Goal: Task Accomplishment & Management: Manage account settings

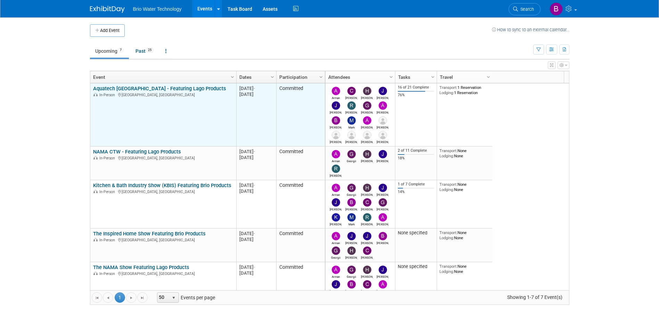
click at [133, 89] on link "Aquatech [GEOGRAPHIC_DATA] - Featuring Lago Products" at bounding box center [159, 88] width 133 height 6
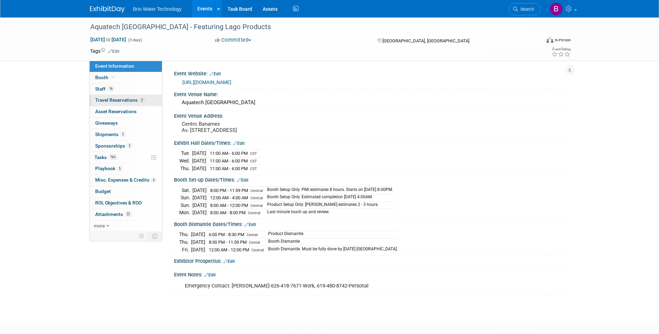
click at [125, 99] on span "Travel Reservations 2" at bounding box center [119, 100] width 49 height 6
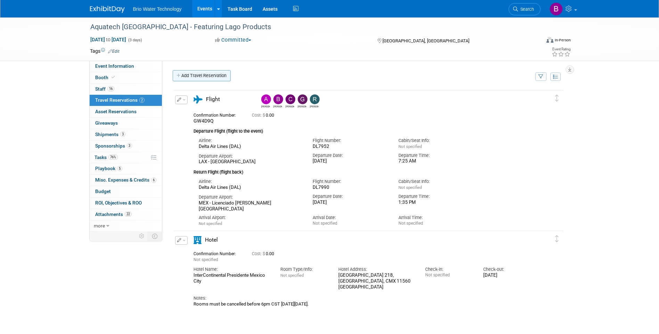
click at [207, 77] on link "Add Travel Reservation" at bounding box center [202, 75] width 58 height 11
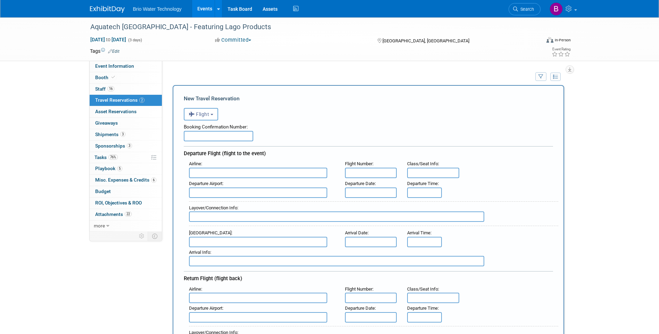
click at [218, 139] on input "text" at bounding box center [218, 136] width 69 height 10
type input "GJZM6V"
click at [234, 173] on input "text" at bounding box center [258, 173] width 138 height 10
click at [235, 194] on span "Delt a Air Lines (DAL)" at bounding box center [261, 195] width 144 height 11
type input "Delta Air Lines (DAL)"
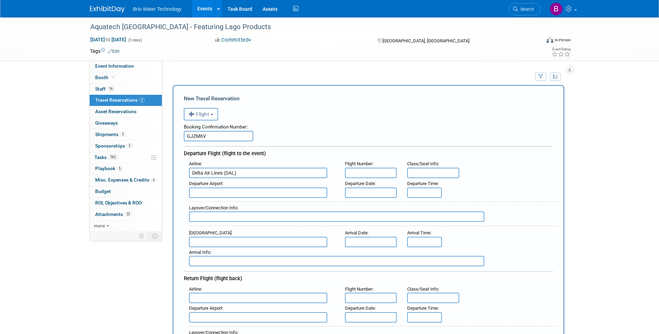
click at [384, 171] on input "text" at bounding box center [371, 173] width 52 height 10
type input "DL7951"
click at [251, 193] on input "text" at bounding box center [258, 193] width 138 height 10
click at [260, 202] on span "LAX - Los A ngeles International Airport" at bounding box center [261, 203] width 144 height 11
type input "LAX - Los Angeles International Airport"
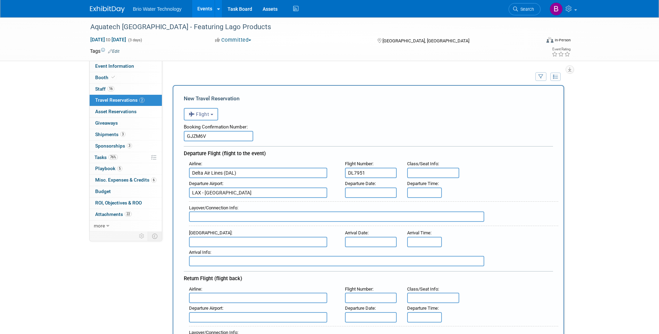
click at [367, 191] on input "text" at bounding box center [371, 193] width 52 height 10
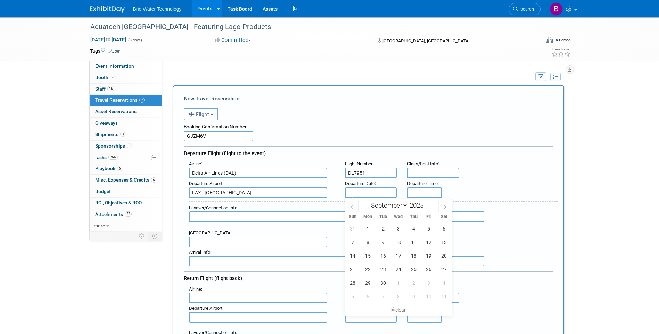
click at [349, 206] on span at bounding box center [352, 207] width 13 height 12
select select "7"
click at [352, 298] on span "31" at bounding box center [353, 297] width 14 height 14
type input "[DATE]"
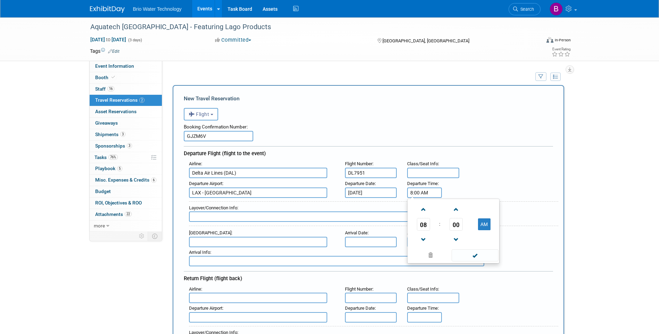
click at [426, 194] on input "8:00 AM" at bounding box center [424, 193] width 35 height 10
click at [424, 210] on span at bounding box center [423, 209] width 12 height 12
click at [456, 238] on span at bounding box center [456, 240] width 12 height 12
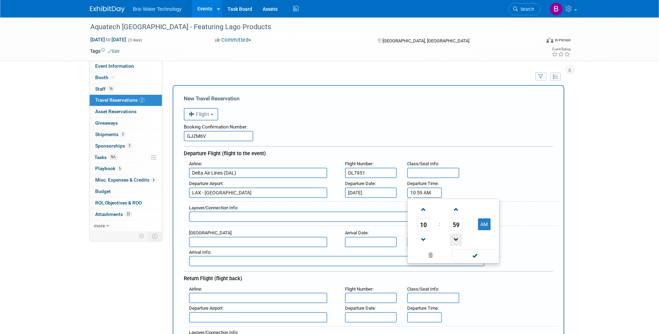
click at [455, 238] on span at bounding box center [456, 240] width 12 height 12
click at [455, 237] on span at bounding box center [456, 240] width 12 height 12
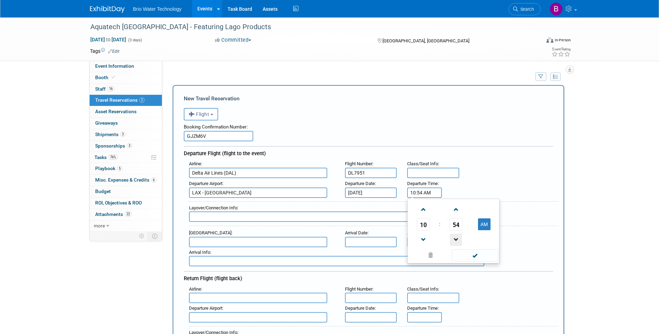
click at [456, 237] on span at bounding box center [456, 240] width 12 height 12
click at [422, 210] on span at bounding box center [423, 209] width 12 height 12
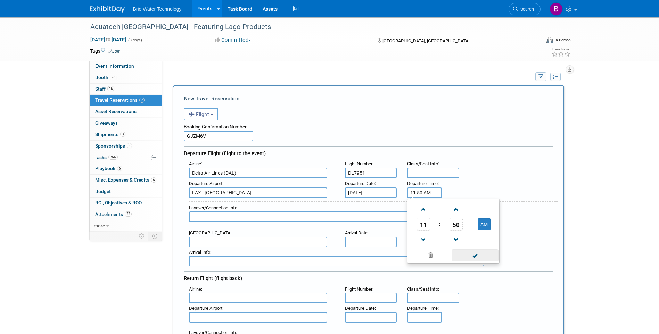
click at [470, 253] on span at bounding box center [474, 255] width 47 height 12
type input "11:50 AM"
click at [215, 239] on input "text" at bounding box center [258, 242] width 138 height 10
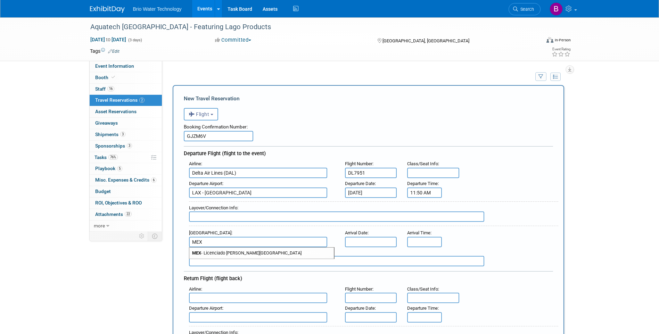
click at [227, 250] on span "MEX - Licenciado Benito Juarez International Airport" at bounding box center [261, 253] width 144 height 11
type input "MEX - Licenciado [PERSON_NAME][GEOGRAPHIC_DATA]"
click at [369, 243] on input "text" at bounding box center [371, 242] width 52 height 10
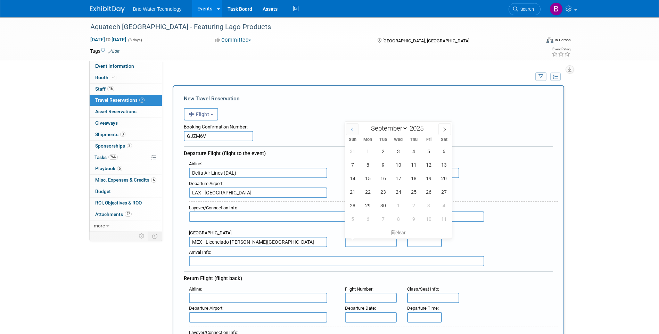
click at [352, 130] on icon at bounding box center [352, 129] width 5 height 5
select select "7"
click at [355, 216] on span "31" at bounding box center [353, 219] width 14 height 14
type input "[DATE]"
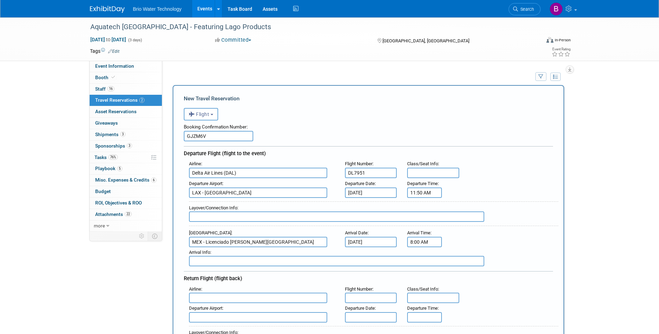
click at [427, 241] on input "8:00 AM" at bounding box center [424, 242] width 35 height 10
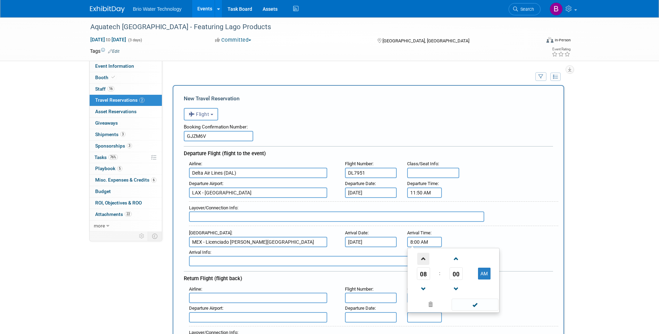
click at [424, 261] on span at bounding box center [423, 259] width 12 height 12
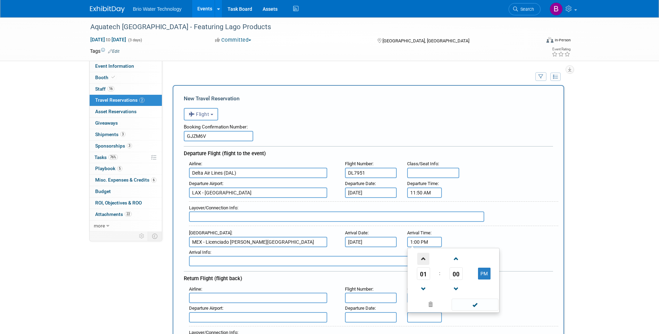
click at [424, 261] on span at bounding box center [423, 259] width 12 height 12
click at [422, 288] on span at bounding box center [423, 289] width 12 height 12
click at [423, 286] on span at bounding box center [423, 289] width 12 height 12
click at [423, 285] on span at bounding box center [423, 289] width 12 height 12
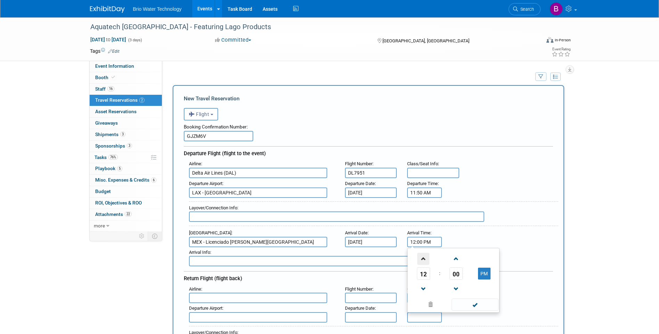
click at [422, 260] on span at bounding box center [423, 259] width 12 height 12
click at [459, 259] on span at bounding box center [456, 259] width 12 height 12
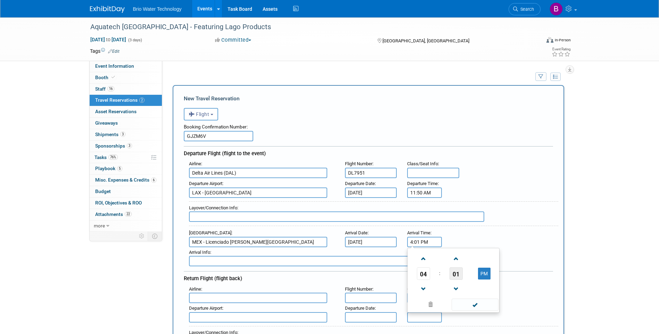
click at [455, 275] on span "01" at bounding box center [455, 273] width 13 height 13
click at [485, 279] on td "35" at bounding box center [486, 277] width 22 height 19
type input "4:35 PM"
click at [478, 307] on span at bounding box center [474, 305] width 47 height 12
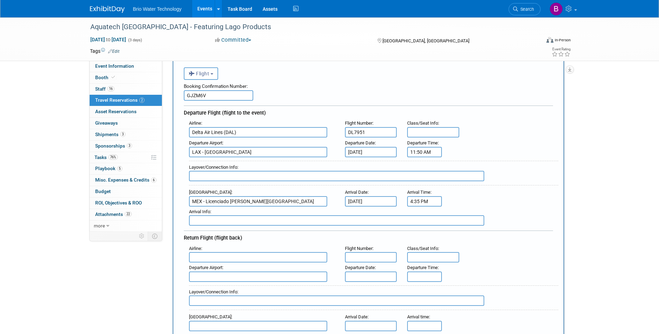
scroll to position [104, 0]
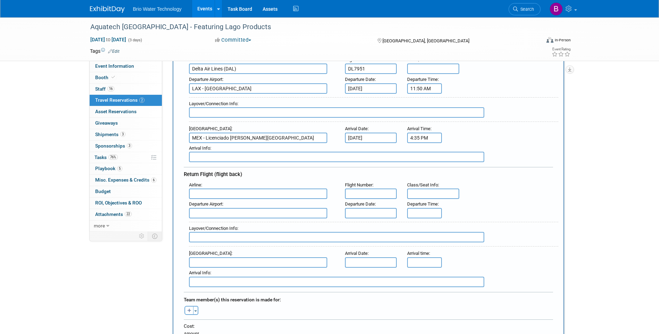
click at [239, 194] on input "text" at bounding box center [258, 194] width 138 height 10
click at [249, 216] on span "Delt a Air Lines (DAL)" at bounding box center [261, 216] width 144 height 11
type input "Delta Air Lines (DAL)"
click at [371, 197] on input "text" at bounding box center [371, 194] width 52 height 10
type input "DL7990"
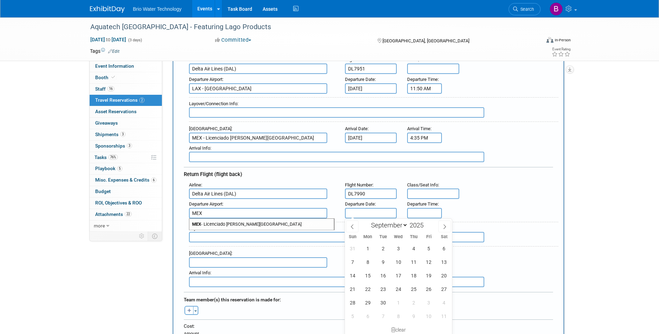
click at [248, 225] on span "MEX - Licenciado Benito Juarez International Airport" at bounding box center [261, 224] width 144 height 11
type input "MEX - Licenciado [PERSON_NAME][GEOGRAPHIC_DATA]"
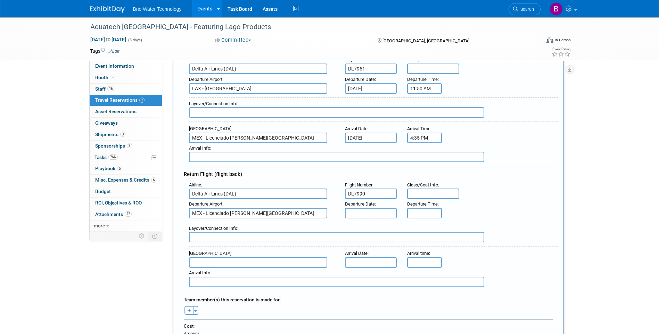
click at [385, 209] on input "text" at bounding box center [371, 213] width 52 height 10
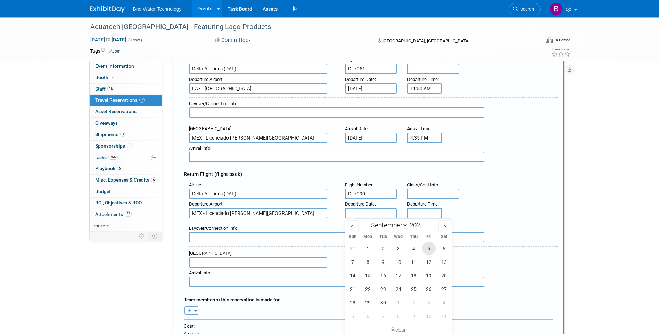
click at [429, 249] on span "5" at bounding box center [429, 249] width 14 height 14
type input "[DATE]"
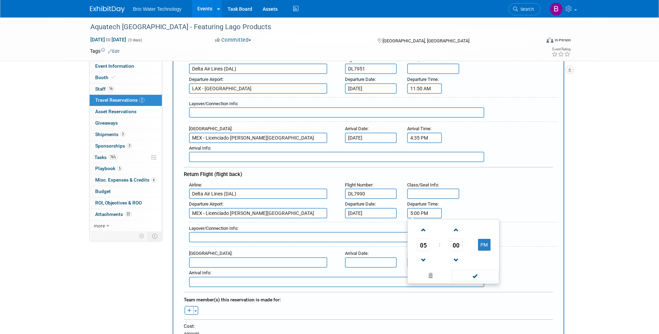
click at [427, 210] on input "5:00 PM" at bounding box center [424, 213] width 35 height 10
click at [423, 260] on span at bounding box center [423, 260] width 12 height 12
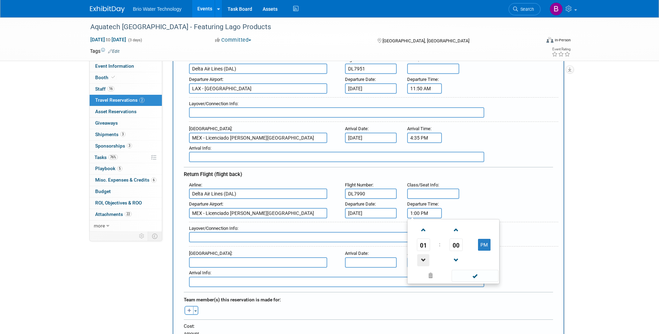
click at [423, 260] on span at bounding box center [423, 260] width 12 height 12
click at [423, 229] on span at bounding box center [423, 230] width 12 height 12
click at [457, 243] on span "00" at bounding box center [455, 245] width 13 height 13
click at [483, 244] on td "35" at bounding box center [486, 249] width 22 height 19
type input "1:35 PM"
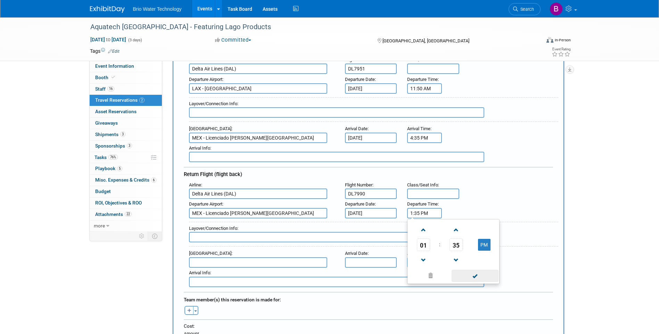
click at [472, 276] on span at bounding box center [474, 276] width 47 height 12
click at [220, 261] on input "text" at bounding box center [258, 262] width 138 height 10
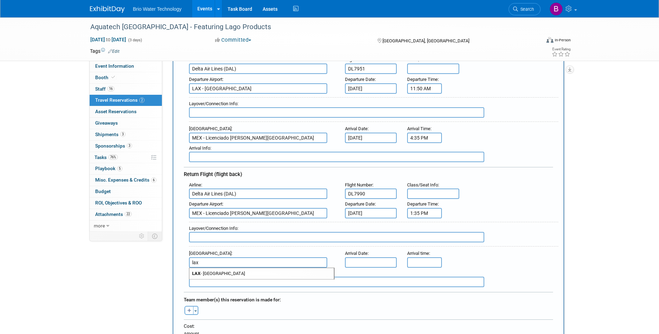
click at [232, 268] on span "LAX - Los Angeles International Airport" at bounding box center [261, 273] width 144 height 11
type input "LAX - [GEOGRAPHIC_DATA]"
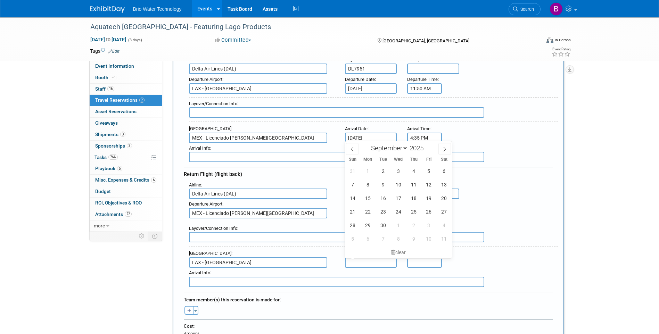
click at [373, 264] on input "text" at bounding box center [371, 262] width 52 height 10
click at [432, 171] on span "5" at bounding box center [429, 171] width 14 height 14
type input "[DATE]"
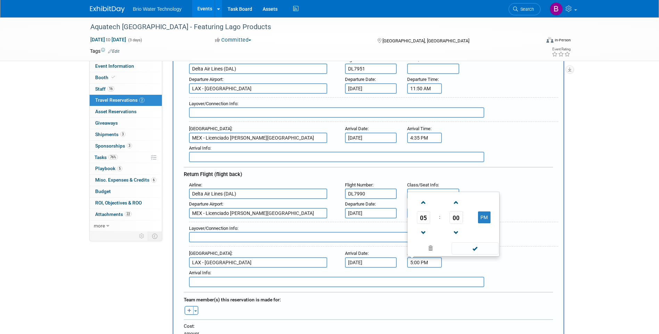
click at [431, 261] on input "5:00 PM" at bounding box center [424, 262] width 35 height 10
click at [424, 197] on span at bounding box center [423, 203] width 12 height 12
click at [423, 228] on span at bounding box center [423, 233] width 12 height 12
click at [459, 215] on span "00" at bounding box center [455, 217] width 13 height 13
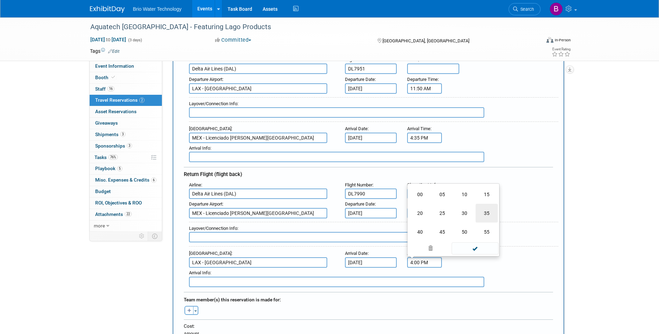
click at [490, 214] on td "35" at bounding box center [486, 213] width 22 height 19
click at [483, 245] on span at bounding box center [474, 248] width 47 height 12
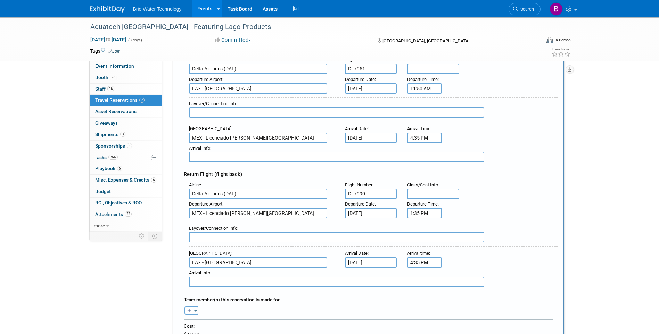
click at [417, 260] on input "4:35 PM" at bounding box center [424, 262] width 35 height 10
click at [468, 249] on span at bounding box center [474, 248] width 47 height 12
type input "4:45 PM"
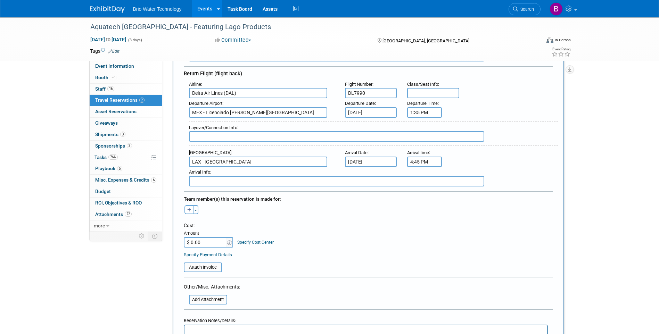
scroll to position [208, 0]
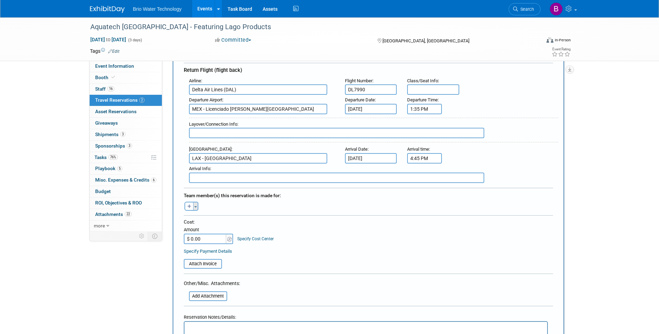
click at [194, 207] on button "Toggle Dropdown" at bounding box center [195, 206] width 5 height 9
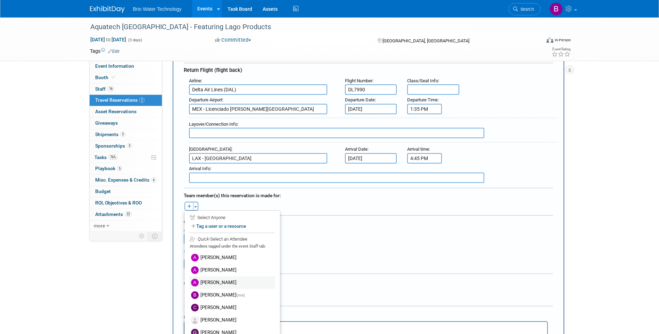
click at [218, 281] on label "[PERSON_NAME]" at bounding box center [232, 282] width 86 height 13
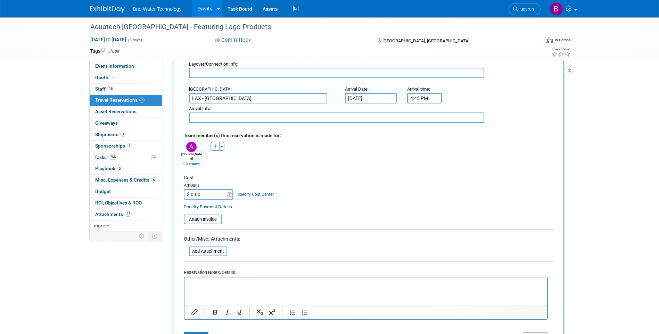
scroll to position [278, 0]
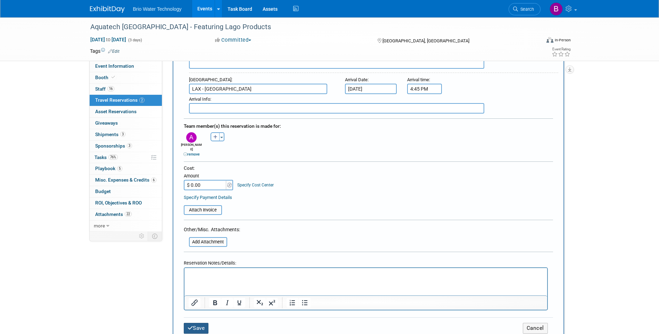
click at [209, 323] on button "Save" at bounding box center [196, 328] width 25 height 11
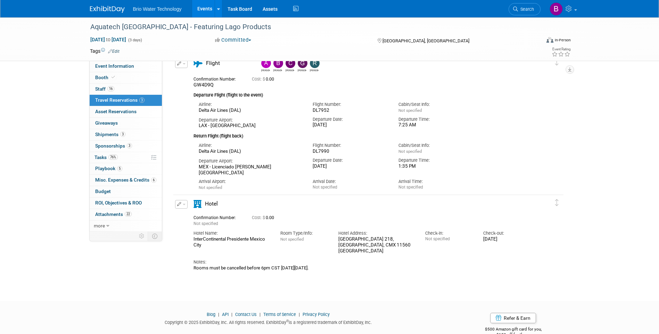
scroll to position [220, 0]
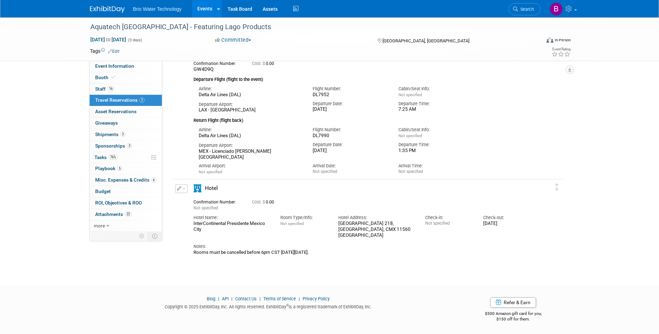
click at [181, 190] on button "button" at bounding box center [181, 188] width 13 height 9
click at [197, 199] on button "Edit Reservation" at bounding box center [204, 201] width 59 height 10
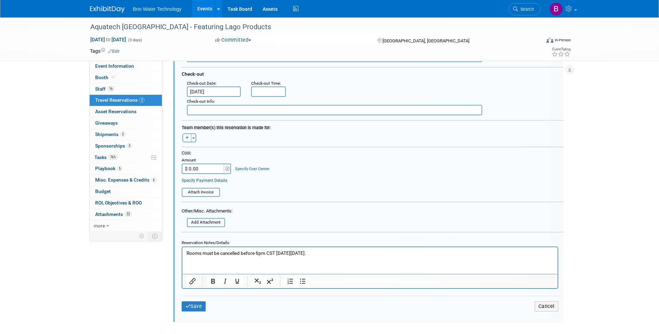
scroll to position [494, 0]
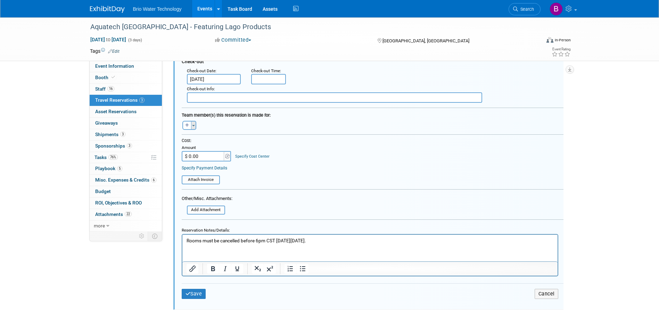
click at [195, 125] on button "Toggle Dropdown" at bounding box center [193, 125] width 5 height 9
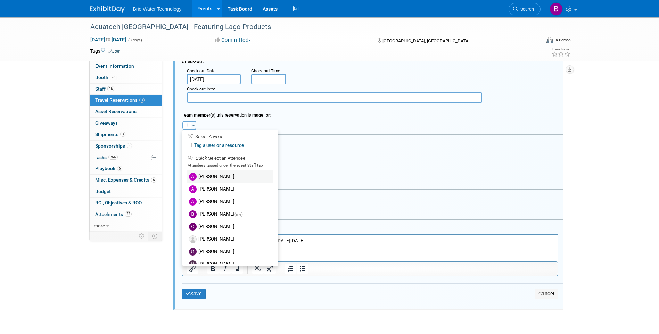
click at [222, 175] on label "[PERSON_NAME]" at bounding box center [230, 177] width 86 height 13
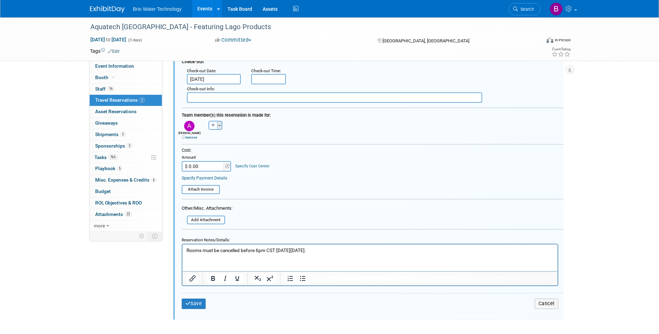
click at [218, 127] on button "Toggle Dropdown" at bounding box center [219, 125] width 5 height 9
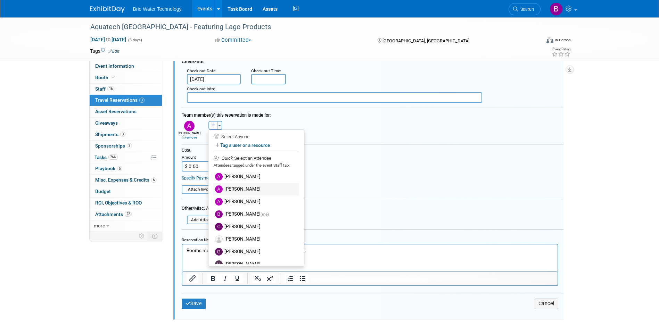
click at [231, 188] on label "[PERSON_NAME]" at bounding box center [256, 189] width 86 height 13
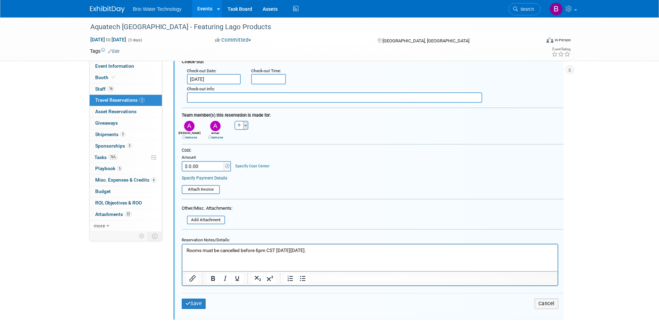
click at [244, 127] on button "Toggle Dropdown" at bounding box center [245, 125] width 5 height 9
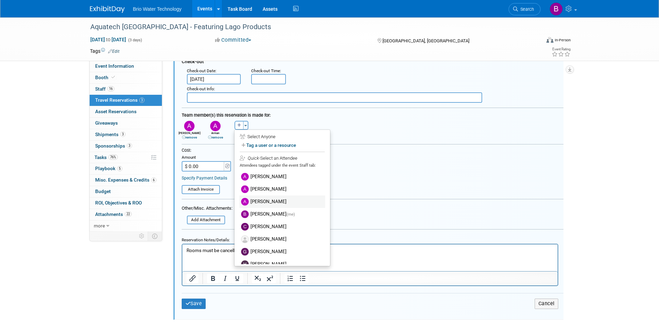
click at [255, 200] on label "[PERSON_NAME]" at bounding box center [282, 202] width 86 height 13
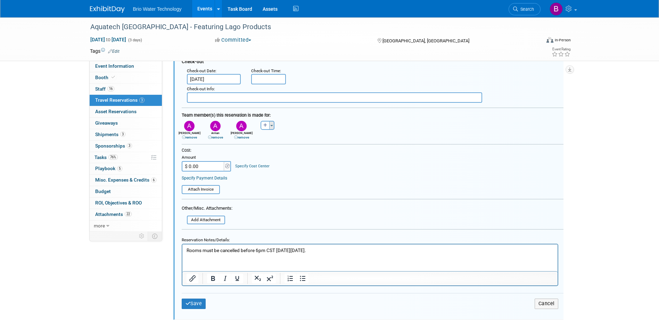
click at [270, 126] on span "button" at bounding box center [271, 125] width 3 height 1
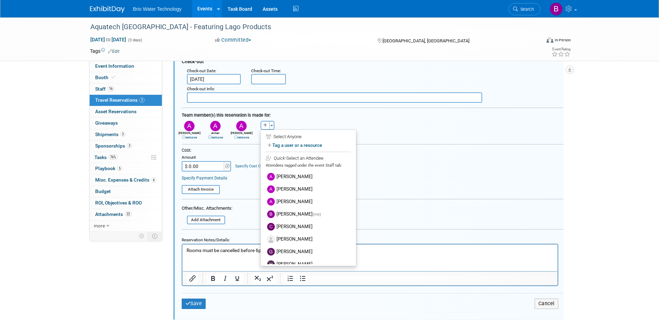
click at [284, 214] on label "Brandye Gahagan (me)" at bounding box center [308, 214] width 86 height 13
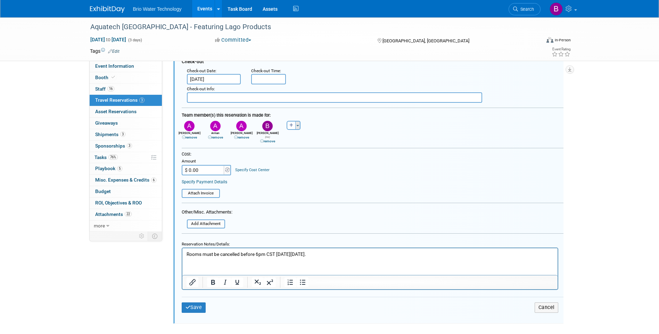
click at [298, 126] on span "button" at bounding box center [297, 125] width 3 height 1
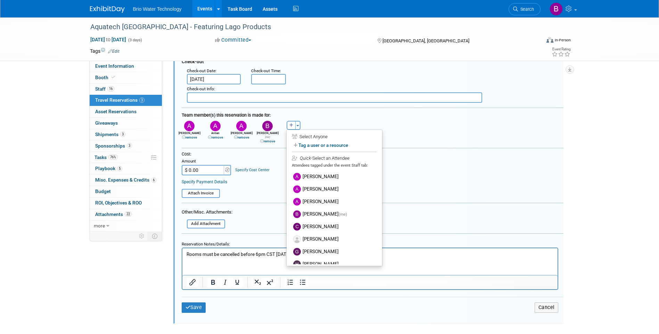
drag, startPoint x: 314, startPoint y: 228, endPoint x: 313, endPoint y: 218, distance: 10.1
click at [314, 228] on label "[PERSON_NAME]" at bounding box center [334, 227] width 86 height 13
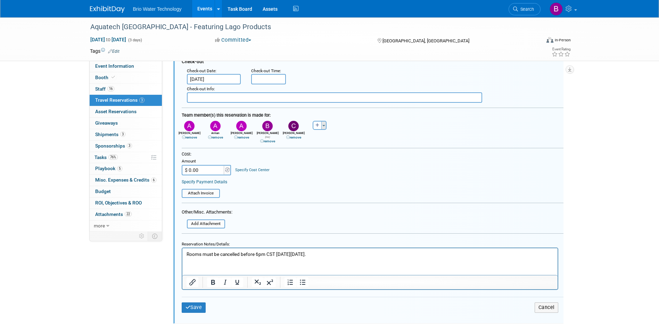
click at [323, 125] on span "button" at bounding box center [323, 125] width 3 height 1
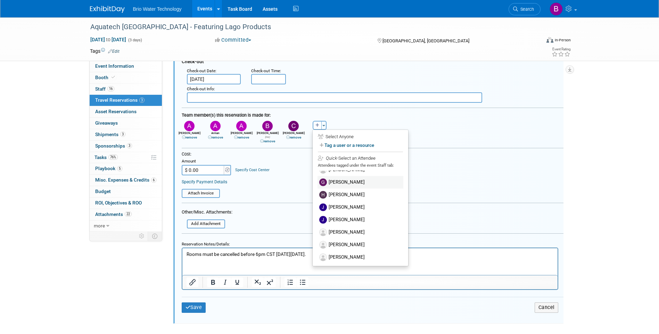
scroll to position [35, 0]
click at [347, 204] on label "[PERSON_NAME]" at bounding box center [360, 204] width 86 height 13
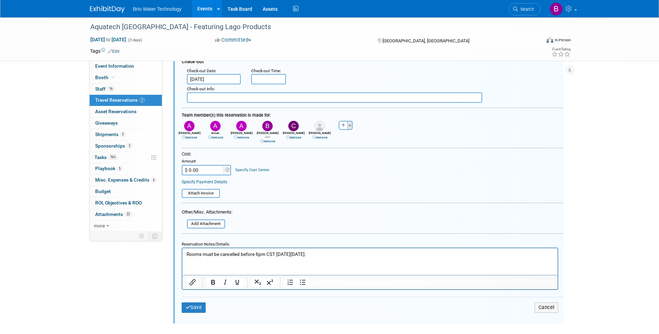
click at [351, 128] on button "Toggle Dropdown" at bounding box center [349, 125] width 5 height 9
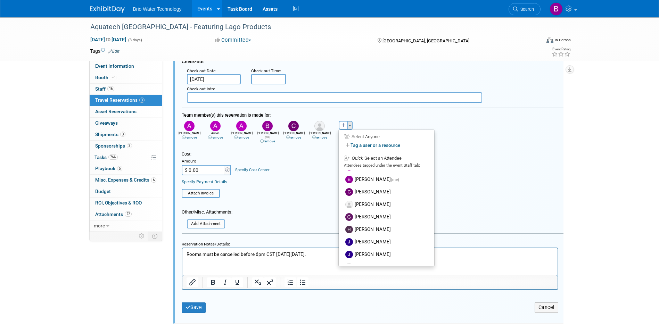
scroll to position [0, 0]
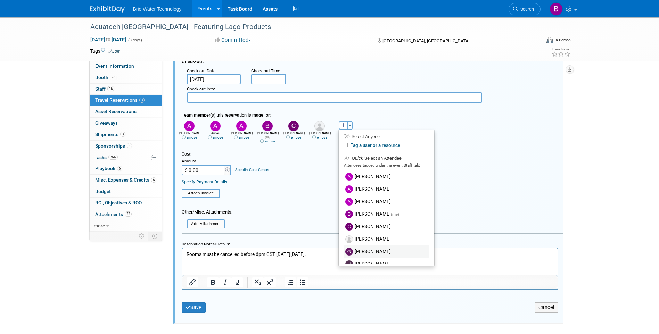
click at [378, 251] on label "[PERSON_NAME]" at bounding box center [386, 252] width 86 height 13
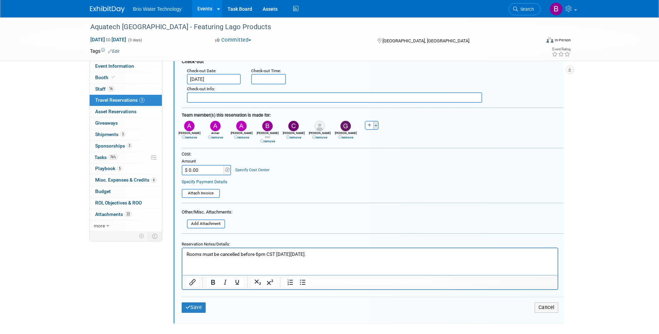
click at [376, 126] on span "button" at bounding box center [375, 125] width 3 height 1
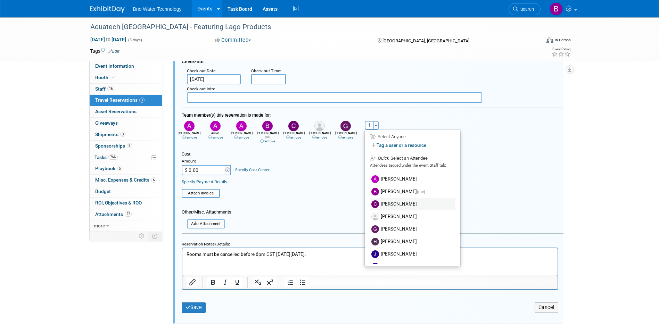
scroll to position [35, 0]
click at [400, 230] on label "[PERSON_NAME]" at bounding box center [412, 229] width 86 height 13
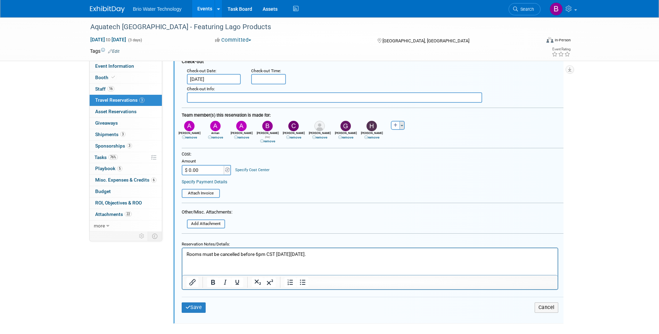
click at [401, 125] on span "button" at bounding box center [401, 125] width 3 height 1
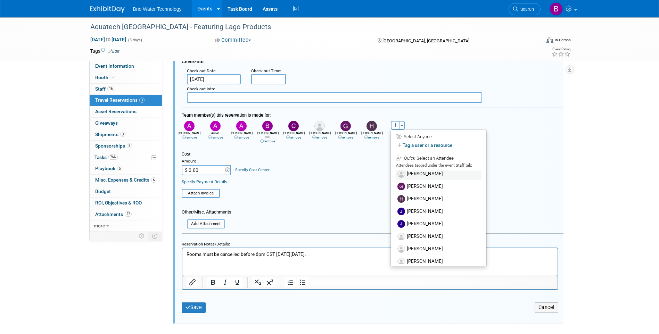
scroll to position [69, 0]
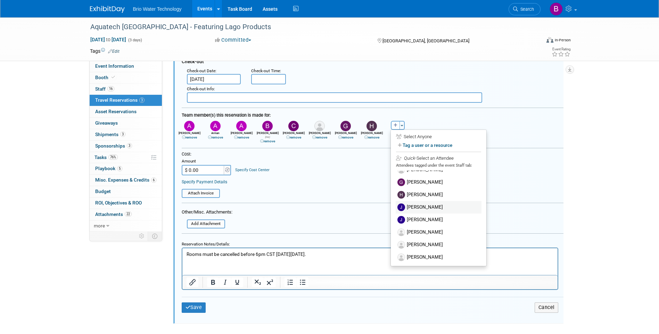
click at [422, 205] on label "[PERSON_NAME]" at bounding box center [439, 207] width 86 height 13
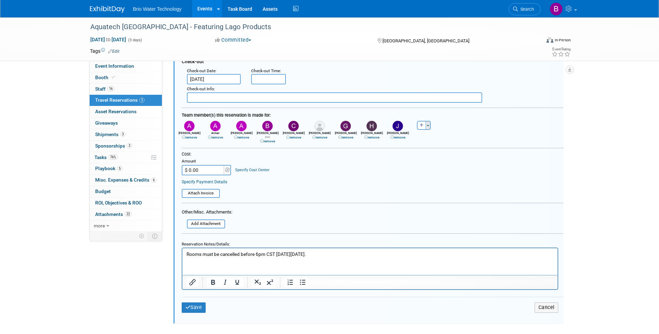
click at [427, 125] on button "Toggle Dropdown" at bounding box center [427, 125] width 5 height 9
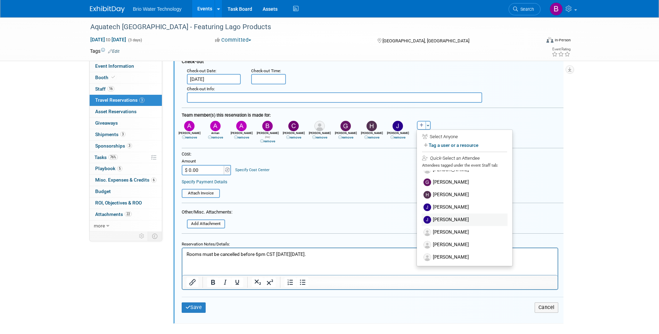
click at [445, 221] on label "[PERSON_NAME]" at bounding box center [465, 220] width 86 height 13
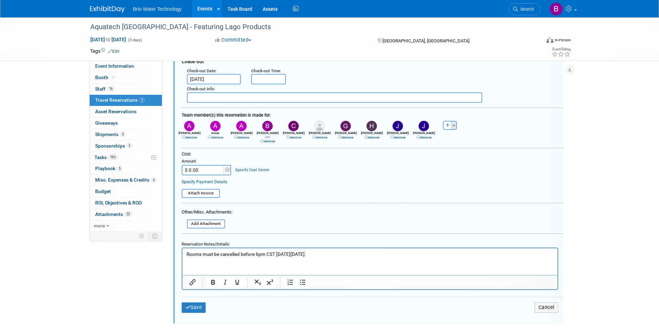
click at [453, 125] on span "button" at bounding box center [453, 125] width 3 height 1
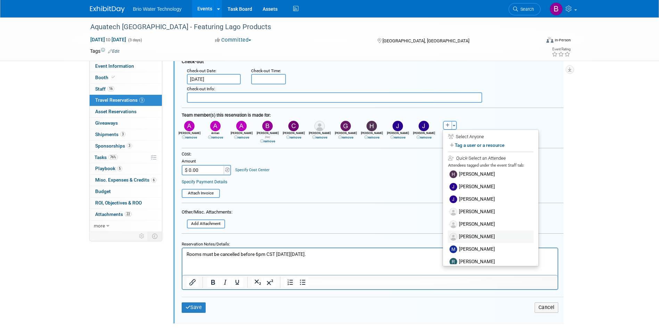
scroll to position [104, 0]
click at [474, 195] on label "[PERSON_NAME]" at bounding box center [491, 197] width 86 height 13
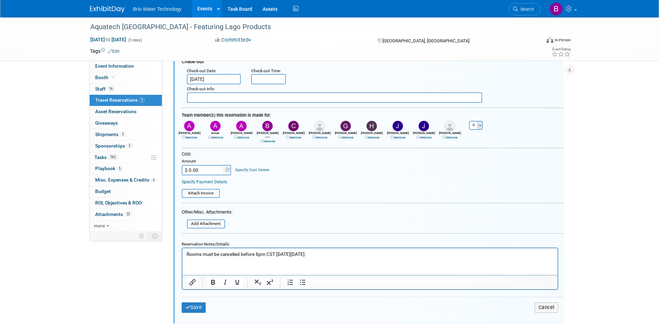
click at [482, 126] on button "Toggle Dropdown" at bounding box center [479, 125] width 5 height 9
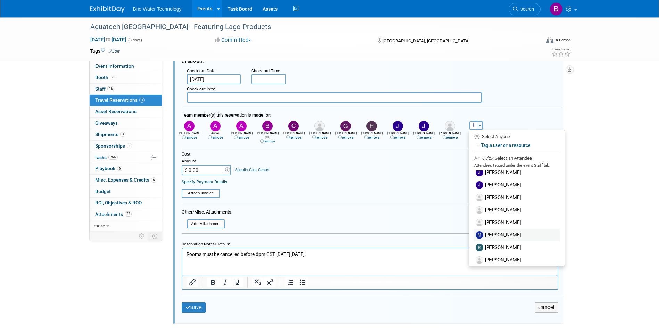
click at [501, 238] on label "[PERSON_NAME]" at bounding box center [517, 235] width 86 height 13
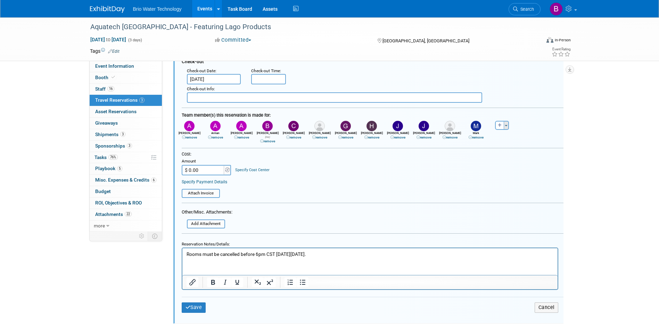
click at [506, 126] on span "button" at bounding box center [506, 125] width 3 height 1
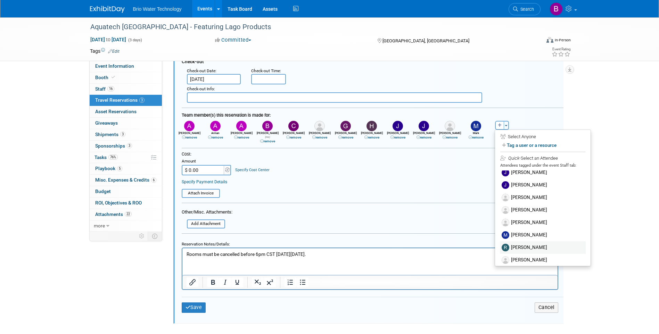
click at [530, 247] on label "[PERSON_NAME]" at bounding box center [543, 247] width 86 height 13
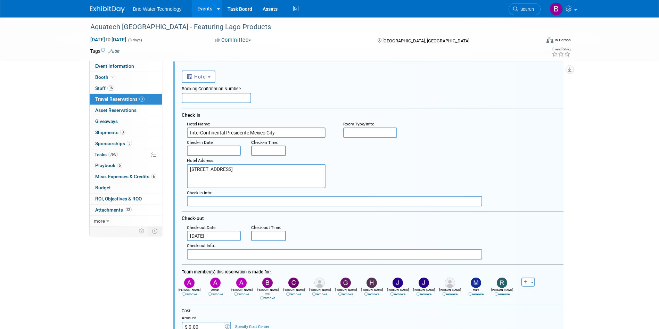
scroll to position [321, 0]
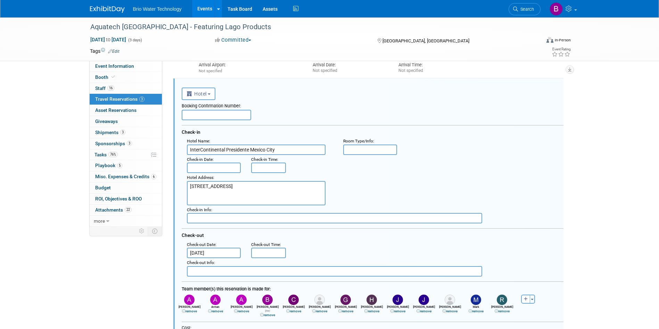
click at [506, 311] on link "remove" at bounding box center [501, 311] width 15 height 4
click at [478, 311] on link "remove" at bounding box center [475, 311] width 15 height 4
click at [450, 313] on link "remove" at bounding box center [449, 311] width 15 height 4
click at [425, 311] on link "remove" at bounding box center [423, 311] width 15 height 4
click at [400, 311] on link "remove" at bounding box center [397, 311] width 15 height 4
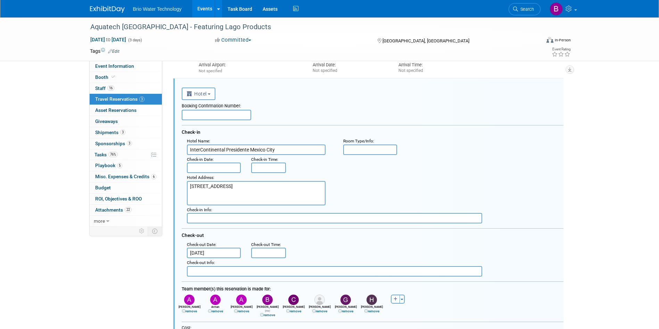
click at [373, 312] on link "remove" at bounding box center [371, 311] width 15 height 4
click at [347, 311] on link "remove" at bounding box center [345, 311] width 15 height 4
click at [318, 309] on div "remove" at bounding box center [319, 311] width 23 height 5
click at [319, 311] on link "remove" at bounding box center [319, 311] width 15 height 4
click at [291, 311] on link "remove" at bounding box center [293, 311] width 15 height 4
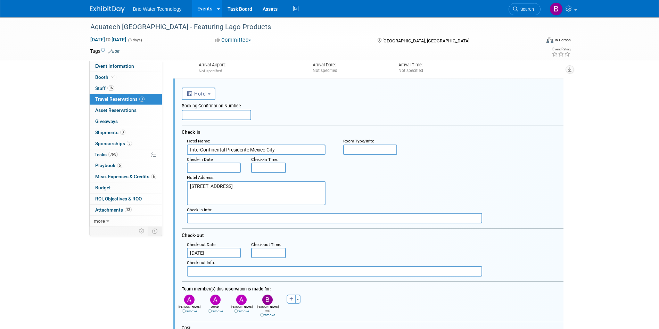
click at [269, 313] on link "remove" at bounding box center [267, 315] width 15 height 4
click at [246, 312] on link "remove" at bounding box center [241, 311] width 15 height 4
click at [217, 311] on link "remove" at bounding box center [215, 311] width 15 height 4
click at [195, 311] on link "remove" at bounding box center [189, 311] width 15 height 4
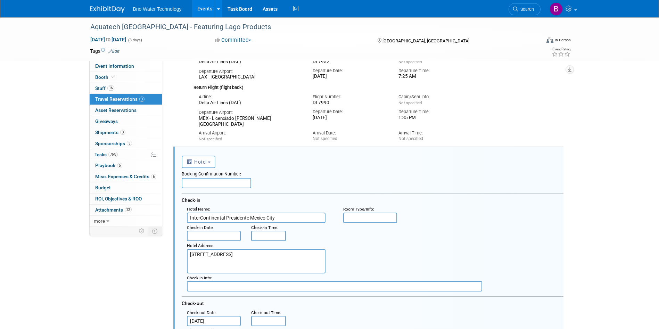
scroll to position [251, 0]
click at [206, 186] on input "text" at bounding box center [216, 184] width 69 height 10
type input "25525469"
click at [221, 235] on input "text" at bounding box center [214, 237] width 54 height 10
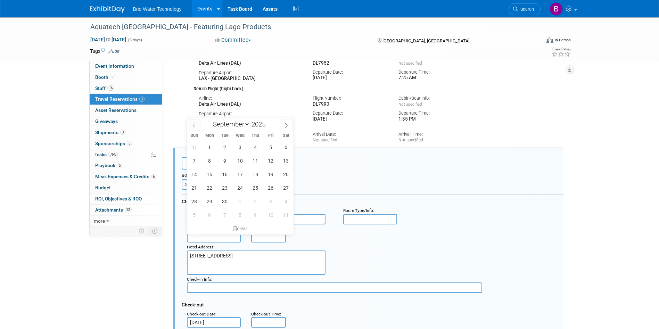
click at [191, 122] on span at bounding box center [194, 125] width 13 height 12
select select "7"
click at [284, 201] on span "30" at bounding box center [286, 201] width 14 height 14
type input "[DATE]"
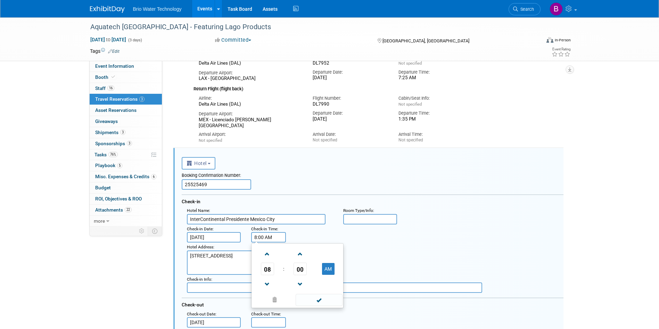
click at [269, 238] on input "8:00 AM" at bounding box center [268, 237] width 35 height 10
click at [269, 255] on span at bounding box center [267, 254] width 12 height 12
click at [268, 272] on span "09" at bounding box center [267, 269] width 13 height 13
click at [266, 276] on td "04" at bounding box center [264, 273] width 22 height 19
click at [332, 274] on button "AM" at bounding box center [328, 269] width 13 height 12
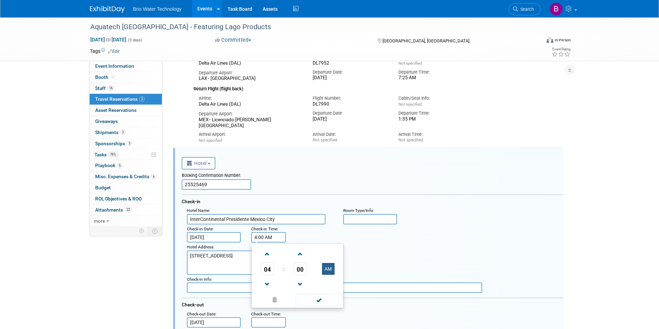
type input "4:00 PM"
click at [317, 302] on span at bounding box center [319, 300] width 47 height 12
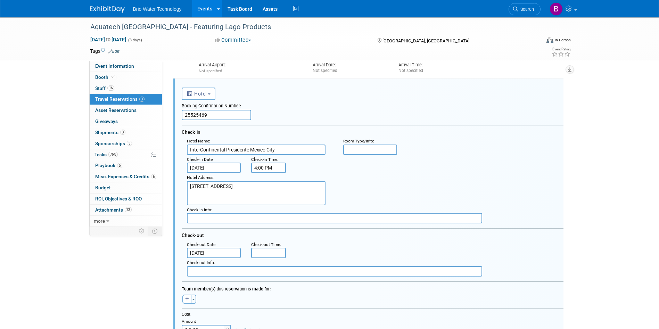
scroll to position [355, 0]
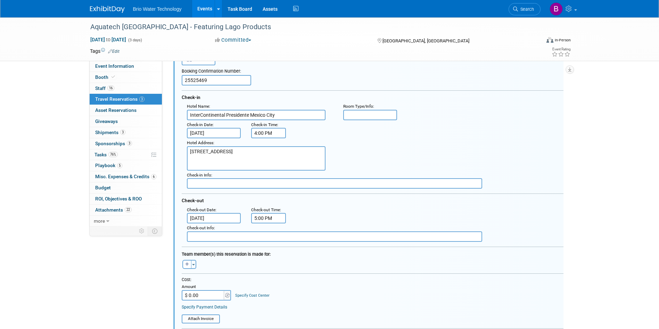
click at [262, 217] on input "5:00 PM" at bounding box center [268, 218] width 35 height 10
click at [267, 262] on span at bounding box center [267, 265] width 12 height 12
click at [267, 261] on span at bounding box center [267, 265] width 12 height 12
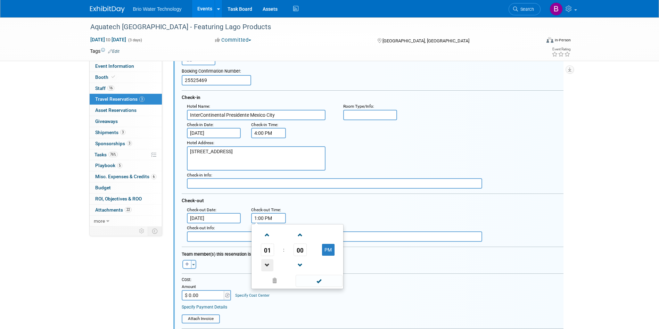
click at [267, 261] on span at bounding box center [267, 265] width 12 height 12
click at [267, 260] on span at bounding box center [267, 265] width 12 height 12
click at [269, 236] on span at bounding box center [267, 235] width 12 height 12
type input "11:00 AM"
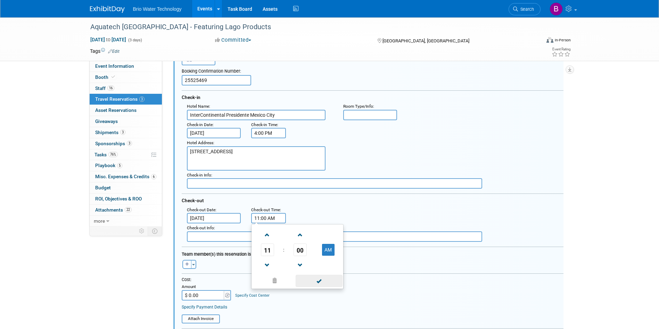
click at [318, 282] on span at bounding box center [319, 281] width 47 height 12
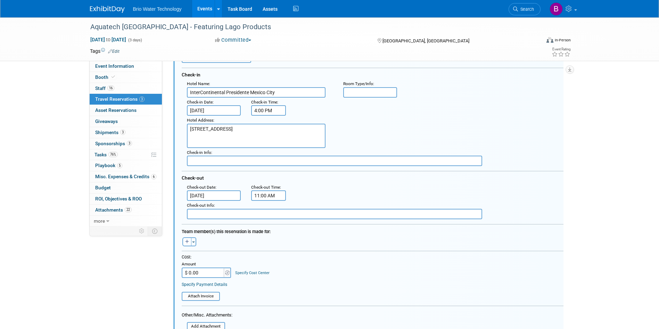
scroll to position [390, 0]
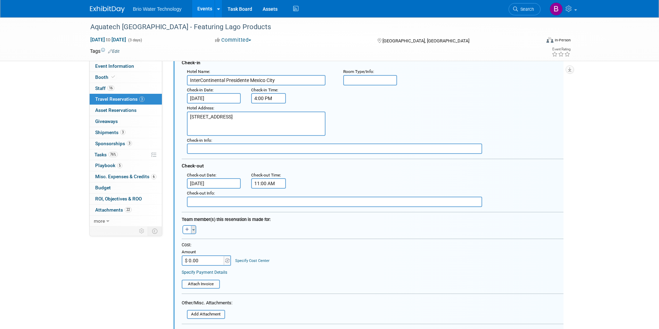
click at [194, 232] on button "Toggle Dropdown" at bounding box center [193, 229] width 5 height 9
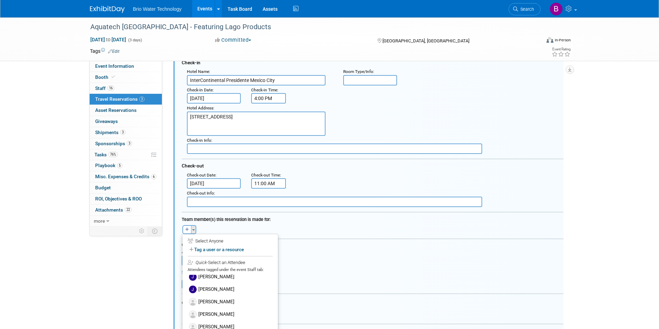
scroll to position [0, 0]
click at [219, 296] on label "[PERSON_NAME]" at bounding box center [230, 293] width 86 height 13
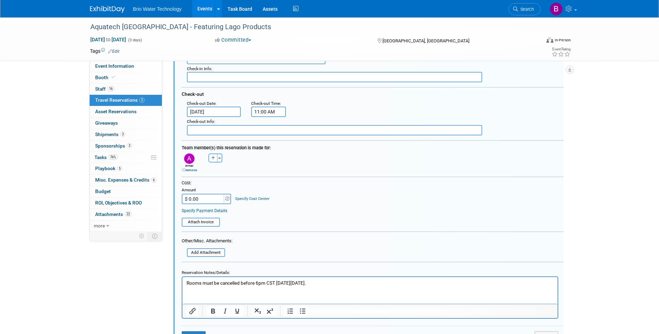
scroll to position [494, 0]
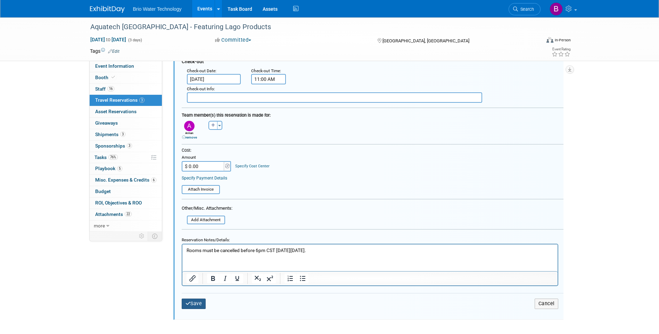
click at [197, 305] on button "Save" at bounding box center [194, 304] width 24 height 10
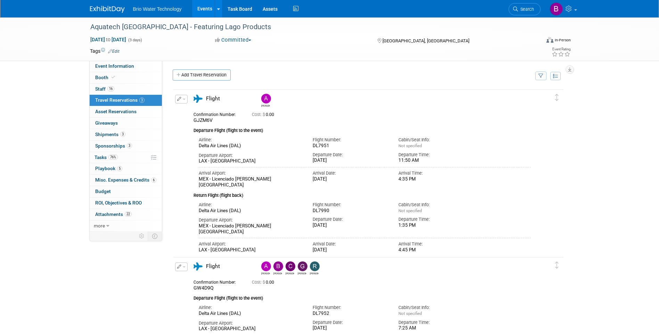
scroll to position [0, 0]
click at [207, 75] on link "Add Travel Reservation" at bounding box center [202, 75] width 58 height 11
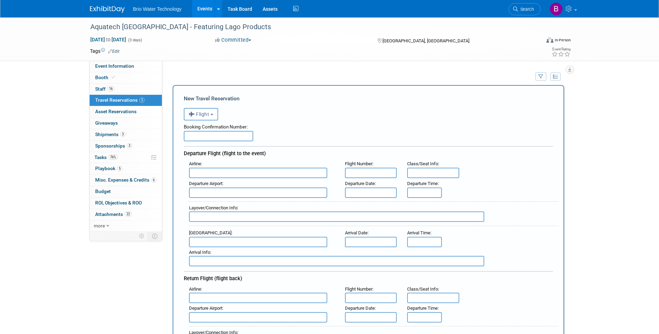
click at [243, 135] on input "text" at bounding box center [218, 136] width 69 height 10
click at [197, 135] on input "GX$ZWA" at bounding box center [218, 136] width 69 height 10
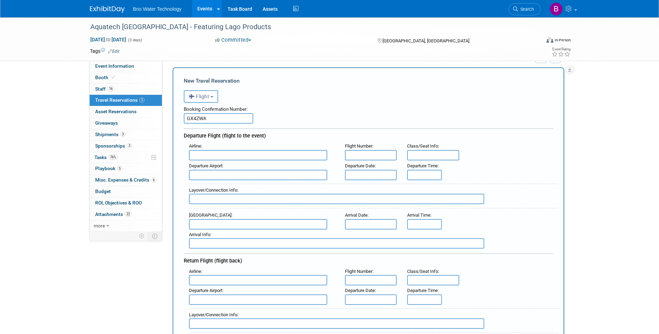
scroll to position [35, 0]
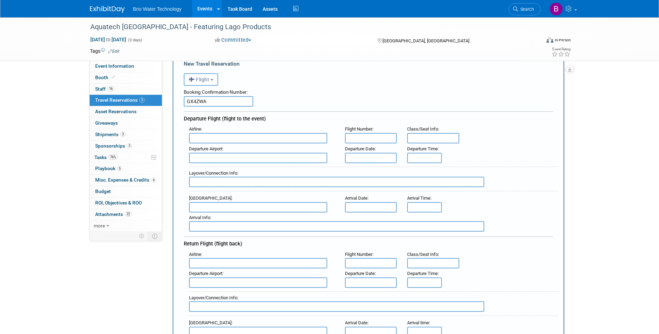
type input "GX4ZWA"
click at [229, 140] on input "text" at bounding box center [258, 138] width 138 height 10
click at [226, 164] on span "Delta Air Lines (DAL)" at bounding box center [261, 161] width 144 height 11
type input "Delta Air Lines (DAL)"
click at [372, 138] on input "text" at bounding box center [371, 138] width 52 height 10
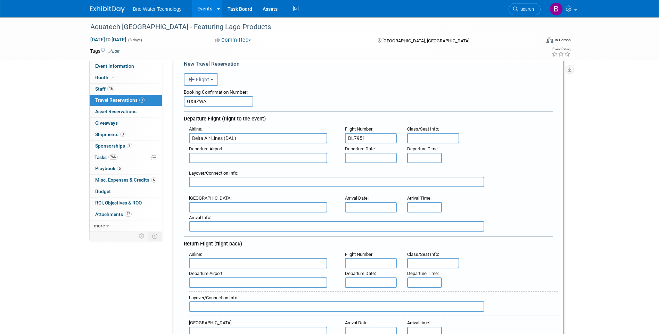
type input "DL7951"
click at [315, 172] on span "LAX - Los Angeles International Airport" at bounding box center [261, 169] width 144 height 11
type input "LAX - [GEOGRAPHIC_DATA]"
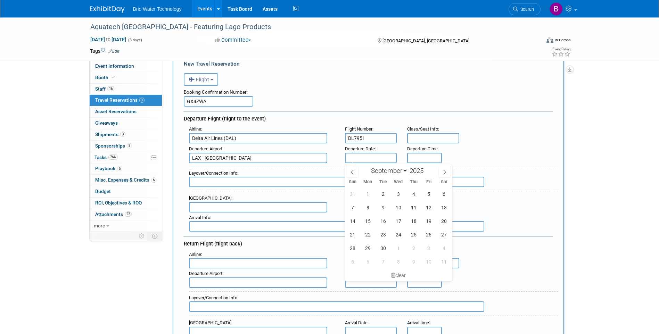
click at [369, 155] on input "text" at bounding box center [371, 158] width 52 height 10
click at [352, 174] on span at bounding box center [352, 172] width 13 height 12
select select "7"
click at [442, 249] on span "30" at bounding box center [444, 248] width 14 height 14
type input "[DATE]"
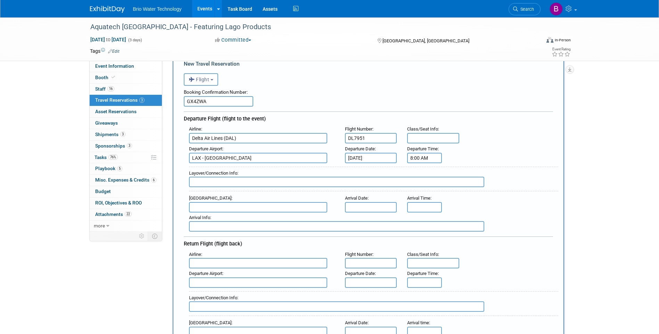
click at [418, 157] on input "8:00 AM" at bounding box center [424, 158] width 35 height 10
click at [423, 176] on span at bounding box center [423, 175] width 12 height 12
click at [456, 190] on span "00" at bounding box center [455, 189] width 13 height 13
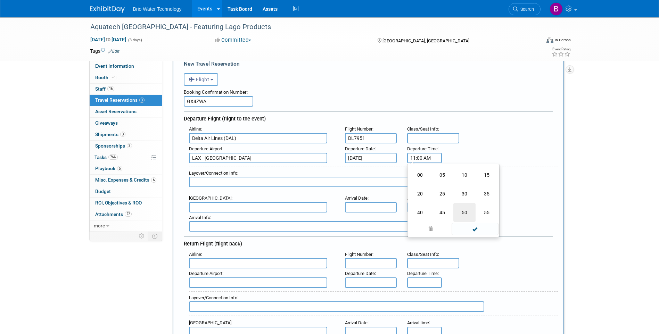
click at [459, 211] on td "50" at bounding box center [464, 212] width 22 height 19
type input "11:50 AM"
click at [472, 222] on span at bounding box center [474, 221] width 47 height 12
click at [211, 203] on input "text" at bounding box center [258, 207] width 138 height 10
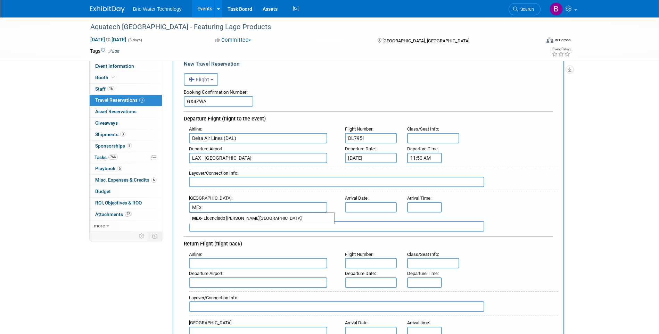
click at [224, 217] on span "MEX - Licenciado Benito Juarez International Airport" at bounding box center [261, 218] width 144 height 11
type input "MEX - Licenciado [PERSON_NAME][GEOGRAPHIC_DATA]"
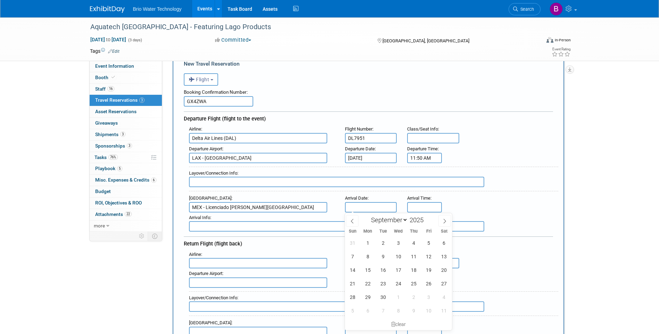
click at [368, 205] on input "text" at bounding box center [371, 207] width 52 height 10
click at [351, 218] on span at bounding box center [352, 221] width 13 height 12
select select "7"
click at [443, 297] on span "30" at bounding box center [444, 297] width 14 height 14
type input "[DATE]"
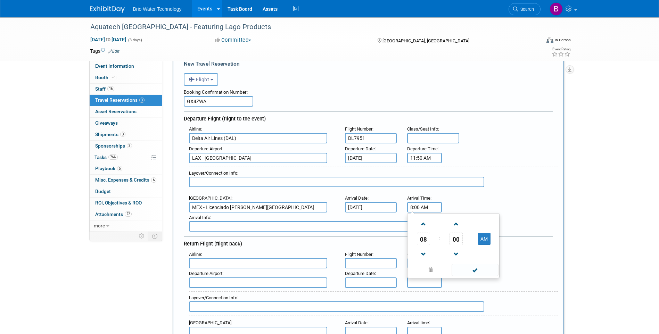
click at [423, 209] on input "8:00 AM" at bounding box center [424, 207] width 35 height 10
click at [422, 240] on span "08" at bounding box center [423, 239] width 13 height 13
click at [422, 239] on td "04" at bounding box center [420, 243] width 22 height 19
click at [460, 239] on span "00" at bounding box center [455, 239] width 13 height 13
click at [482, 240] on td "35" at bounding box center [486, 243] width 22 height 19
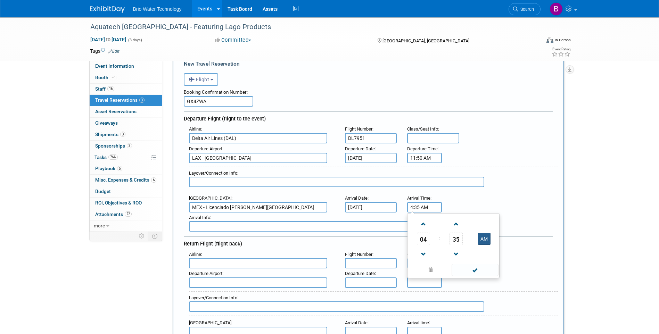
click at [482, 244] on button "AM" at bounding box center [484, 239] width 13 height 12
type input "4:35 PM"
click at [478, 271] on span at bounding box center [474, 270] width 47 height 12
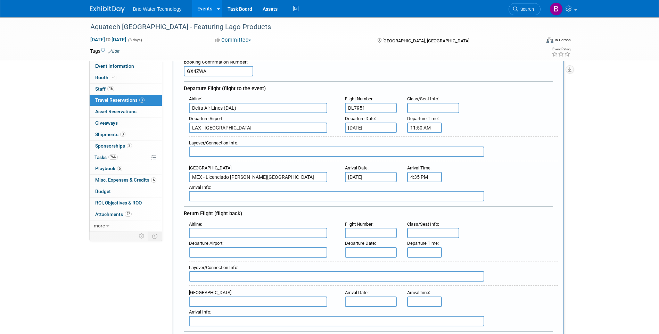
scroll to position [104, 0]
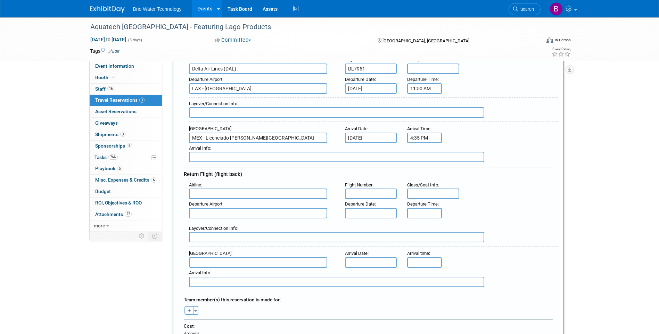
click at [205, 195] on input "text" at bounding box center [258, 194] width 138 height 10
click at [213, 217] on span "Delta Air Lines (DAL)" at bounding box center [261, 216] width 144 height 11
type input "Delta Air Lines (DAL)"
click at [367, 193] on input "text" at bounding box center [371, 194] width 52 height 10
type input "DL7995"
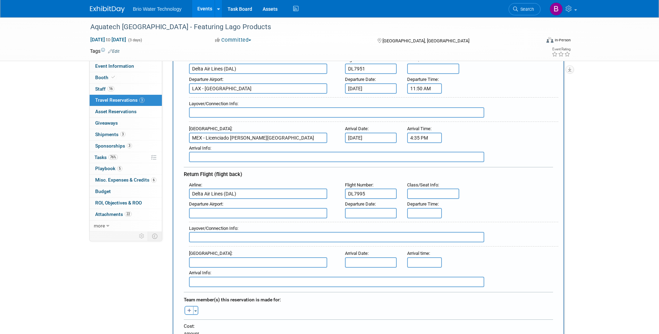
click at [224, 213] on input "text" at bounding box center [258, 213] width 138 height 10
click at [228, 224] on span "MEX - Licenciado Benito Juarez International Airport" at bounding box center [261, 224] width 144 height 11
type input "MEX - Licenciado [PERSON_NAME][GEOGRAPHIC_DATA]"
click at [366, 212] on input "text" at bounding box center [371, 213] width 52 height 10
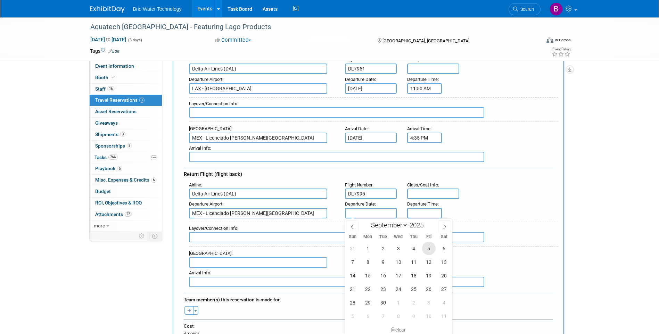
click at [427, 249] on span "5" at bounding box center [429, 249] width 14 height 14
type input "[DATE]"
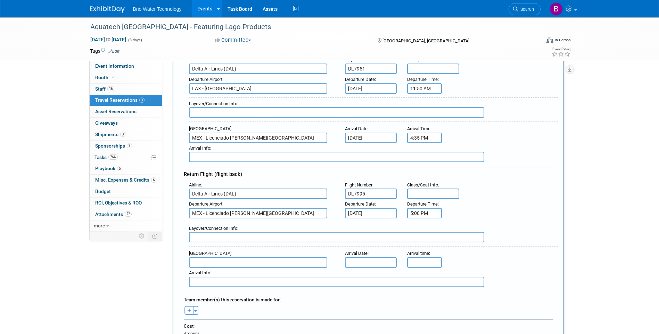
click at [424, 213] on input "5:00 PM" at bounding box center [424, 213] width 35 height 10
click at [426, 242] on span "05" at bounding box center [423, 245] width 13 height 13
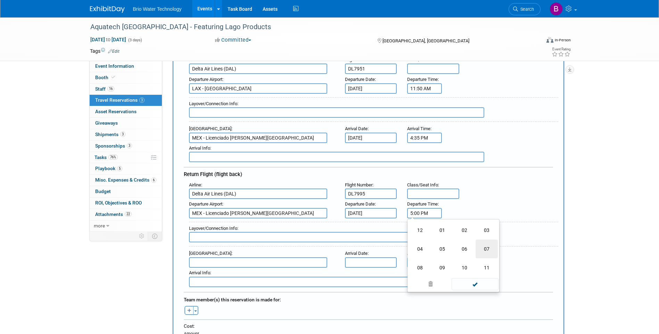
click at [485, 244] on td "07" at bounding box center [486, 249] width 22 height 19
click at [458, 247] on span "00" at bounding box center [455, 245] width 13 height 13
click at [482, 227] on td "15" at bounding box center [486, 230] width 22 height 19
type input "7:15 PM"
click at [468, 276] on span at bounding box center [474, 276] width 47 height 12
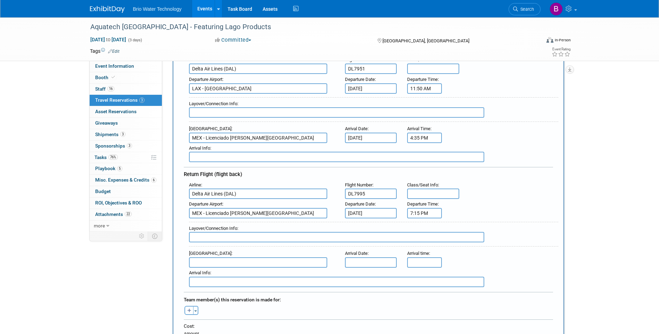
click at [222, 263] on input "text" at bounding box center [258, 262] width 138 height 10
click at [224, 273] on span "LAX - Los Angeles International Airport" at bounding box center [261, 273] width 144 height 11
type input "LAX - [GEOGRAPHIC_DATA]"
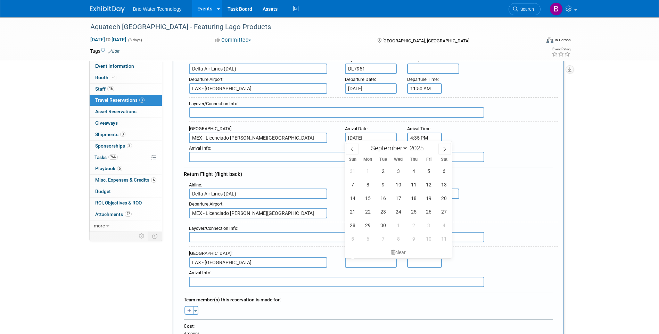
click at [377, 264] on input "text" at bounding box center [371, 262] width 52 height 10
click at [430, 170] on span "5" at bounding box center [429, 171] width 14 height 14
type input "[DATE]"
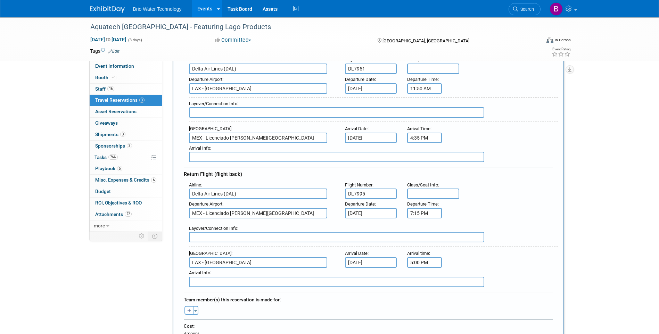
click at [426, 261] on input "5:00 PM" at bounding box center [424, 262] width 35 height 10
click at [427, 218] on span "05" at bounding box center [423, 217] width 13 height 13
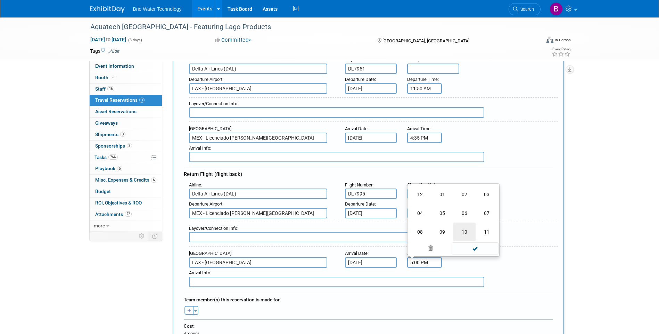
click at [464, 231] on td "10" at bounding box center [464, 232] width 22 height 19
click at [457, 220] on span "00" at bounding box center [455, 217] width 13 height 13
click at [465, 218] on td "30" at bounding box center [464, 213] width 22 height 19
type input "10:30 PM"
click at [473, 251] on span at bounding box center [474, 248] width 47 height 12
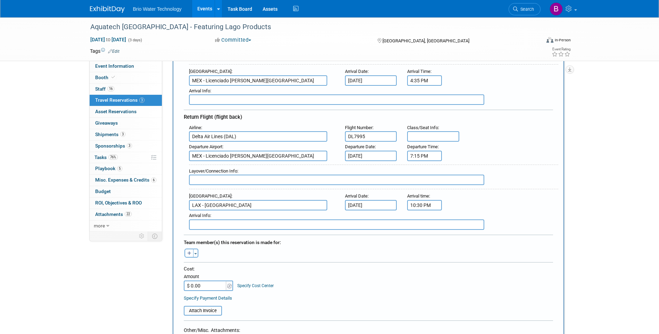
scroll to position [174, 0]
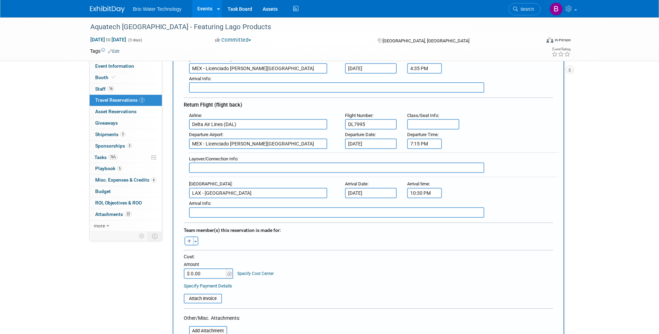
click at [246, 213] on input "text" at bounding box center [336, 212] width 295 height 10
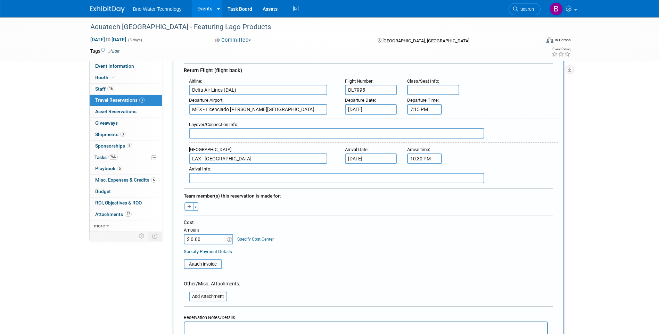
scroll to position [208, 0]
click at [196, 206] on span "button" at bounding box center [195, 206] width 3 height 1
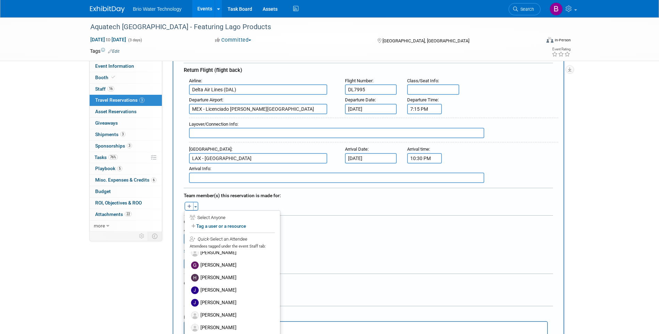
scroll to position [69, 0]
click at [223, 286] on label "[PERSON_NAME]" at bounding box center [232, 288] width 86 height 13
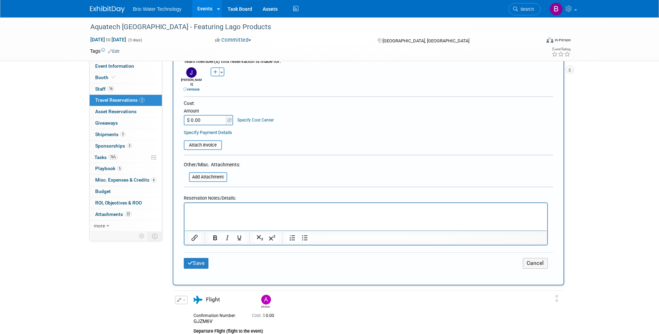
scroll to position [347, 0]
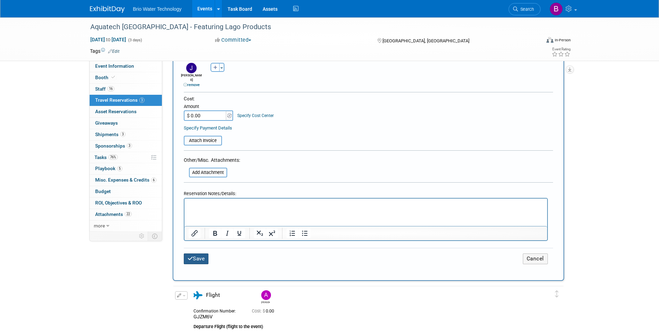
click at [200, 253] on button "Save" at bounding box center [196, 258] width 25 height 11
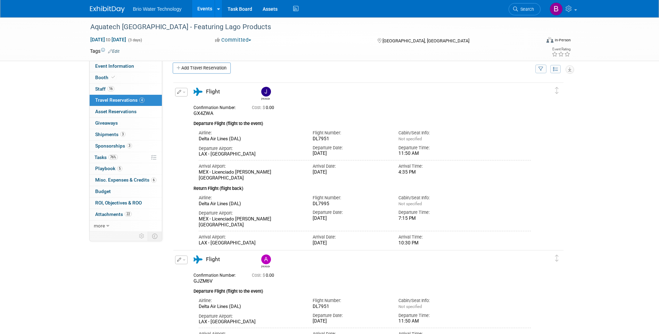
scroll to position [0, 0]
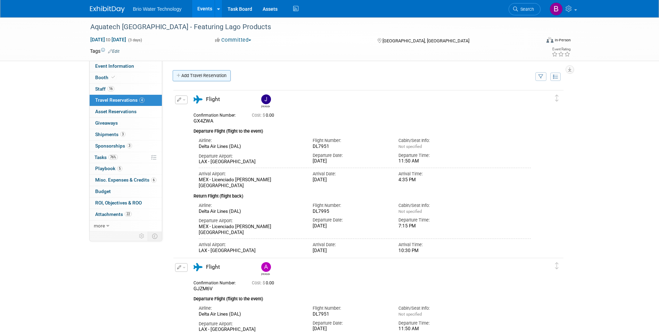
click at [203, 75] on link "Add Travel Reservation" at bounding box center [202, 75] width 58 height 11
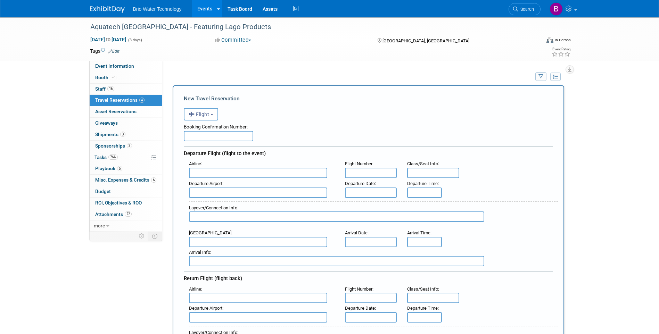
click at [216, 140] on input "text" at bounding box center [218, 136] width 69 height 10
type input "GYPTOM"
click at [217, 171] on input "text" at bounding box center [258, 173] width 138 height 10
click at [213, 196] on span "Delt a Air Lines (DAL)" at bounding box center [261, 195] width 144 height 11
type input "Delta Air Lines (DAL)"
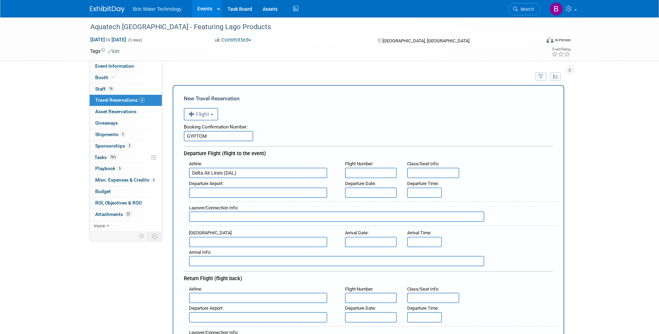
click at [358, 172] on input "text" at bounding box center [371, 173] width 52 height 10
click at [358, 172] on input "DL" at bounding box center [371, 173] width 52 height 10
type input "DL7951"
click at [274, 205] on span "LAX - Los Angeles International Airport" at bounding box center [261, 203] width 144 height 11
type input "LAX - [GEOGRAPHIC_DATA]"
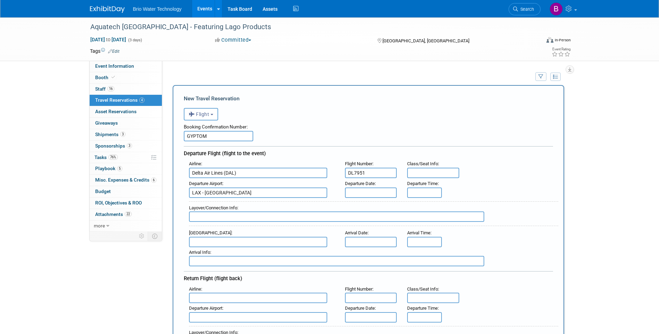
click at [378, 193] on input "text" at bounding box center [371, 193] width 52 height 10
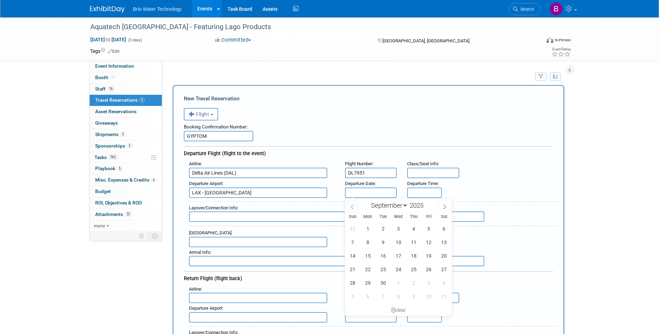
click at [348, 207] on span at bounding box center [352, 207] width 13 height 12
select select "7"
click at [352, 297] on span "31" at bounding box center [353, 297] width 14 height 14
type input "[DATE]"
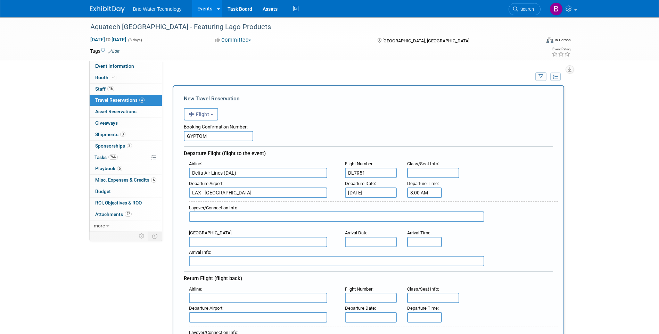
click at [420, 196] on input "8:00 AM" at bounding box center [424, 193] width 35 height 10
click at [423, 226] on span "08" at bounding box center [423, 224] width 13 height 13
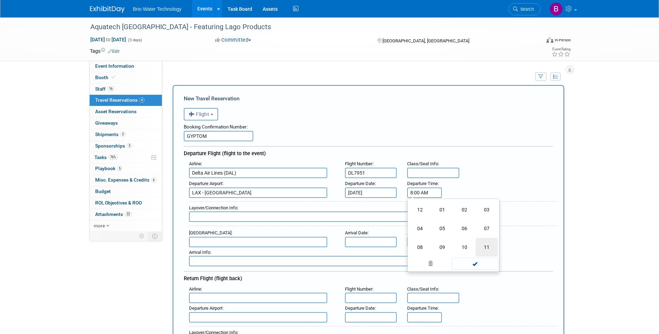
click at [487, 250] on td "11" at bounding box center [486, 247] width 22 height 19
click at [455, 227] on span "00" at bounding box center [455, 224] width 13 height 13
click at [467, 247] on td "50" at bounding box center [464, 247] width 22 height 19
type input "11:50 AM"
click at [480, 257] on span at bounding box center [474, 255] width 47 height 12
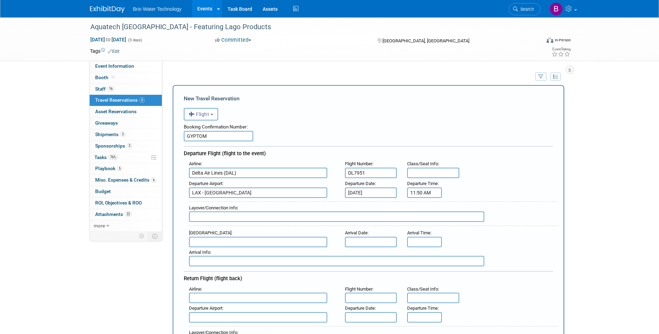
click at [207, 241] on input "text" at bounding box center [258, 242] width 138 height 10
click at [216, 253] on span "MEX - Licenciado Benito Juarez International Airport" at bounding box center [261, 253] width 144 height 11
type input "MEX - Licenciado [PERSON_NAME][GEOGRAPHIC_DATA]"
click at [378, 241] on input "text" at bounding box center [371, 242] width 52 height 10
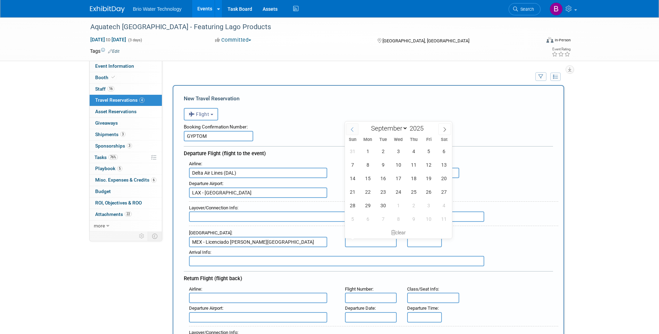
click at [351, 130] on icon at bounding box center [352, 129] width 2 height 5
select select "7"
click at [350, 222] on span "31" at bounding box center [353, 219] width 14 height 14
type input "[DATE]"
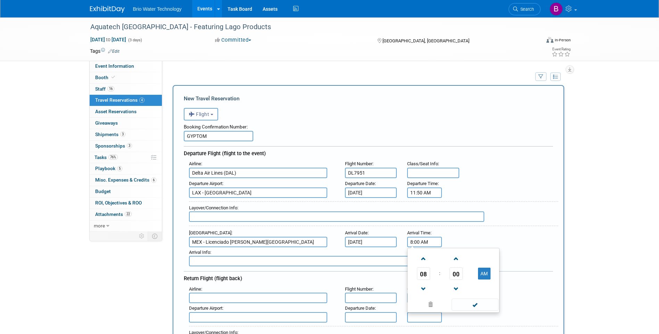
click at [413, 244] on input "8:00 AM" at bounding box center [424, 242] width 35 height 10
click at [426, 274] on span "08" at bounding box center [423, 273] width 13 height 13
click at [423, 277] on td "04" at bounding box center [420, 277] width 22 height 19
click at [455, 275] on span "00" at bounding box center [455, 273] width 13 height 13
click at [486, 280] on td "35" at bounding box center [486, 277] width 22 height 19
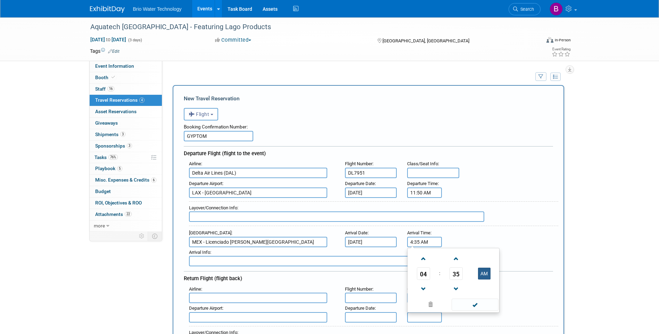
click at [484, 276] on button "AM" at bounding box center [484, 274] width 13 height 12
type input "4:35 PM"
click at [474, 308] on span at bounding box center [474, 305] width 47 height 12
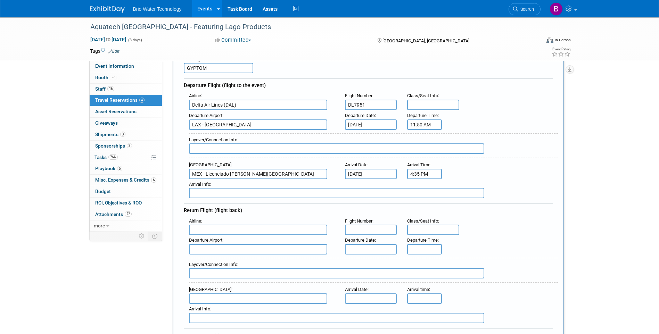
scroll to position [69, 0]
click at [211, 227] on input "text" at bounding box center [258, 228] width 138 height 10
click at [230, 247] on span "Delta Air Lines (DAL)" at bounding box center [261, 251] width 144 height 11
type input "Delta Air Lines (DAL)"
click at [374, 225] on input "text" at bounding box center [371, 228] width 52 height 10
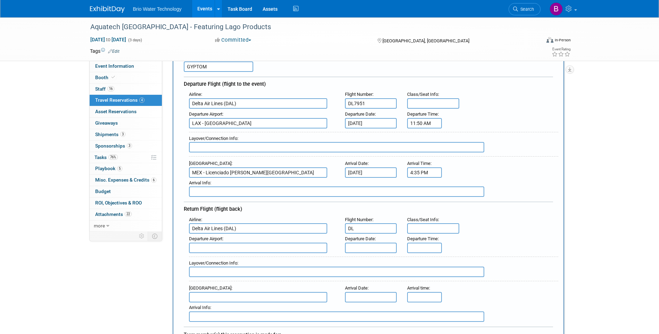
type input "D"
click at [229, 248] on input "text" at bounding box center [258, 248] width 138 height 10
click at [231, 259] on span "MEX - Licenciado Benito Juarez International Airport" at bounding box center [261, 258] width 144 height 11
type input "MEX - Licenciado [PERSON_NAME][GEOGRAPHIC_DATA]"
click at [366, 230] on input "text" at bounding box center [371, 228] width 52 height 10
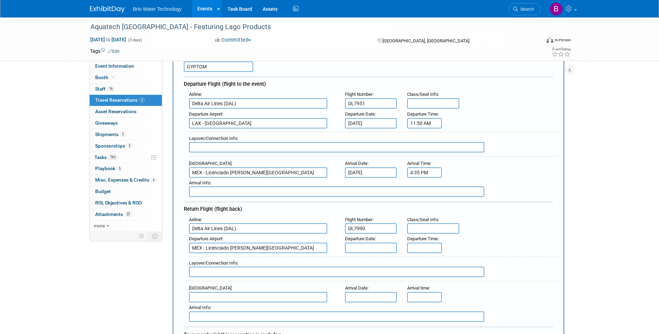
type input "DL7990"
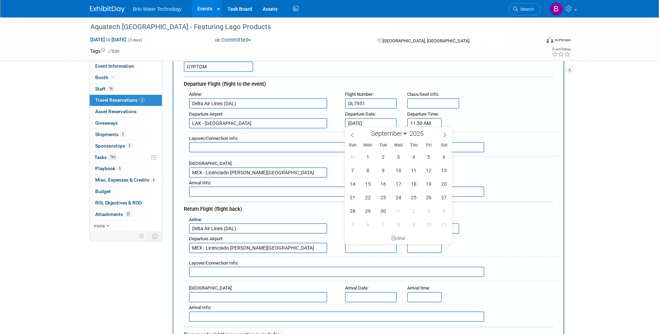
click at [365, 248] on input "text" at bounding box center [371, 248] width 52 height 10
click at [428, 155] on span "5" at bounding box center [429, 157] width 14 height 14
type input "[DATE]"
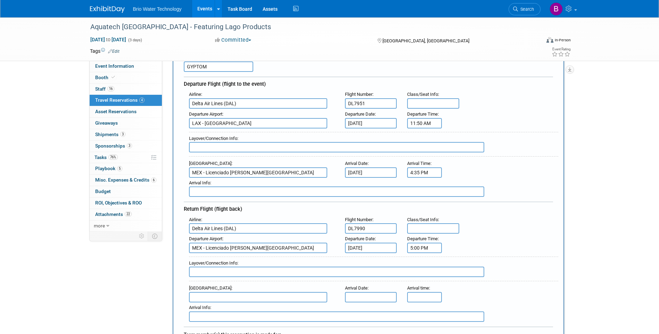
click at [421, 248] on input "5:00 PM" at bounding box center [424, 248] width 35 height 10
click at [424, 203] on span "05" at bounding box center [423, 203] width 13 height 13
click at [440, 216] on td "09" at bounding box center [442, 217] width 22 height 19
click at [456, 204] on span "00" at bounding box center [455, 203] width 13 height 13
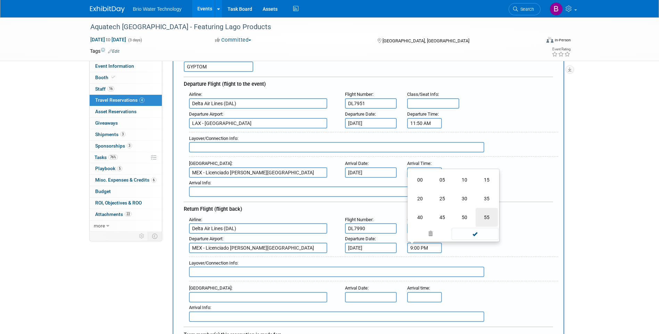
click at [482, 215] on td "55" at bounding box center [486, 217] width 22 height 19
click at [482, 207] on button "PM" at bounding box center [484, 203] width 13 height 12
type input "9:55 AM"
click at [477, 234] on span at bounding box center [474, 234] width 47 height 12
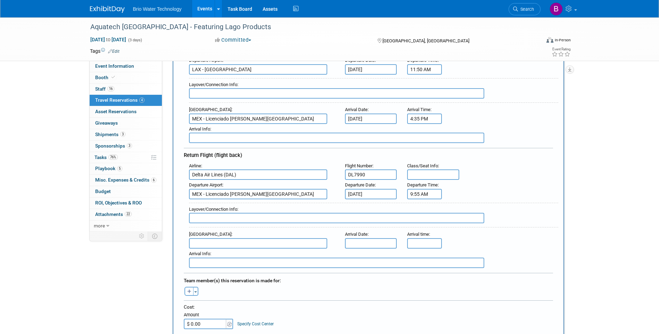
scroll to position [139, 0]
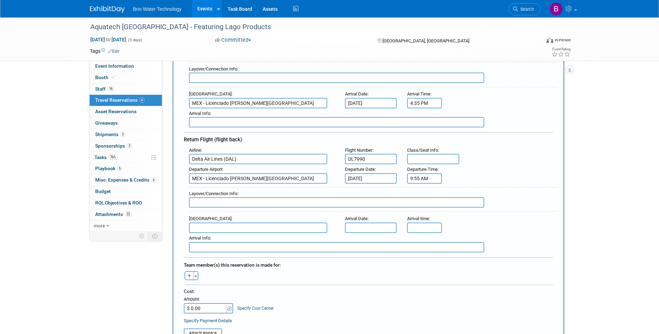
click at [237, 227] on input "text" at bounding box center [258, 228] width 138 height 10
click at [237, 241] on span "LAX - Los Angeles International Airport" at bounding box center [261, 238] width 144 height 11
type input "LAX - [GEOGRAPHIC_DATA]"
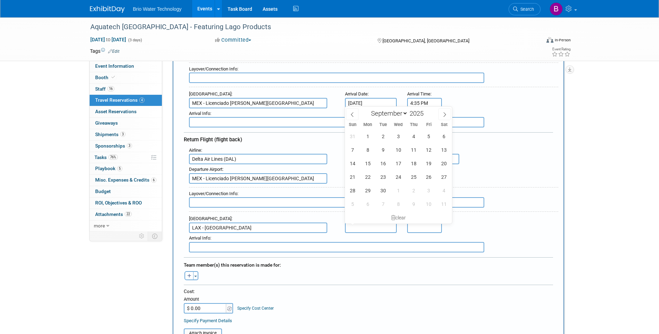
click at [369, 225] on input "text" at bounding box center [371, 228] width 52 height 10
click at [432, 137] on span "5" at bounding box center [429, 137] width 14 height 14
type input "[DATE]"
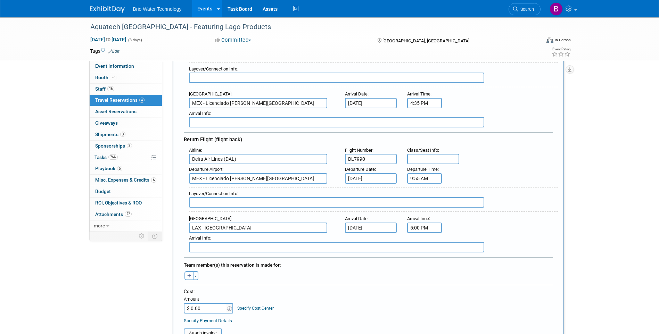
click at [420, 228] on input "5:00 PM" at bounding box center [424, 228] width 35 height 10
click at [425, 260] on span "05" at bounding box center [423, 259] width 13 height 13
click at [422, 242] on td "12" at bounding box center [420, 244] width 22 height 19
click at [456, 259] on span "00" at bounding box center [455, 259] width 13 height 13
click at [491, 279] on td "55" at bounding box center [486, 282] width 22 height 19
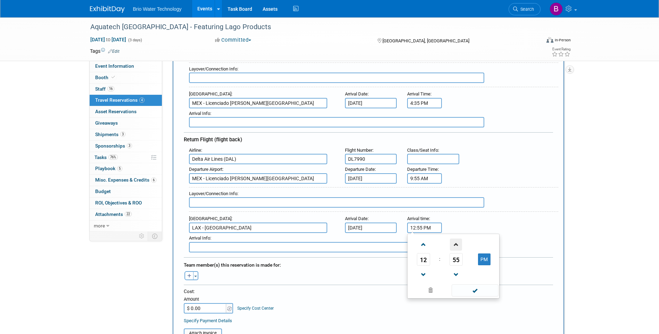
click at [457, 246] on span at bounding box center [456, 245] width 12 height 12
type input "12:58 PM"
click at [476, 288] on span at bounding box center [474, 290] width 47 height 12
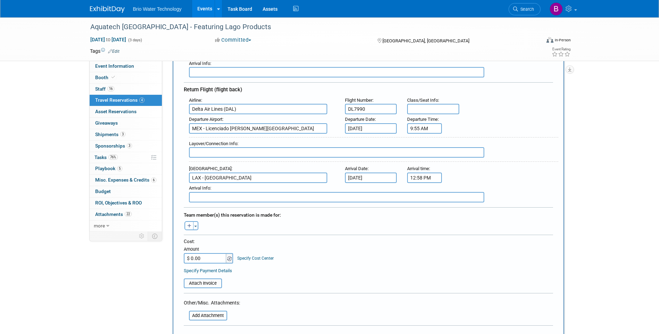
scroll to position [208, 0]
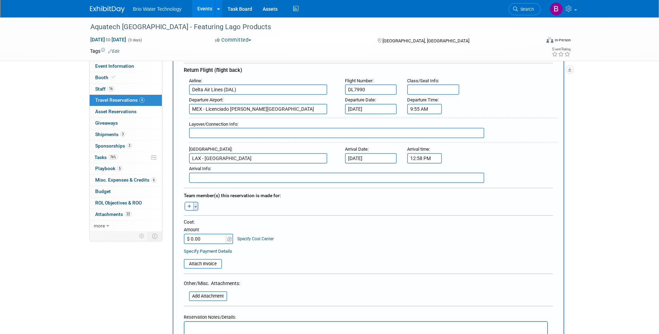
click at [194, 206] on button "Toggle Dropdown" at bounding box center [195, 206] width 5 height 9
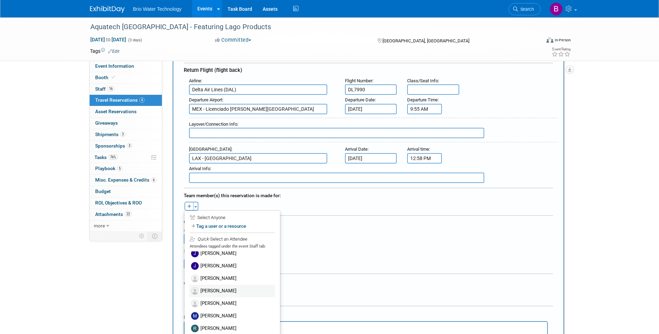
scroll to position [69, 0]
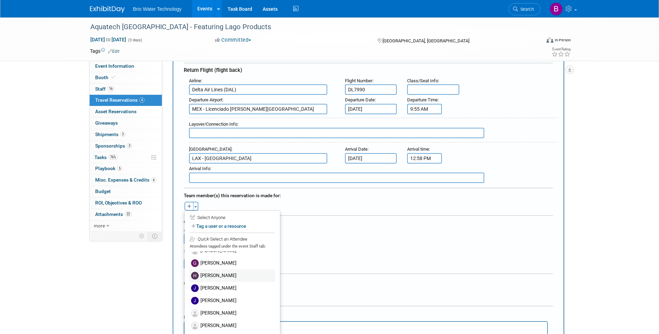
click at [222, 273] on label "[PERSON_NAME]" at bounding box center [232, 275] width 86 height 13
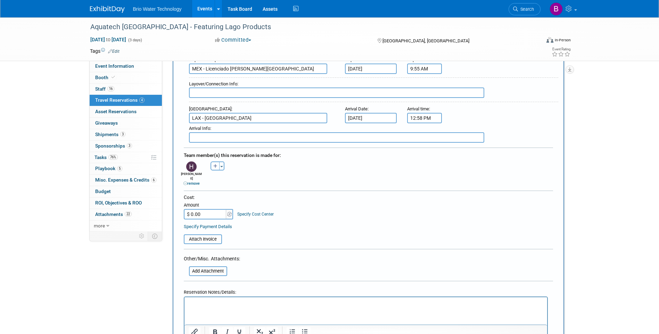
scroll to position [313, 0]
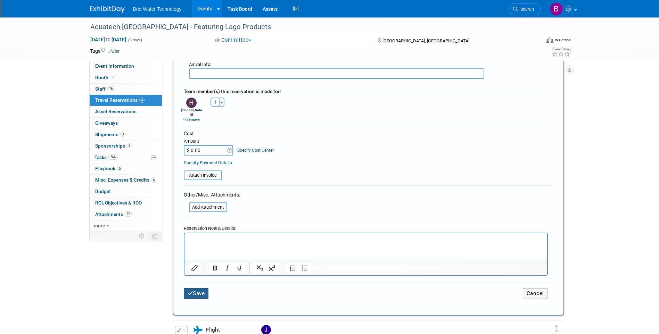
click at [207, 289] on button "Save" at bounding box center [196, 293] width 25 height 11
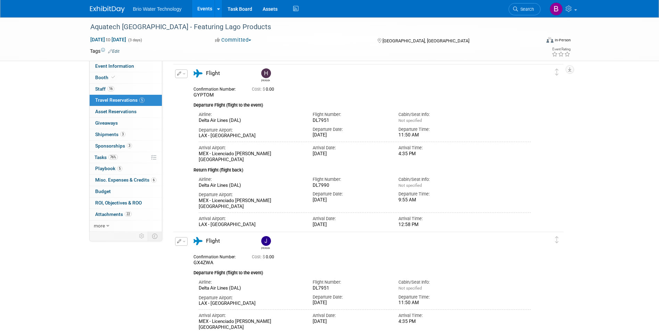
scroll to position [0, 0]
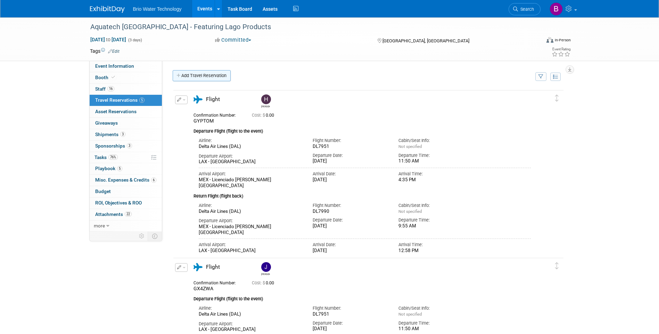
click at [205, 75] on link "Add Travel Reservation" at bounding box center [202, 75] width 58 height 11
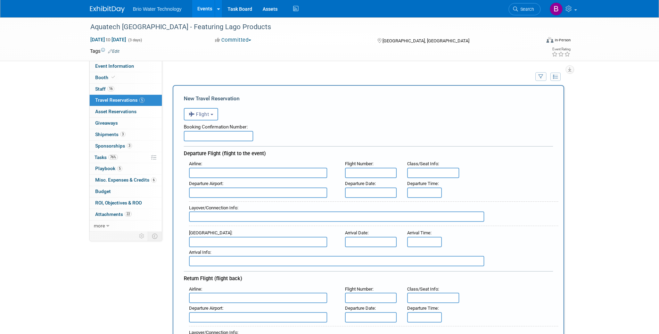
click at [225, 138] on input "text" at bounding box center [218, 136] width 69 height 10
type input "GYDUYS"
click at [274, 175] on input "text" at bounding box center [258, 173] width 138 height 10
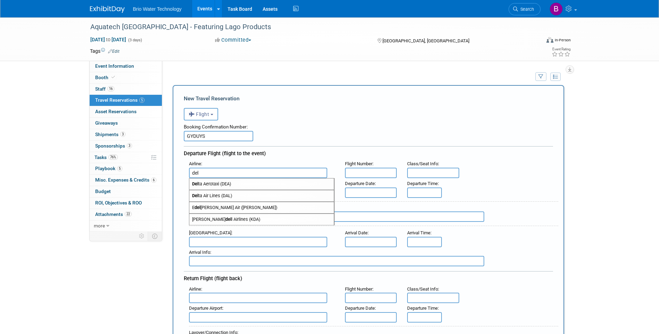
click at [250, 196] on span "Del ta Air Lines (DAL)" at bounding box center [261, 195] width 144 height 11
type input "Delta Air Lines (DAL)"
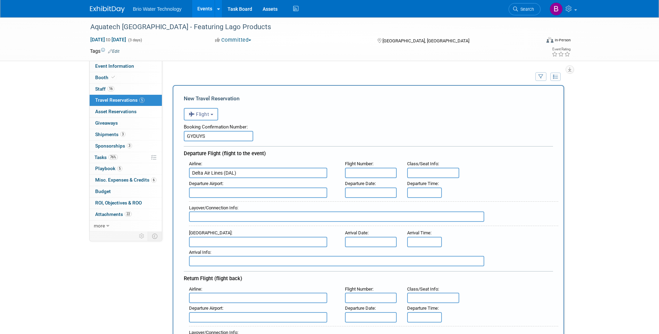
click at [373, 175] on input "text" at bounding box center [371, 173] width 52 height 10
type input "DL7952"
click at [279, 196] on input "text" at bounding box center [258, 193] width 138 height 10
click at [261, 202] on span "LAX - Los Angeles International Airport" at bounding box center [261, 203] width 144 height 11
type input "LAX - [GEOGRAPHIC_DATA]"
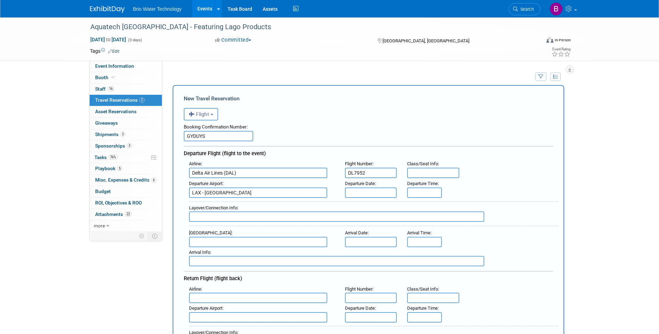
click at [361, 194] on input "text" at bounding box center [371, 193] width 52 height 10
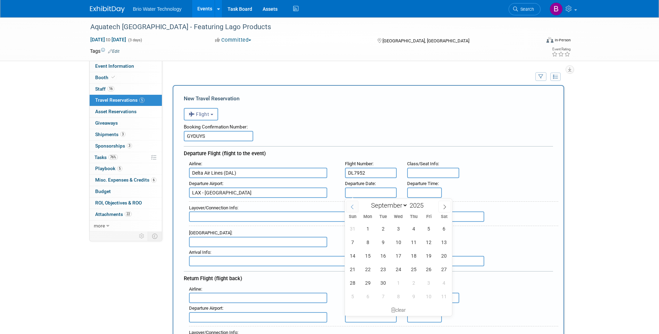
click at [351, 206] on icon at bounding box center [352, 207] width 5 height 5
select select "7"
click at [349, 300] on span "31" at bounding box center [353, 297] width 14 height 14
type input "[DATE]"
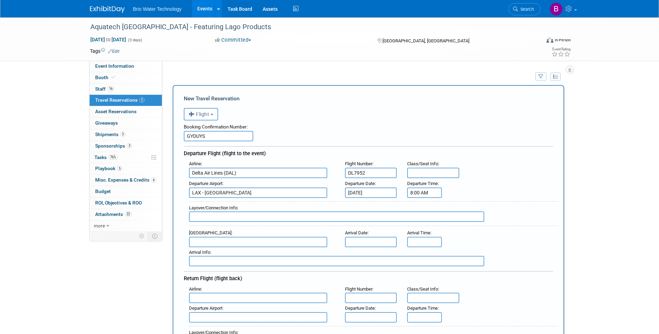
click at [414, 197] on div "8:00 AM" at bounding box center [424, 193] width 35 height 10
click at [423, 237] on span at bounding box center [423, 240] width 12 height 12
type input "7:00 AM"
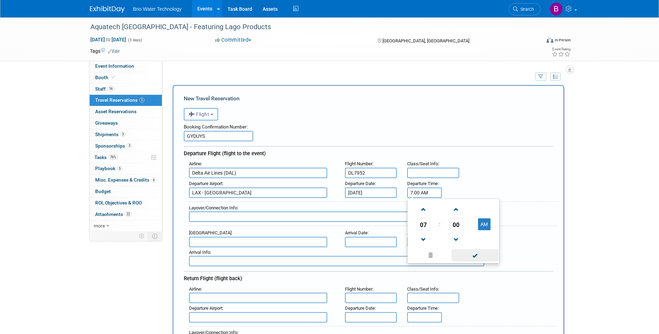
click at [466, 252] on span at bounding box center [474, 255] width 47 height 12
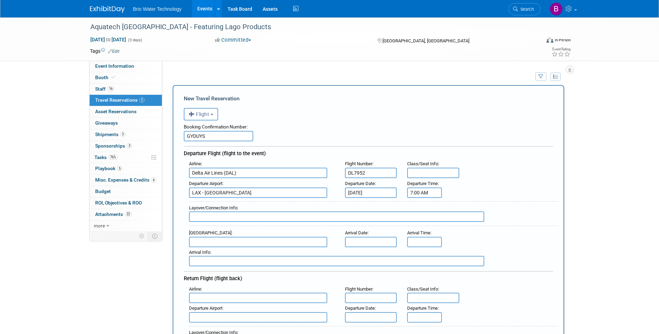
click at [203, 242] on input "text" at bounding box center [258, 242] width 138 height 10
click at [226, 252] on span "MEX - Licenciado Benito Juarez International Airport" at bounding box center [261, 253] width 144 height 11
type input "MEX - Licenciado [PERSON_NAME][GEOGRAPHIC_DATA]"
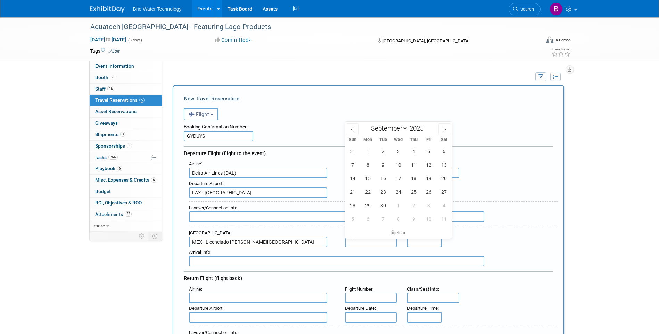
click at [367, 242] on input "text" at bounding box center [371, 242] width 52 height 10
click at [429, 150] on span "5" at bounding box center [429, 151] width 14 height 14
type input "[DATE]"
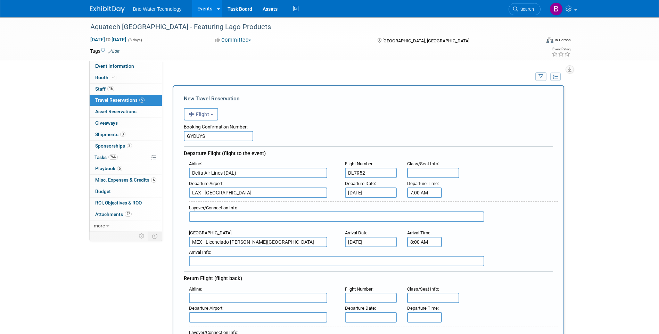
click at [422, 239] on input "8:00 AM" at bounding box center [424, 242] width 35 height 10
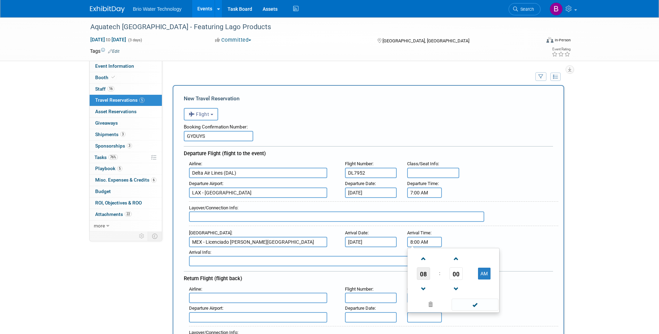
click at [423, 274] on span "08" at bounding box center [423, 273] width 13 height 13
click at [441, 261] on td "01" at bounding box center [442, 259] width 22 height 19
click at [455, 273] on span "00" at bounding box center [455, 273] width 13 height 13
click at [485, 275] on td "35" at bounding box center [486, 277] width 22 height 19
click at [483, 273] on button "AM" at bounding box center [484, 274] width 13 height 12
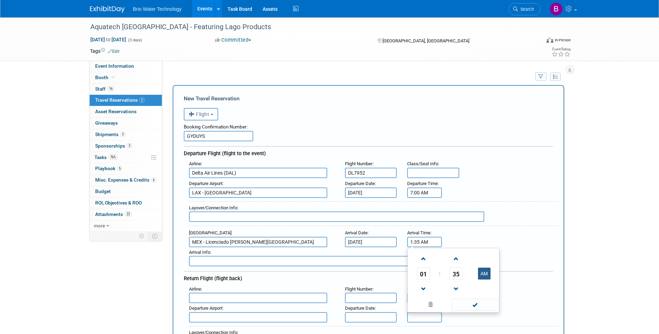
type input "1:35 PM"
click at [478, 307] on span at bounding box center [474, 305] width 47 height 12
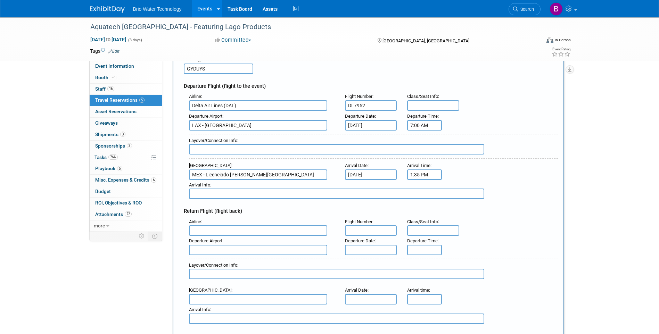
scroll to position [69, 0]
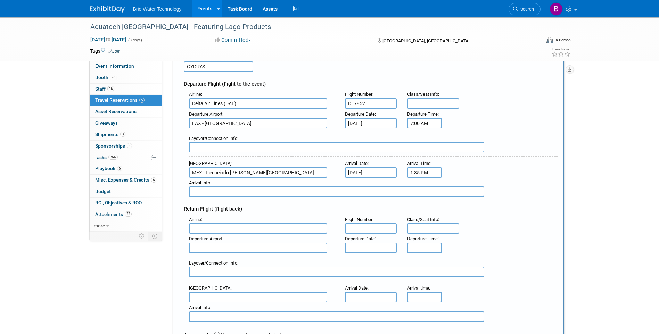
click at [242, 231] on input "text" at bounding box center [258, 228] width 138 height 10
click at [235, 228] on input "lax" at bounding box center [258, 228] width 138 height 10
type input "l"
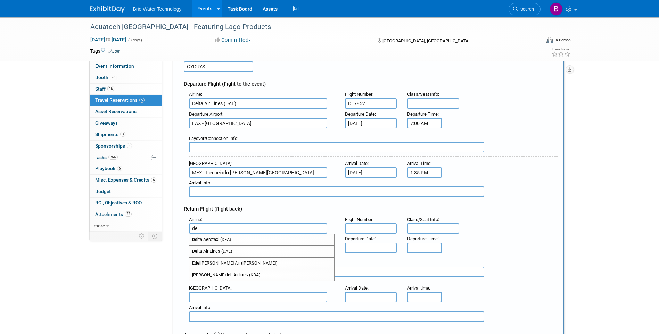
click at [246, 253] on span "Del ta Air Lines (DAL)" at bounding box center [261, 251] width 144 height 11
type input "Delta Air Lines (DAL)"
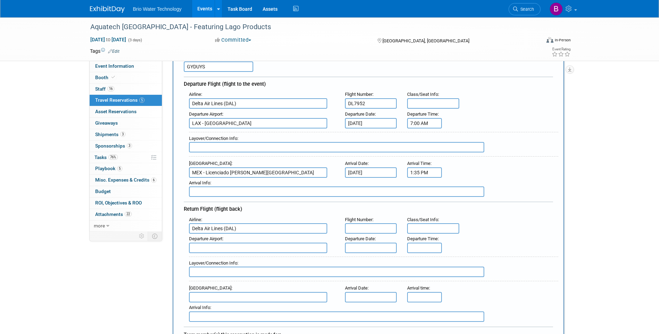
click at [355, 227] on input "text" at bounding box center [371, 228] width 52 height 10
type input "DL7990"
click at [239, 249] on input "text" at bounding box center [258, 248] width 138 height 10
click at [240, 257] on span "MEX - Licenciado Benito Juarez International Airport" at bounding box center [261, 258] width 144 height 11
type input "MEX - Licenciado [PERSON_NAME][GEOGRAPHIC_DATA]"
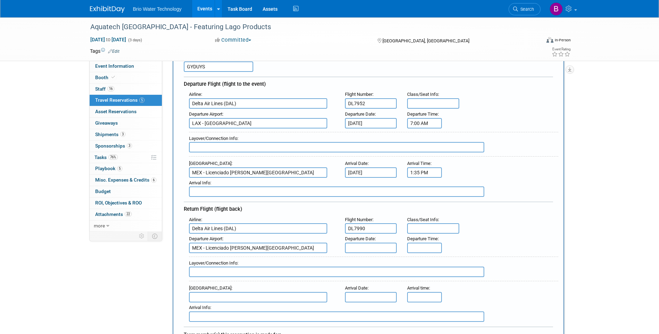
click at [366, 249] on input "text" at bounding box center [371, 248] width 52 height 10
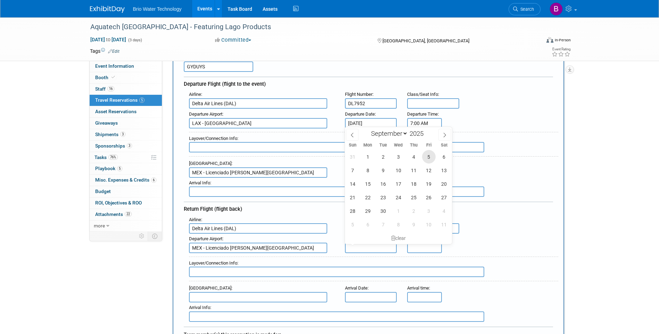
click at [432, 158] on span "5" at bounding box center [429, 157] width 14 height 14
type input "[DATE]"
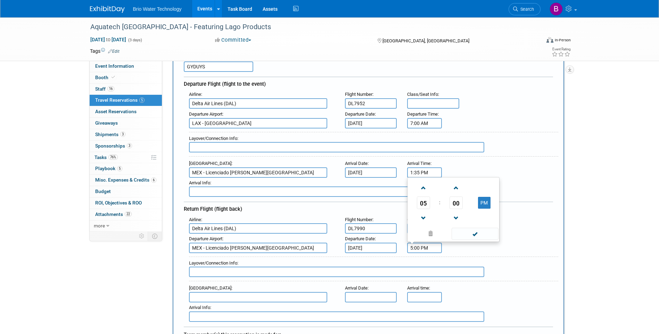
click at [425, 249] on input "5:00 PM" at bounding box center [424, 248] width 35 height 10
click at [423, 203] on span "05" at bounding box center [423, 203] width 13 height 13
click at [445, 179] on td "01" at bounding box center [442, 180] width 22 height 19
click at [458, 202] on span "00" at bounding box center [455, 203] width 13 height 13
click at [483, 195] on td "35" at bounding box center [486, 198] width 22 height 19
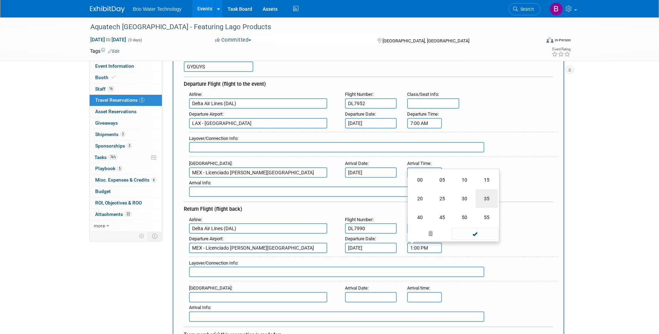
type input "1:35 PM"
click at [468, 236] on span at bounding box center [474, 234] width 47 height 12
click at [417, 174] on input "1:35 PM" at bounding box center [424, 172] width 35 height 10
click at [423, 205] on span "01" at bounding box center [423, 204] width 13 height 13
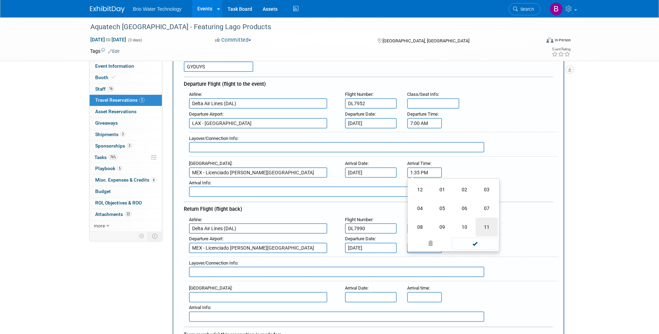
click at [485, 226] on td "11" at bounding box center [486, 227] width 22 height 19
click at [454, 203] on span "35" at bounding box center [455, 204] width 13 height 13
click at [485, 222] on td "55" at bounding box center [486, 227] width 22 height 19
click at [474, 234] on span at bounding box center [474, 235] width 47 height 12
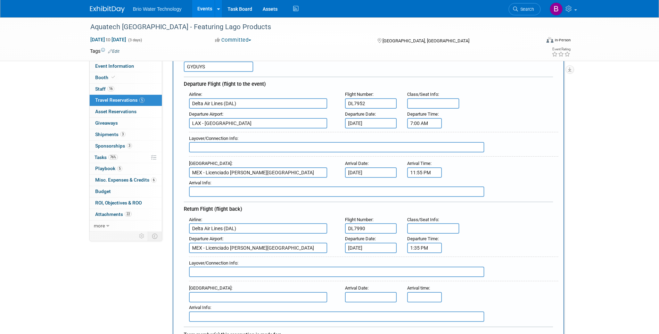
click at [431, 174] on input "11:55 PM" at bounding box center [424, 172] width 35 height 10
click at [483, 202] on button "PM" at bounding box center [484, 204] width 13 height 12
type input "11:55 AM"
click at [483, 238] on span at bounding box center [474, 235] width 47 height 12
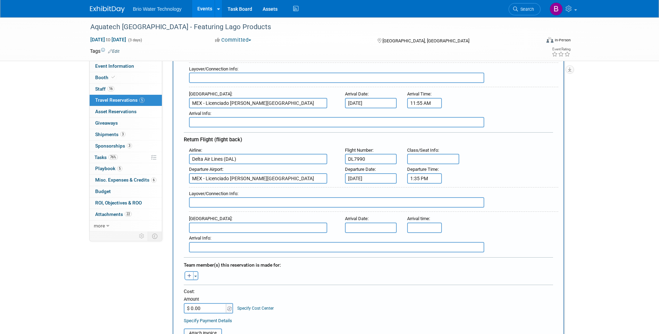
scroll to position [174, 0]
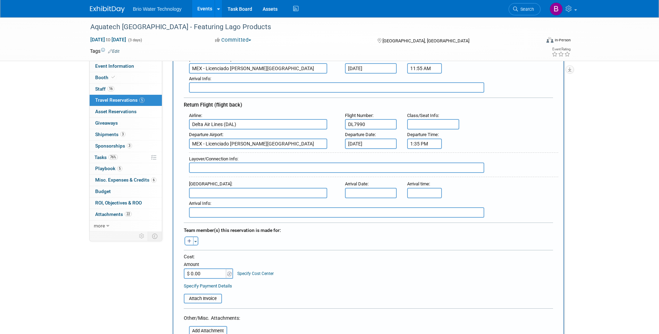
click at [227, 195] on input "text" at bounding box center [258, 193] width 138 height 10
click at [259, 205] on span "LAX - Los Angeles International Airport" at bounding box center [261, 204] width 144 height 11
type input "LAX - [GEOGRAPHIC_DATA]"
click at [356, 192] on input "text" at bounding box center [371, 193] width 52 height 10
click at [428, 230] on span "5" at bounding box center [429, 228] width 14 height 14
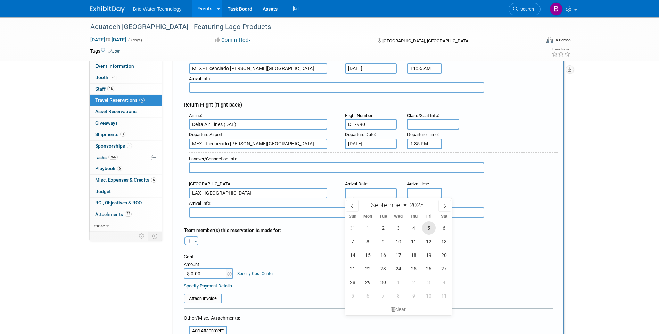
type input "[DATE]"
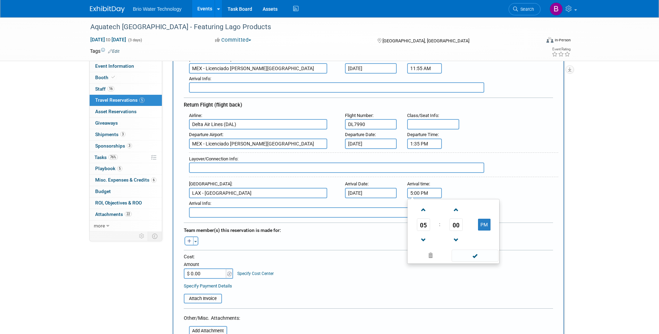
click at [414, 193] on input "5:00 PM" at bounding box center [424, 193] width 35 height 10
click at [424, 228] on span "05" at bounding box center [423, 224] width 13 height 13
click at [419, 230] on td "04" at bounding box center [420, 228] width 22 height 19
click at [458, 224] on span "00" at bounding box center [455, 224] width 13 height 13
click at [446, 244] on td "45" at bounding box center [442, 247] width 22 height 19
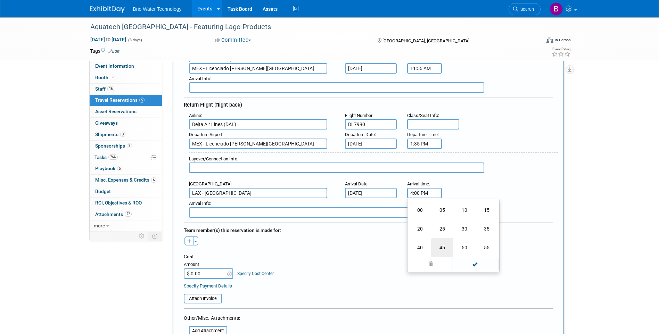
type input "4:45 PM"
click at [476, 257] on span at bounding box center [474, 256] width 47 height 12
click at [196, 241] on span "button" at bounding box center [195, 241] width 3 height 1
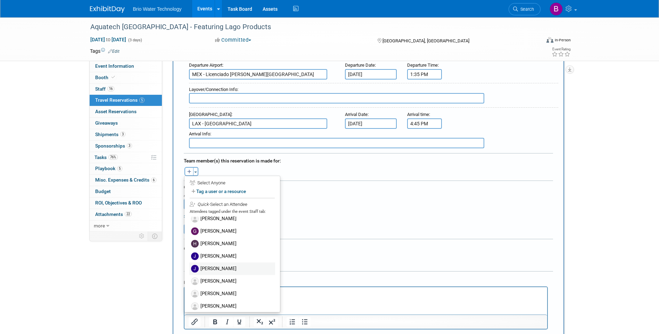
scroll to position [69, 0]
click at [231, 264] on label "[PERSON_NAME]" at bounding box center [232, 266] width 86 height 13
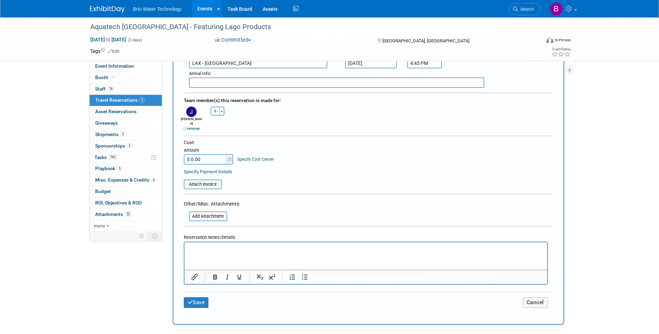
scroll to position [313, 0]
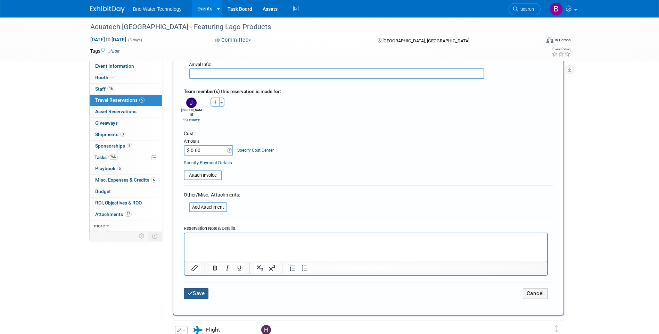
click at [201, 288] on button "Save" at bounding box center [196, 293] width 25 height 11
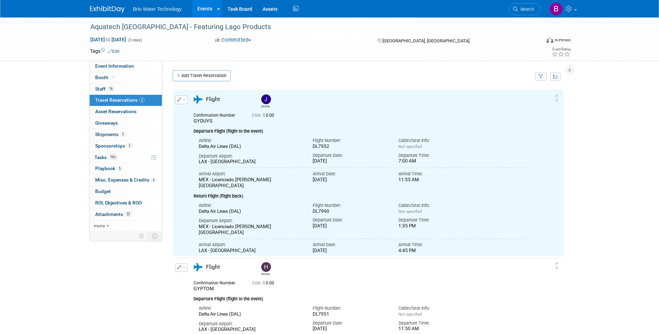
scroll to position [0, 0]
click at [479, 203] on div "Cabin/Seat Info: Not specified" at bounding box center [436, 207] width 86 height 15
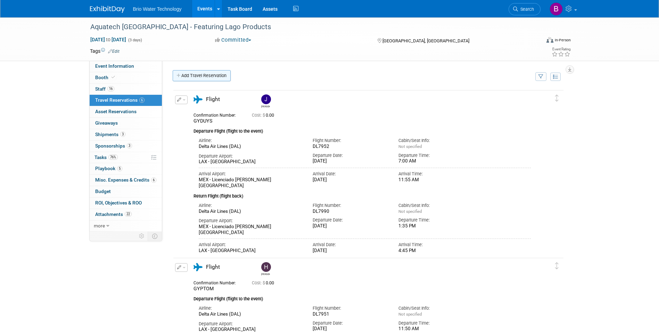
click at [210, 76] on link "Add Travel Reservation" at bounding box center [202, 75] width 58 height 11
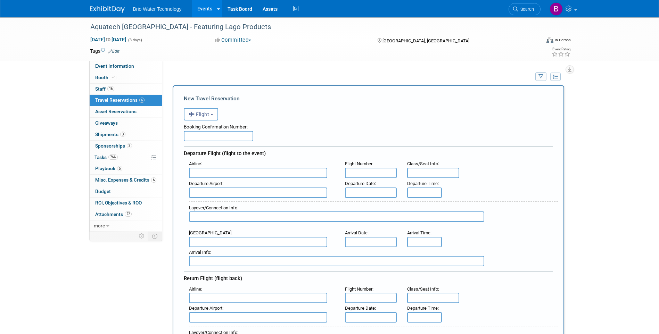
click at [227, 140] on input "text" at bounding box center [218, 136] width 69 height 10
type input "HMHF62"
click at [242, 173] on input "text" at bounding box center [258, 173] width 138 height 10
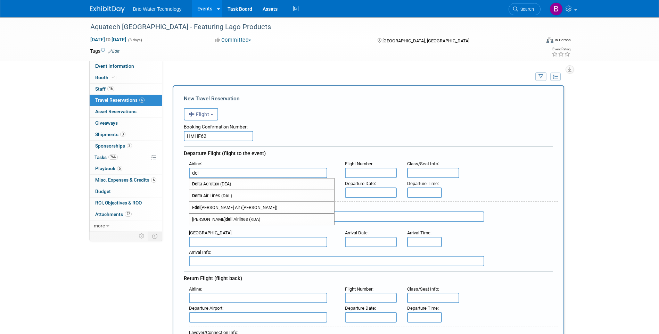
click at [221, 194] on span "Del ta Air Lines (DAL)" at bounding box center [261, 195] width 144 height 11
type input "Delta Air Lines (DAL)"
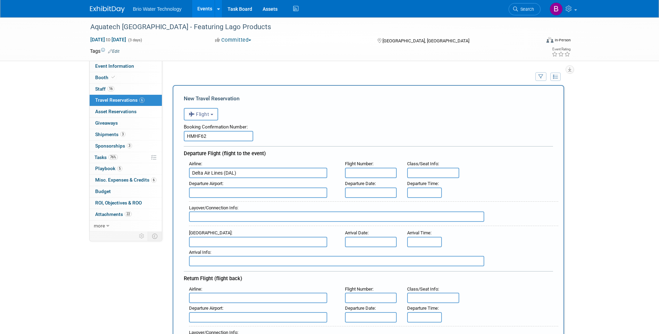
click at [366, 174] on input "text" at bounding box center [371, 173] width 52 height 10
type input "DL7952"
click at [224, 192] on input "text" at bounding box center [258, 193] width 138 height 10
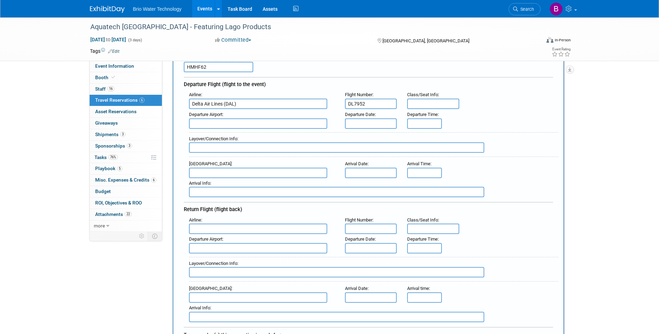
scroll to position [69, 0]
click at [224, 134] on span "LAX - Los Angeles International Airport" at bounding box center [261, 134] width 144 height 11
type input "LAX - [GEOGRAPHIC_DATA]"
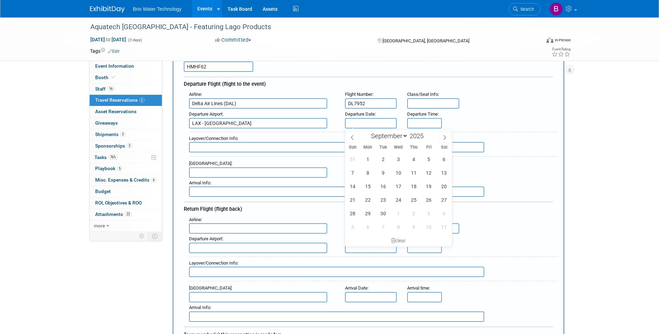
click at [359, 120] on input "text" at bounding box center [371, 123] width 52 height 10
click at [383, 157] on span "2" at bounding box center [383, 159] width 14 height 14
type input "[DATE]"
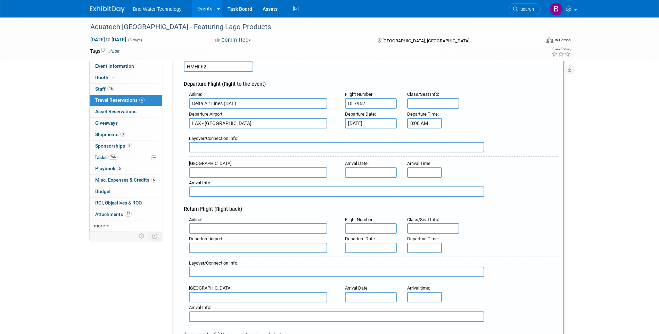
click at [417, 123] on input "8:00 AM" at bounding box center [424, 123] width 35 height 10
click at [426, 155] on span "08" at bounding box center [423, 155] width 13 height 13
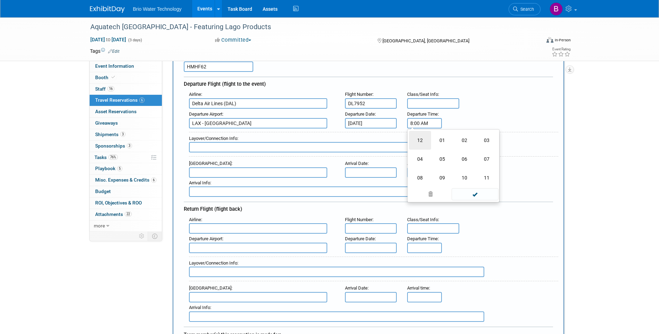
click at [417, 139] on td "12" at bounding box center [420, 140] width 22 height 19
click at [455, 155] on span "00" at bounding box center [455, 155] width 13 height 13
click at [463, 141] on td "10" at bounding box center [464, 140] width 22 height 19
click at [484, 156] on button "AM" at bounding box center [484, 155] width 13 height 12
type input "12:10 PM"
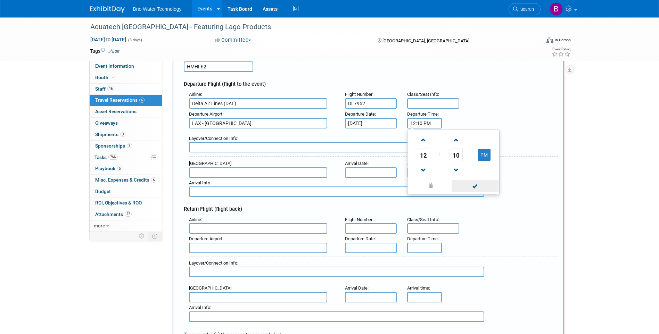
click at [477, 189] on span at bounding box center [474, 186] width 47 height 12
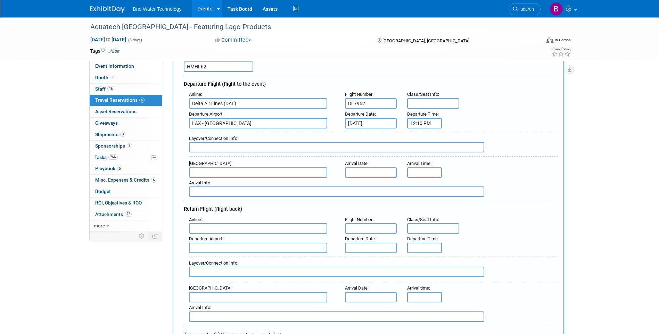
click at [224, 171] on input "text" at bounding box center [258, 172] width 138 height 10
click at [225, 181] on span "MEX - Licenciado Benito Juarez International Airport" at bounding box center [261, 183] width 144 height 11
type input "MEX - Licenciado [PERSON_NAME][GEOGRAPHIC_DATA]"
click at [361, 171] on input "text" at bounding box center [371, 172] width 52 height 10
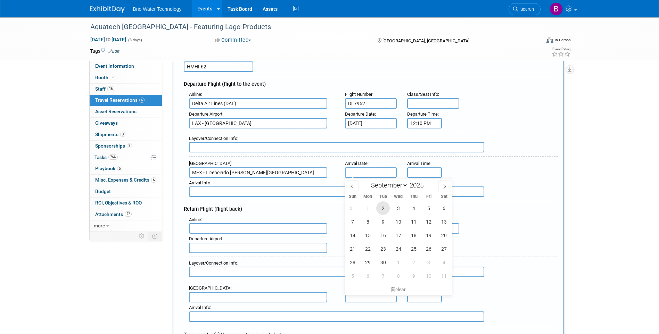
click at [383, 207] on span "2" at bounding box center [383, 208] width 14 height 14
type input "[DATE]"
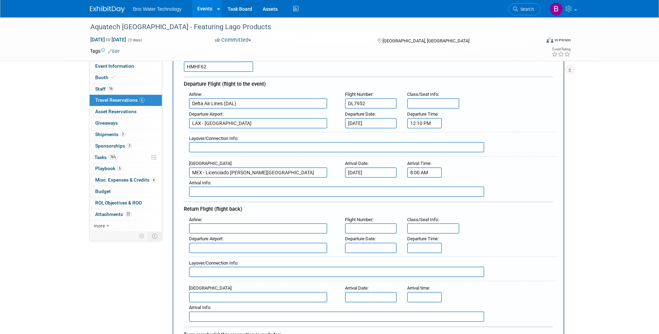
click at [424, 173] on input "8:00 AM" at bounding box center [424, 172] width 35 height 10
click at [423, 204] on span "08" at bounding box center [423, 204] width 13 height 13
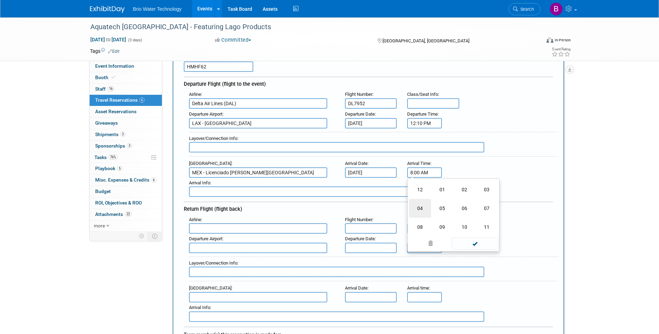
click at [419, 206] on td "04" at bounding box center [420, 208] width 22 height 19
click at [457, 203] on span "00" at bounding box center [455, 204] width 13 height 13
click at [489, 225] on td "55" at bounding box center [486, 227] width 22 height 19
click at [484, 207] on button "AM" at bounding box center [484, 204] width 13 height 12
type input "4:55 PM"
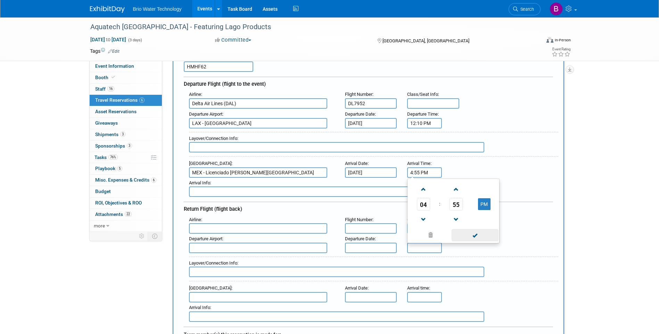
click at [475, 236] on span at bounding box center [474, 235] width 47 height 12
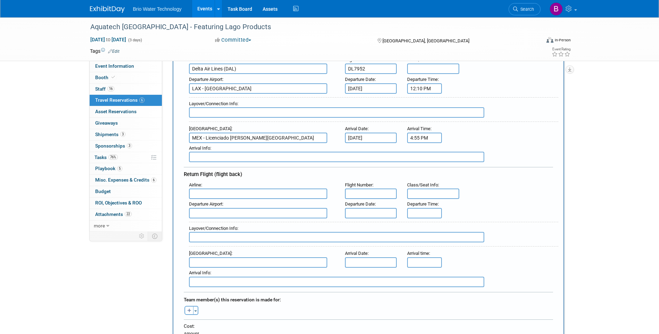
scroll to position [139, 0]
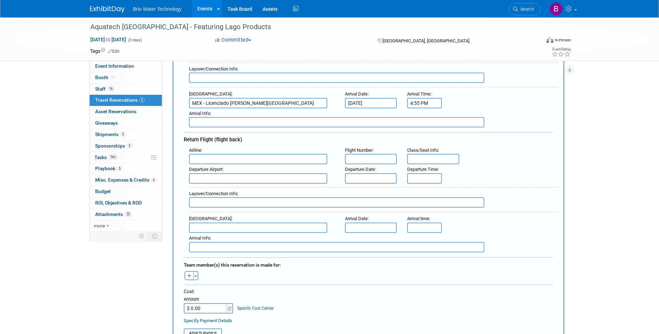
click at [228, 157] on input "text" at bounding box center [258, 159] width 138 height 10
type input "m"
click at [226, 184] on span "Delt a Air Lines (DAL)" at bounding box center [261, 181] width 144 height 11
type input "Delta Air Lines (DAL)"
click at [352, 160] on input "text" at bounding box center [371, 159] width 52 height 10
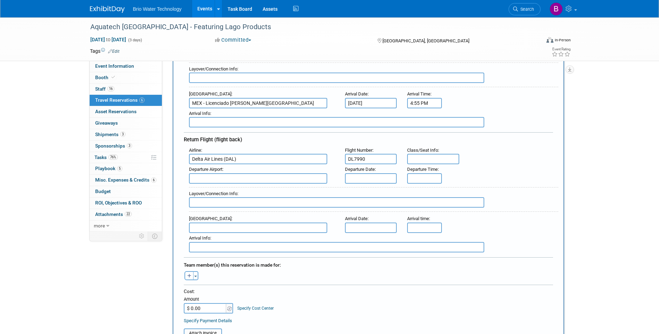
type input "DL7990"
click at [234, 177] on input "text" at bounding box center [258, 178] width 138 height 10
click at [233, 187] on span "MEX - Licenciado Benito Juarez International Airport" at bounding box center [261, 189] width 144 height 11
type input "MEX - Licenciado [PERSON_NAME][GEOGRAPHIC_DATA]"
click at [354, 179] on input "text" at bounding box center [371, 178] width 52 height 10
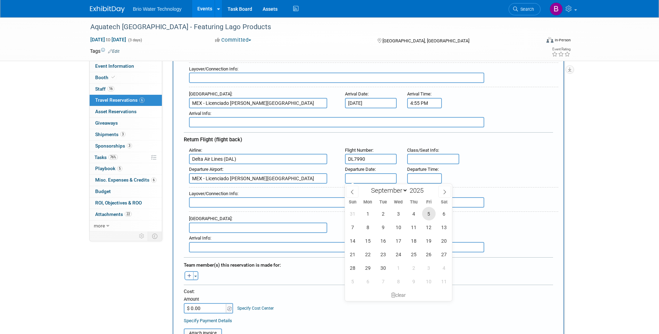
click at [429, 213] on span "5" at bounding box center [429, 214] width 14 height 14
type input "[DATE]"
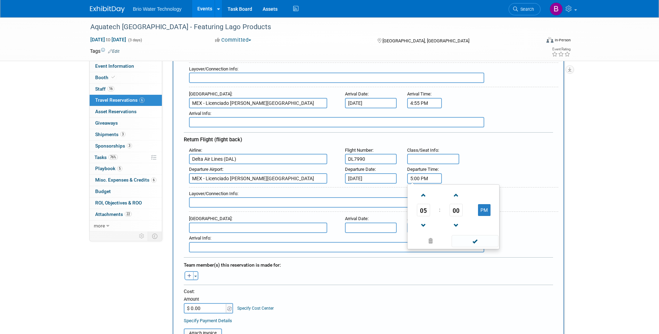
click at [417, 178] on input "5:00 PM" at bounding box center [424, 178] width 35 height 10
click at [424, 209] on span "05" at bounding box center [423, 210] width 13 height 13
click at [444, 228] on td "09" at bounding box center [442, 233] width 22 height 19
click at [456, 208] on span "00" at bounding box center [455, 210] width 13 height 13
click at [485, 228] on td "55" at bounding box center [486, 233] width 22 height 19
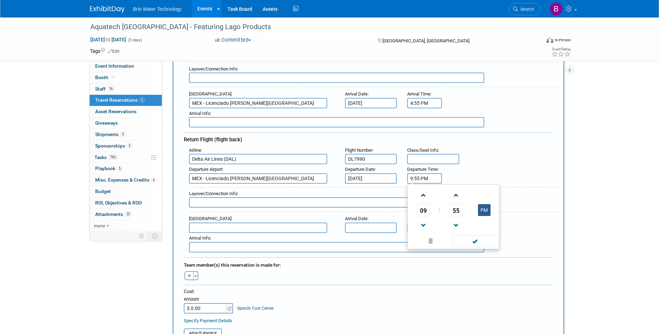
click at [485, 210] on button "PM" at bounding box center [484, 210] width 13 height 12
type input "9:55 AM"
click at [479, 242] on span at bounding box center [474, 241] width 47 height 12
click at [203, 226] on input "text" at bounding box center [258, 228] width 138 height 10
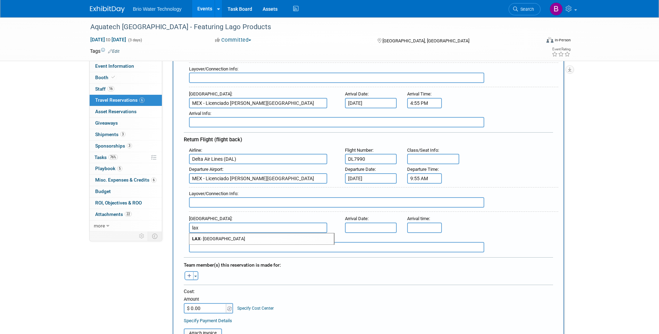
click at [218, 239] on span "LAX - Los Angeles International Airport" at bounding box center [261, 238] width 144 height 11
type input "LAX - [GEOGRAPHIC_DATA]"
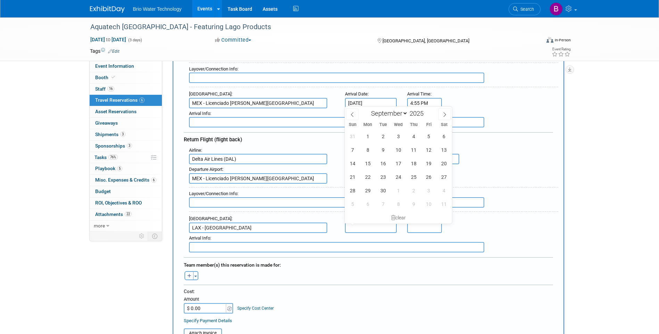
click at [356, 224] on input "text" at bounding box center [371, 228] width 52 height 10
click at [428, 135] on span "5" at bounding box center [429, 137] width 14 height 14
type input "[DATE]"
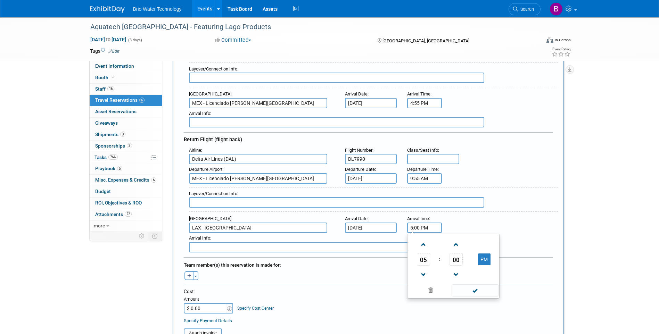
click at [422, 227] on input "5:00 PM" at bounding box center [424, 228] width 35 height 10
click at [423, 261] on span "05" at bounding box center [423, 259] width 13 height 13
click at [416, 243] on td "12" at bounding box center [420, 244] width 22 height 19
click at [457, 260] on span "00" at bounding box center [455, 259] width 13 height 13
click at [491, 279] on td "55" at bounding box center [486, 282] width 22 height 19
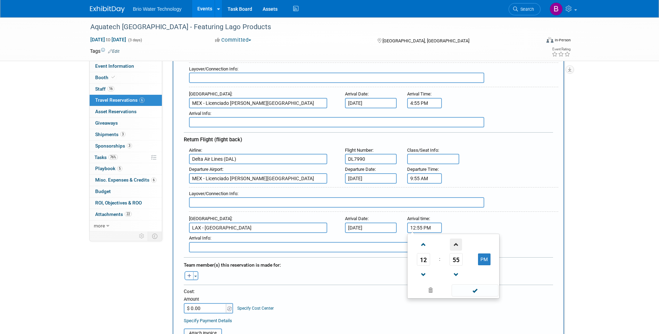
click at [456, 247] on span at bounding box center [456, 245] width 12 height 12
type input "12:58 PM"
click at [481, 289] on span at bounding box center [474, 290] width 47 height 12
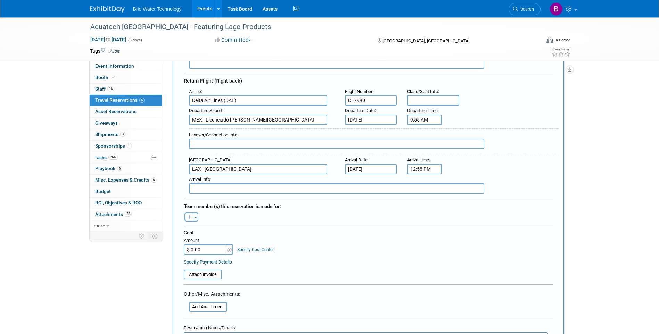
scroll to position [208, 0]
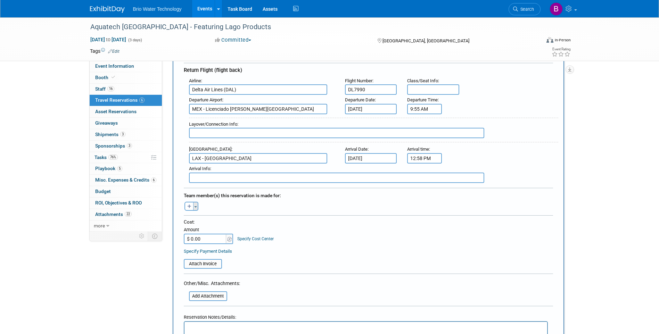
click at [196, 208] on button "Toggle Dropdown" at bounding box center [195, 206] width 5 height 9
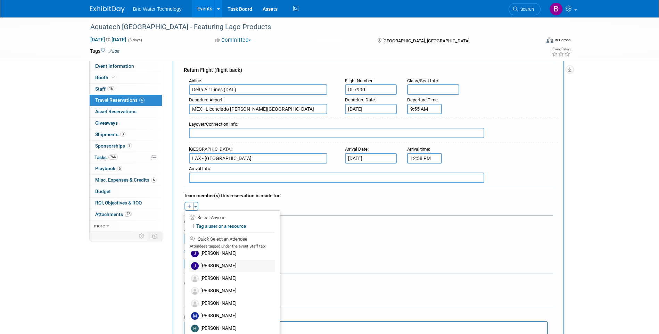
scroll to position [108, 0]
click at [224, 313] on label "[PERSON_NAME]" at bounding box center [232, 312] width 86 height 13
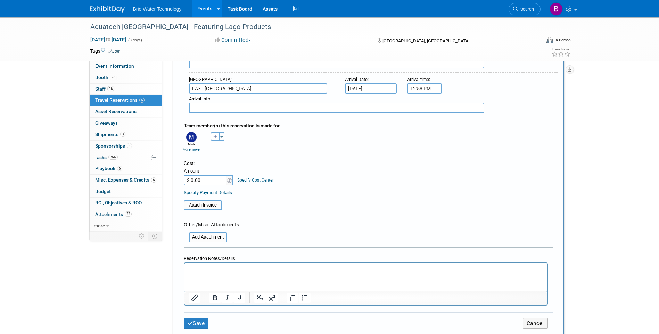
scroll to position [313, 0]
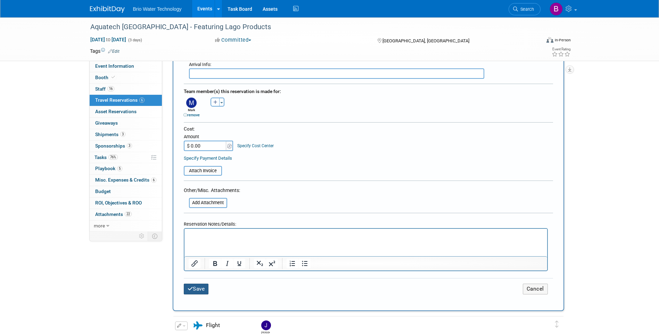
click at [202, 286] on button "Save" at bounding box center [196, 289] width 25 height 11
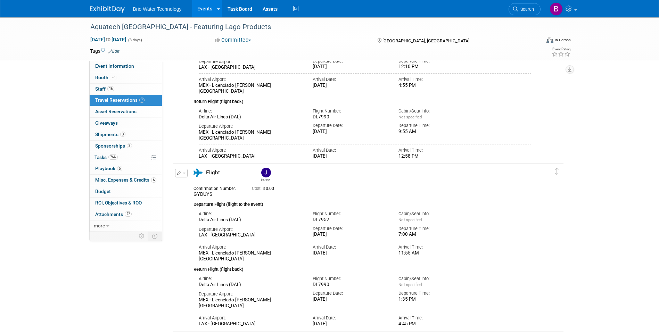
scroll to position [0, 0]
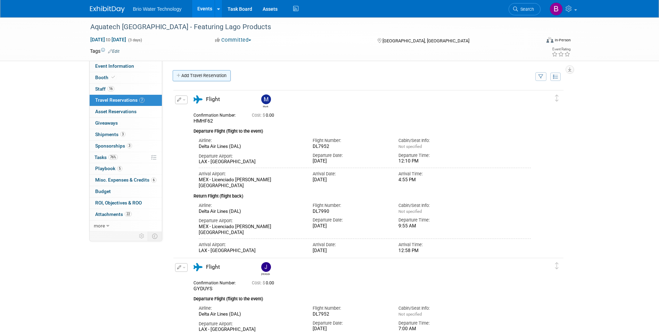
click at [199, 75] on link "Add Travel Reservation" at bounding box center [202, 75] width 58 height 11
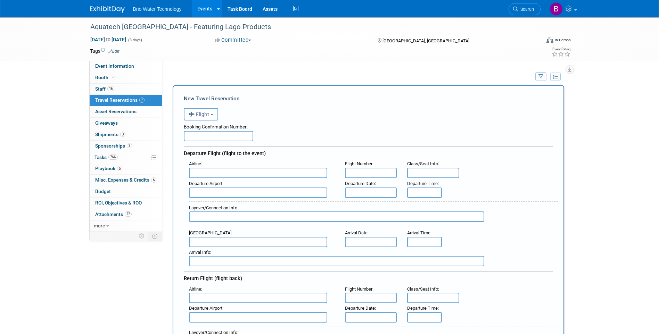
click at [238, 138] on input "text" at bounding box center [218, 136] width 69 height 10
type input "67801392"
click at [212, 114] on button "Flight" at bounding box center [201, 114] width 34 height 13
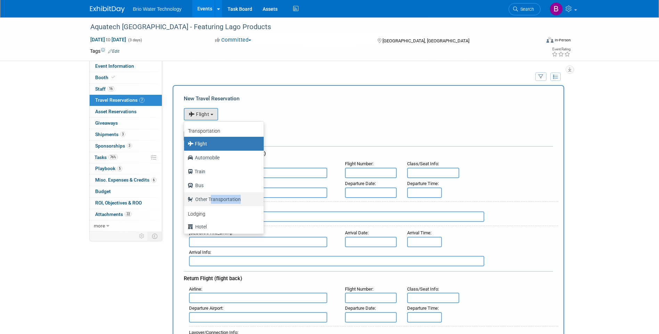
drag, startPoint x: 209, startPoint y: 202, endPoint x: 208, endPoint y: 208, distance: 6.3
click at [208, 208] on ul "Transportation Flight Automobile Train Bus Other Transportation Lodging Hotel B…" at bounding box center [224, 177] width 80 height 113
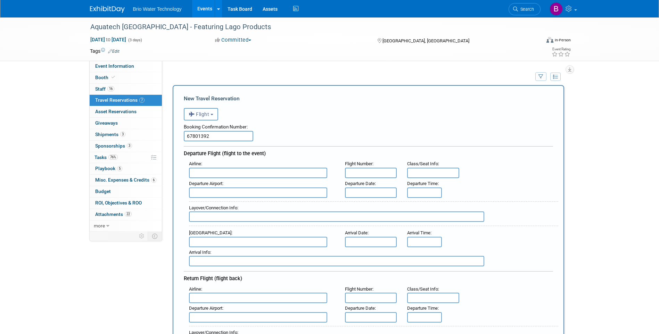
click at [213, 113] on button "Flight" at bounding box center [201, 114] width 34 height 13
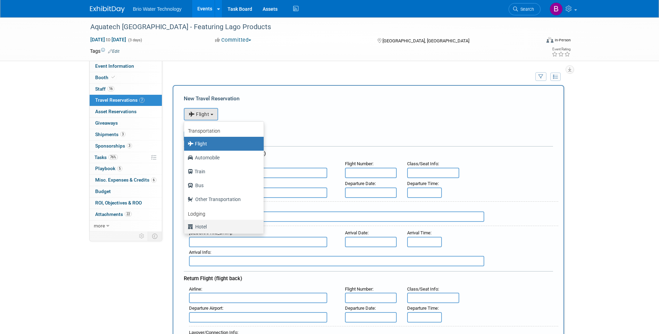
click at [222, 228] on label "Hotel" at bounding box center [222, 226] width 69 height 11
click at [185, 228] on input "Hotel" at bounding box center [183, 226] width 5 height 5
radio input "true"
select select "6"
radio input "false"
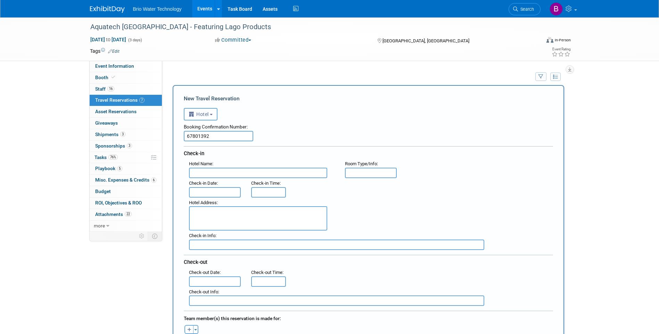
click at [214, 111] on button "Hotel" at bounding box center [201, 114] width 34 height 13
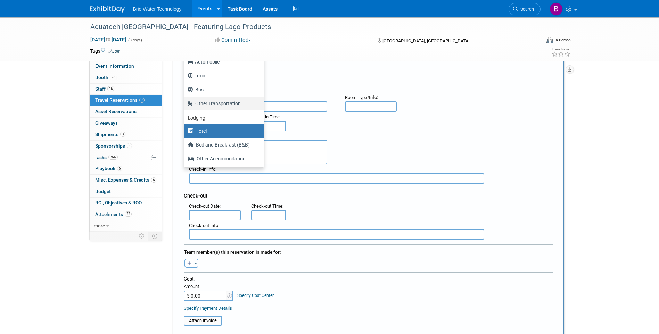
scroll to position [69, 0]
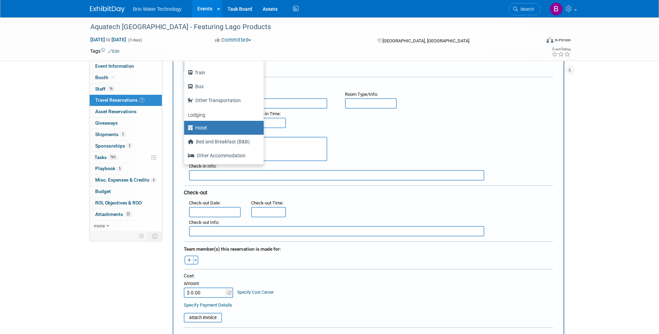
click at [235, 128] on label "Hotel" at bounding box center [222, 127] width 69 height 11
click at [185, 128] on input "Hotel" at bounding box center [183, 127] width 5 height 5
click at [319, 124] on div ": Check-in Date : Check-in Time :" at bounding box center [371, 118] width 374 height 19
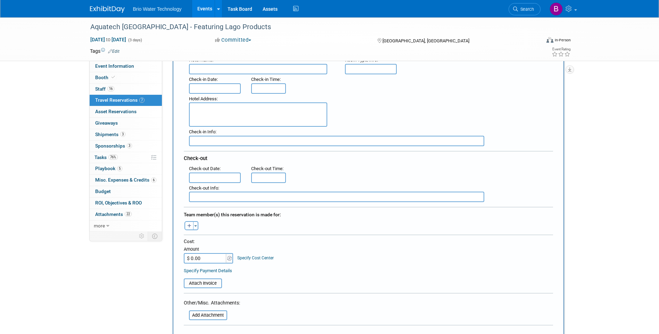
scroll to position [104, 0]
click at [196, 224] on button "Toggle Dropdown" at bounding box center [195, 225] width 5 height 9
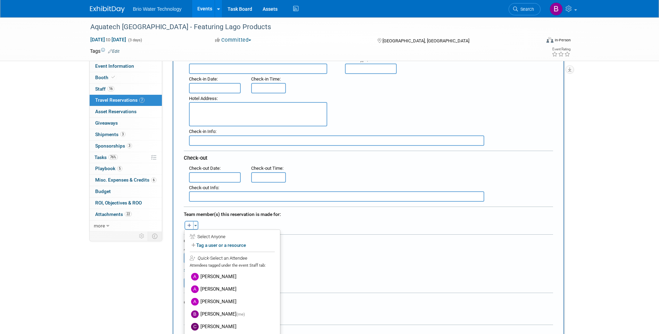
click at [224, 298] on label "[PERSON_NAME]" at bounding box center [232, 302] width 86 height 13
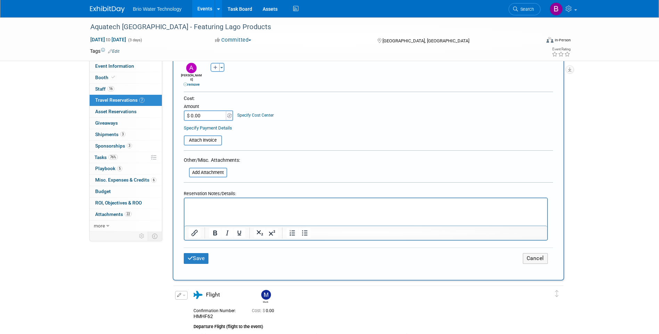
scroll to position [278, 0]
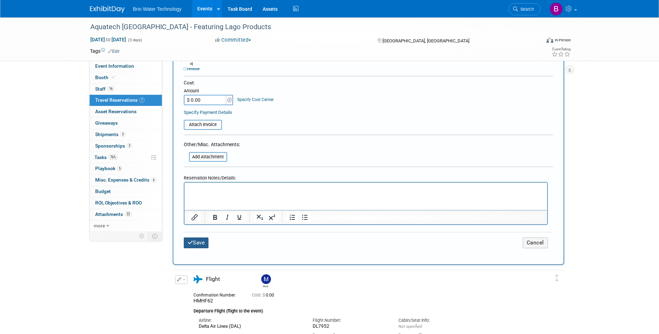
click at [200, 239] on button "Save" at bounding box center [196, 243] width 25 height 11
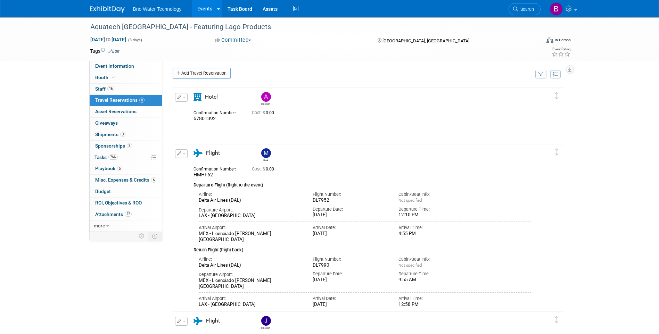
scroll to position [0, 0]
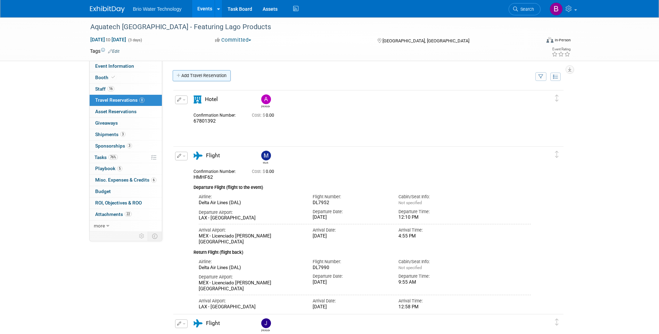
click at [208, 74] on link "Add Travel Reservation" at bounding box center [202, 75] width 58 height 11
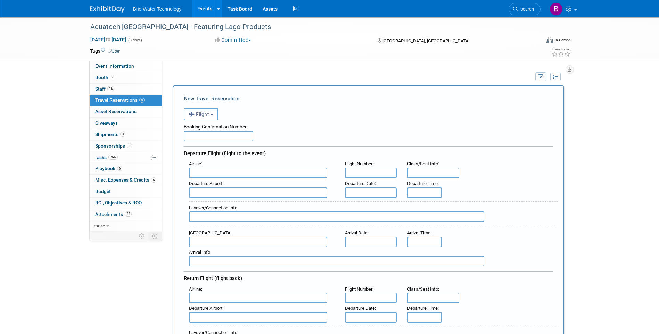
click at [213, 138] on input "text" at bounding box center [218, 136] width 69 height 10
type input "88553559"
click at [216, 116] on button "Flight" at bounding box center [201, 114] width 34 height 13
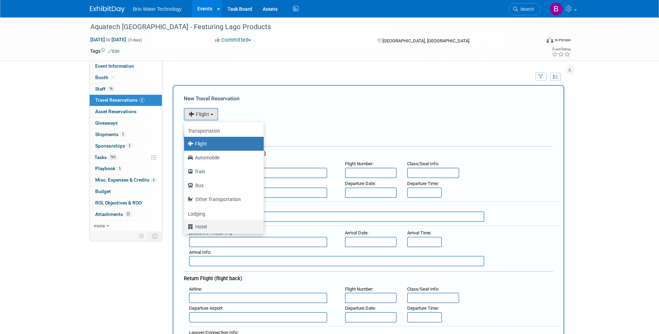
click at [205, 224] on label "Hotel" at bounding box center [222, 226] width 69 height 11
click at [185, 224] on input "Hotel" at bounding box center [183, 226] width 5 height 5
select select "6"
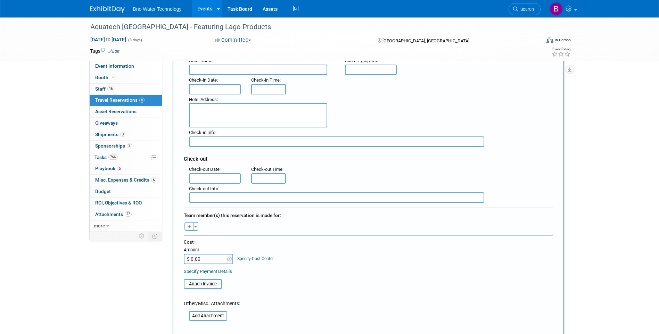
scroll to position [104, 0]
click at [194, 224] on button "Toggle Dropdown" at bounding box center [195, 225] width 5 height 9
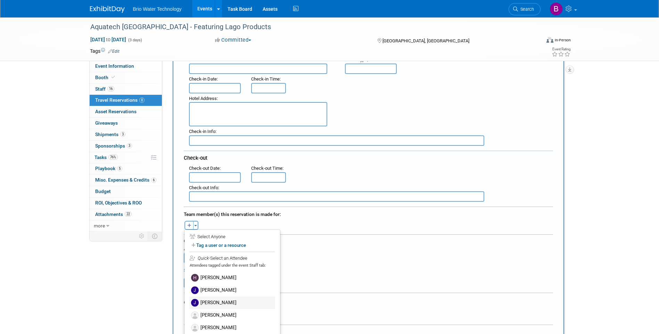
scroll to position [69, 0]
click at [215, 293] on label "[PERSON_NAME]" at bounding box center [232, 295] width 86 height 13
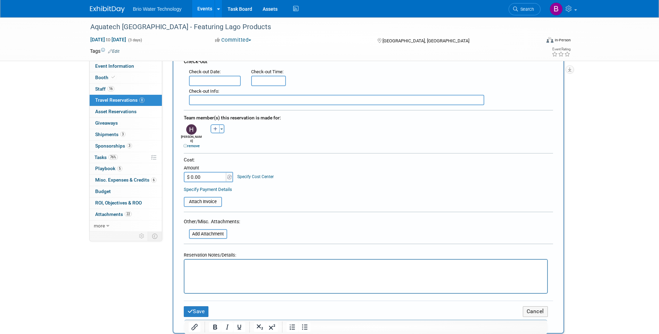
scroll to position [278, 0]
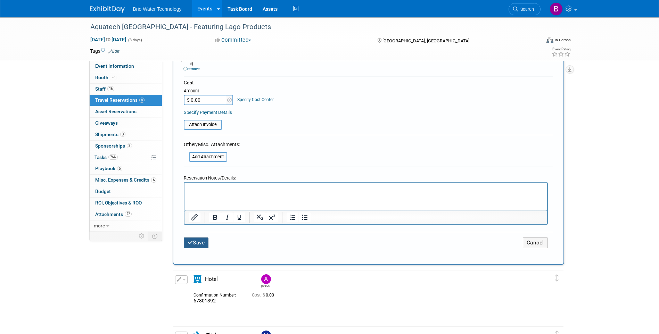
click at [198, 239] on button "Save" at bounding box center [196, 243] width 25 height 11
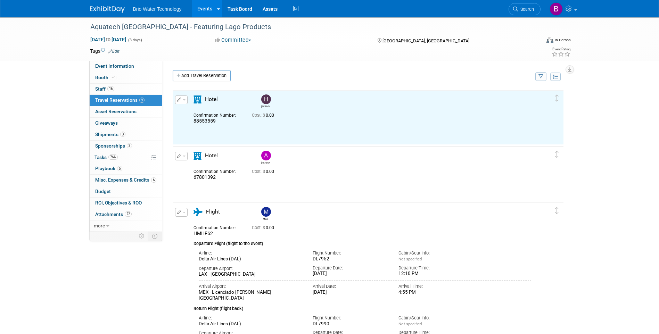
scroll to position [0, 0]
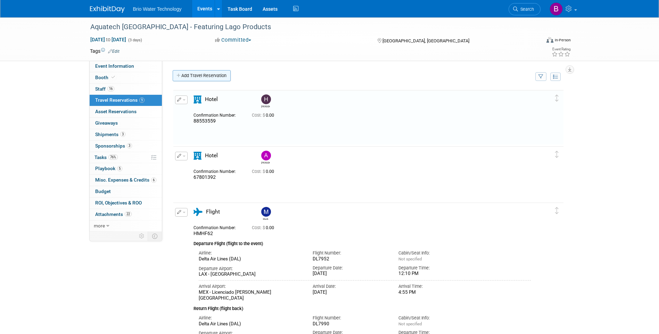
click at [215, 77] on link "Add Travel Reservation" at bounding box center [202, 75] width 58 height 11
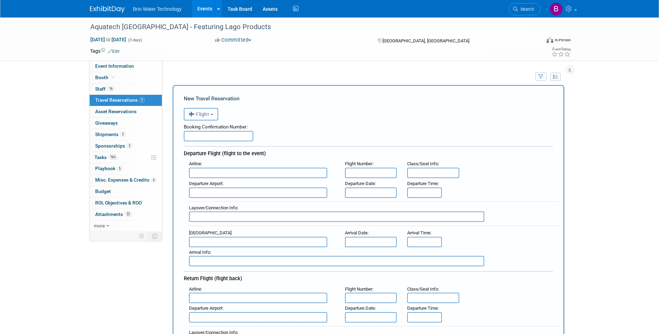
click at [217, 116] on button "Flight" at bounding box center [201, 114] width 34 height 13
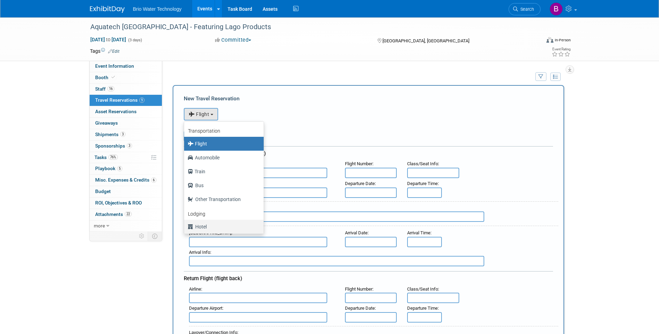
click at [217, 228] on label "Hotel" at bounding box center [222, 226] width 69 height 11
click at [185, 228] on input "Hotel" at bounding box center [183, 226] width 5 height 5
select select "6"
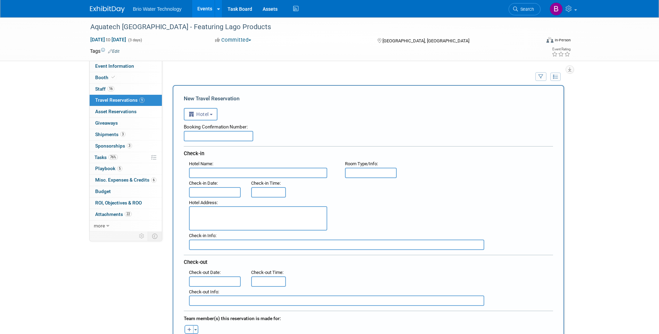
click at [218, 136] on input "text" at bounding box center [218, 136] width 69 height 10
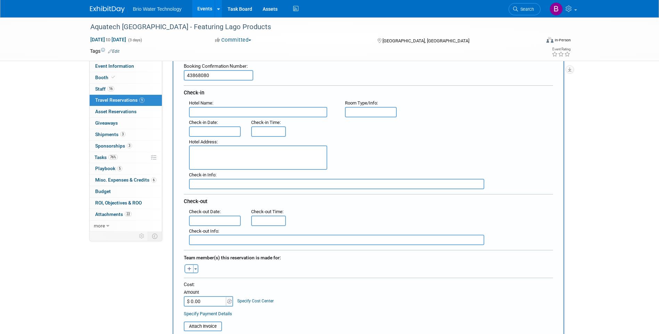
scroll to position [69, 0]
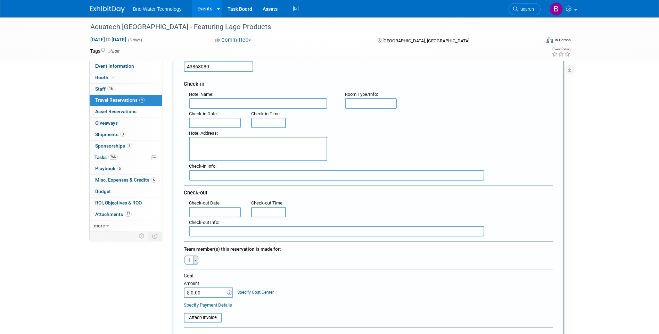
type input "43868080"
click at [197, 260] on button "Toggle Dropdown" at bounding box center [195, 260] width 5 height 9
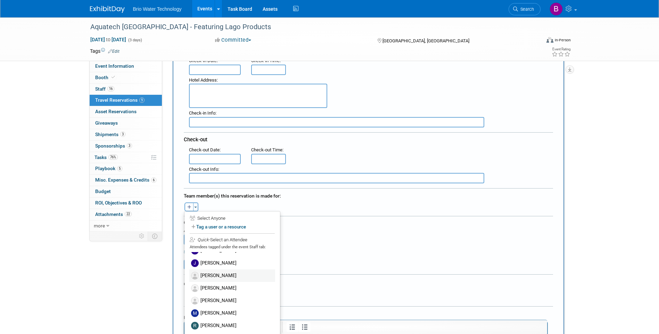
scroll to position [139, 0]
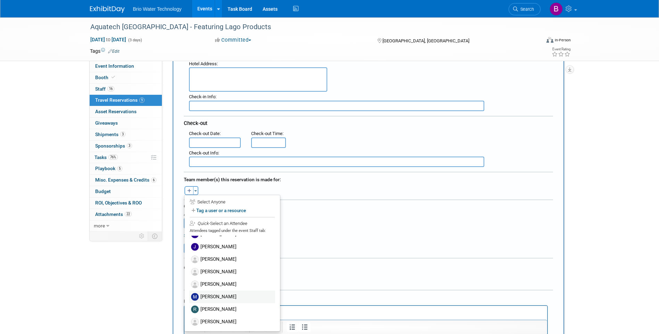
click at [224, 293] on label "[PERSON_NAME]" at bounding box center [232, 297] width 86 height 13
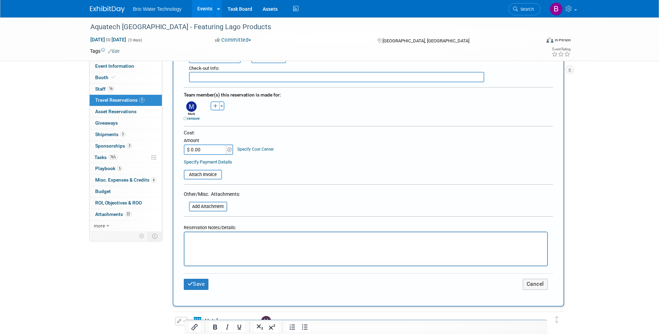
scroll to position [243, 0]
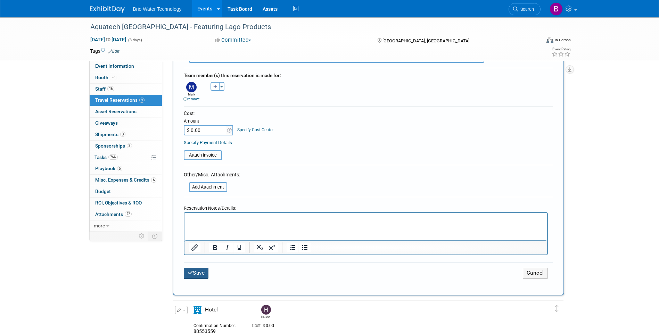
click at [201, 274] on button "Save" at bounding box center [196, 273] width 25 height 11
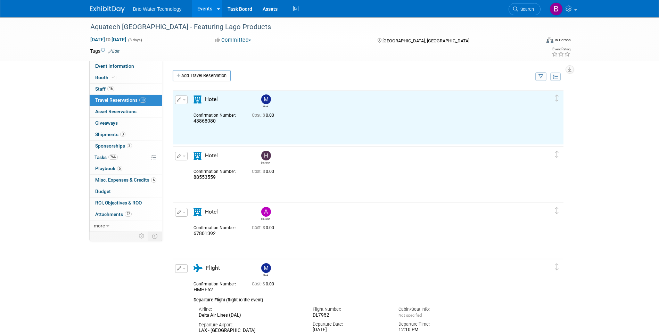
scroll to position [0, 0]
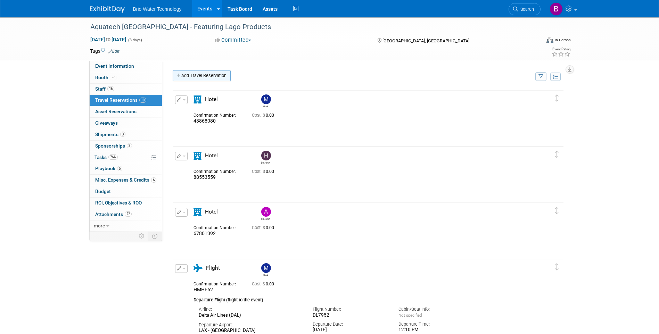
click at [197, 73] on link "Add Travel Reservation" at bounding box center [202, 75] width 58 height 11
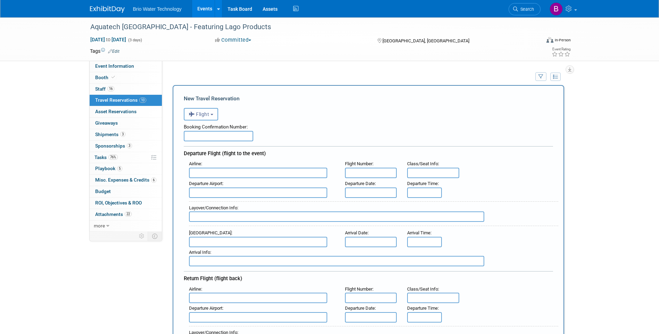
click at [213, 116] on button "Flight" at bounding box center [201, 114] width 34 height 13
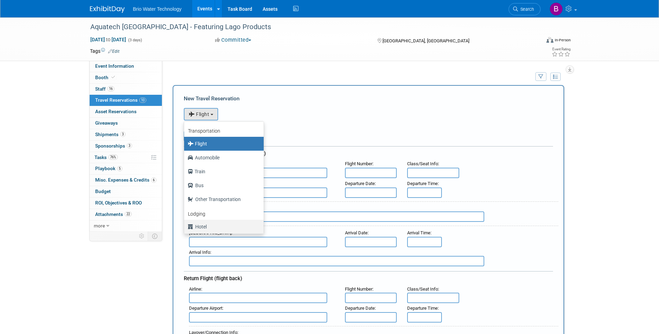
click at [216, 225] on label "Hotel" at bounding box center [222, 226] width 69 height 11
click at [185, 225] on input "Hotel" at bounding box center [183, 226] width 5 height 5
select select "6"
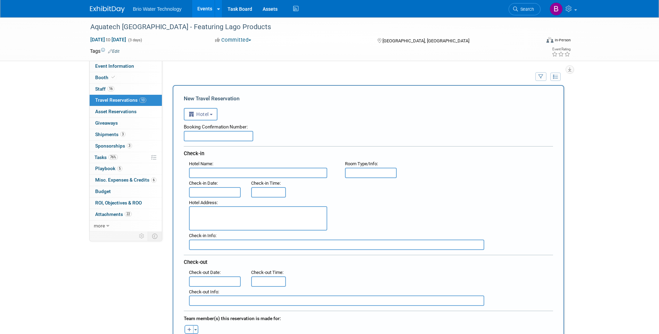
click at [229, 139] on input "text" at bounding box center [218, 136] width 69 height 10
type input "80966831"
click at [255, 145] on div "Booking Confirmation Number: 80966831 Check-in Hotel Name : Flight Number : Roo…" at bounding box center [368, 212] width 369 height 185
click at [216, 192] on input "text" at bounding box center [215, 192] width 52 height 10
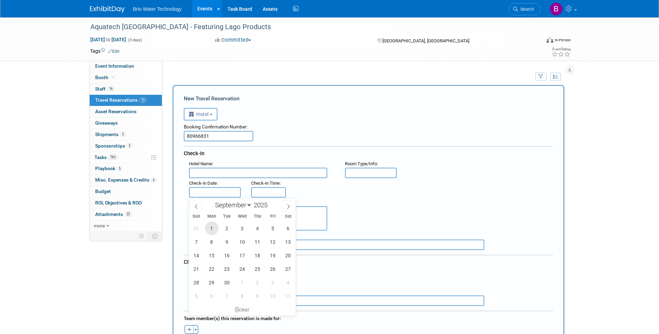
click at [212, 227] on span "1" at bounding box center [212, 229] width 14 height 14
type input "[DATE]"
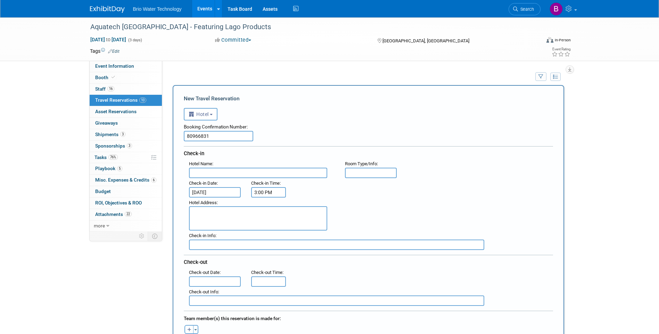
click at [262, 191] on input "3:00 PM" at bounding box center [268, 192] width 35 height 10
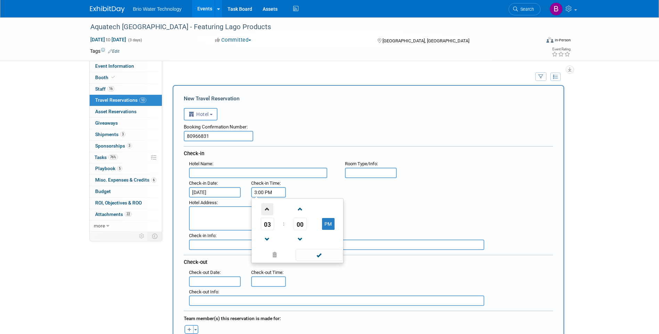
click at [265, 209] on span at bounding box center [267, 209] width 12 height 12
type input "4:00 PM"
click at [305, 256] on span at bounding box center [319, 255] width 47 height 12
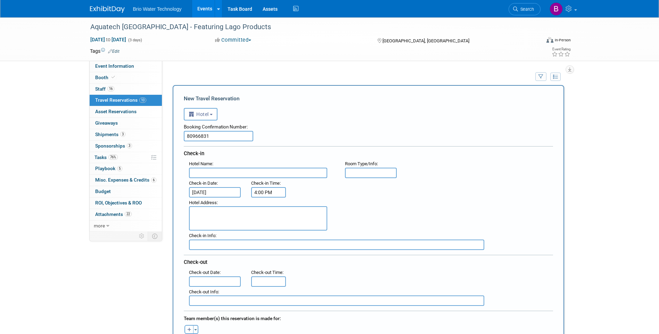
click at [224, 280] on input "text" at bounding box center [215, 281] width 52 height 10
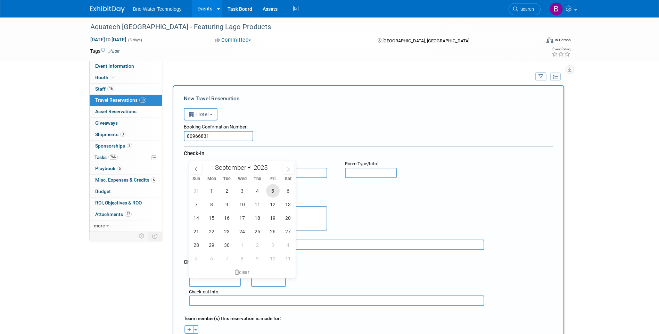
click at [269, 194] on span "5" at bounding box center [273, 191] width 14 height 14
type input "[DATE]"
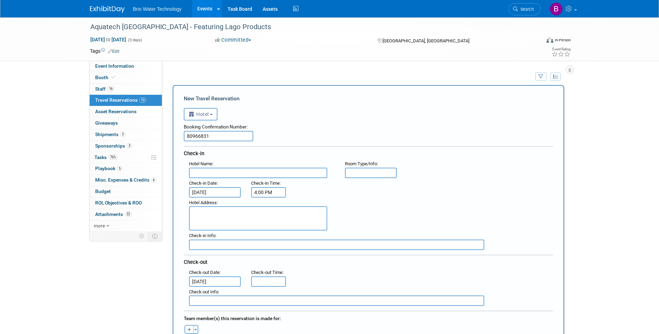
type input "11:00 AM"
click at [261, 279] on input "11:00 AM" at bounding box center [268, 281] width 35 height 10
click at [268, 233] on span "11" at bounding box center [267, 236] width 13 height 13
click at [331, 248] on td "11" at bounding box center [330, 251] width 22 height 19
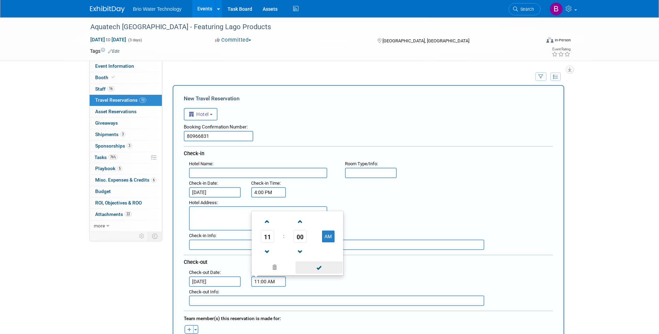
click at [320, 266] on span at bounding box center [319, 267] width 47 height 12
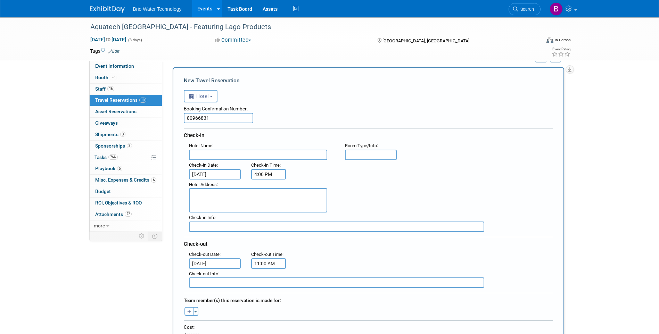
scroll to position [69, 0]
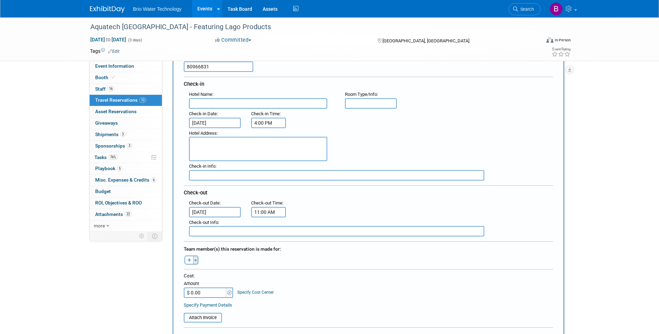
click at [195, 260] on span "button" at bounding box center [195, 260] width 3 height 1
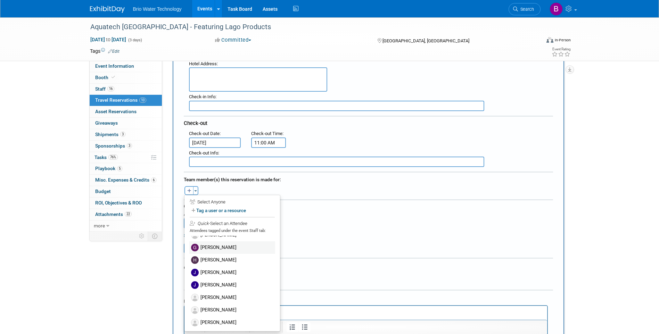
click at [218, 247] on label "[PERSON_NAME]" at bounding box center [232, 247] width 86 height 13
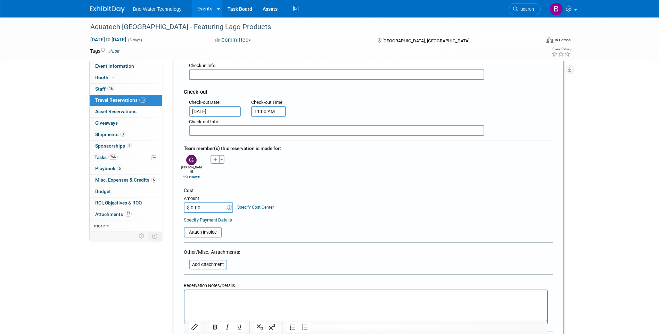
scroll to position [208, 0]
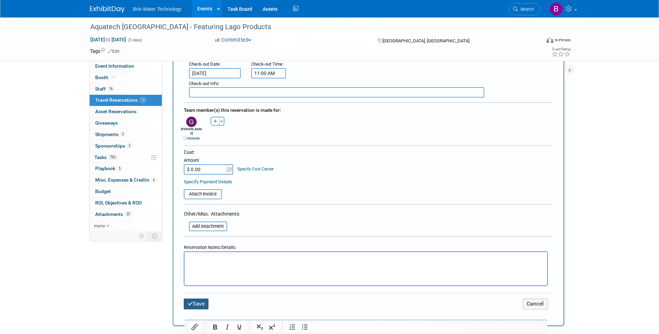
click at [205, 299] on button "Save" at bounding box center [196, 304] width 25 height 11
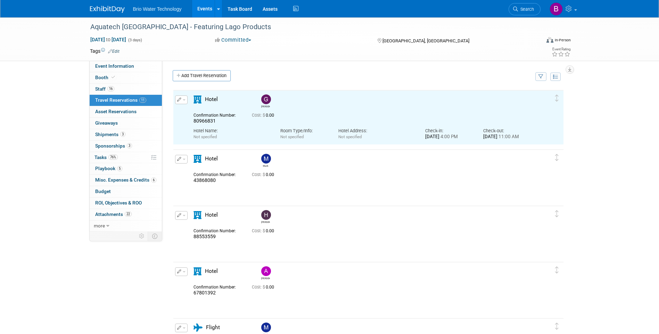
scroll to position [0, 0]
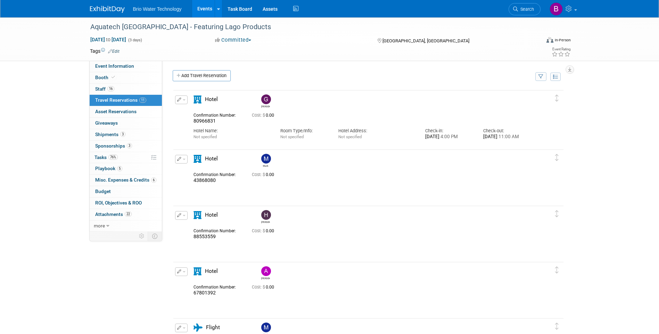
click at [179, 158] on icon "button" at bounding box center [179, 159] width 5 height 4
click at [193, 167] on button "Edit Reservation" at bounding box center [204, 171] width 59 height 10
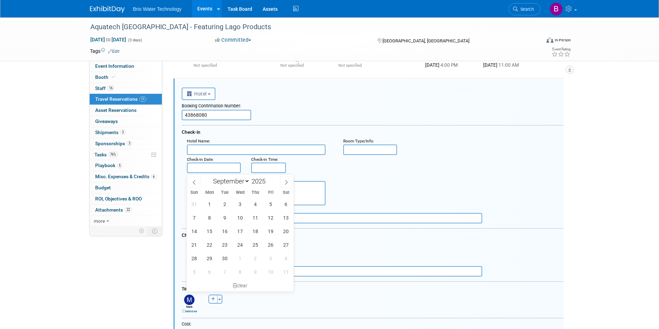
click at [216, 168] on input "text" at bounding box center [214, 168] width 54 height 10
click at [222, 203] on span "2" at bounding box center [225, 204] width 14 height 14
type input "[DATE]"
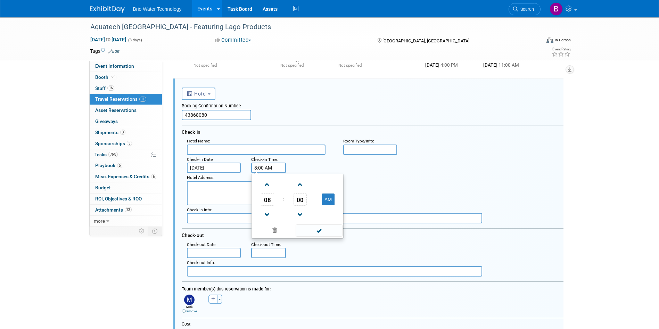
click at [265, 166] on input "8:00 AM" at bounding box center [268, 168] width 35 height 10
click at [266, 213] on span at bounding box center [267, 215] width 12 height 12
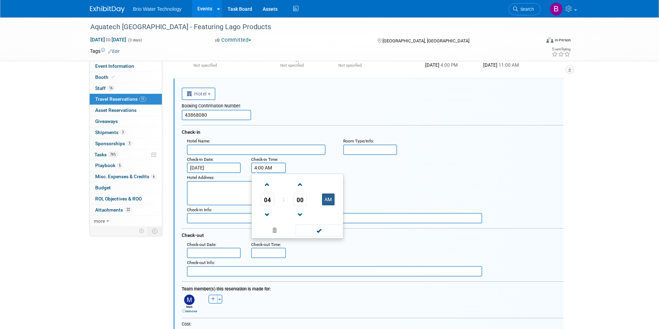
click at [329, 202] on button "AM" at bounding box center [328, 199] width 13 height 12
type input "4:00 PM"
click at [319, 232] on span at bounding box center [319, 230] width 47 height 12
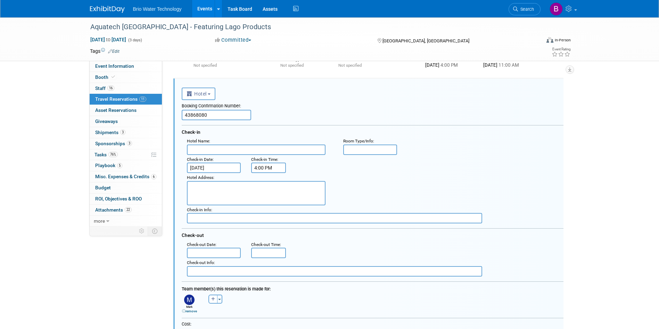
click at [218, 252] on input "text" at bounding box center [214, 253] width 54 height 10
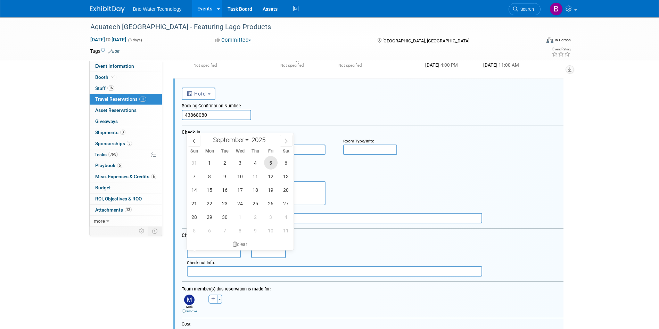
click at [273, 164] on span "5" at bounding box center [271, 163] width 14 height 14
type input "[DATE]"
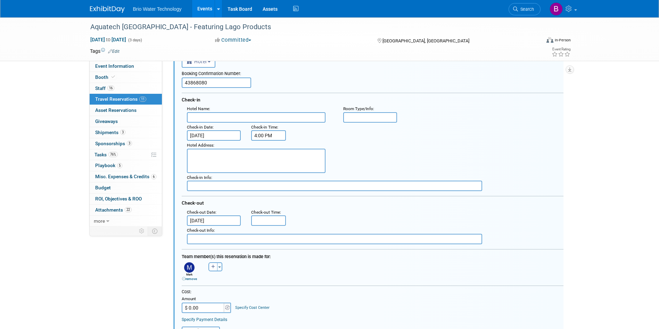
scroll to position [104, 0]
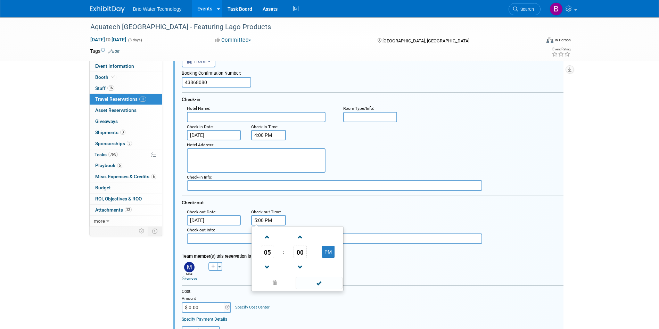
click at [257, 218] on input "5:00 PM" at bounding box center [268, 220] width 35 height 10
click at [265, 267] on span at bounding box center [267, 267] width 12 height 12
click at [265, 266] on span at bounding box center [267, 267] width 12 height 12
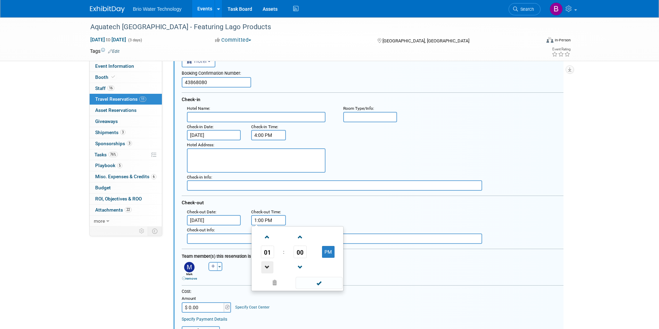
click at [265, 265] on span at bounding box center [267, 267] width 12 height 12
click at [265, 264] on span at bounding box center [267, 267] width 12 height 12
type input "11:00 AM"
click at [319, 284] on span at bounding box center [319, 283] width 47 height 12
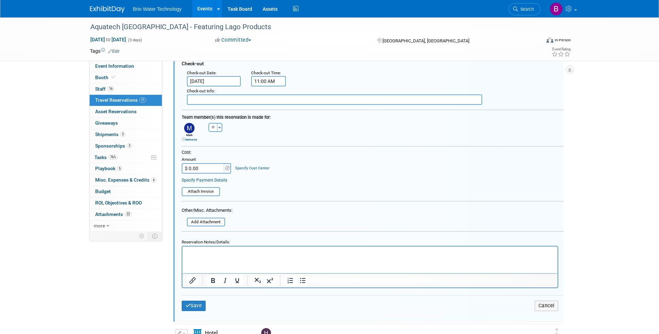
scroll to position [278, 0]
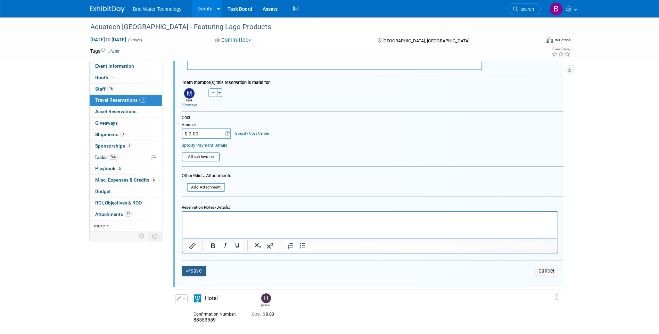
click at [189, 270] on icon "submit" at bounding box center [187, 270] width 5 height 5
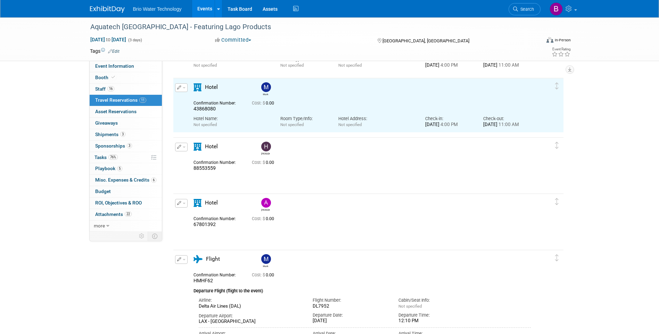
scroll to position [0, 0]
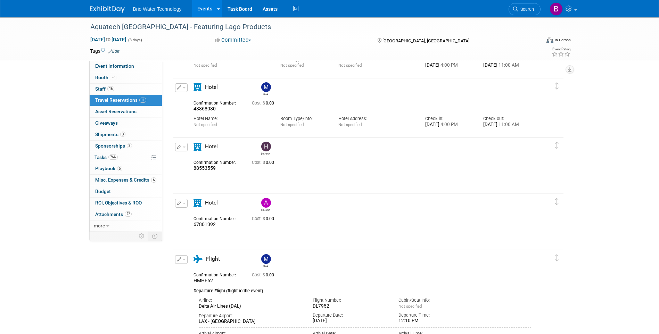
click at [179, 145] on button "button" at bounding box center [181, 147] width 13 height 9
click at [190, 156] on button "Edit Reservation" at bounding box center [204, 159] width 59 height 10
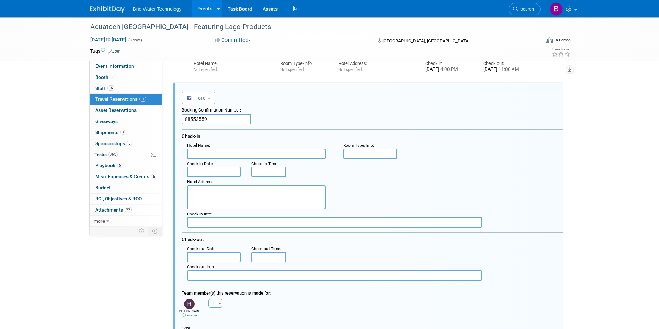
scroll to position [131, 0]
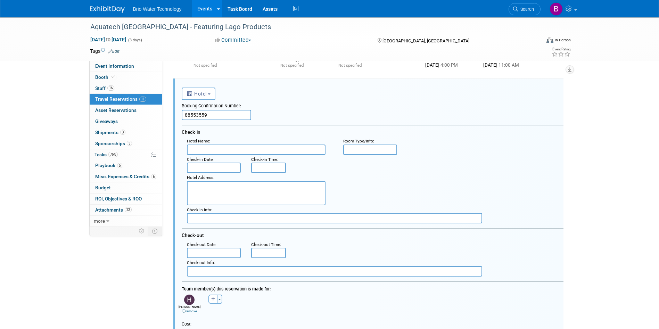
click at [225, 168] on input "text" at bounding box center [214, 168] width 54 height 10
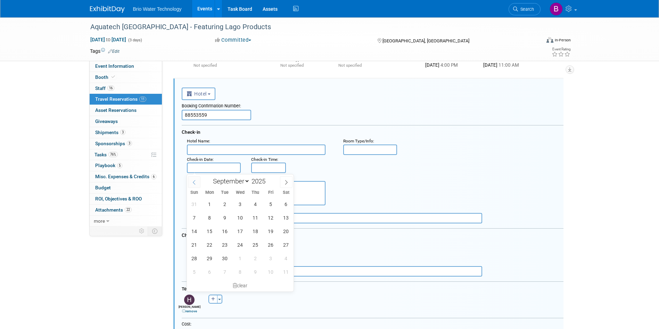
click at [195, 184] on icon at bounding box center [194, 182] width 5 height 5
select select "7"
click at [190, 275] on span "31" at bounding box center [195, 272] width 14 height 14
type input "[DATE]"
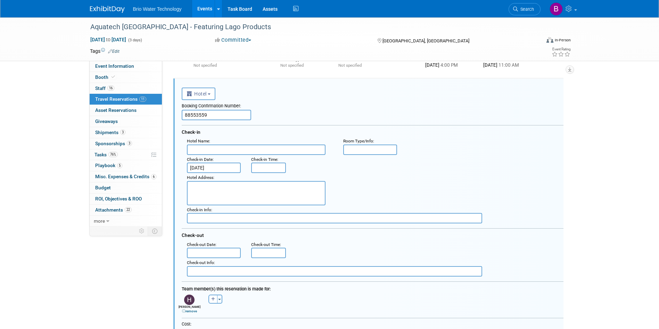
click at [207, 250] on input "text" at bounding box center [214, 253] width 54 height 10
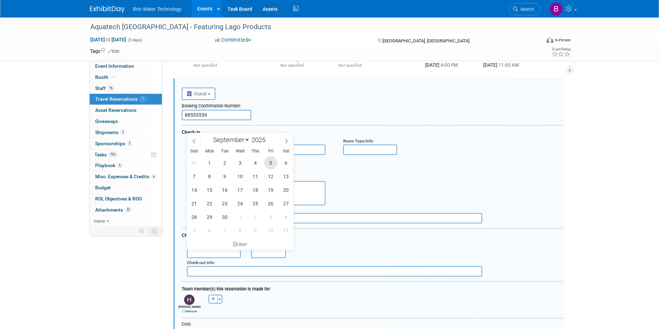
click at [273, 167] on span "5" at bounding box center [271, 163] width 14 height 14
type input "[DATE]"
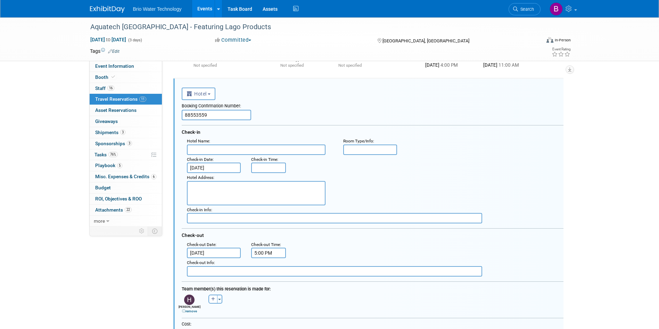
click at [265, 252] on input "5:00 PM" at bounding box center [268, 253] width 35 height 10
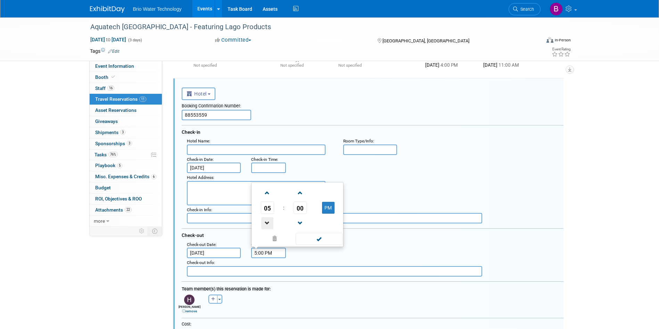
click at [265, 220] on span at bounding box center [267, 223] width 12 height 12
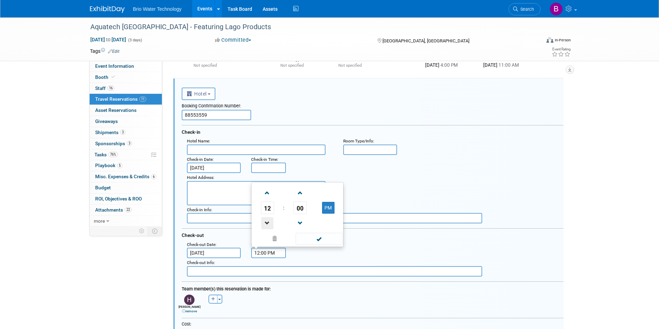
click at [265, 220] on span at bounding box center [267, 223] width 12 height 12
type input "11:00 AM"
click at [312, 240] on span at bounding box center [319, 239] width 47 height 12
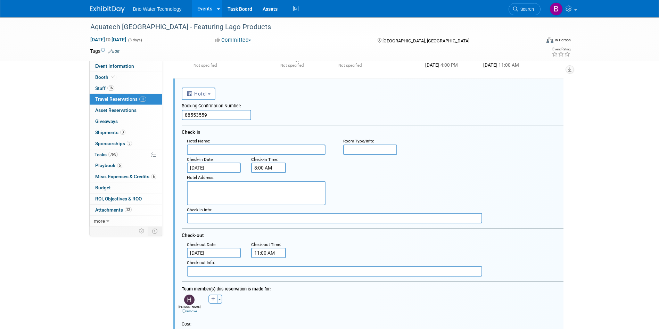
click at [258, 168] on input "8:00 AM" at bounding box center [268, 168] width 35 height 10
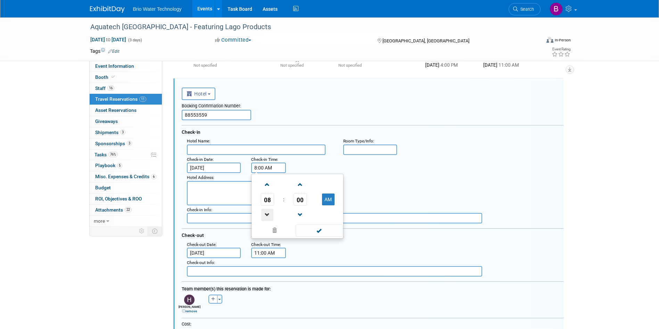
click at [267, 213] on span at bounding box center [267, 215] width 12 height 12
click at [266, 213] on span at bounding box center [267, 215] width 12 height 12
click at [266, 211] on span at bounding box center [267, 215] width 12 height 12
click at [326, 198] on button "AM" at bounding box center [328, 199] width 13 height 12
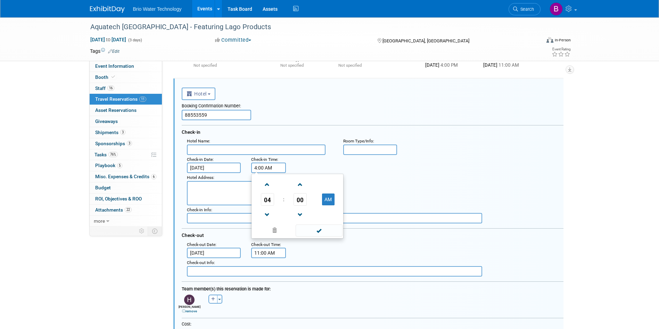
type input "4:00 PM"
click at [318, 233] on span at bounding box center [319, 230] width 47 height 12
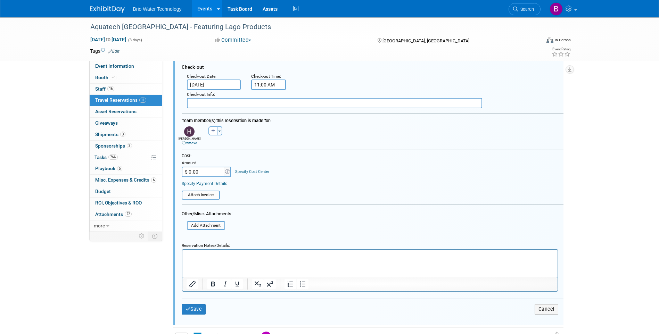
scroll to position [339, 0]
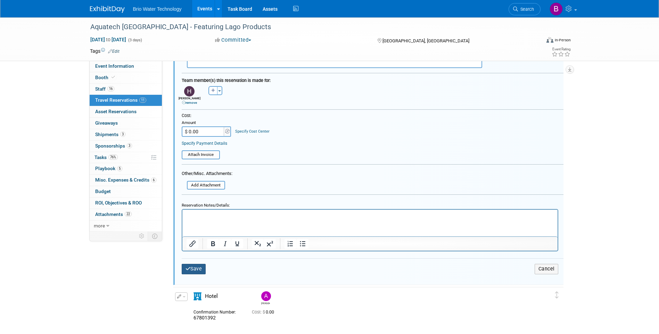
click at [197, 270] on button "Save" at bounding box center [194, 269] width 24 height 10
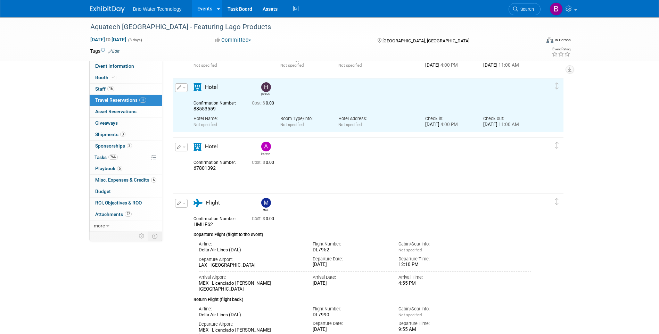
scroll to position [0, 0]
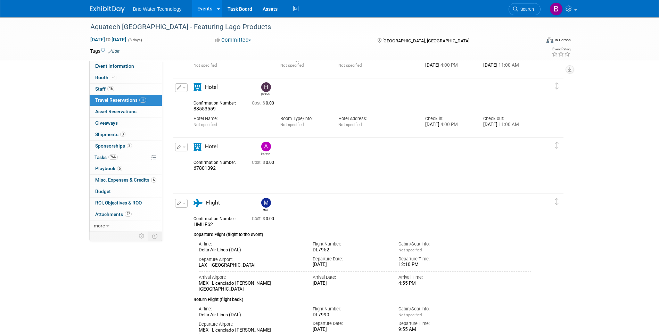
click at [180, 146] on icon "button" at bounding box center [179, 147] width 5 height 4
click at [195, 161] on button "Edit Reservation" at bounding box center [204, 159] width 59 height 10
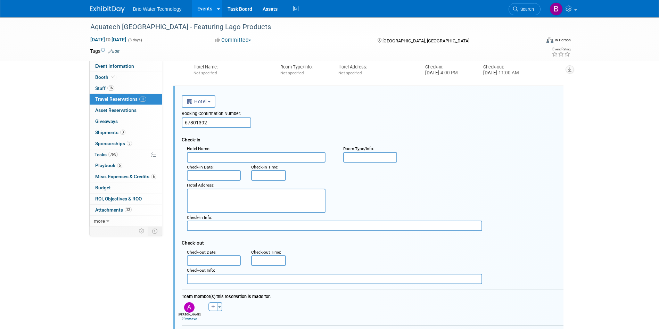
scroll to position [190, 0]
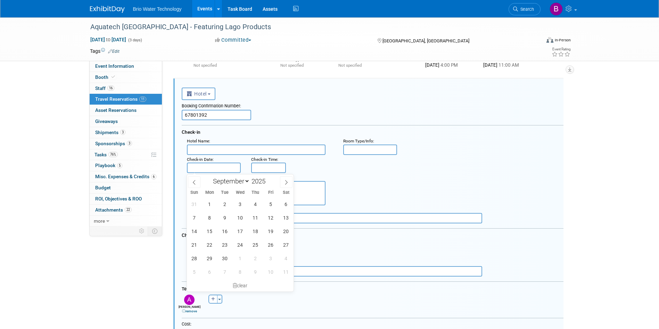
click at [216, 167] on input "text" at bounding box center [214, 168] width 54 height 10
click at [193, 184] on icon at bounding box center [194, 182] width 5 height 5
select select "7"
click at [191, 272] on span "31" at bounding box center [195, 272] width 14 height 14
type input "[DATE]"
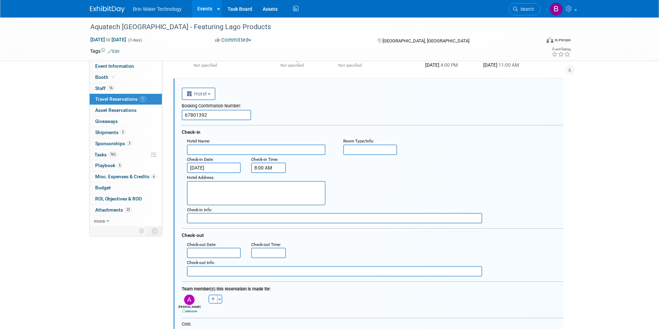
click at [263, 167] on input "8:00 AM" at bounding box center [268, 168] width 35 height 10
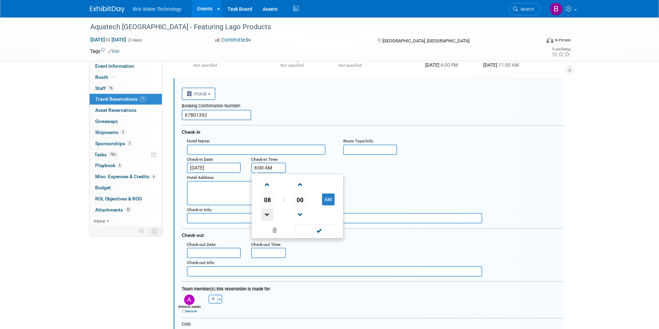
click at [267, 214] on span at bounding box center [267, 215] width 12 height 12
click at [327, 199] on button "AM" at bounding box center [328, 199] width 13 height 12
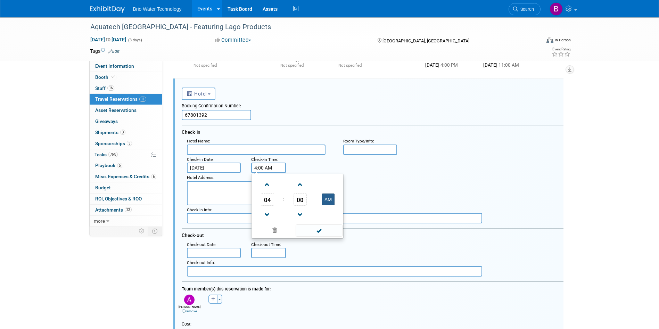
type input "4:00 PM"
click at [318, 232] on span at bounding box center [319, 230] width 47 height 12
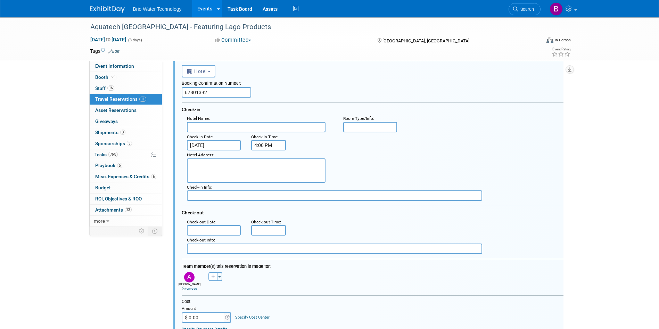
scroll to position [225, 0]
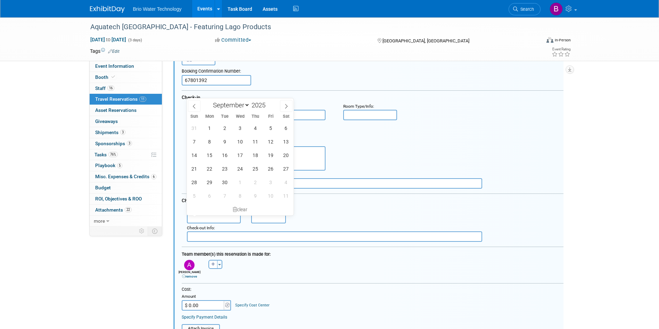
click at [213, 215] on input "text" at bounding box center [214, 218] width 54 height 10
click at [273, 130] on span "5" at bounding box center [271, 128] width 14 height 14
type input "[DATE]"
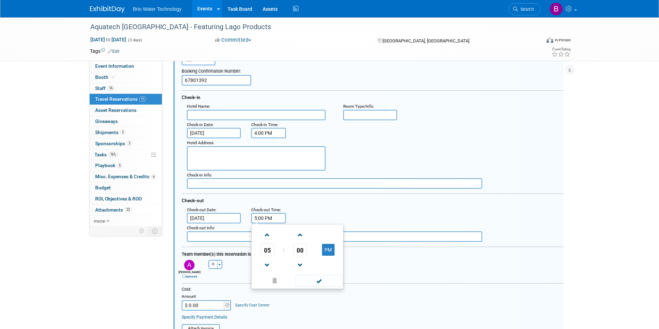
click at [258, 219] on input "5:00 PM" at bounding box center [268, 218] width 35 height 10
click at [267, 263] on span at bounding box center [267, 265] width 12 height 12
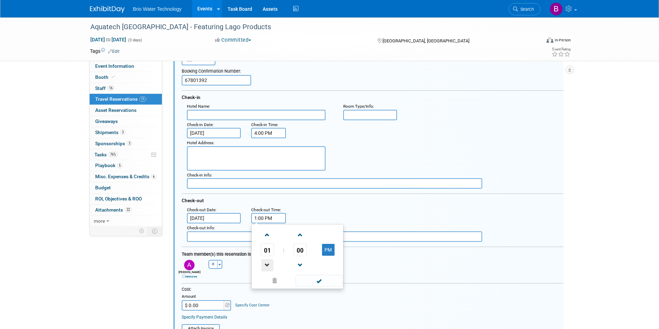
click at [267, 263] on span at bounding box center [267, 265] width 12 height 12
click at [267, 262] on span at bounding box center [267, 265] width 12 height 12
type input "11:00 AM"
drag, startPoint x: 320, startPoint y: 282, endPoint x: 319, endPoint y: 279, distance: 3.6
click at [320, 282] on span at bounding box center [319, 281] width 47 height 12
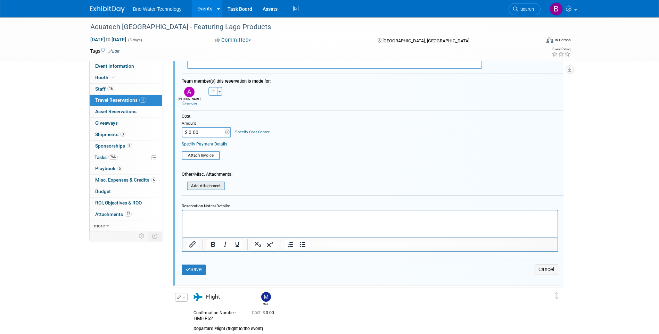
scroll to position [399, 0]
click at [200, 270] on button "Save" at bounding box center [194, 269] width 24 height 10
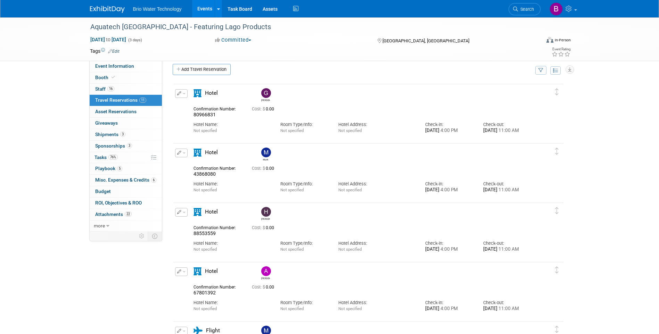
scroll to position [0, 0]
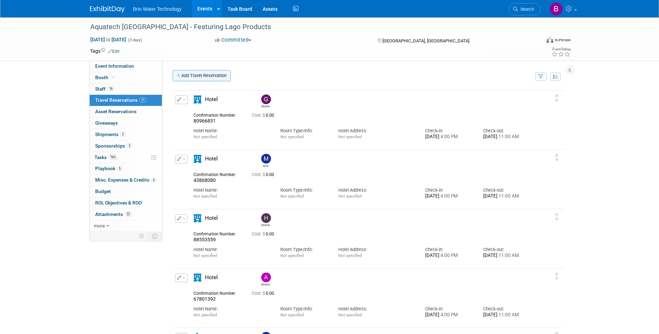
click at [203, 76] on link "Add Travel Reservation" at bounding box center [202, 75] width 58 height 11
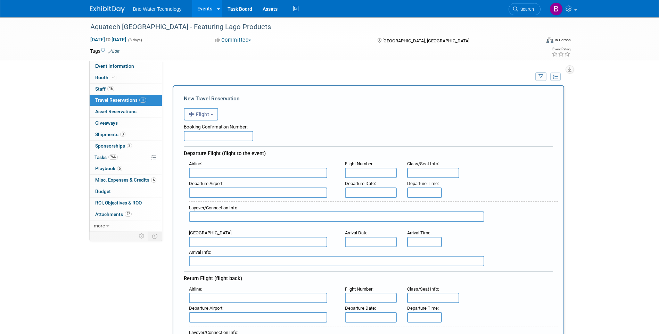
click at [205, 116] on span "Flight" at bounding box center [199, 114] width 21 height 6
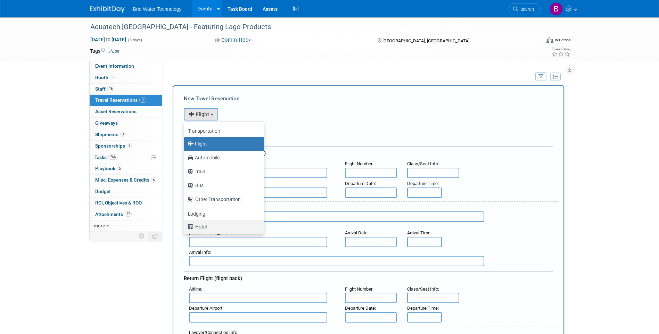
click at [209, 226] on label "Hotel" at bounding box center [222, 226] width 69 height 11
click at [185, 226] on input "Hotel" at bounding box center [183, 226] width 5 height 5
select select "6"
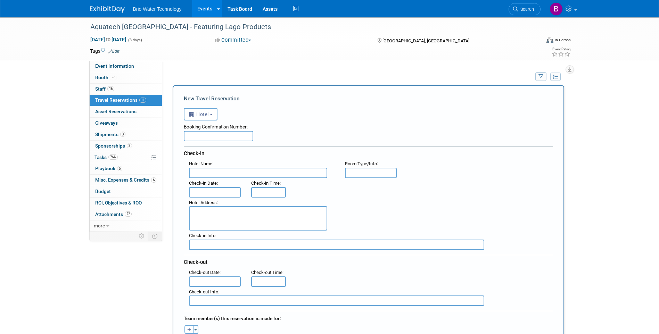
click at [214, 192] on input "text" at bounding box center [215, 192] width 52 height 10
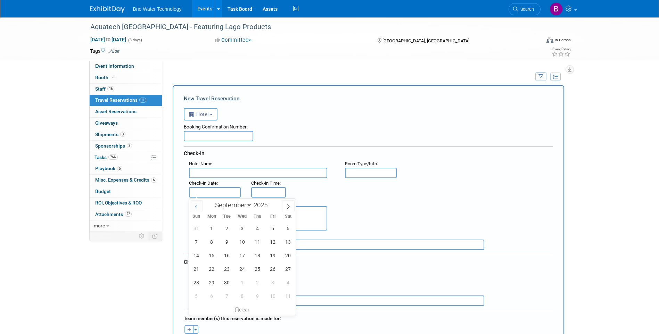
click at [196, 208] on icon at bounding box center [196, 206] width 5 height 5
select select "7"
click at [288, 282] on span "30" at bounding box center [288, 283] width 14 height 14
type input "[DATE]"
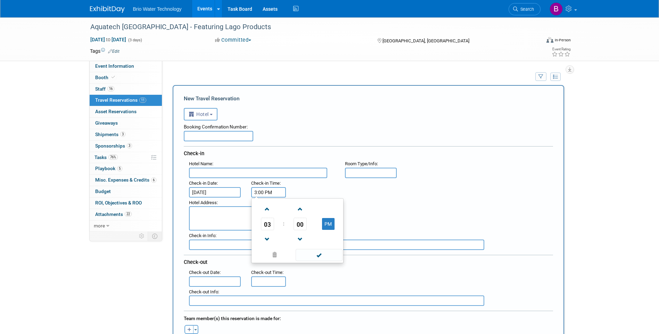
click at [261, 194] on input "3:00 PM" at bounding box center [268, 192] width 35 height 10
click at [264, 213] on span at bounding box center [267, 209] width 12 height 12
type input "4:00 PM"
click at [318, 257] on span at bounding box center [319, 255] width 47 height 12
click at [215, 137] on input "text" at bounding box center [218, 136] width 69 height 10
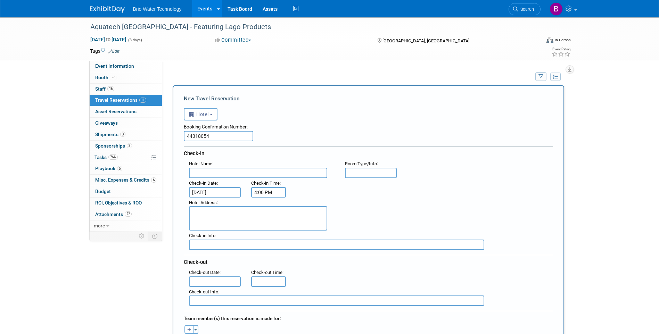
scroll to position [35, 0]
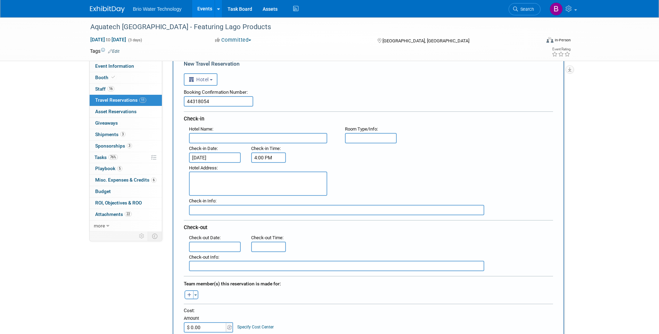
type input "44318054"
click at [229, 246] on input "text" at bounding box center [215, 247] width 52 height 10
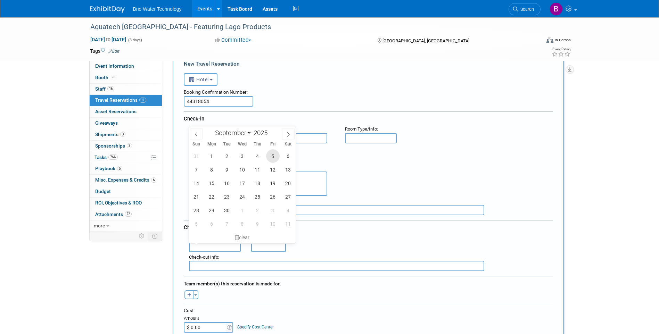
click at [269, 156] on span "5" at bounding box center [273, 156] width 14 height 14
type input "[DATE]"
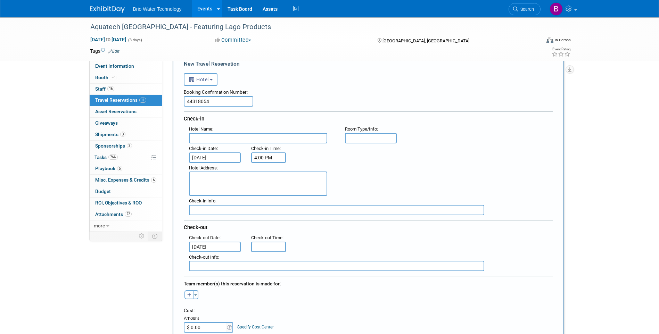
type input "11:00 AM"
click at [266, 250] on input "11:00 AM" at bounding box center [268, 247] width 35 height 10
click at [324, 310] on span at bounding box center [319, 309] width 47 height 12
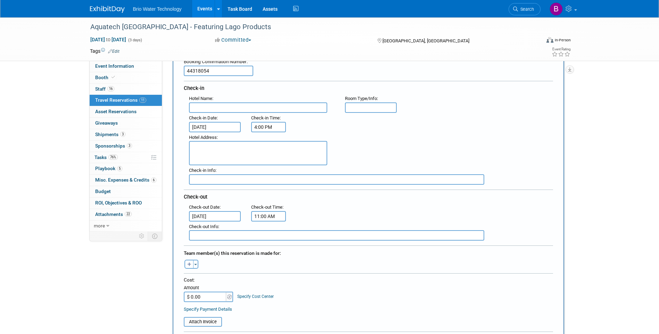
scroll to position [104, 0]
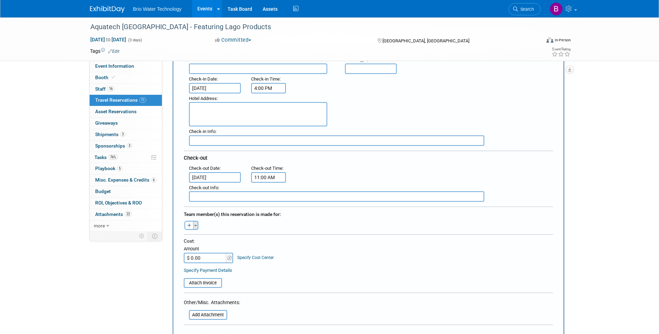
click at [194, 225] on span "button" at bounding box center [195, 225] width 3 height 1
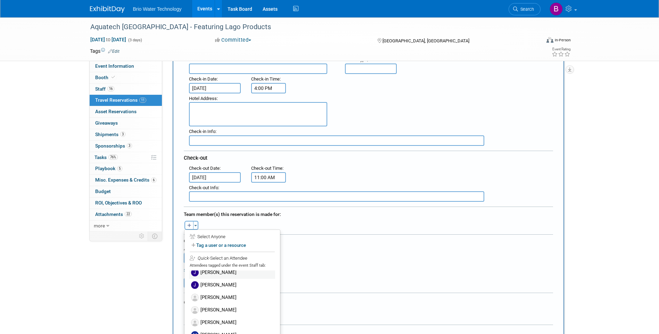
click at [227, 274] on label "[PERSON_NAME]" at bounding box center [232, 272] width 86 height 13
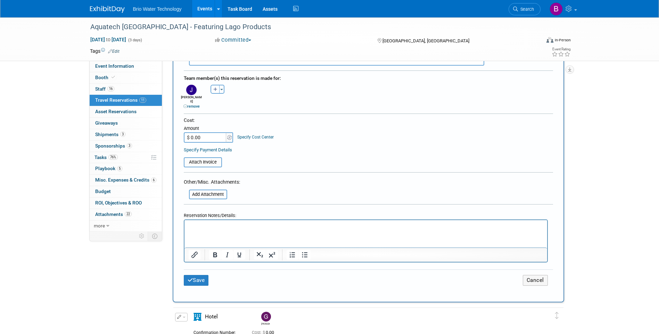
scroll to position [243, 0]
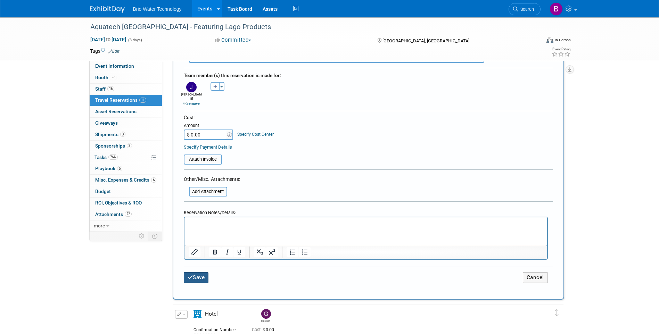
click at [206, 272] on button "Save" at bounding box center [196, 277] width 25 height 11
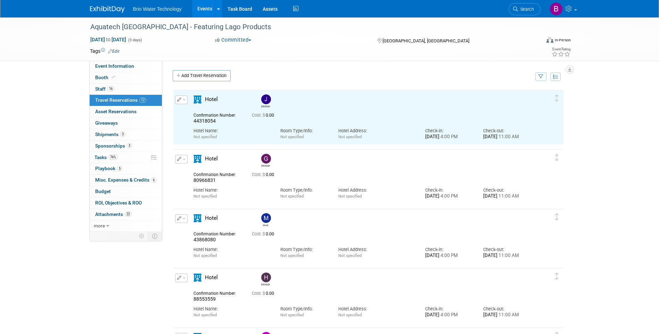
scroll to position [0, 0]
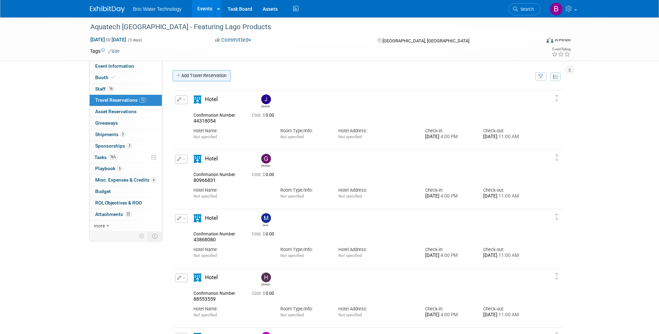
click at [224, 75] on link "Add Travel Reservation" at bounding box center [202, 75] width 58 height 11
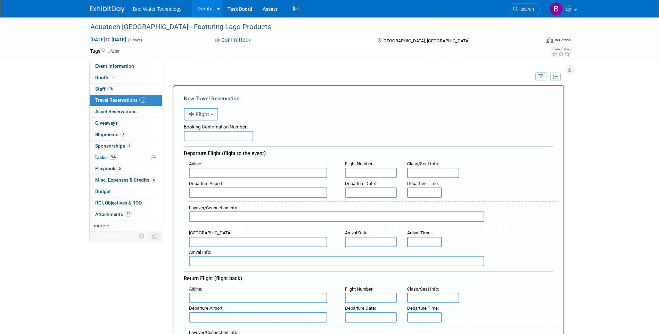
click at [230, 140] on input "text" at bounding box center [218, 136] width 69 height 10
type input "87005071"
click at [216, 112] on button "Flight" at bounding box center [201, 114] width 34 height 13
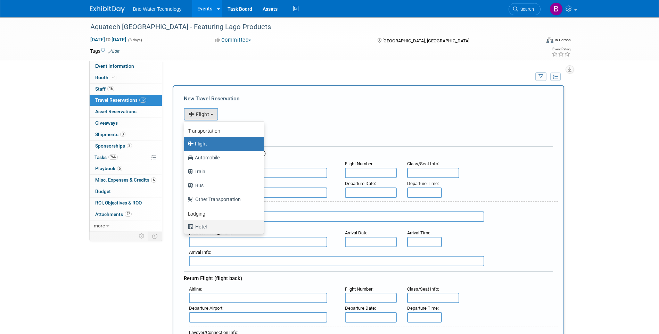
click at [206, 224] on label "Hotel" at bounding box center [222, 226] width 69 height 11
click at [185, 224] on input "Hotel" at bounding box center [183, 226] width 5 height 5
select select "6"
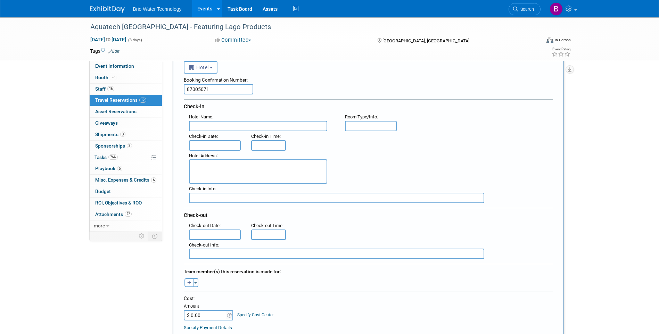
scroll to position [35, 0]
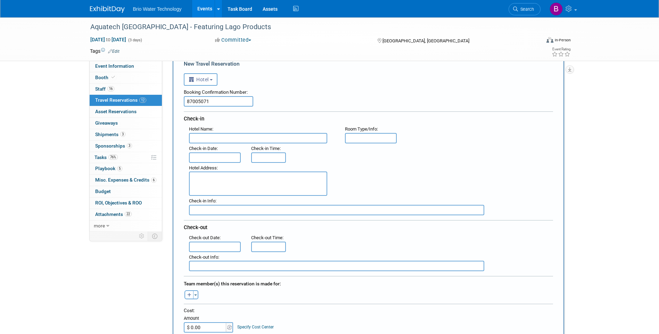
click at [208, 158] on input "text" at bounding box center [215, 157] width 52 height 10
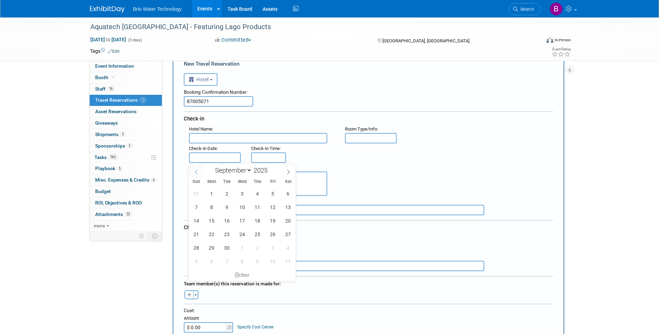
click at [195, 170] on icon at bounding box center [196, 171] width 5 height 5
select select "7"
click at [200, 263] on span "31" at bounding box center [197, 262] width 14 height 14
type input "[DATE]"
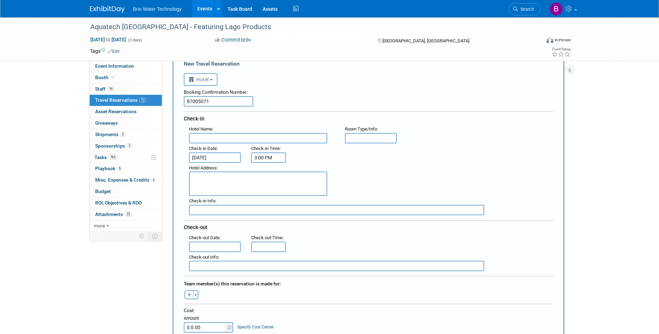
click at [266, 157] on input "3:00 PM" at bounding box center [268, 157] width 35 height 10
click at [265, 175] on span at bounding box center [267, 174] width 12 height 12
type input "4:00 PM"
click at [306, 224] on span at bounding box center [319, 220] width 47 height 12
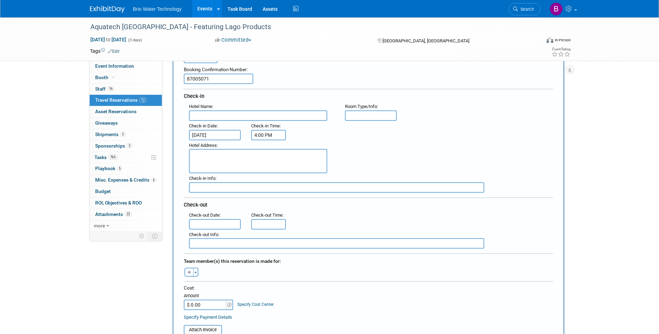
scroll to position [69, 0]
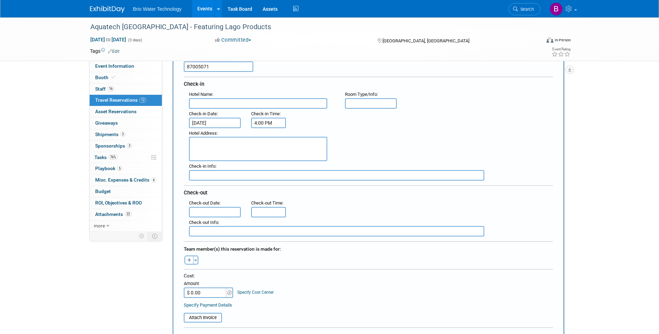
click at [213, 213] on input "text" at bounding box center [215, 212] width 52 height 10
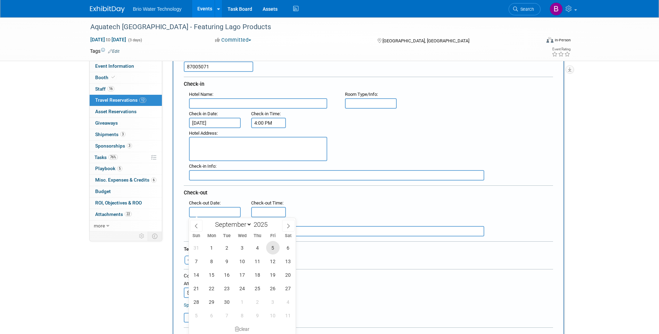
click at [270, 248] on span "5" at bounding box center [273, 248] width 14 height 14
type input "[DATE]"
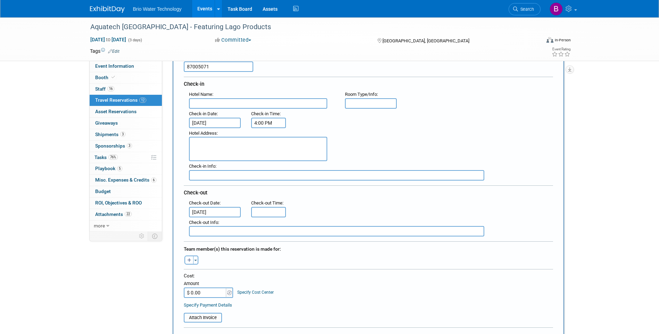
type input "11:00 AM"
click at [268, 209] on input "11:00 AM" at bounding box center [268, 212] width 35 height 10
click at [310, 278] on span at bounding box center [319, 275] width 47 height 12
click at [195, 260] on span "button" at bounding box center [195, 260] width 3 height 1
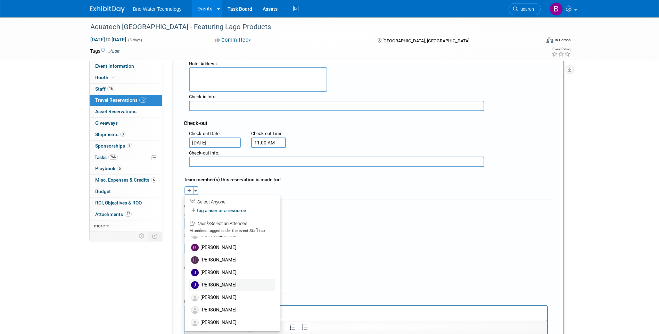
click at [230, 284] on label "[PERSON_NAME]" at bounding box center [232, 285] width 86 height 13
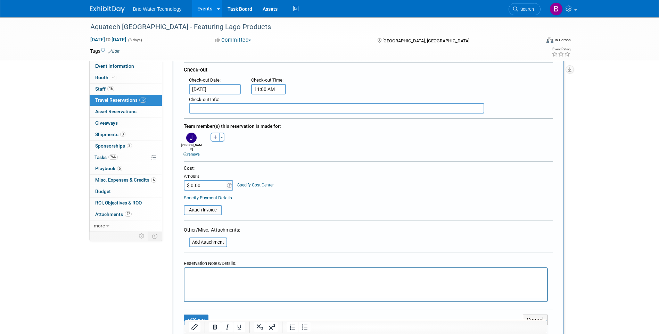
scroll to position [208, 0]
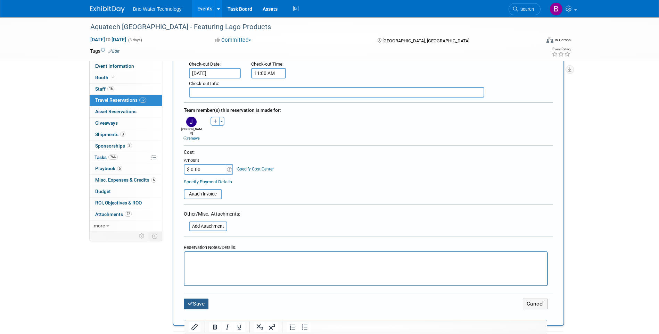
click at [199, 300] on button "Save" at bounding box center [196, 304] width 25 height 11
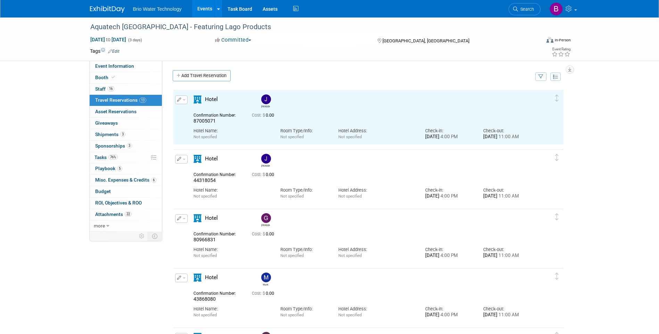
scroll to position [0, 0]
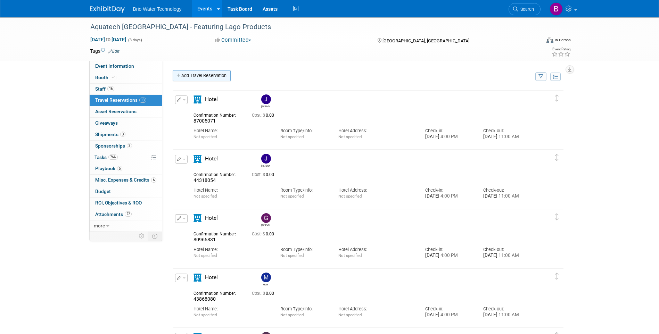
click at [210, 77] on link "Add Travel Reservation" at bounding box center [202, 75] width 58 height 11
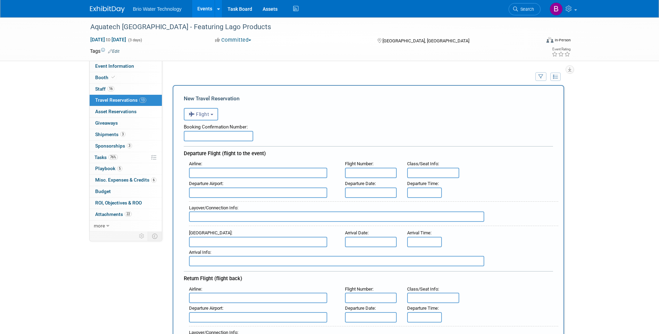
click at [216, 116] on button "Flight" at bounding box center [201, 114] width 34 height 13
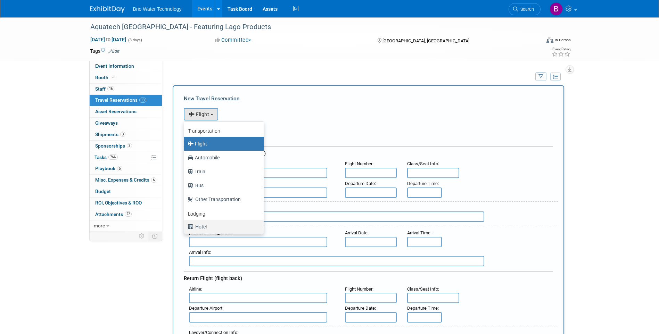
click at [204, 225] on label "Hotel" at bounding box center [222, 226] width 69 height 11
click at [185, 225] on input "Hotel" at bounding box center [183, 226] width 5 height 5
select select "6"
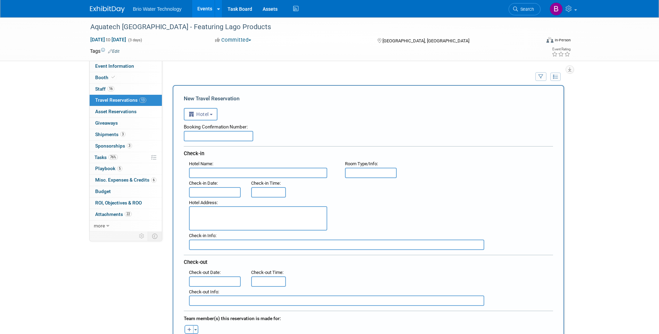
click at [216, 141] on input "text" at bounding box center [218, 136] width 69 height 10
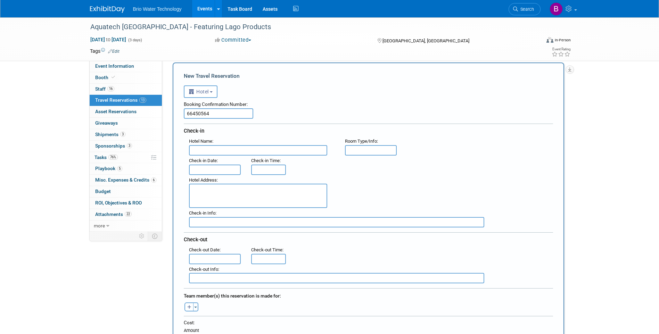
scroll to position [35, 0]
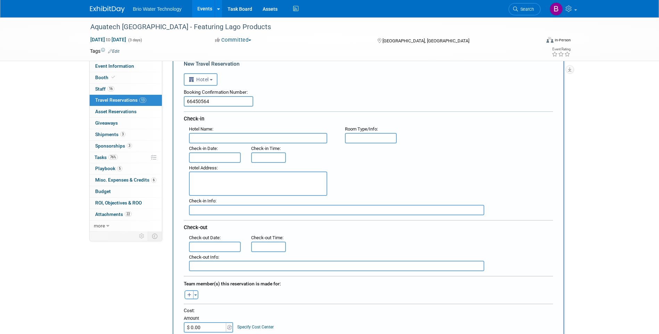
type input "66450564"
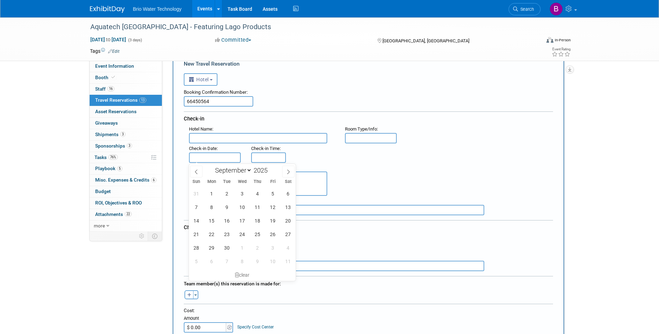
click at [223, 156] on input "text" at bounding box center [215, 157] width 52 height 10
drag, startPoint x: 214, startPoint y: 193, endPoint x: 215, endPoint y: 190, distance: 3.5
click at [214, 192] on span "1" at bounding box center [212, 194] width 14 height 14
type input "[DATE]"
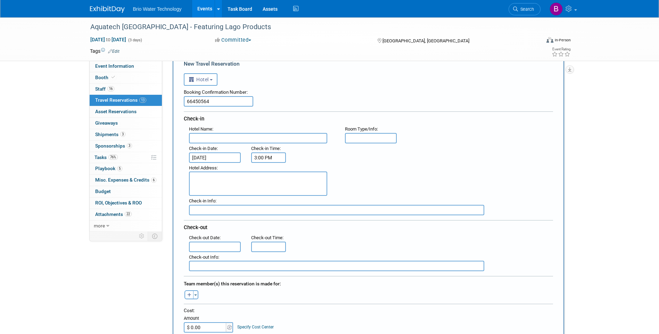
click at [275, 159] on input "3:00 PM" at bounding box center [268, 157] width 35 height 10
click at [268, 174] on span at bounding box center [267, 174] width 12 height 12
type input "4:00 PM"
click at [309, 221] on span at bounding box center [319, 220] width 47 height 12
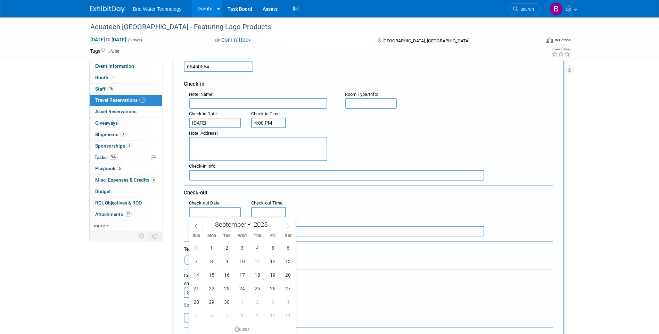
click at [232, 209] on input "text" at bounding box center [215, 212] width 52 height 10
click at [269, 248] on span "5" at bounding box center [273, 248] width 14 height 14
type input "[DATE]"
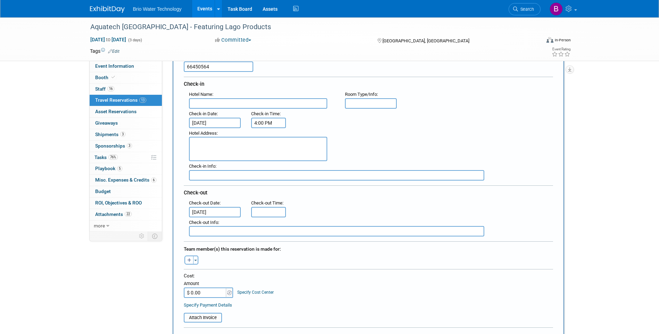
type input "11:00 AM"
click at [260, 214] on input "11:00 AM" at bounding box center [268, 212] width 35 height 10
click at [316, 274] on span at bounding box center [319, 275] width 47 height 12
click at [194, 259] on button "Toggle Dropdown" at bounding box center [195, 260] width 5 height 9
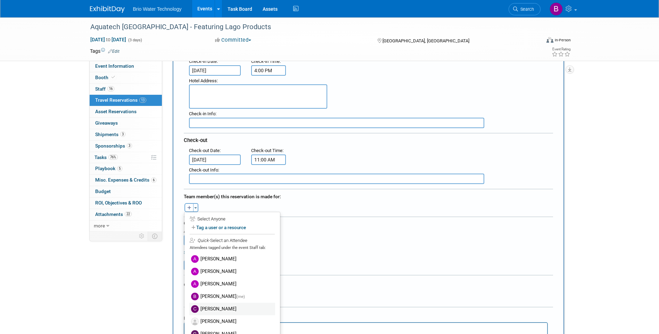
scroll to position [139, 0]
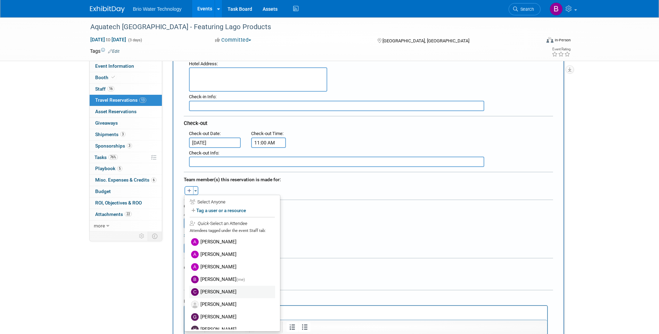
click at [222, 291] on label "[PERSON_NAME]" at bounding box center [232, 292] width 86 height 13
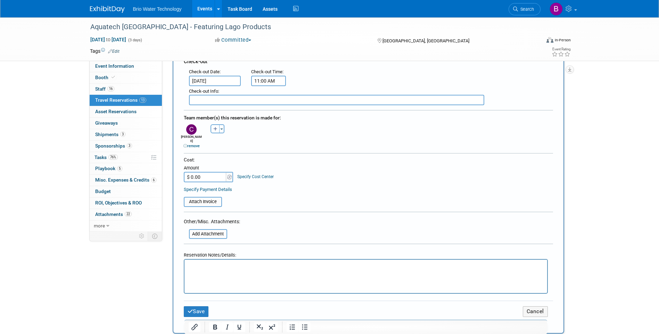
scroll to position [208, 0]
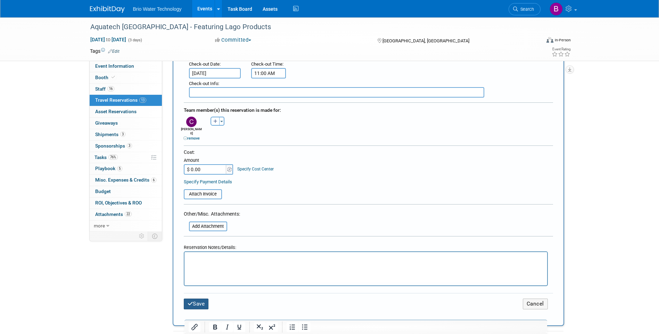
click at [196, 299] on button "Save" at bounding box center [196, 304] width 25 height 11
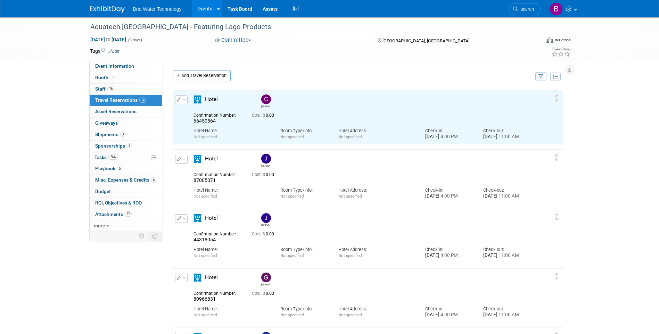
scroll to position [0, 0]
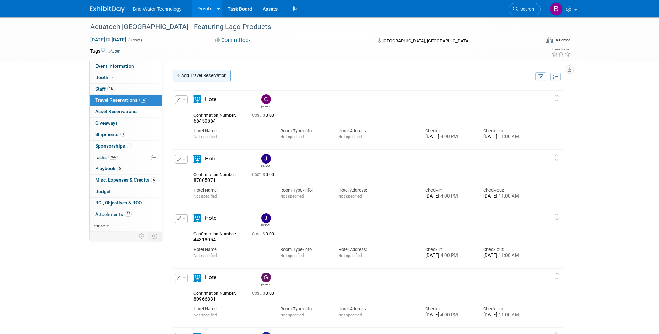
click at [209, 76] on link "Add Travel Reservation" at bounding box center [202, 75] width 58 height 11
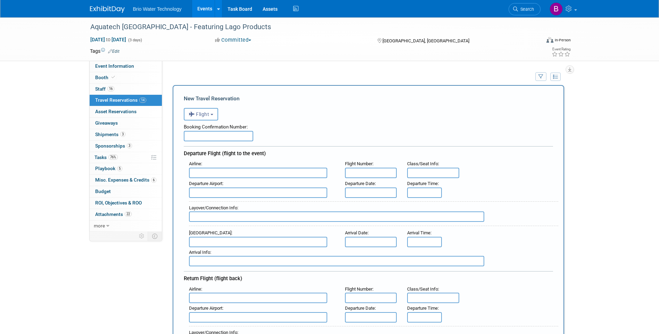
click at [215, 139] on input "text" at bounding box center [218, 136] width 69 height 10
type input "20865304"
click at [216, 116] on button "Flight" at bounding box center [201, 114] width 34 height 13
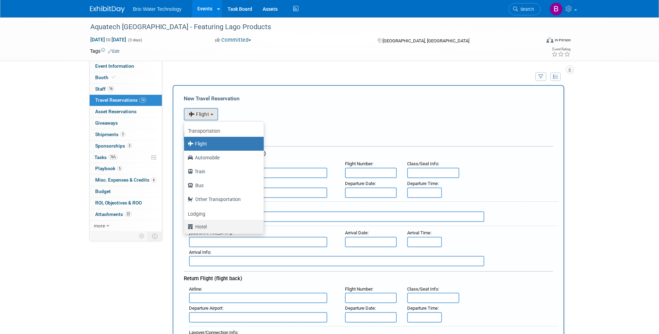
click at [211, 227] on label "Hotel" at bounding box center [222, 226] width 69 height 11
click at [185, 227] on input "Hotel" at bounding box center [183, 226] width 5 height 5
select select "6"
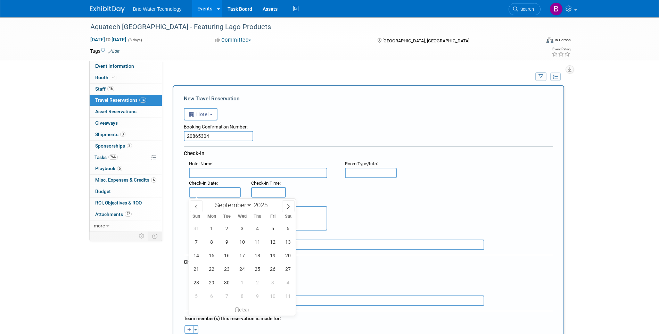
click at [207, 191] on input "text" at bounding box center [215, 192] width 52 height 10
click at [211, 230] on span "1" at bounding box center [212, 229] width 14 height 14
type input "[DATE]"
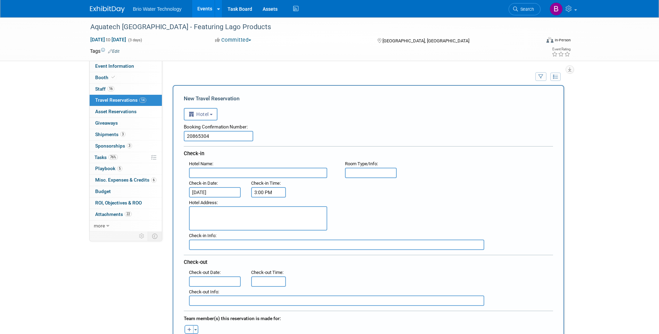
click at [259, 192] on input "3:00 PM" at bounding box center [268, 192] width 35 height 10
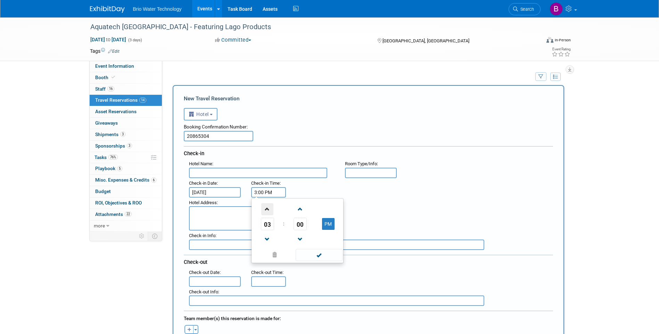
click at [268, 209] on span at bounding box center [267, 209] width 12 height 12
type input "4:00 PM"
click at [318, 253] on span at bounding box center [319, 255] width 47 height 12
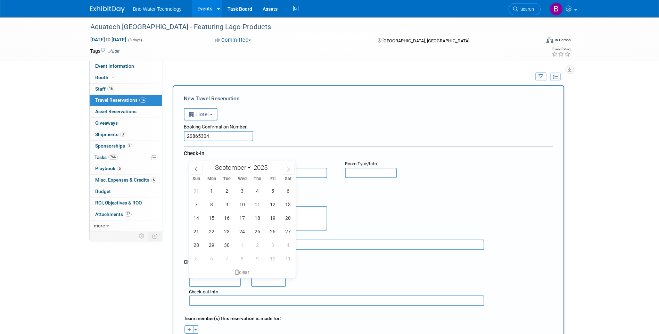
click at [216, 281] on input "text" at bounding box center [215, 281] width 52 height 10
click at [272, 190] on span "5" at bounding box center [273, 191] width 14 height 14
type input "[DATE]"
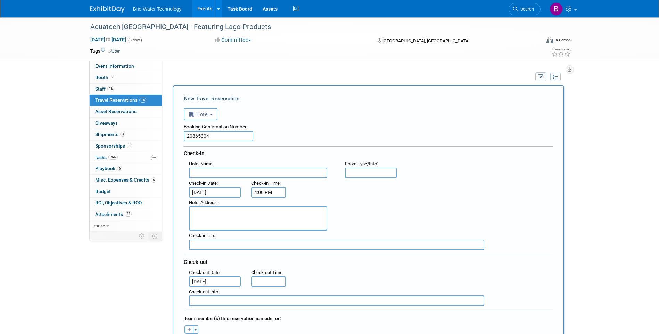
type input "11:00 AM"
click at [268, 283] on input "11:00 AM" at bounding box center [268, 281] width 35 height 10
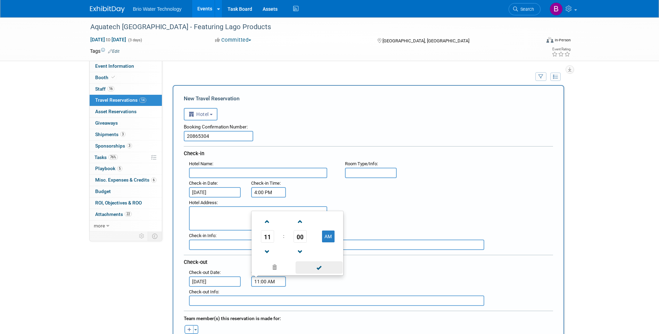
click at [315, 267] on span at bounding box center [319, 267] width 47 height 12
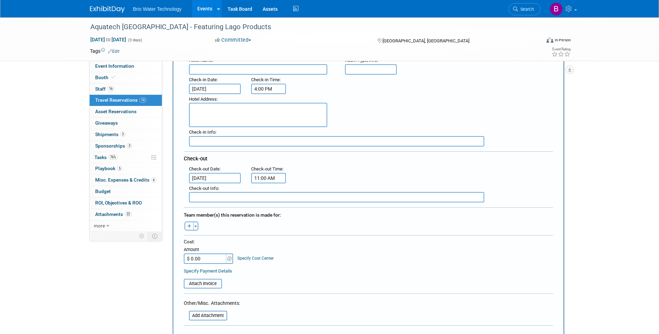
scroll to position [104, 0]
click at [195, 225] on span "button" at bounding box center [195, 225] width 3 height 1
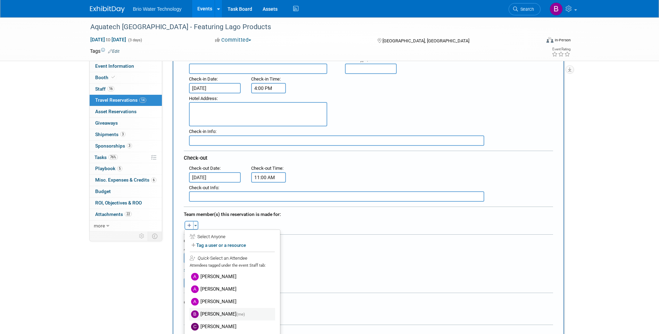
click at [224, 311] on label "Brandye Gahagan (me)" at bounding box center [232, 314] width 86 height 13
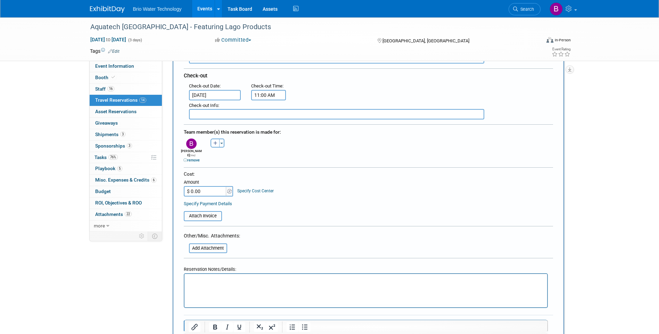
scroll to position [208, 0]
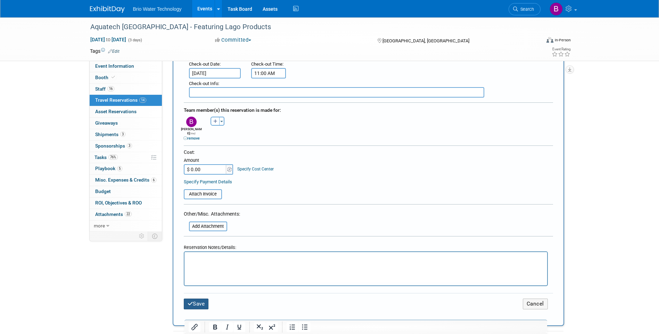
click at [201, 301] on button "Save" at bounding box center [196, 304] width 25 height 11
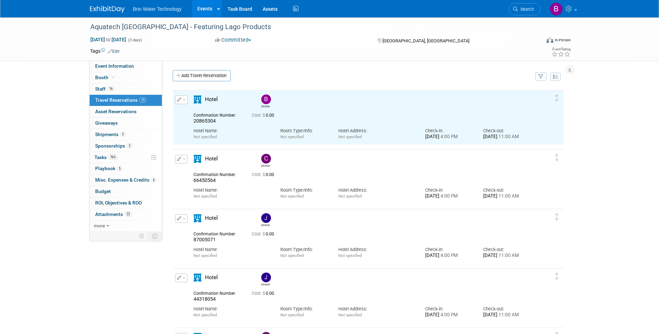
scroll to position [0, 0]
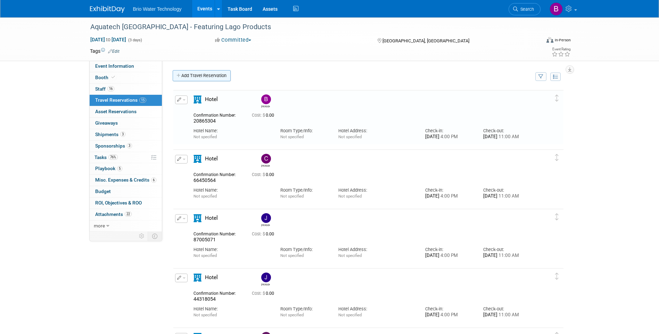
click at [208, 75] on link "Add Travel Reservation" at bounding box center [202, 75] width 58 height 11
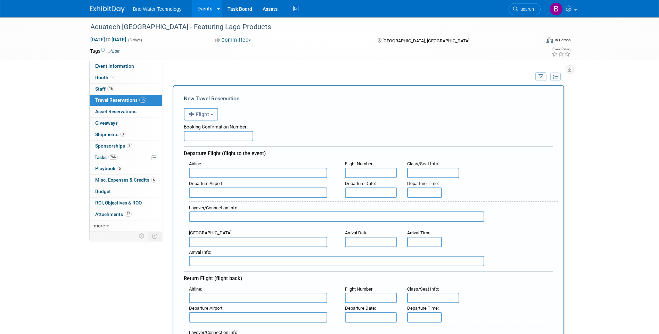
click at [213, 115] on b "button" at bounding box center [211, 114] width 3 height 1
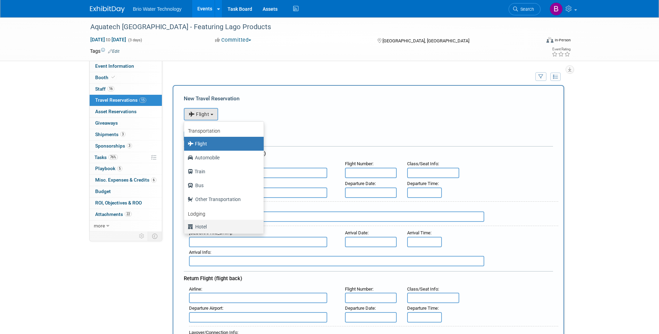
click at [207, 231] on label "Hotel" at bounding box center [222, 226] width 69 height 11
click at [185, 228] on input "Hotel" at bounding box center [183, 226] width 5 height 5
select select "6"
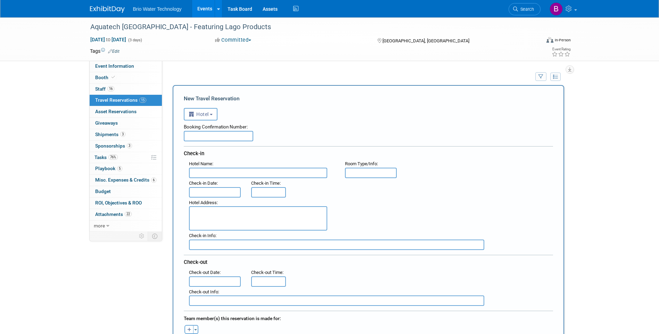
click at [214, 136] on input "text" at bounding box center [218, 136] width 69 height 10
type input "40306785"
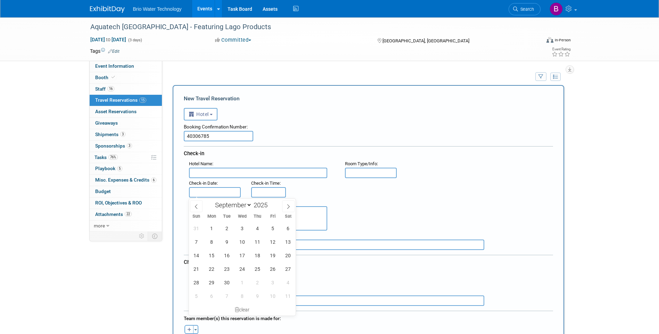
click at [221, 192] on input "text" at bounding box center [215, 192] width 52 height 10
click at [211, 227] on span "1" at bounding box center [212, 229] width 14 height 14
type input "[DATE]"
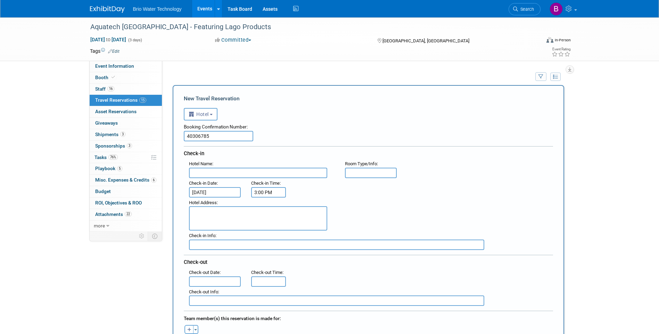
click at [265, 191] on input "3:00 PM" at bounding box center [268, 192] width 35 height 10
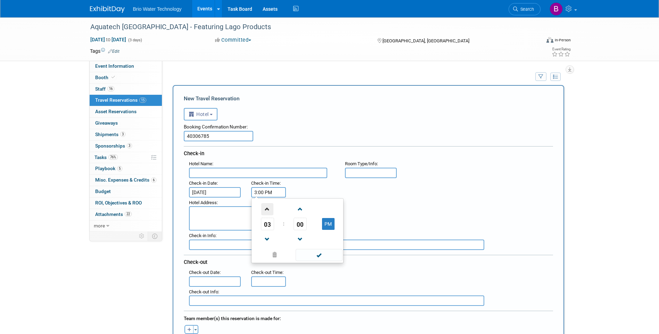
click at [266, 208] on span at bounding box center [267, 209] width 12 height 12
type input "4:00 PM"
click at [309, 256] on span at bounding box center [319, 255] width 47 height 12
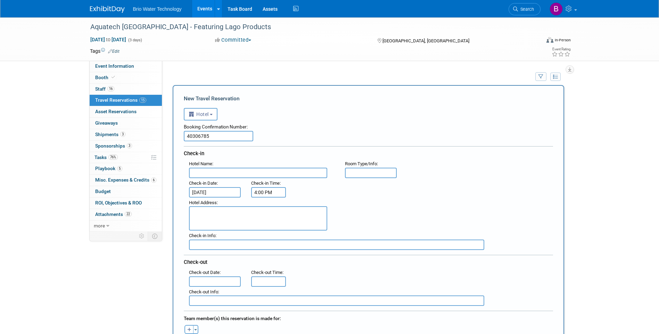
click at [211, 282] on input "text" at bounding box center [215, 281] width 52 height 10
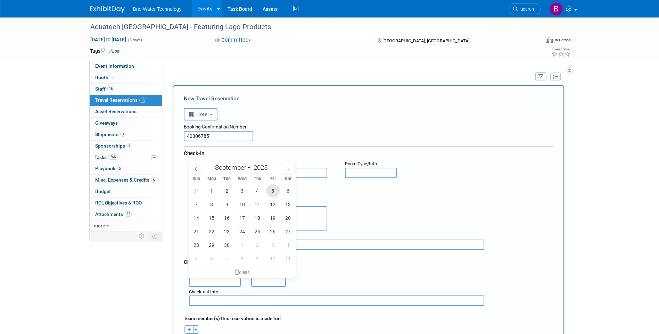
click at [277, 189] on span "5" at bounding box center [273, 191] width 14 height 14
type input "[DATE]"
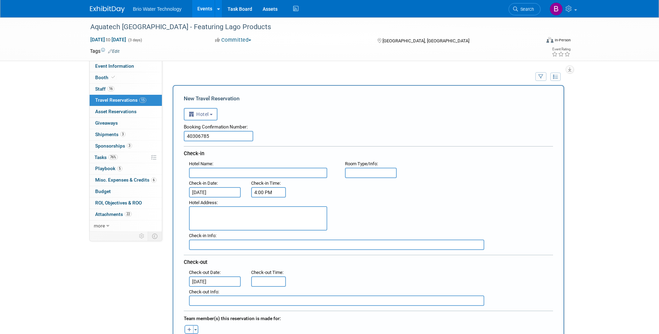
type input "11:00 AM"
click at [265, 284] on input "11:00 AM" at bounding box center [268, 281] width 35 height 10
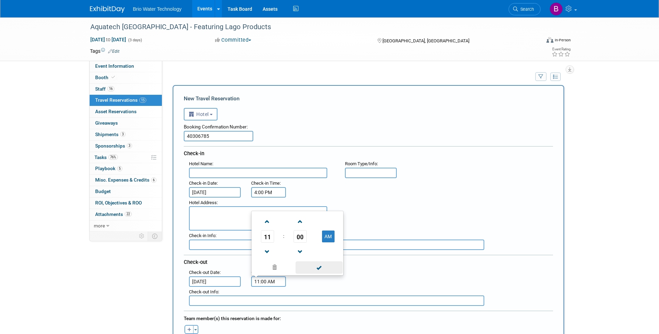
click at [305, 265] on span at bounding box center [319, 267] width 47 height 12
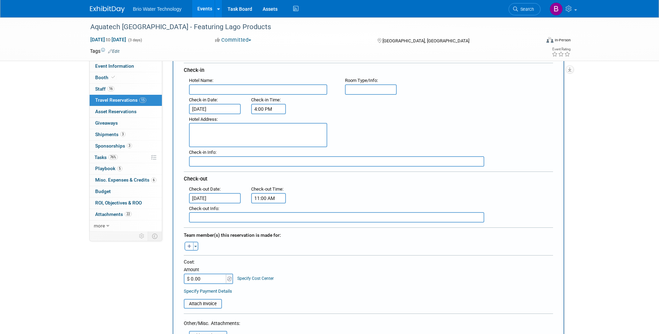
scroll to position [104, 0]
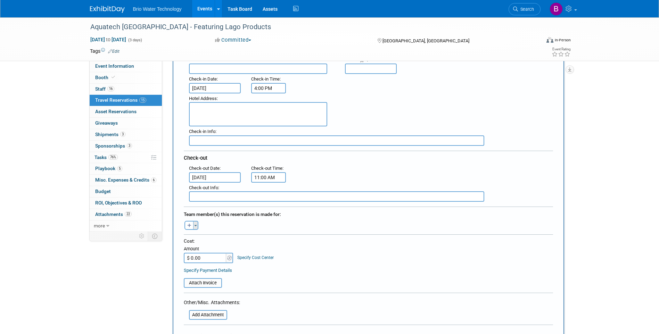
click at [197, 225] on button "Toggle Dropdown" at bounding box center [195, 225] width 5 height 9
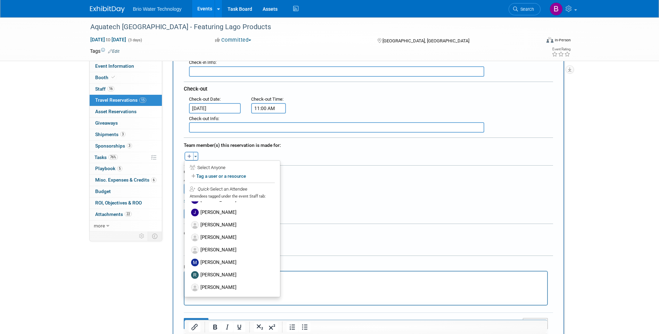
scroll to position [174, 0]
click at [207, 272] on label "[PERSON_NAME]" at bounding box center [232, 274] width 86 height 13
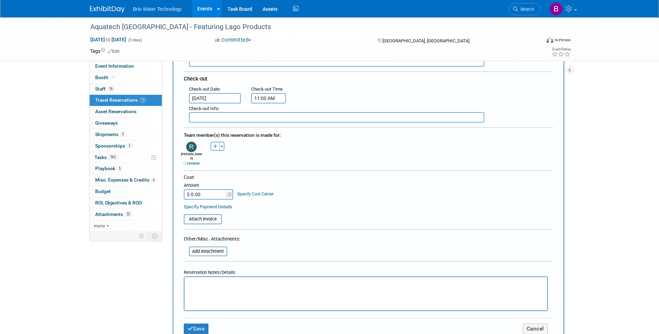
scroll to position [208, 0]
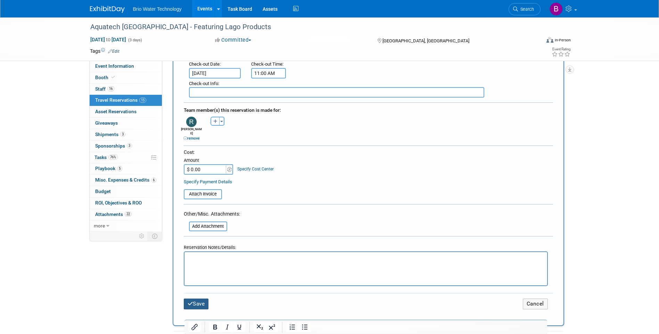
click at [191, 299] on button "Save" at bounding box center [196, 304] width 25 height 11
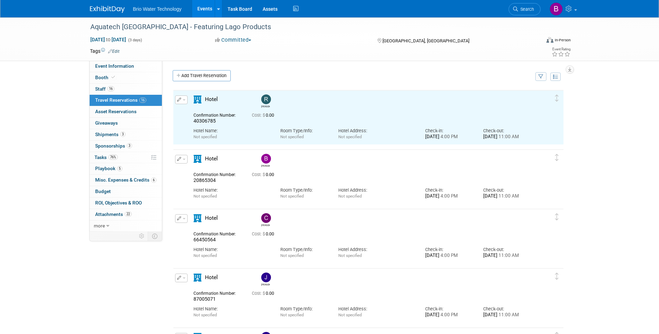
scroll to position [0, 0]
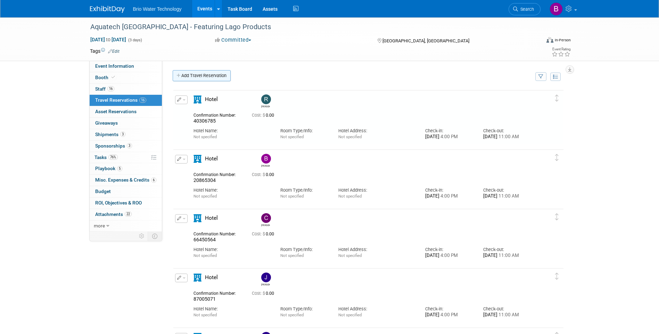
click at [213, 78] on link "Add Travel Reservation" at bounding box center [202, 75] width 58 height 11
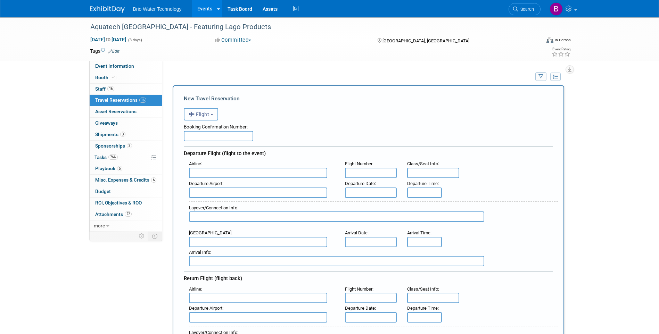
click at [211, 115] on b "button" at bounding box center [211, 114] width 3 height 1
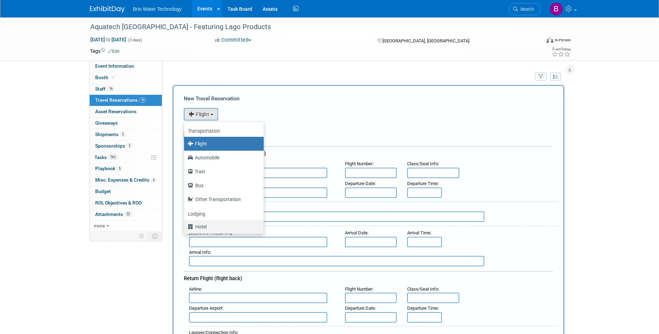
click at [210, 223] on label "Hotel" at bounding box center [222, 226] width 69 height 11
click at [185, 224] on input "Hotel" at bounding box center [183, 226] width 5 height 5
select select "6"
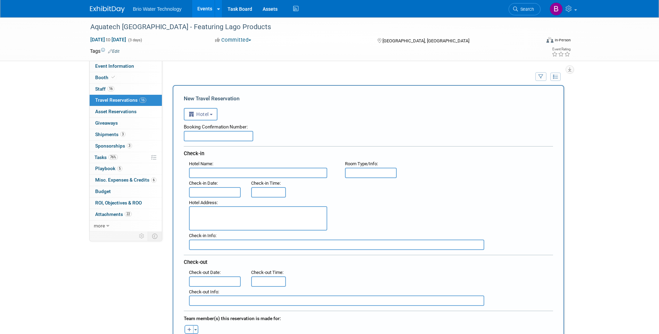
click at [206, 137] on input "text" at bounding box center [218, 136] width 69 height 10
type input "63905939"
click at [208, 192] on input "text" at bounding box center [215, 192] width 52 height 10
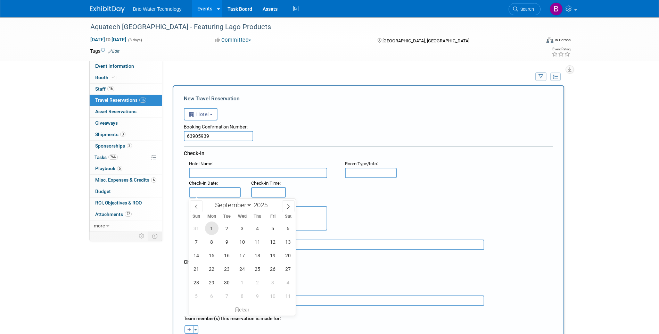
click at [213, 229] on span "1" at bounding box center [212, 229] width 14 height 14
type input "[DATE]"
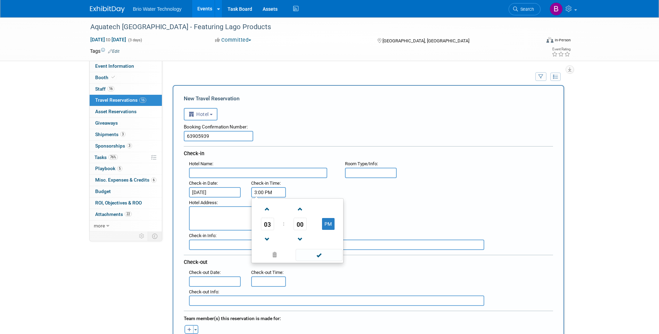
click at [268, 193] on input "3:00 PM" at bounding box center [268, 192] width 35 height 10
click at [265, 211] on span at bounding box center [267, 209] width 12 height 12
type input "4:00 PM"
click at [302, 253] on span at bounding box center [319, 255] width 47 height 12
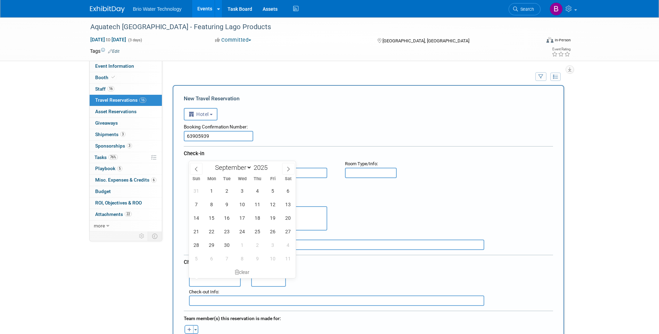
click at [230, 283] on input "text" at bounding box center [215, 281] width 52 height 10
click at [275, 187] on span "5" at bounding box center [273, 191] width 14 height 14
type input "[DATE]"
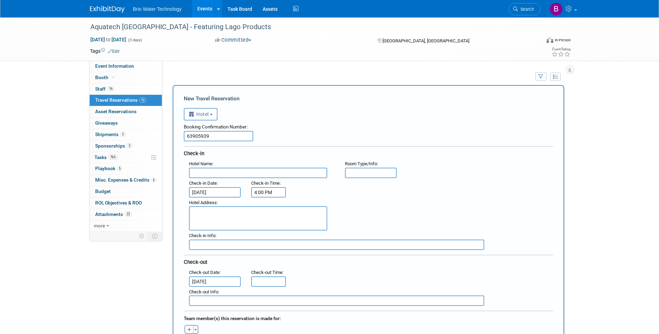
type input "11:00 AM"
click at [274, 280] on input "11:00 AM" at bounding box center [268, 281] width 35 height 10
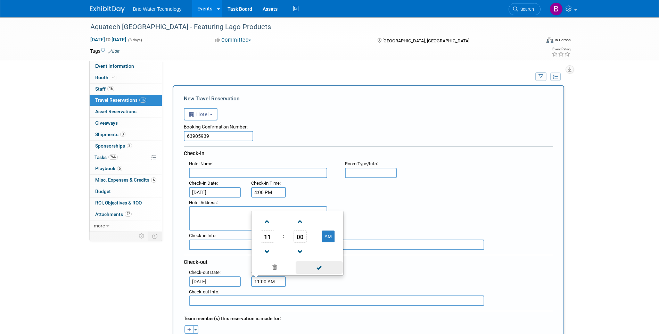
click at [303, 265] on span at bounding box center [319, 267] width 47 height 12
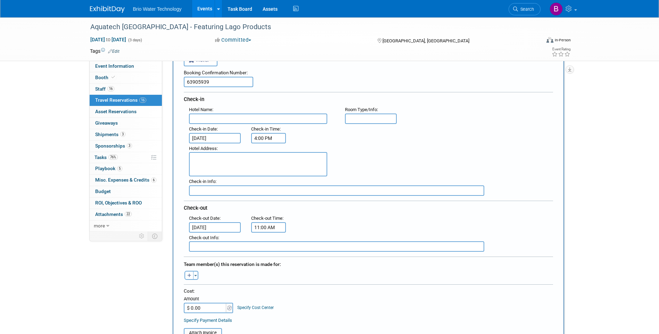
scroll to position [69, 0]
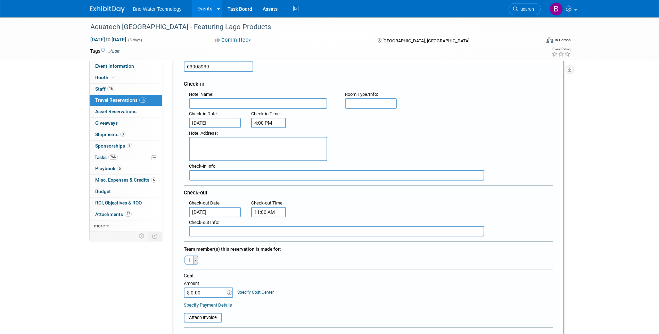
click at [197, 260] on span "button" at bounding box center [195, 260] width 3 height 1
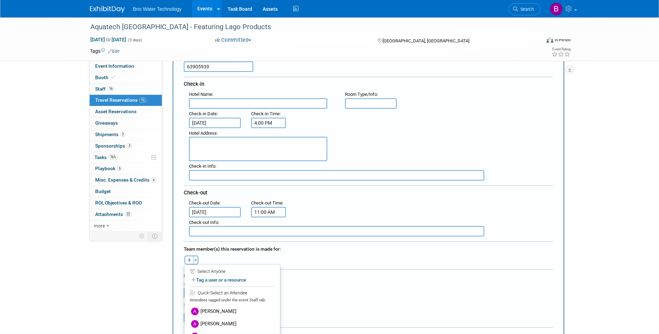
scroll to position [104, 0]
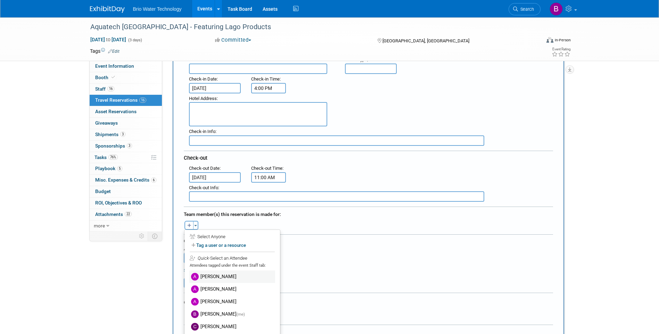
click at [221, 277] on label "[PERSON_NAME]" at bounding box center [232, 277] width 86 height 13
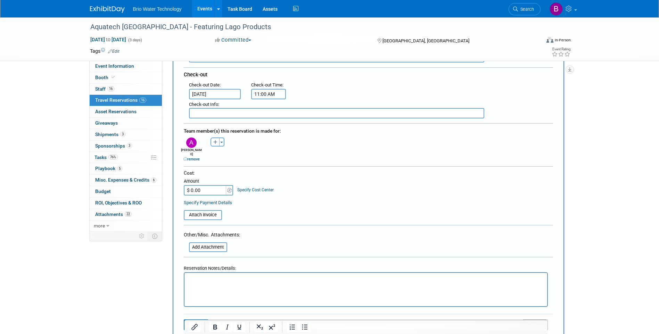
scroll to position [208, 0]
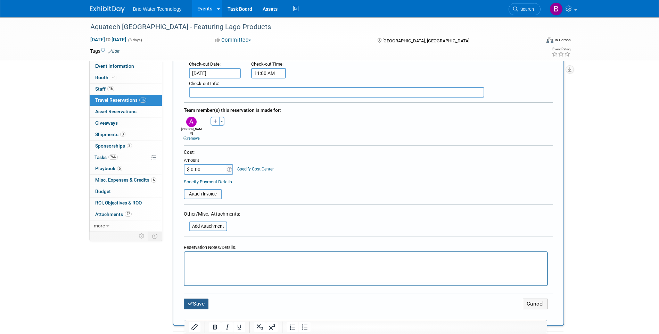
click at [197, 299] on button "Save" at bounding box center [196, 304] width 25 height 11
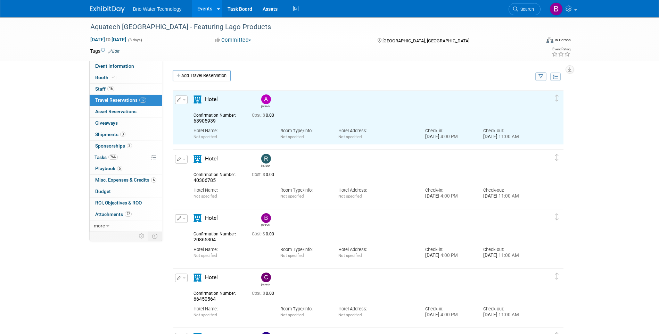
scroll to position [0, 0]
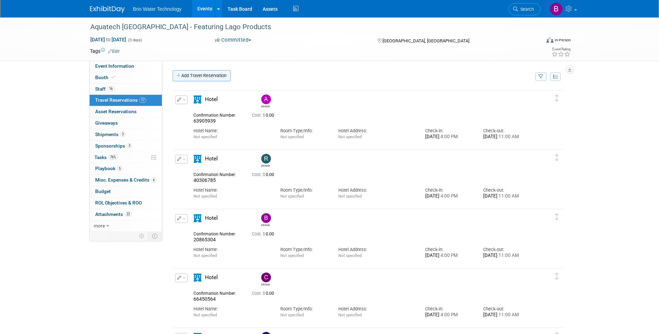
click at [201, 74] on link "Add Travel Reservation" at bounding box center [202, 75] width 58 height 11
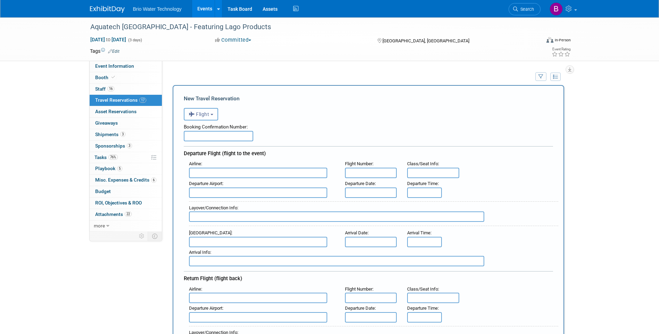
click at [213, 115] on b "button" at bounding box center [211, 114] width 3 height 1
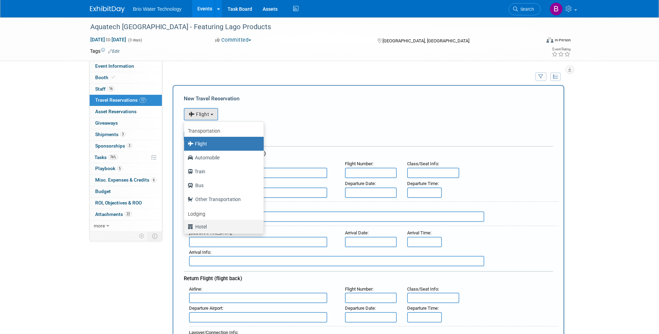
click at [215, 227] on label "Hotel" at bounding box center [222, 226] width 69 height 11
click at [185, 227] on input "Hotel" at bounding box center [183, 226] width 5 height 5
select select "6"
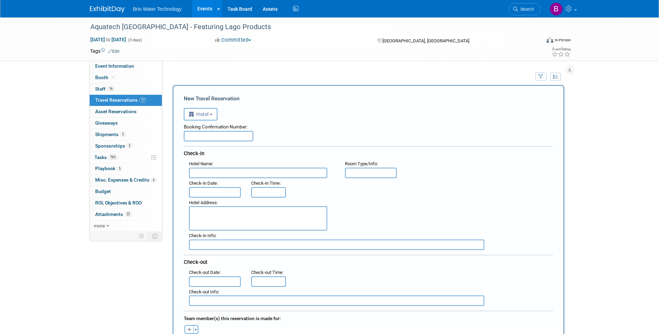
click at [219, 136] on input "text" at bounding box center [218, 136] width 69 height 10
type input "61605778"
click at [210, 193] on input "text" at bounding box center [215, 192] width 52 height 10
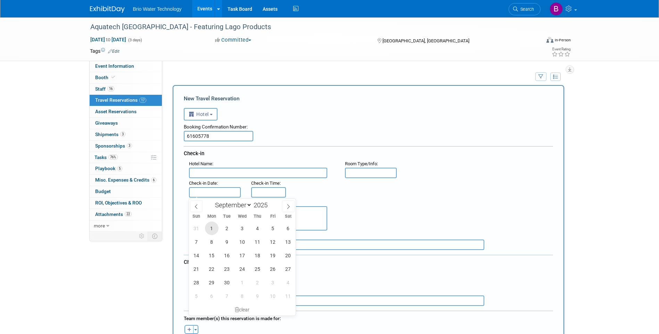
click at [208, 227] on span "1" at bounding box center [212, 229] width 14 height 14
type input "[DATE]"
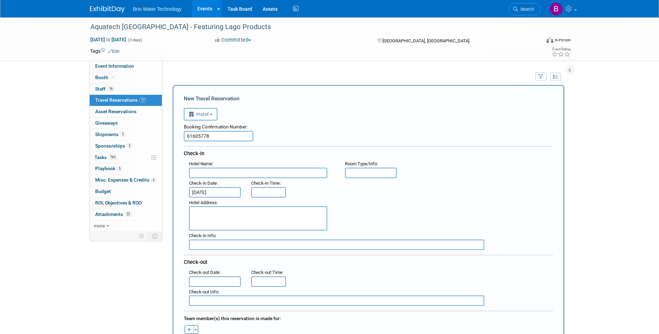
click at [222, 193] on input "[DATE]" at bounding box center [215, 192] width 52 height 10
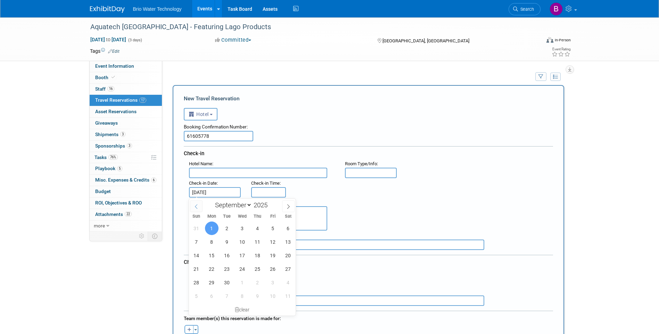
click at [196, 208] on icon at bounding box center [196, 206] width 5 height 5
select select "7"
click at [199, 298] on span "31" at bounding box center [197, 296] width 14 height 14
type input "[DATE]"
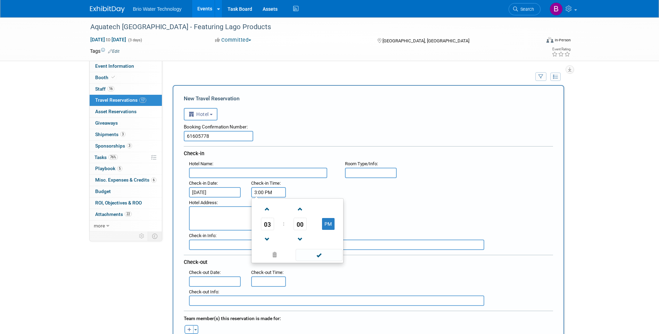
click at [262, 193] on input "3:00 PM" at bounding box center [268, 192] width 35 height 10
click at [267, 206] on span at bounding box center [267, 209] width 12 height 12
type input "4:00 PM"
click at [311, 255] on span at bounding box center [319, 255] width 47 height 12
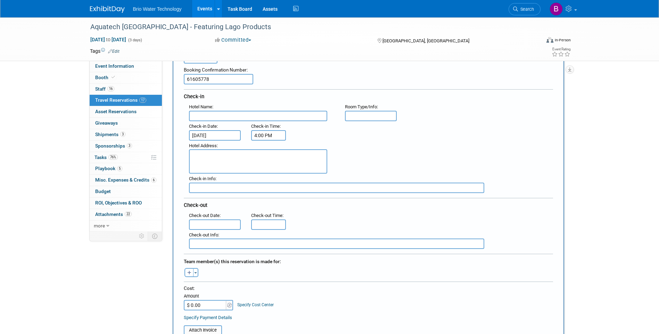
scroll to position [69, 0]
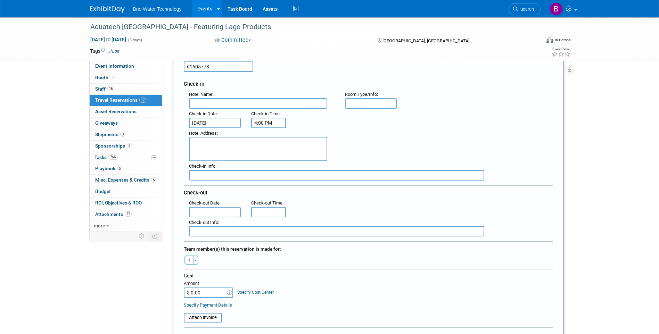
click at [217, 211] on input "text" at bounding box center [215, 212] width 52 height 10
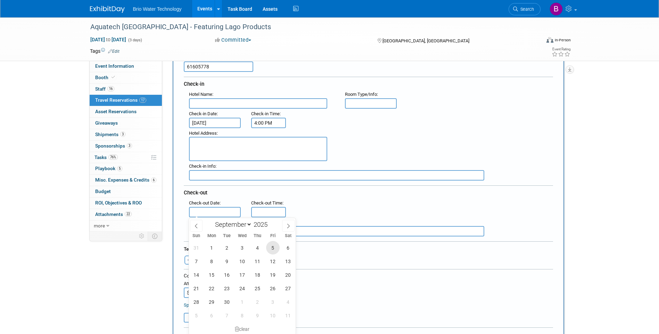
click at [270, 247] on span "5" at bounding box center [273, 248] width 14 height 14
type input "[DATE]"
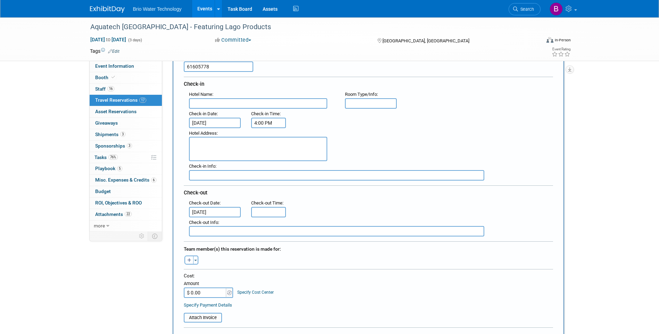
type input "11:00 AM"
click at [257, 211] on input "11:00 AM" at bounding box center [268, 212] width 35 height 10
click at [319, 276] on span at bounding box center [319, 275] width 47 height 12
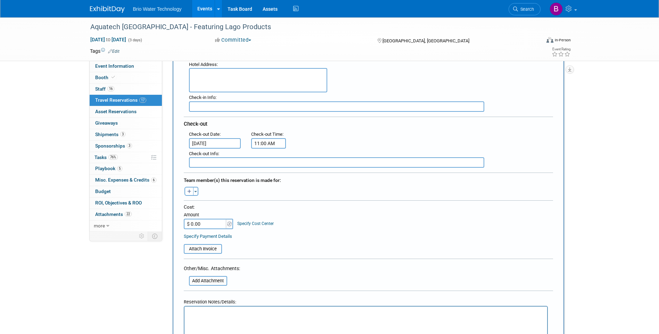
scroll to position [139, 0]
click at [194, 191] on span "button" at bounding box center [195, 190] width 3 height 1
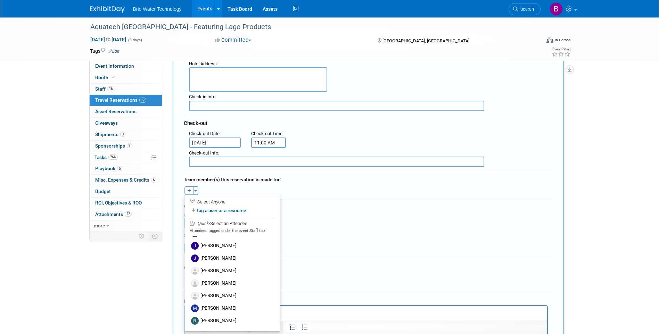
scroll to position [108, 0]
click at [216, 261] on label "[PERSON_NAME]" at bounding box center [232, 259] width 86 height 13
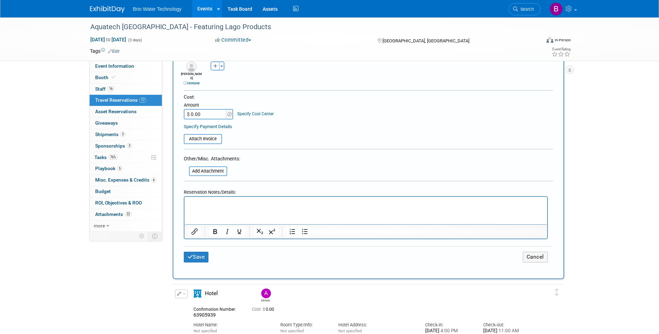
scroll to position [278, 0]
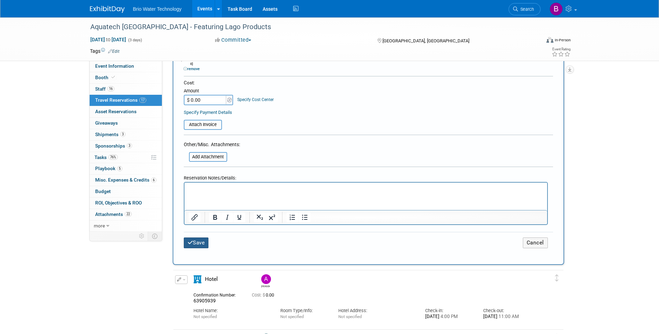
click at [203, 239] on button "Save" at bounding box center [196, 243] width 25 height 11
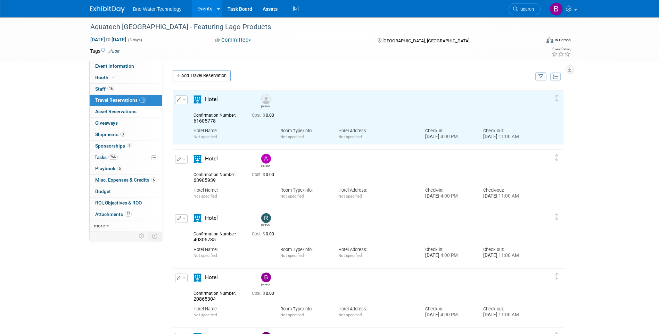
scroll to position [0, 0]
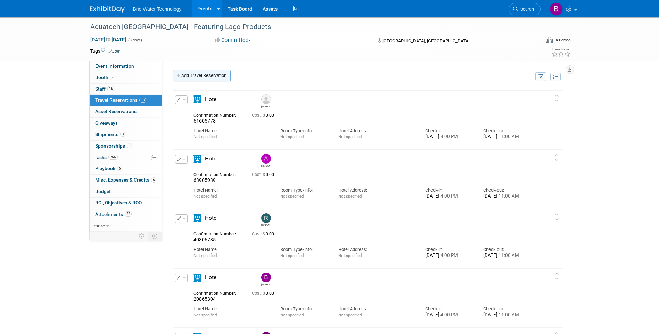
click at [216, 74] on link "Add Travel Reservation" at bounding box center [202, 75] width 58 height 11
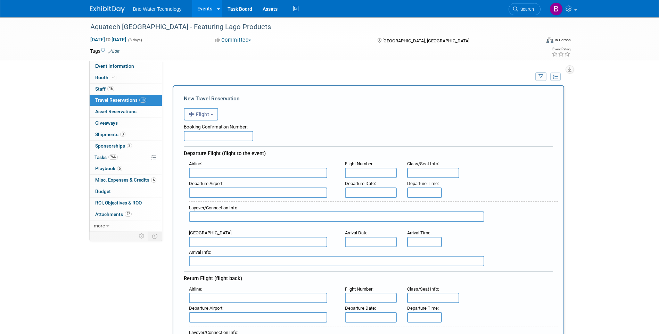
click at [211, 115] on button "Flight" at bounding box center [201, 114] width 34 height 13
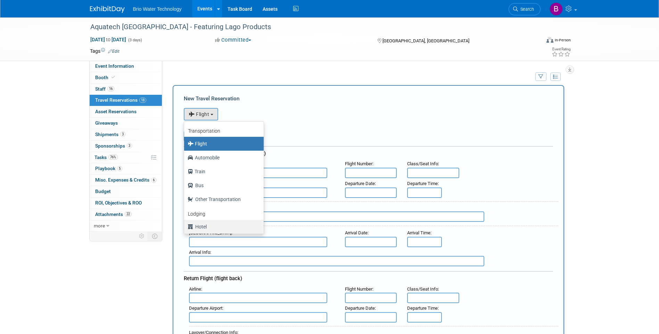
click at [213, 228] on label "Hotel" at bounding box center [222, 226] width 69 height 11
click at [185, 228] on input "Hotel" at bounding box center [183, 226] width 5 height 5
select select "6"
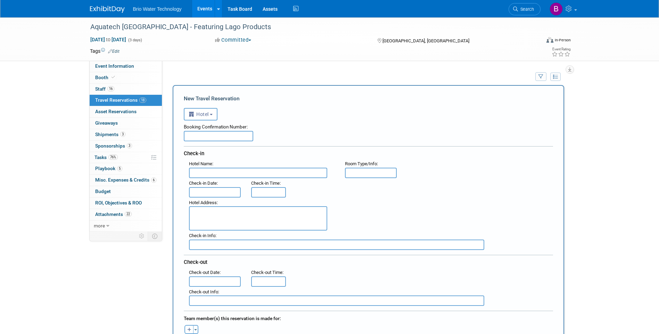
click at [236, 135] on input "text" at bounding box center [218, 136] width 69 height 10
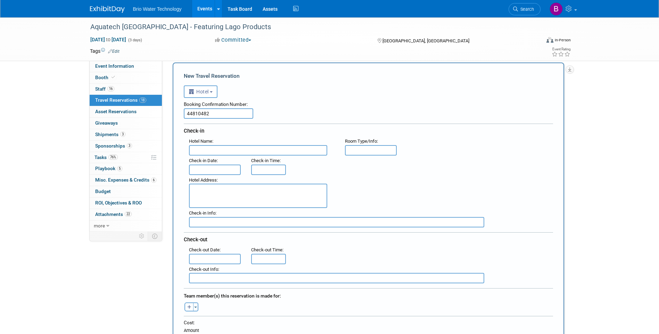
scroll to position [35, 0]
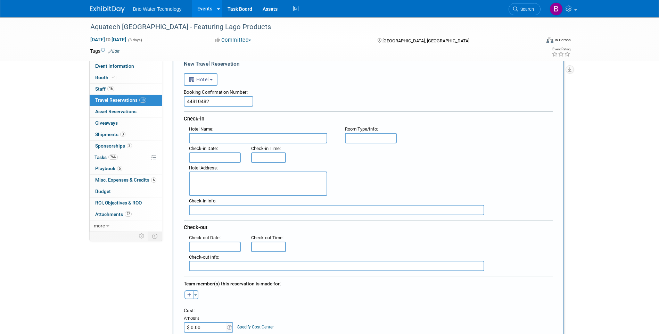
type input "44810482"
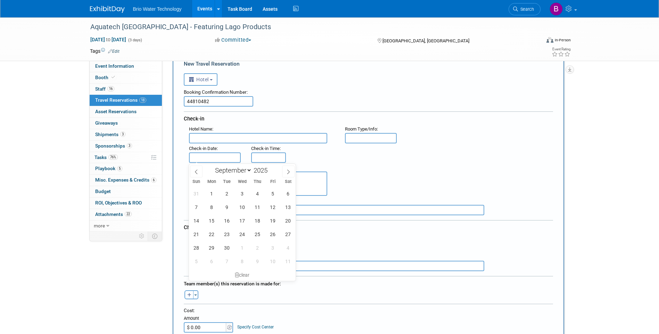
click at [225, 156] on input "text" at bounding box center [215, 157] width 52 height 10
click at [198, 172] on icon at bounding box center [196, 171] width 5 height 5
select select "7"
drag, startPoint x: 199, startPoint y: 263, endPoint x: 198, endPoint y: 258, distance: 5.6
click at [199, 263] on span "31" at bounding box center [197, 262] width 14 height 14
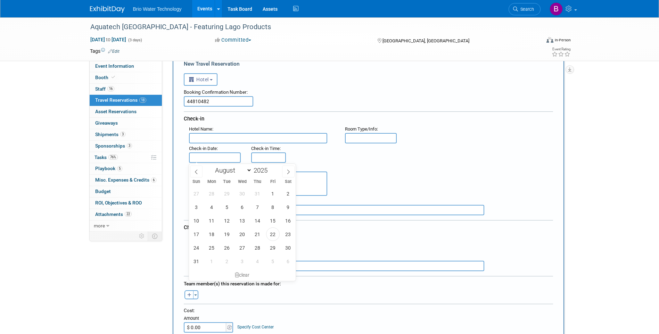
type input "[DATE]"
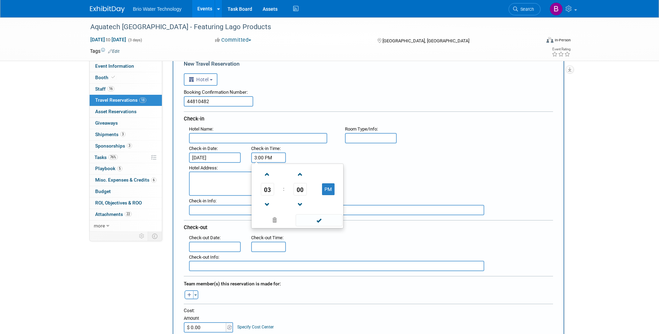
click at [274, 155] on input "3:00 PM" at bounding box center [268, 157] width 35 height 10
click at [264, 171] on span at bounding box center [267, 174] width 12 height 12
type input "4:00 PM"
click at [309, 224] on span at bounding box center [319, 220] width 47 height 12
click at [209, 248] on input "text" at bounding box center [215, 247] width 52 height 10
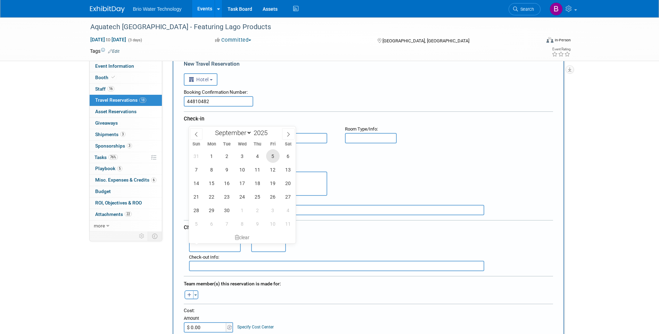
click at [271, 156] on span "5" at bounding box center [273, 156] width 14 height 14
type input "[DATE]"
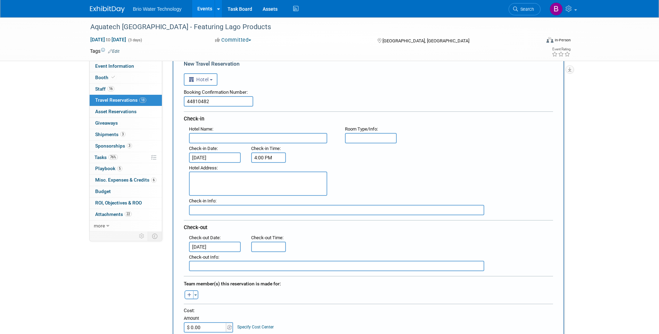
type input "11:00 AM"
click at [264, 246] on input "11:00 AM" at bounding box center [268, 247] width 35 height 10
click at [313, 309] on span at bounding box center [319, 309] width 47 height 12
click at [195, 294] on button "Toggle Dropdown" at bounding box center [195, 294] width 5 height 9
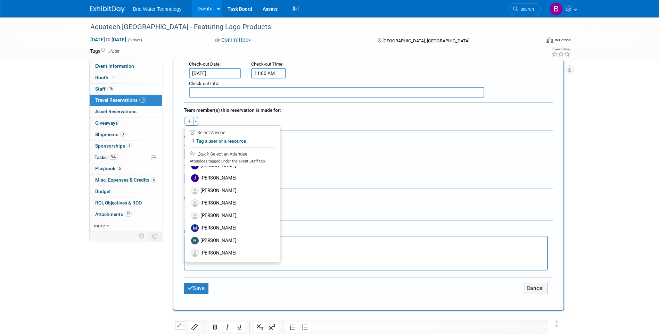
scroll to position [108, 0]
click at [228, 253] on label "[PERSON_NAME]" at bounding box center [232, 252] width 86 height 13
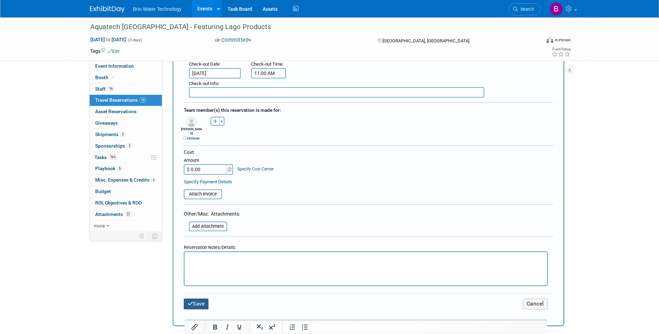
click at [198, 299] on button "Save" at bounding box center [196, 304] width 25 height 11
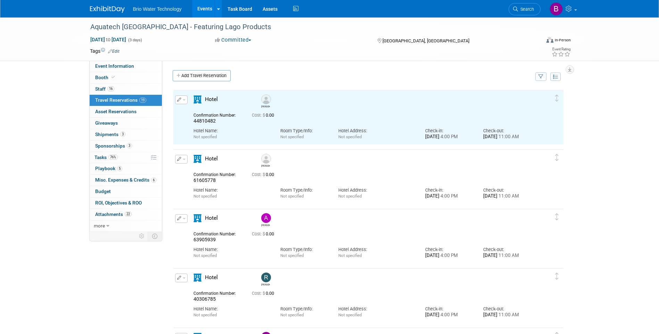
scroll to position [0, 0]
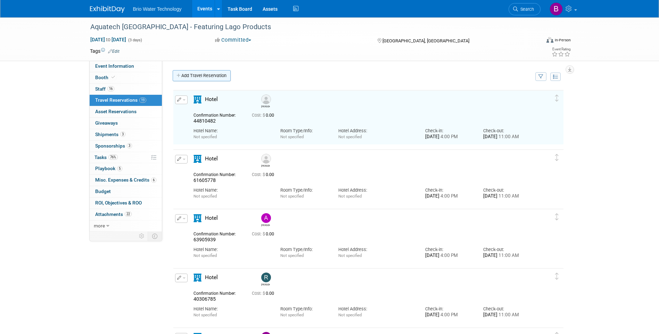
click at [202, 73] on link "Add Travel Reservation" at bounding box center [202, 75] width 58 height 11
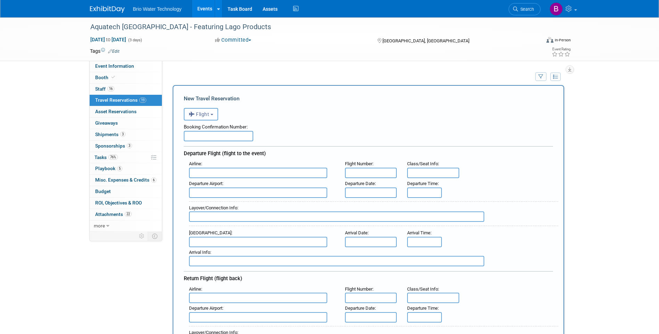
click at [213, 115] on b "button" at bounding box center [211, 114] width 3 height 1
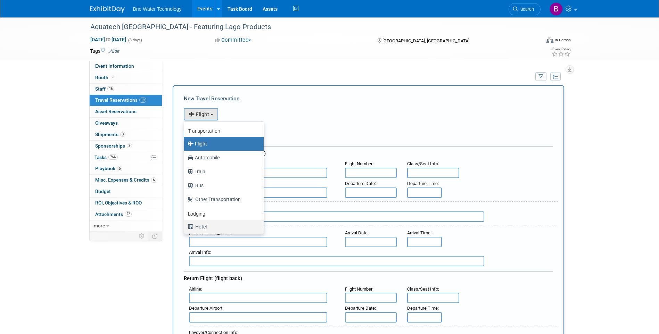
click at [207, 229] on label "Hotel" at bounding box center [222, 226] width 69 height 11
click at [185, 228] on input "Hotel" at bounding box center [183, 226] width 5 height 5
select select "6"
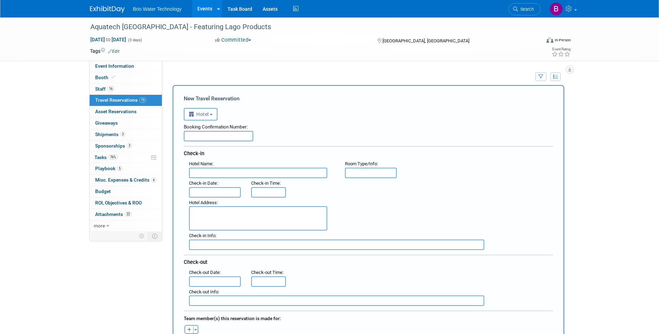
click at [215, 137] on input "text" at bounding box center [218, 136] width 69 height 10
type input "85811676"
click at [214, 193] on input "text" at bounding box center [215, 192] width 52 height 10
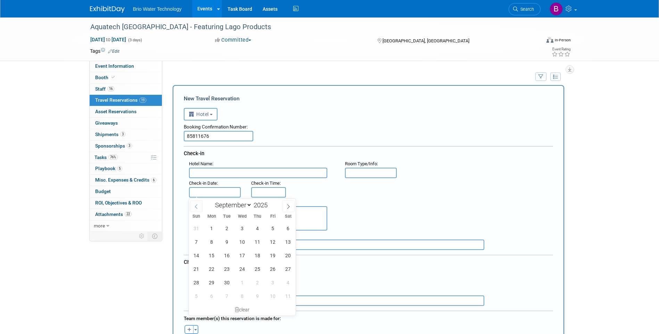
click at [199, 210] on span at bounding box center [196, 206] width 13 height 12
select select "7"
click at [198, 296] on span "31" at bounding box center [197, 296] width 14 height 14
type input "[DATE]"
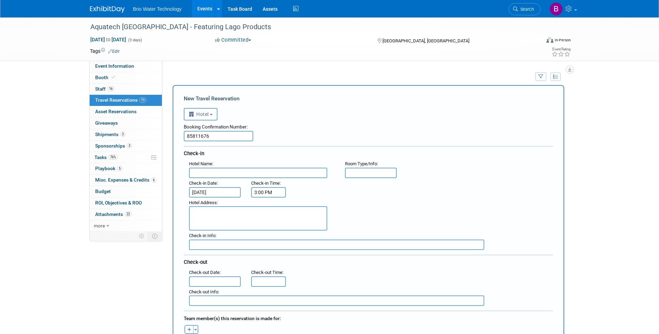
click at [275, 189] on input "3:00 PM" at bounding box center [268, 192] width 35 height 10
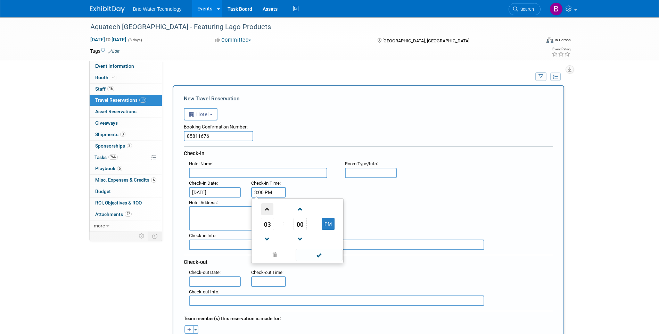
click at [270, 208] on span at bounding box center [267, 209] width 12 height 12
type input "4:00 PM"
click at [303, 256] on span at bounding box center [319, 255] width 47 height 12
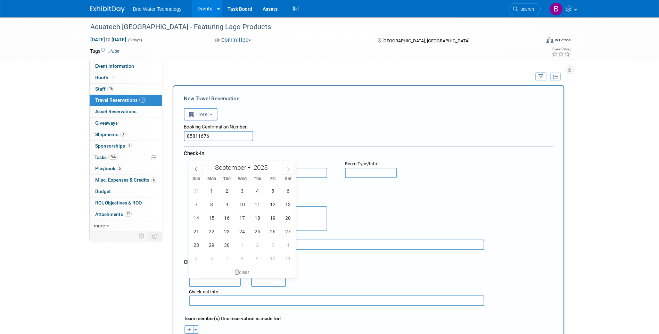
click at [205, 283] on input "text" at bounding box center [215, 281] width 52 height 10
click at [276, 192] on span "5" at bounding box center [273, 191] width 14 height 14
type input "[DATE]"
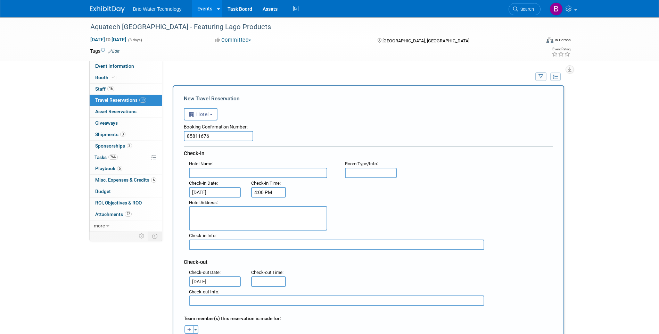
type input "11:00 AM"
click at [272, 281] on input "11:00 AM" at bounding box center [268, 281] width 35 height 10
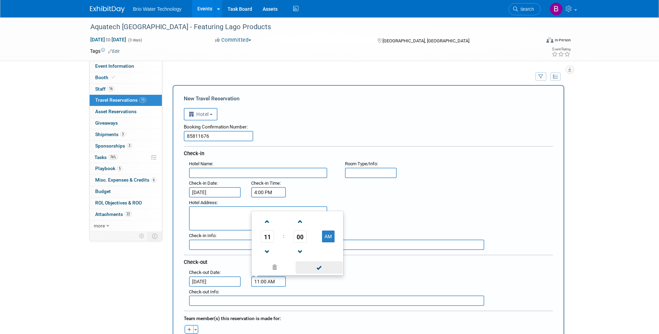
click at [311, 263] on span at bounding box center [319, 267] width 47 height 12
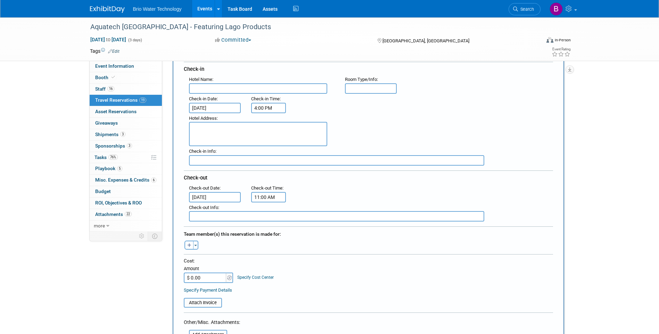
scroll to position [104, 0]
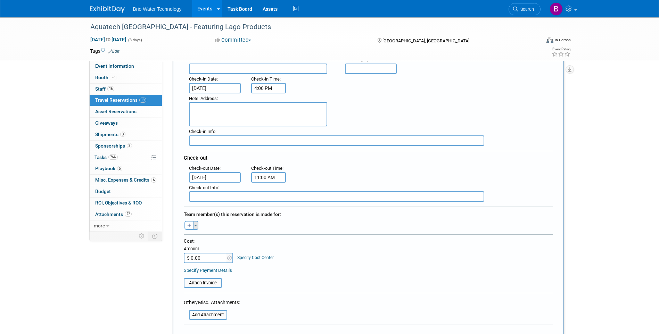
click at [194, 227] on button "Toggle Dropdown" at bounding box center [195, 225] width 5 height 9
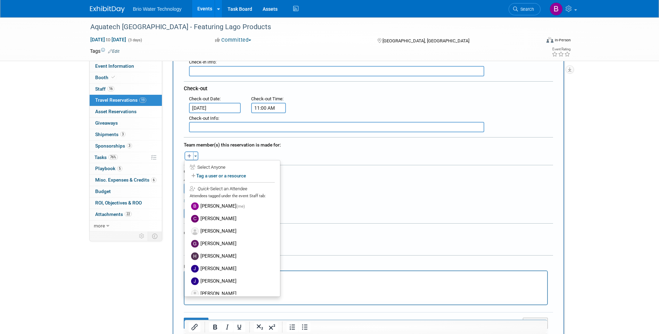
scroll to position [38, 0]
click at [218, 231] on label "[PERSON_NAME]" at bounding box center [232, 231] width 86 height 13
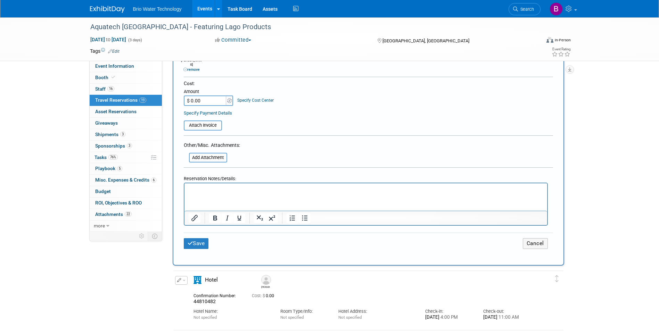
scroll to position [278, 0]
click at [194, 238] on button "Save" at bounding box center [196, 243] width 25 height 11
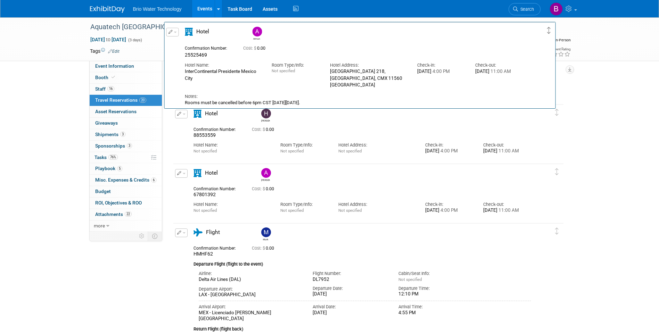
scroll to position [697, 0]
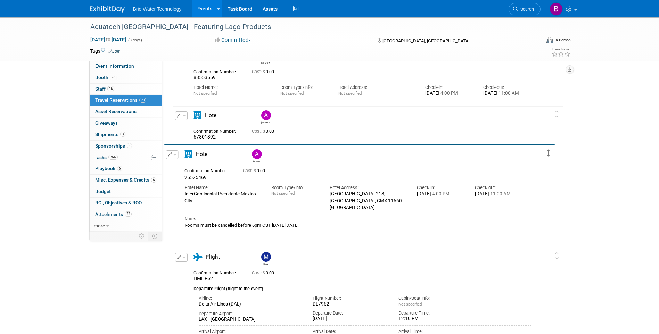
drag, startPoint x: 558, startPoint y: 219, endPoint x: 549, endPoint y: 157, distance: 62.8
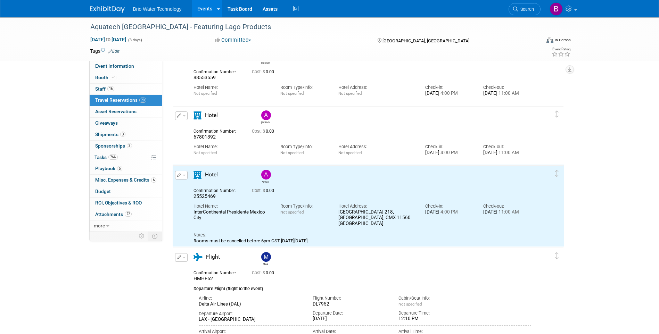
click at [628, 194] on div "Aquatech Mexico - Featuring Lago Products Sep 2, 2025 to Sep 4, 2025 (3 days) S…" at bounding box center [329, 281] width 659 height 1920
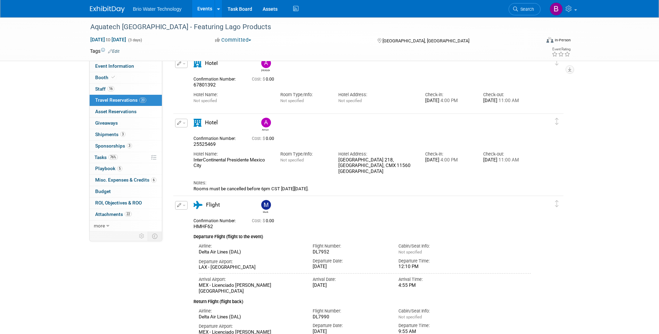
scroll to position [731, 0]
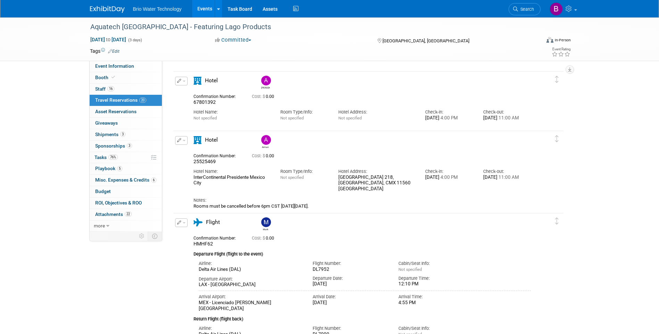
click at [182, 141] on button "button" at bounding box center [181, 140] width 13 height 9
click at [207, 152] on button "Edit Reservation" at bounding box center [204, 153] width 59 height 10
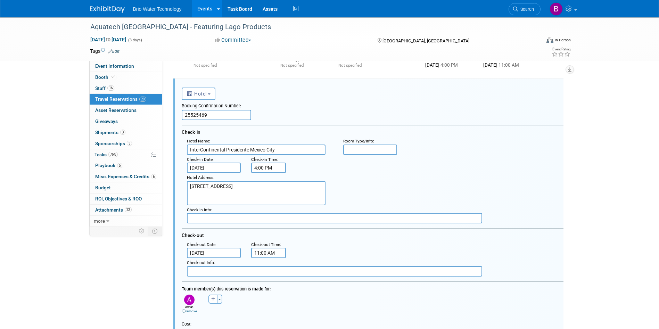
scroll to position [0, 0]
drag, startPoint x: 277, startPoint y: 194, endPoint x: 186, endPoint y: 180, distance: 91.4
click at [186, 180] on div "Hotel Address : Champs Elysées 218, Ciudad de Mexico, CMX 11560 Mexico" at bounding box center [260, 189] width 156 height 32
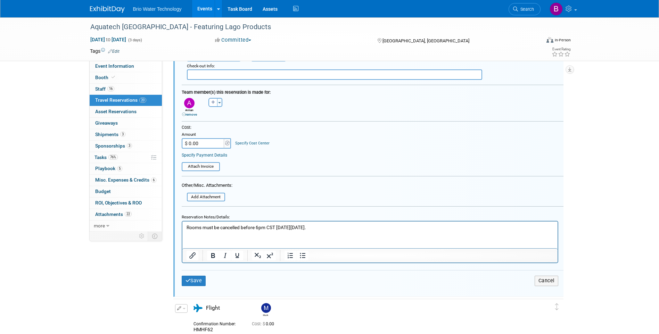
scroll to position [992, 0]
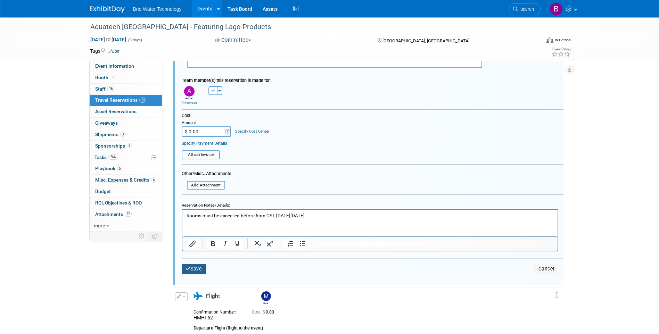
click at [189, 268] on icon "submit" at bounding box center [187, 268] width 5 height 5
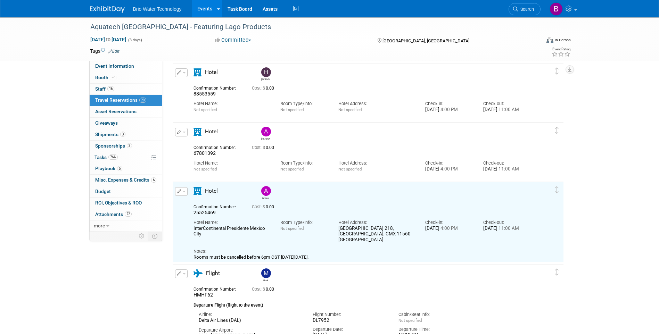
scroll to position [680, 0]
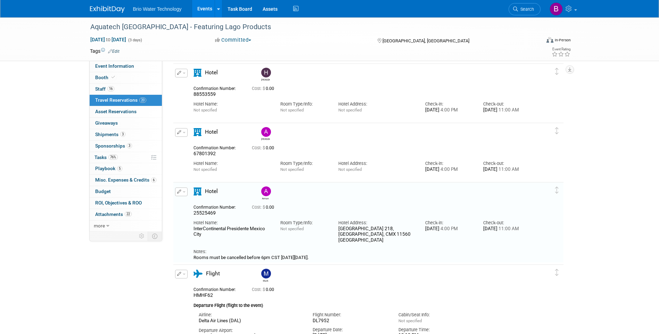
click at [180, 133] on icon "button" at bounding box center [179, 132] width 5 height 4
click at [190, 142] on button "Edit Reservation" at bounding box center [204, 145] width 59 height 10
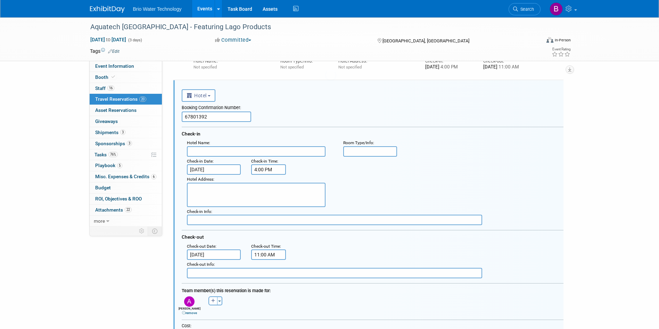
scroll to position [0, 0]
paste input "Champs Elysées 218, Ciudad de Mexico, CMX 11560 Mexico"
type input "Champs Elysées 218, Ciudad de Mexico, CMX 11560 Mexico"
paste textarea "Champs Elysées 218, Ciudad de Mexico, CMX 11560 Mexico"
type textarea "Champs Elysées 218, Ciudad de Mexico, CMX 11560 Mexico"
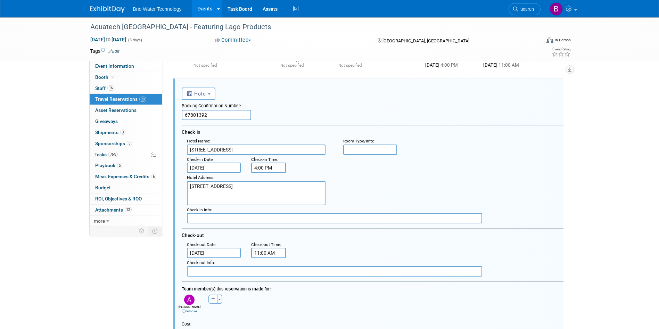
click at [266, 150] on input "Champs Elysées 218, Ciudad de Mexico, CMX 11560 Mexico" at bounding box center [256, 149] width 139 height 10
click at [266, 150] on input "Chamxico, CMX 11560 Mexico" at bounding box center [256, 149] width 139 height 10
type input "C"
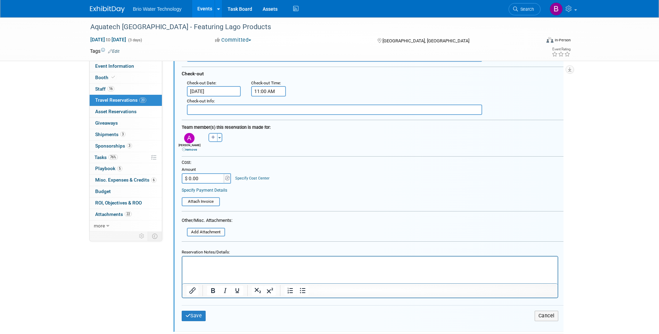
scroll to position [898, 0]
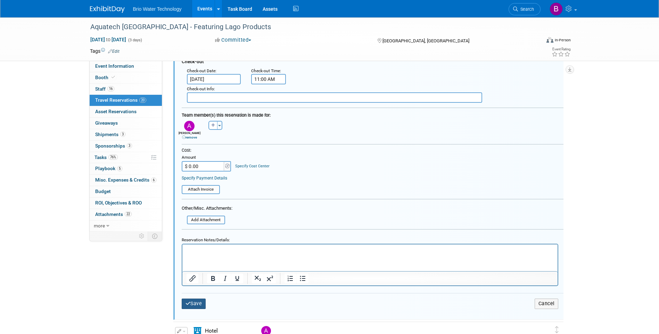
click at [200, 303] on button "Save" at bounding box center [194, 304] width 24 height 10
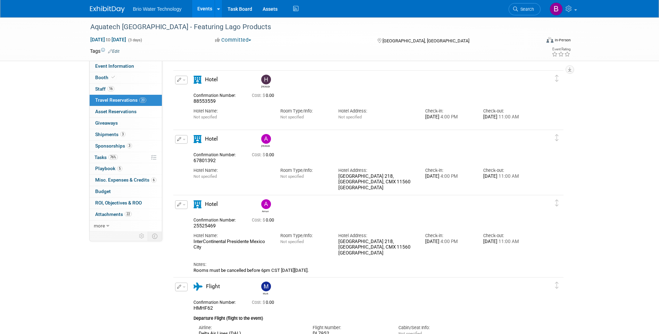
scroll to position [621, 0]
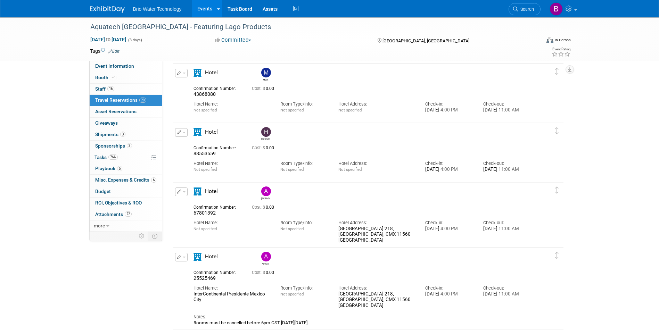
click at [180, 134] on icon "button" at bounding box center [179, 132] width 5 height 4
click at [200, 145] on button "Edit Reservation" at bounding box center [204, 145] width 59 height 10
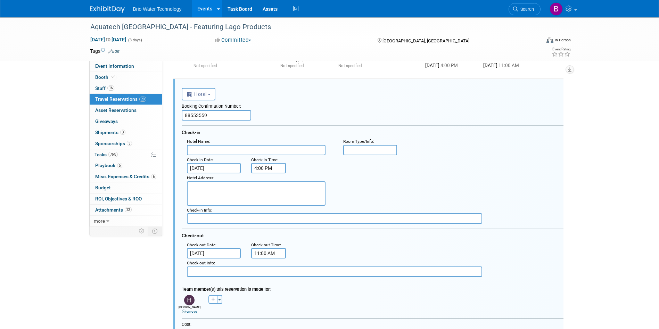
scroll to position [665, 0]
paste textarea "Champs Elysées 218, Ciudad de Mexico, CMX 11560 Mexico"
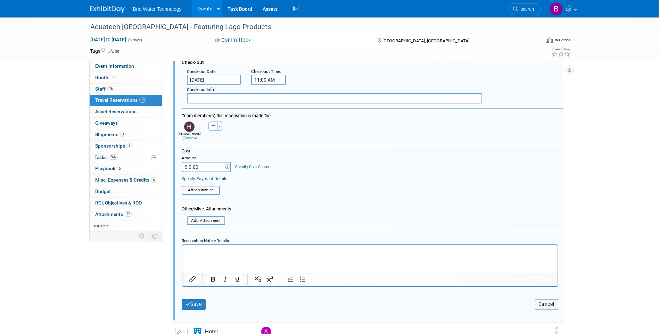
scroll to position [839, 0]
type textarea "Champs Elysées 218, Ciudad de Mexico, CMX 11560 Mexico"
click at [196, 302] on button "Save" at bounding box center [194, 304] width 24 height 10
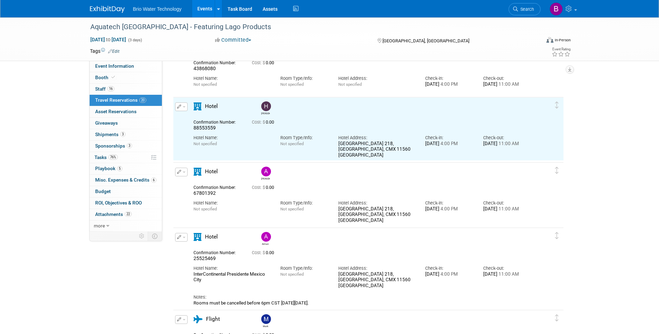
scroll to position [631, 0]
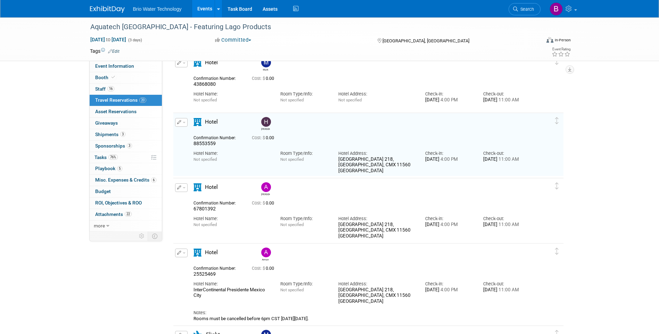
click at [179, 188] on icon "button" at bounding box center [179, 187] width 5 height 4
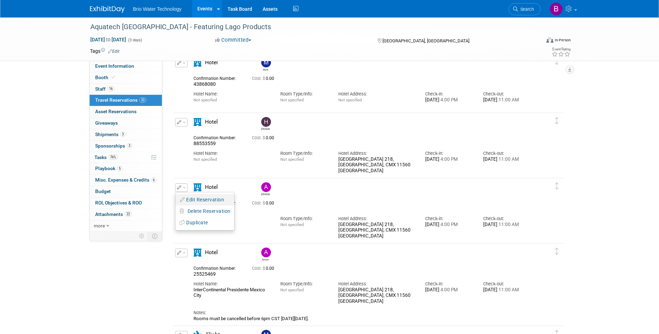
click at [201, 202] on button "Edit Reservation" at bounding box center [204, 200] width 59 height 10
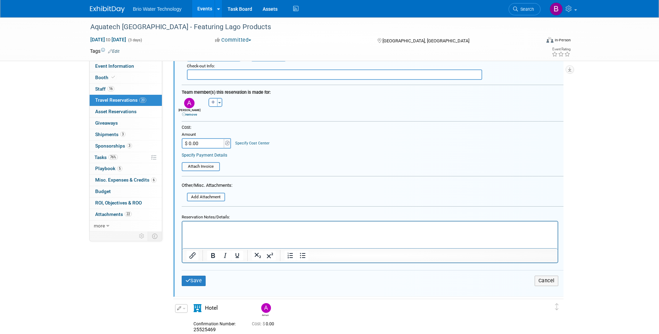
scroll to position [939, 0]
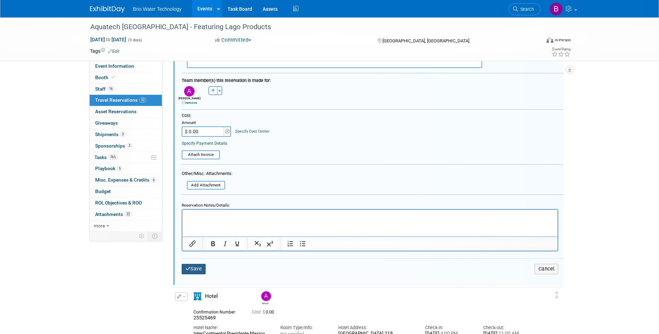
click at [205, 270] on button "Save" at bounding box center [194, 269] width 24 height 10
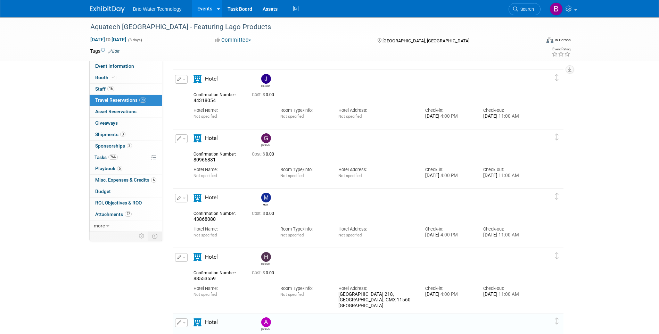
scroll to position [488, 0]
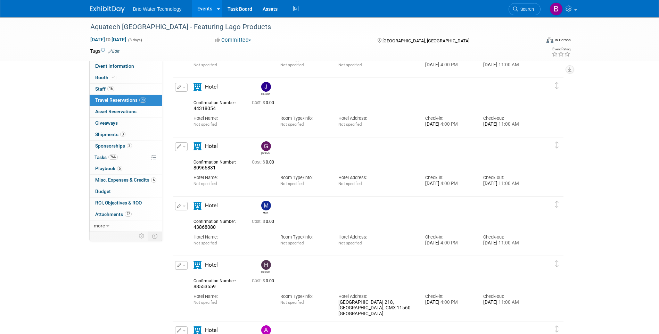
click at [179, 206] on icon "button" at bounding box center [179, 206] width 5 height 4
click at [197, 219] on button "Edit Reservation" at bounding box center [204, 218] width 59 height 10
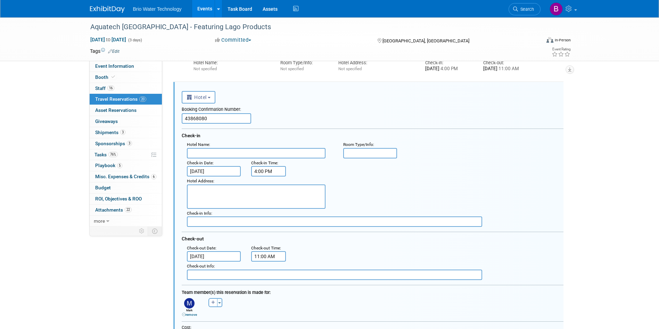
scroll to position [606, 0]
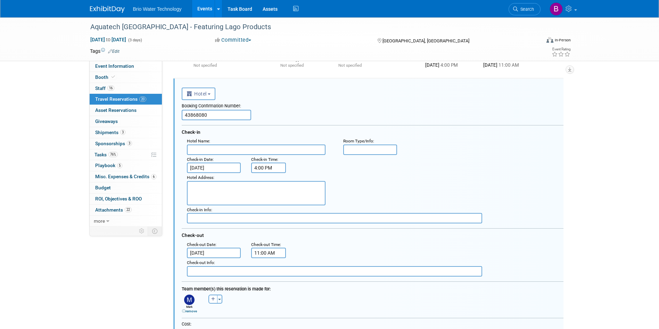
paste textarea "Champs Elysées 218, Ciudad de Mexico, CMX 11560 Mexico"
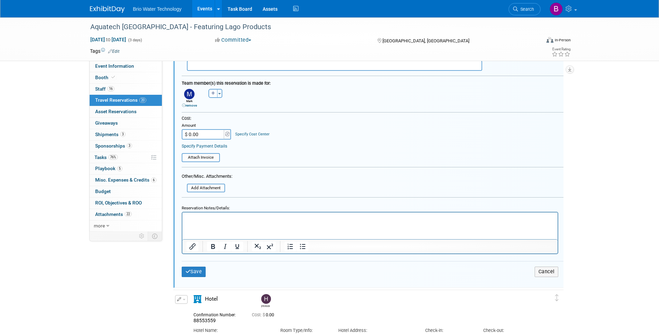
scroll to position [814, 0]
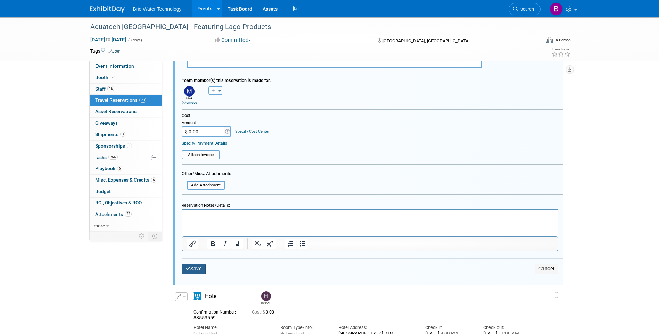
type textarea "Champs Elysées 218, Ciudad de Mexico, CMX 11560 Mexico"
click at [196, 268] on button "Save" at bounding box center [194, 269] width 24 height 10
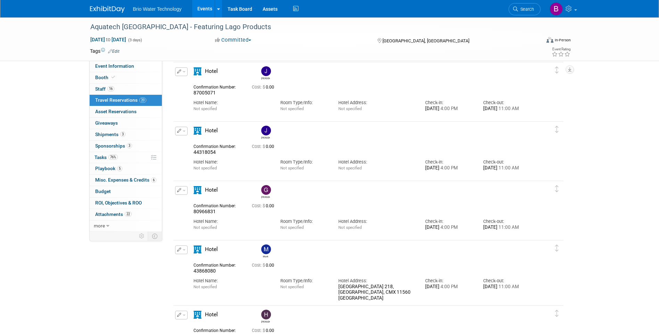
scroll to position [432, 0]
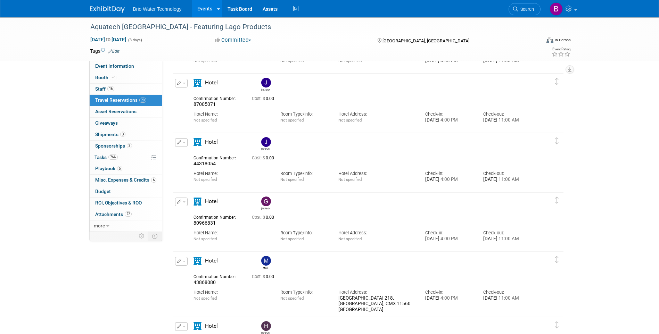
click at [181, 205] on button "button" at bounding box center [181, 202] width 13 height 9
click at [201, 215] on button "Edit Reservation" at bounding box center [204, 214] width 59 height 10
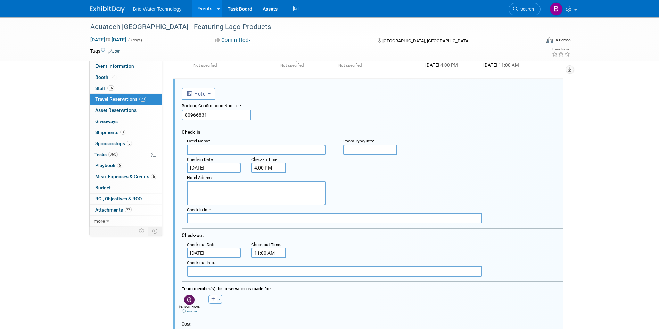
scroll to position [0, 0]
paste textarea "Champs Elysées 218, Ciudad de Mexico, CMX 11560 Mexico"
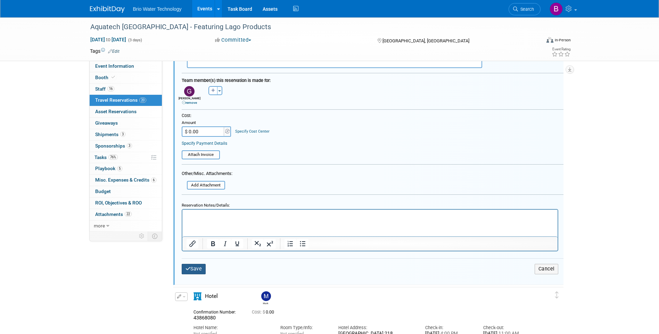
type textarea "Champs Elysées 218, Ciudad de Mexico, CMX 11560 Mexico"
click at [194, 269] on button "Save" at bounding box center [194, 269] width 24 height 10
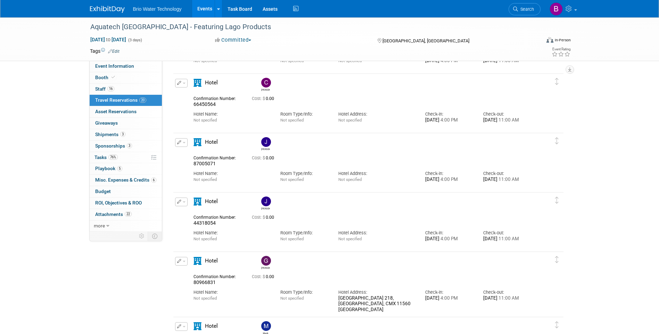
click at [176, 201] on button "button" at bounding box center [181, 202] width 13 height 9
click at [194, 214] on button "Edit Reservation" at bounding box center [204, 214] width 59 height 10
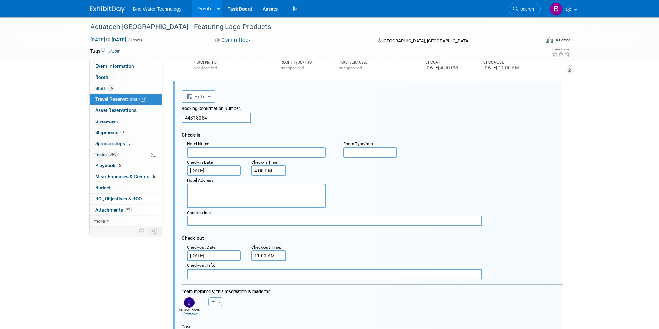
scroll to position [487, 0]
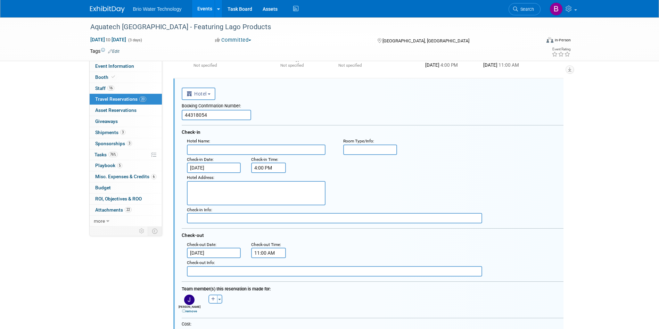
paste textarea "Champs Elysées 218, Ciudad de Mexico, CMX 11560 Mexico"
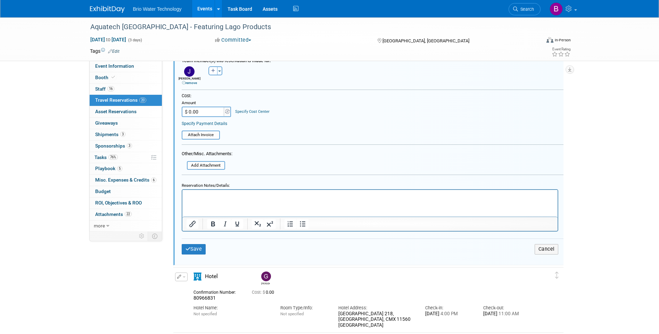
scroll to position [730, 0]
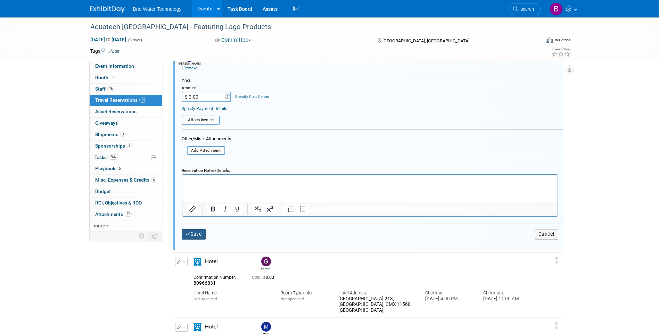
type textarea "Champs Elysées 218, Ciudad de Mexico, CMX 11560 Mexico"
click at [196, 232] on button "Save" at bounding box center [194, 234] width 24 height 10
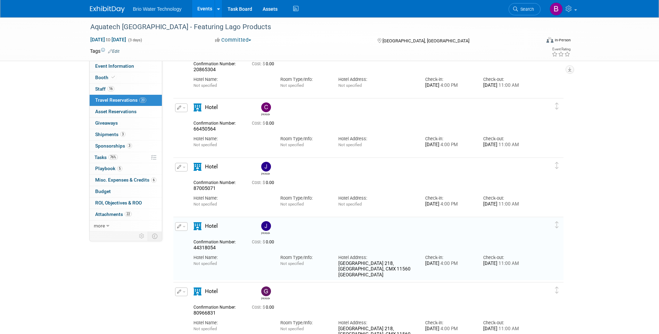
scroll to position [314, 0]
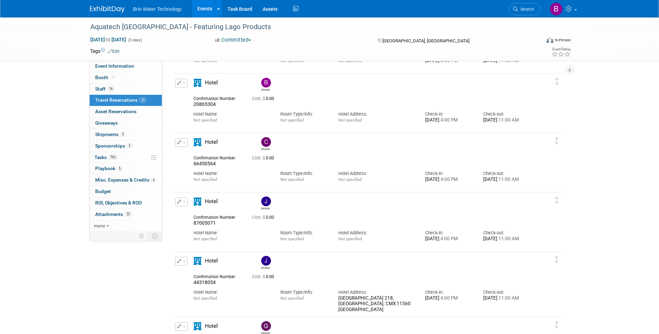
click at [177, 202] on icon "button" at bounding box center [179, 202] width 5 height 4
click at [204, 215] on button "Edit Reservation" at bounding box center [204, 214] width 59 height 10
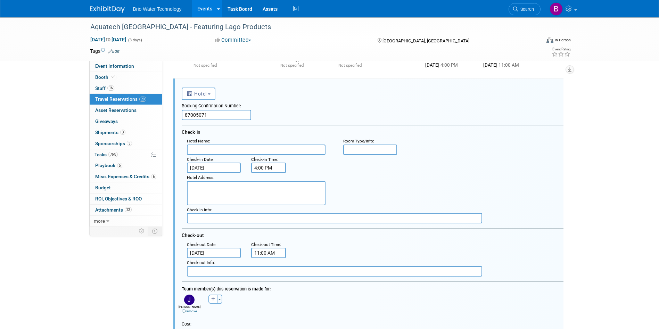
scroll to position [0, 0]
paste textarea "Champs Elysées 218, Ciudad de Mexico, CMX 11560 Mexico"
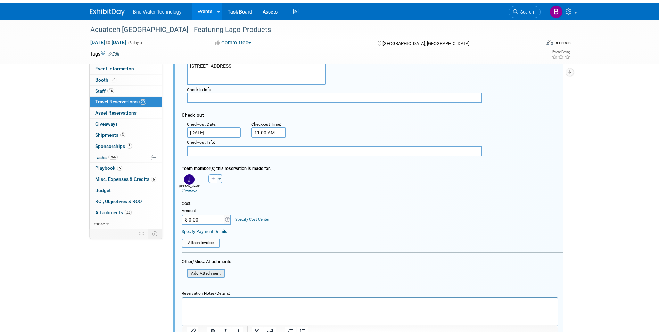
scroll to position [601, 0]
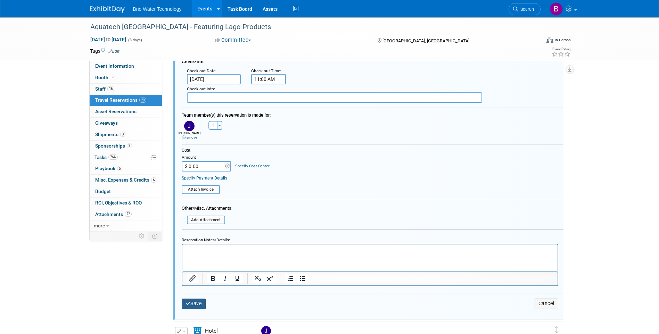
type textarea "Champs Elysées 218, Ciudad de Mexico, CMX 11560 Mexico"
click at [197, 302] on button "Save" at bounding box center [194, 304] width 24 height 10
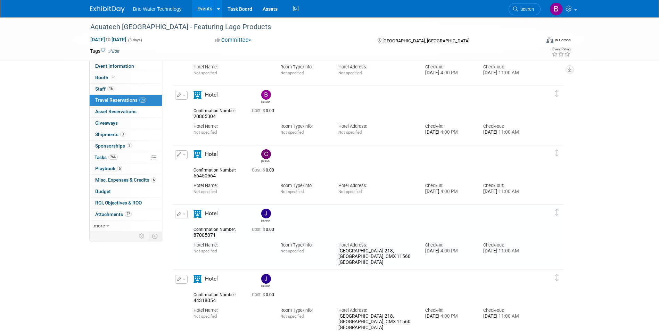
scroll to position [289, 0]
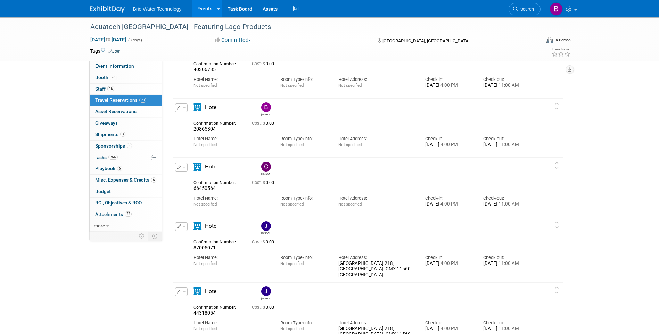
click at [182, 169] on button "button" at bounding box center [181, 167] width 13 height 9
click at [194, 180] on button "Edit Reservation" at bounding box center [204, 179] width 59 height 10
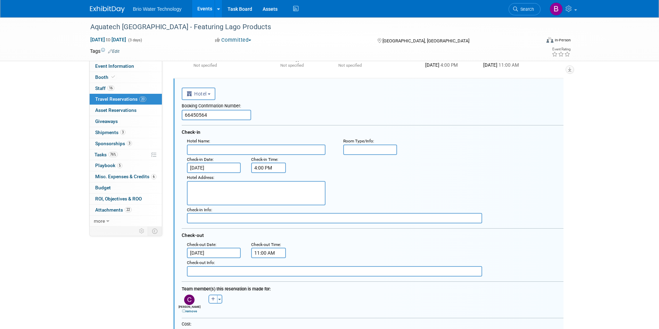
scroll to position [0, 0]
paste textarea "Champs Elysées 218, Ciudad de Mexico, CMX 11560 Mexico"
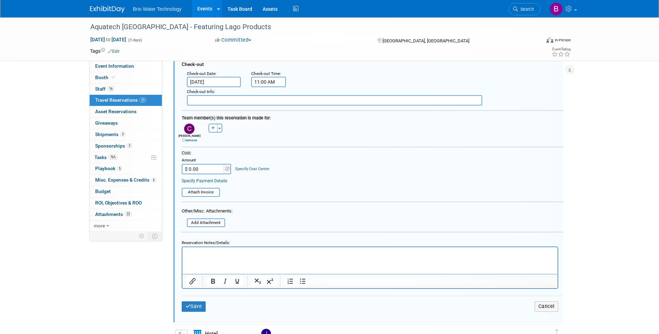
scroll to position [542, 0]
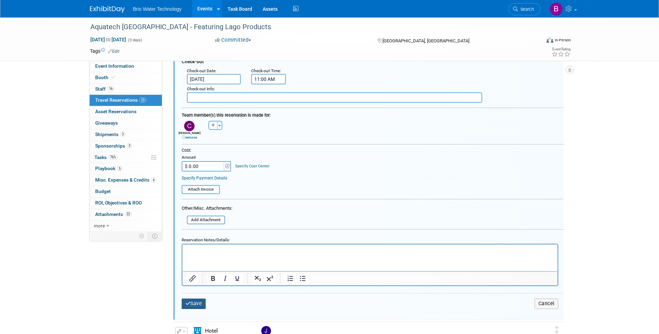
type textarea "Champs Elysées 218, Ciudad de Mexico, CMX 11560 Mexico"
click at [200, 302] on button "Save" at bounding box center [194, 304] width 24 height 10
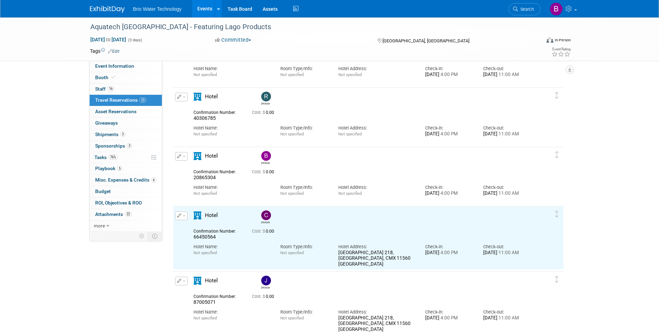
scroll to position [230, 0]
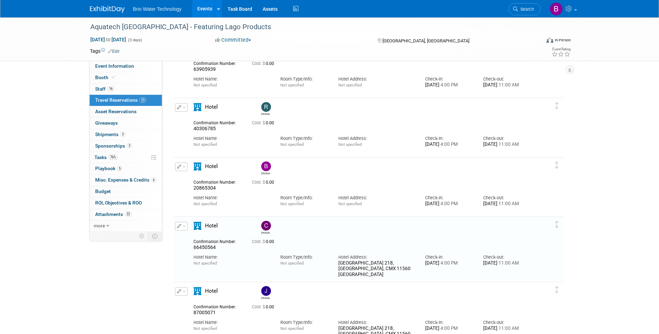
click at [175, 165] on button "button" at bounding box center [181, 167] width 13 height 9
click at [201, 178] on button "Edit Reservation" at bounding box center [204, 179] width 59 height 10
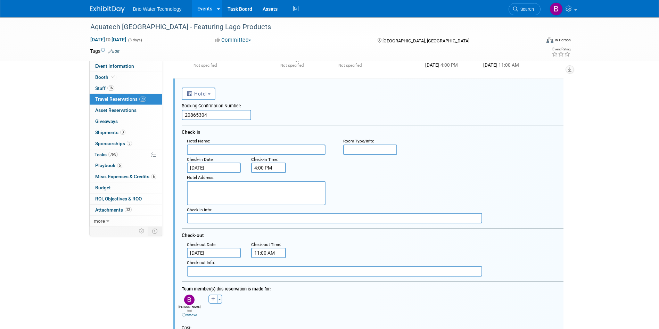
scroll to position [0, 0]
paste textarea "Champs Elysées 218, Ciudad de Mexico, CMX 11560 Mexico"
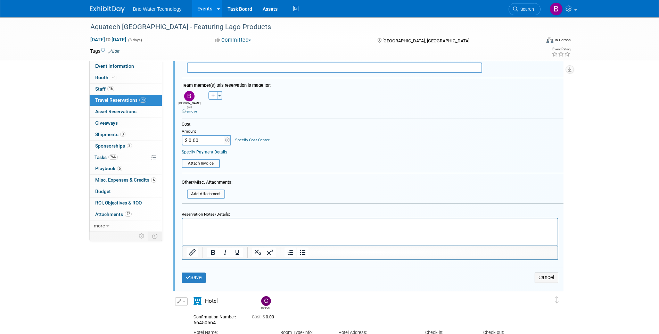
scroll to position [517, 0]
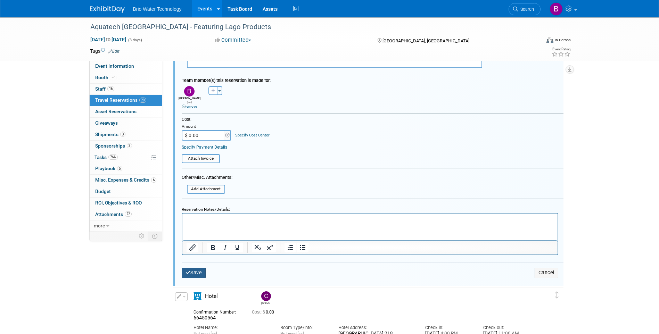
type textarea "Champs Elysées 218, Ciudad de Mexico, CMX 11560 Mexico"
click at [196, 269] on button "Save" at bounding box center [194, 273] width 24 height 10
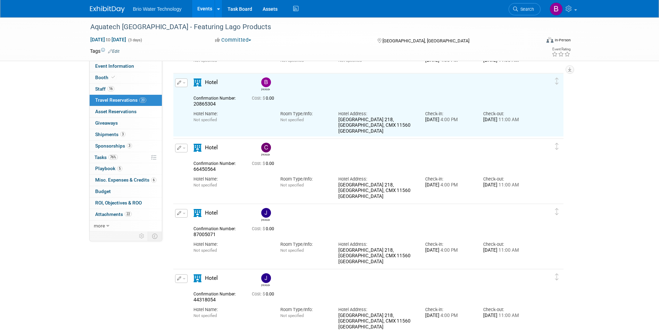
scroll to position [0, 0]
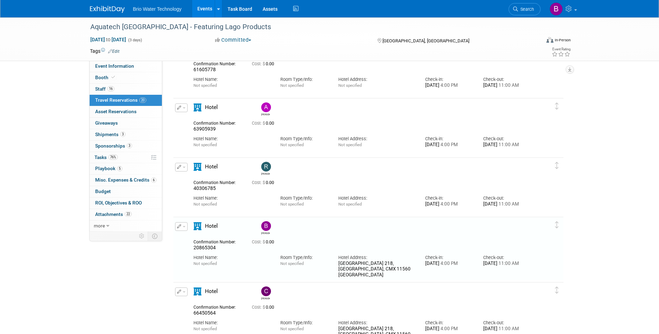
click at [179, 168] on icon "button" at bounding box center [179, 167] width 5 height 4
click at [189, 178] on button "Edit Reservation" at bounding box center [204, 179] width 59 height 10
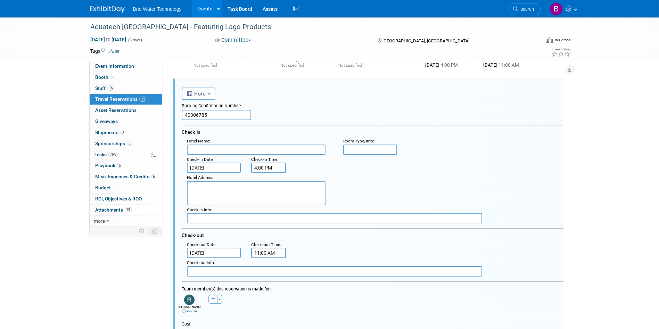
paste textarea "Champs Elysées 218, Ciudad de Mexico, CMX 11560 Mexico"
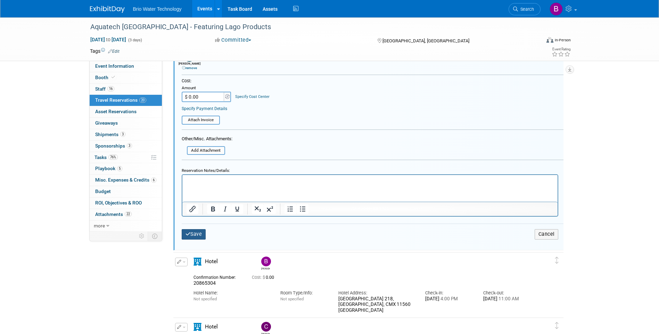
type textarea "Champs Elysées 218, Ciudad de Mexico, CMX 11560 Mexico"
click at [204, 236] on button "Save" at bounding box center [194, 234] width 24 height 10
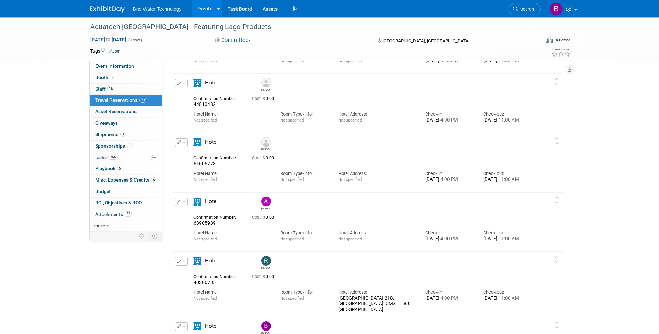
click at [177, 201] on icon "button" at bounding box center [179, 202] width 5 height 4
click at [190, 212] on button "Edit Reservation" at bounding box center [204, 214] width 59 height 10
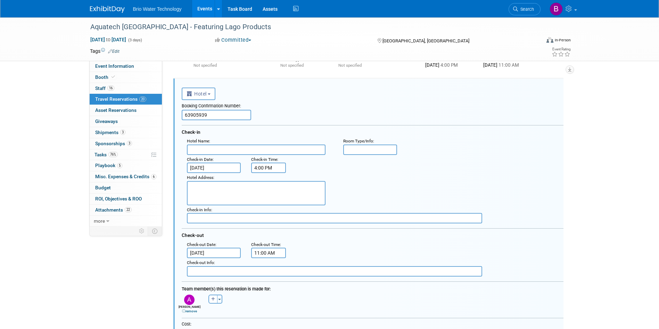
paste textarea "Champs Elysées 218, Ciudad de Mexico, CMX 11560 Mexico"
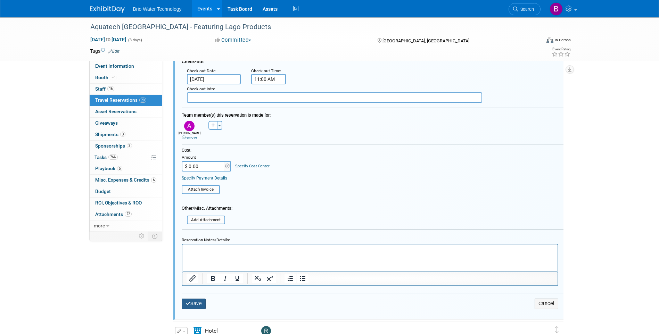
type textarea "Champs Elysées 218, Ciudad de Mexico, CMX 11560 Mexico"
click at [196, 301] on button "Save" at bounding box center [194, 304] width 24 height 10
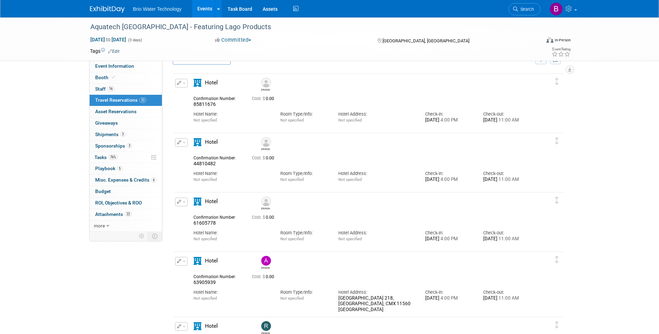
click at [179, 202] on icon "button" at bounding box center [179, 202] width 5 height 4
click at [191, 216] on button "Edit Reservation" at bounding box center [204, 214] width 59 height 10
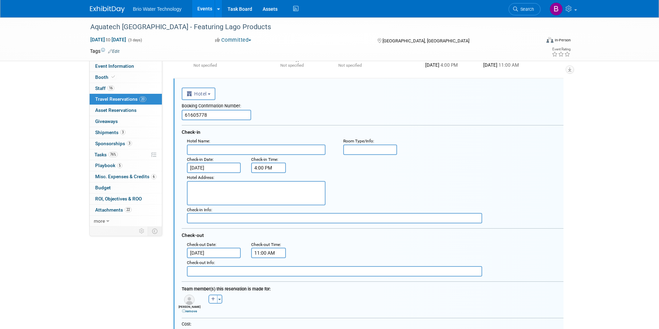
paste textarea "Champs Elysées 218, Ciudad de Mexico, CMX 11560 Mexico"
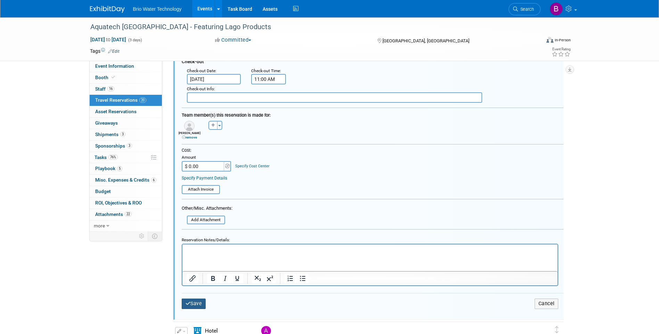
type textarea "Champs Elysées 218, Ciudad de Mexico, CMX 11560 Mexico"
click at [200, 301] on button "Save" at bounding box center [194, 304] width 24 height 10
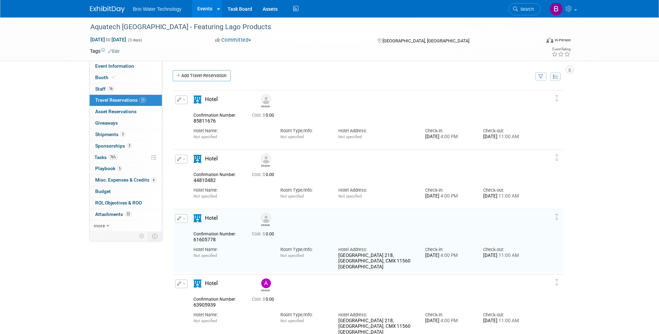
click at [180, 159] on icon "button" at bounding box center [179, 159] width 5 height 4
click at [198, 172] on button "Edit Reservation" at bounding box center [204, 171] width 59 height 10
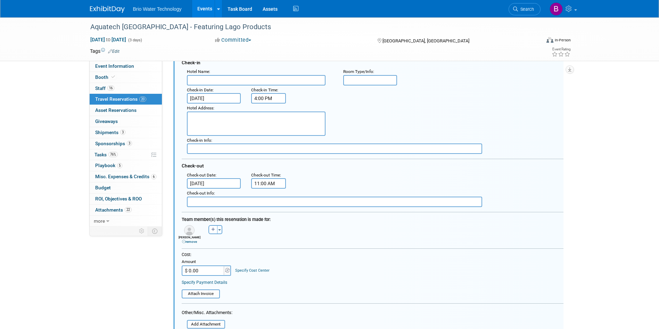
click at [264, 119] on textarea at bounding box center [256, 123] width 139 height 24
paste textarea "Champs Elysées 218, Ciudad de Mexico, CMX 11560 Mexico"
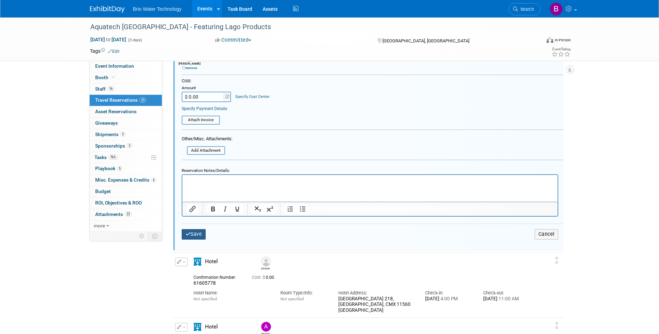
type textarea "Champs Elysées 218, Ciudad de Mexico, CMX 11560 Mexico"
click at [202, 237] on button "Save" at bounding box center [194, 234] width 24 height 10
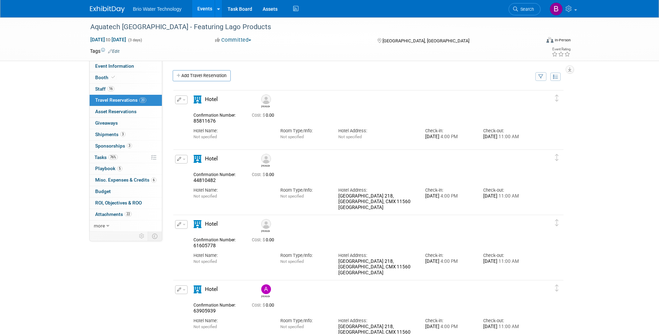
click at [178, 99] on icon "button" at bounding box center [179, 100] width 5 height 4
click at [201, 114] on button "Edit Reservation" at bounding box center [204, 112] width 59 height 10
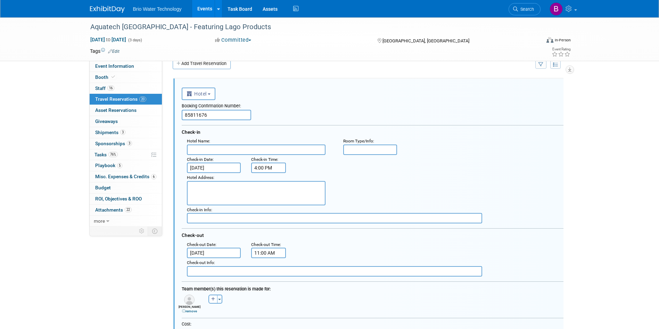
paste textarea "Champs Elysées 218, Ciudad de Mexico, CMX 11560 Mexico"
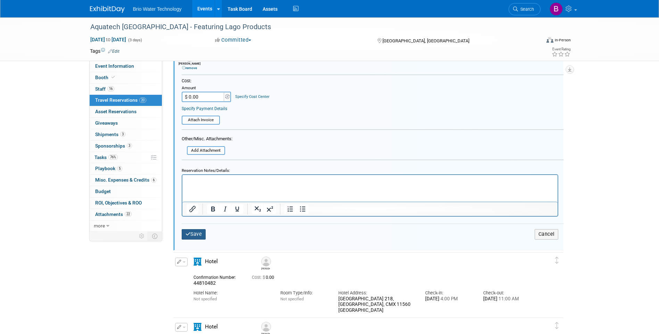
type textarea "Champs Elysées 218, Ciudad de Mexico, CMX 11560 Mexico"
click at [197, 236] on button "Save" at bounding box center [194, 234] width 24 height 10
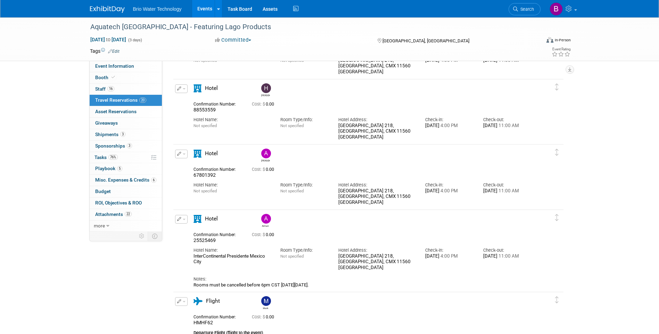
drag, startPoint x: 194, startPoint y: 257, endPoint x: 259, endPoint y: 265, distance: 65.5
click at [259, 265] on div "InterContinental Presidente Mexico City" at bounding box center [231, 259] width 76 height 12
copy div "InterContinental Presidente Mexico City"
click at [179, 154] on icon "button" at bounding box center [179, 154] width 5 height 4
click at [206, 165] on button "Edit Reservation" at bounding box center [204, 166] width 59 height 10
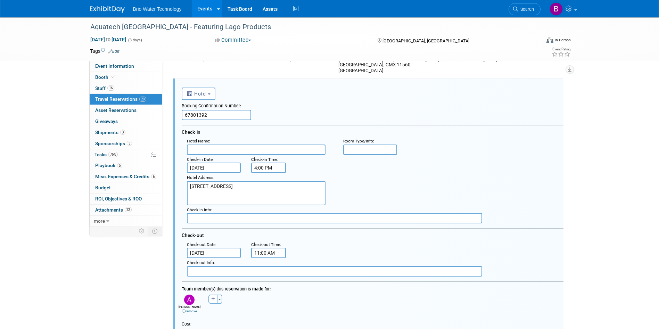
paste input "InterContinental Presidente Mexico City"
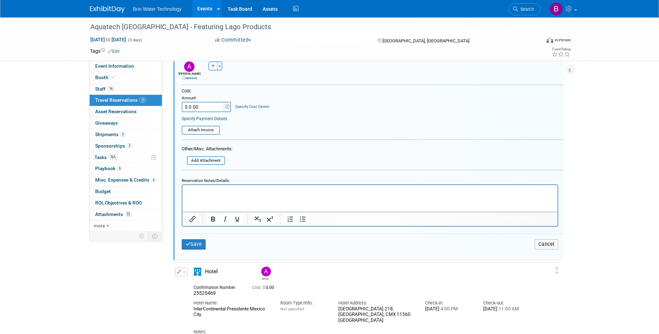
scroll to position [1039, 0]
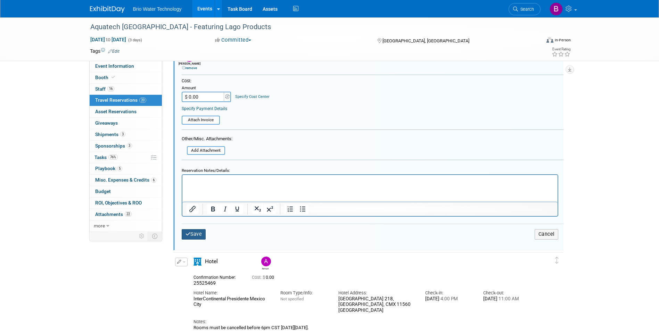
type input "InterContinental Presidente Mexico City"
click at [193, 234] on button "Save" at bounding box center [194, 234] width 24 height 10
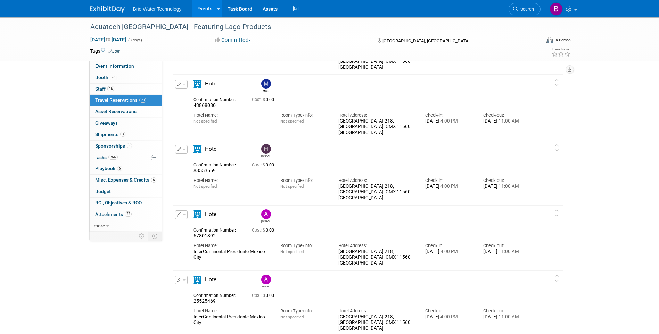
scroll to position [657, 0]
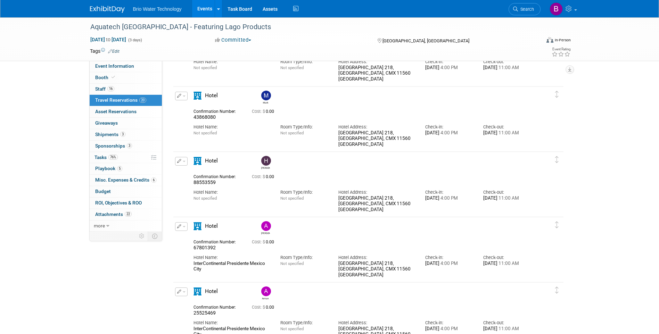
click at [178, 160] on icon "button" at bounding box center [179, 161] width 5 height 4
click at [196, 172] on button "Edit Reservation" at bounding box center [204, 173] width 59 height 10
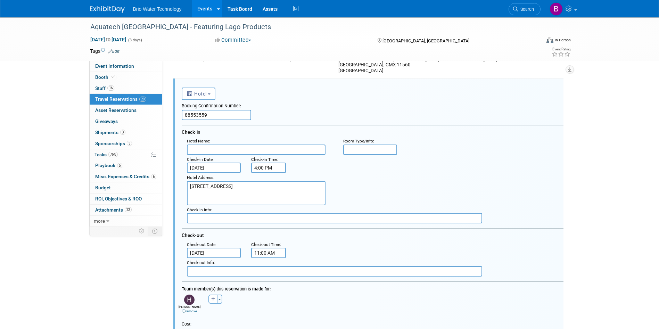
scroll to position [0, 0]
paste input "InterContinental Presidente Mexico City"
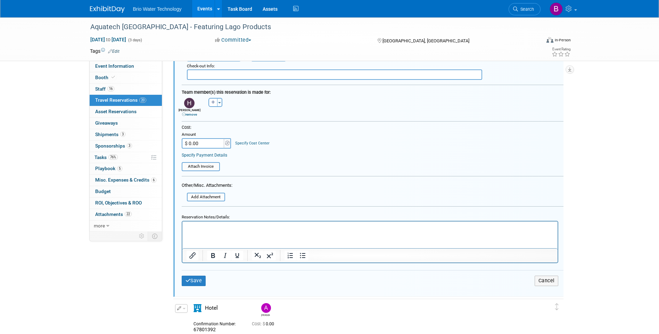
scroll to position [939, 0]
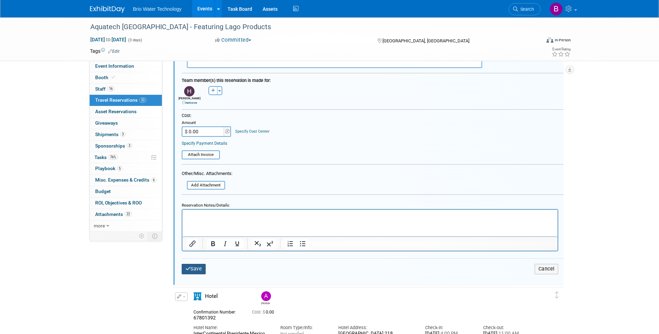
type input "InterContinental Presidente Mexico City"
click at [195, 271] on button "Save" at bounding box center [194, 269] width 24 height 10
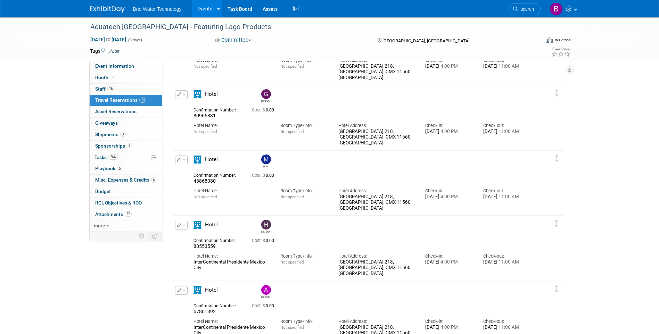
scroll to position [591, 0]
click at [180, 161] on icon "button" at bounding box center [179, 161] width 5 height 4
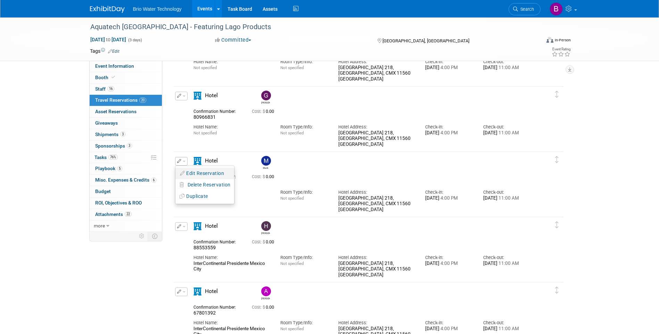
click at [196, 170] on button "Edit Reservation" at bounding box center [204, 173] width 59 height 10
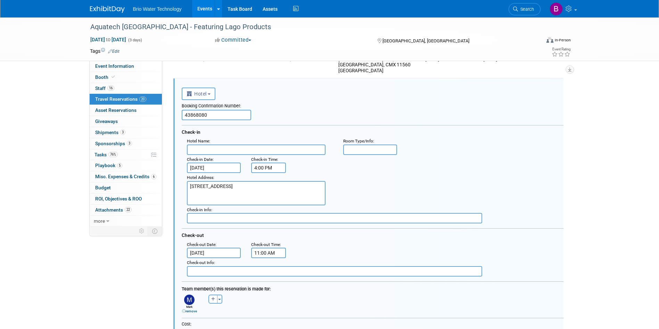
scroll to position [0, 0]
paste input "InterContinental Presidente Mexico City"
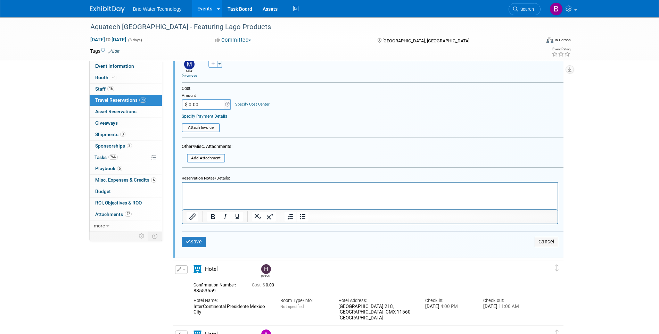
scroll to position [908, 0]
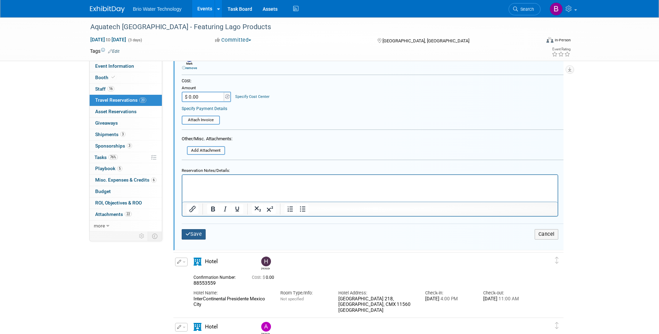
type input "InterContinental Presidente Mexico City"
click at [200, 237] on button "Save" at bounding box center [194, 234] width 24 height 10
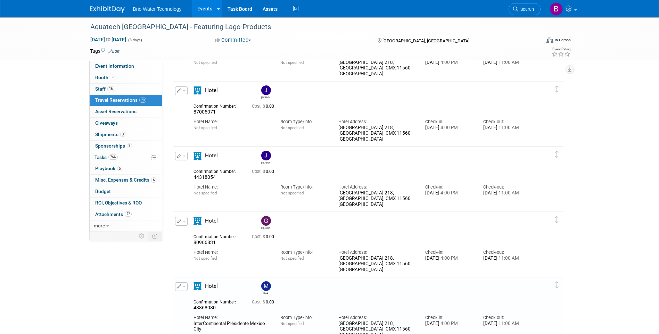
scroll to position [457, 0]
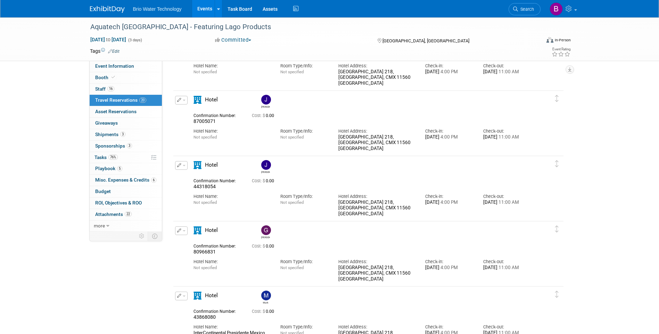
click at [179, 232] on icon "button" at bounding box center [179, 230] width 5 height 4
click at [193, 241] on button "Edit Reservation" at bounding box center [204, 243] width 59 height 10
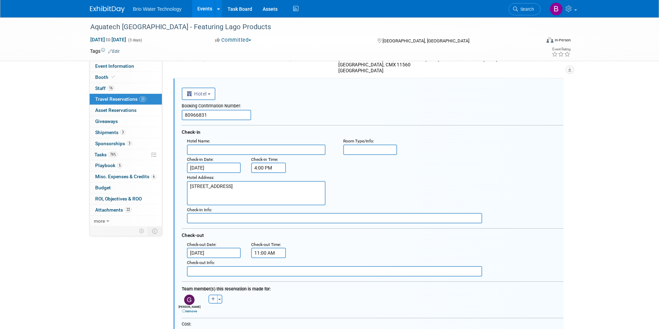
scroll to position [0, 0]
paste input "InterContinental Presidente Mexico City"
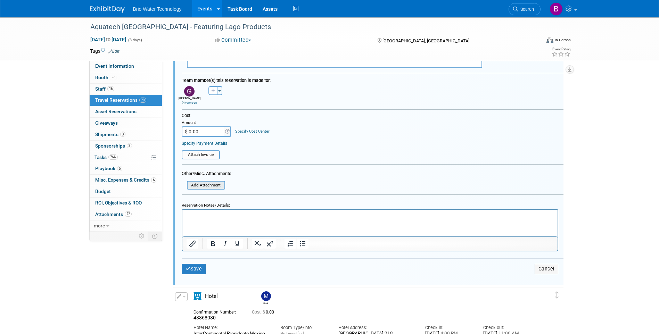
scroll to position [843, 0]
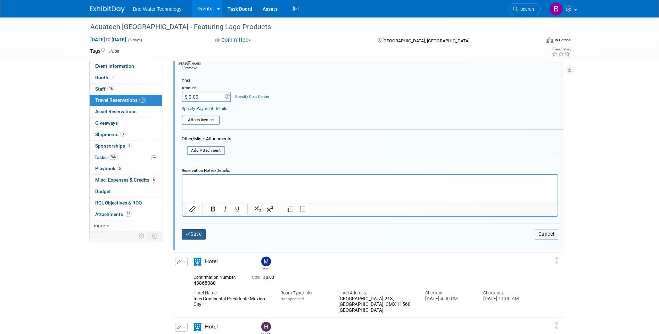
type input "InterContinental Presidente Mexico City"
click at [194, 237] on button "Save" at bounding box center [194, 234] width 24 height 10
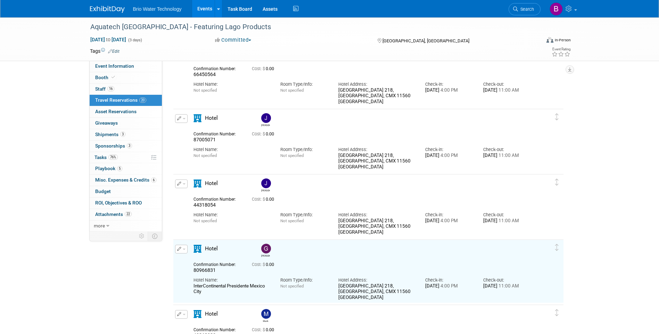
scroll to position [426, 0]
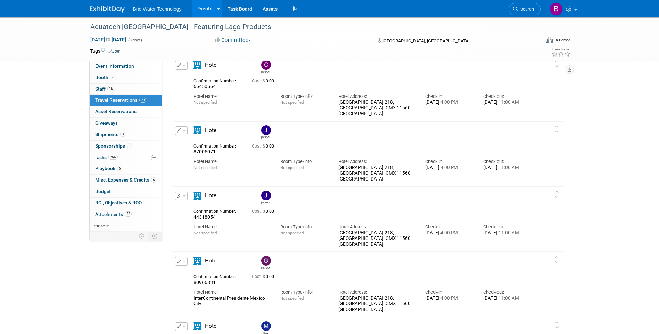
click at [178, 196] on icon "button" at bounding box center [179, 196] width 5 height 4
click at [196, 206] on button "Edit Reservation" at bounding box center [204, 208] width 59 height 10
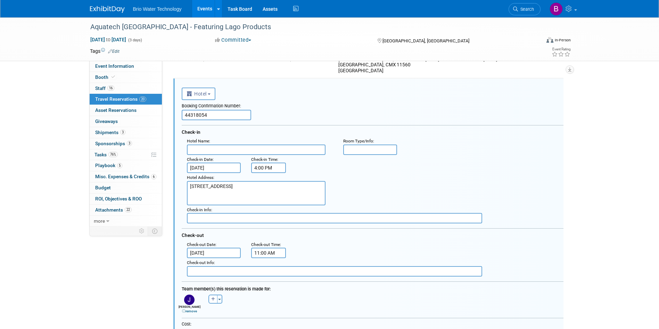
scroll to position [0, 0]
paste input "InterContinental Presidente Mexico City"
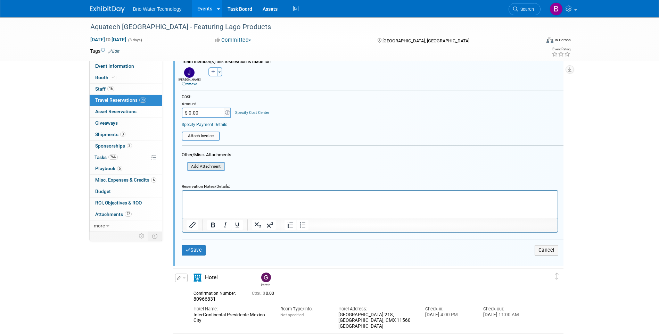
scroll to position [777, 0]
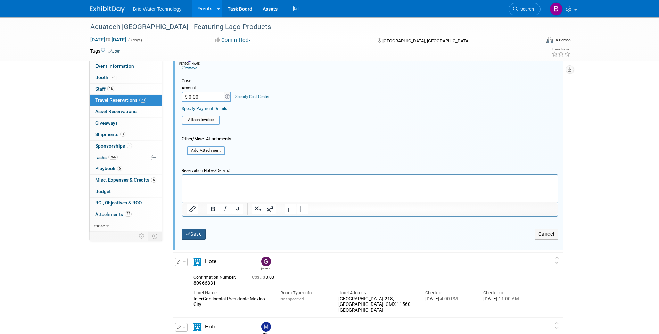
type input "InterContinental Presidente Mexico City"
click at [189, 235] on icon "submit" at bounding box center [187, 234] width 5 height 5
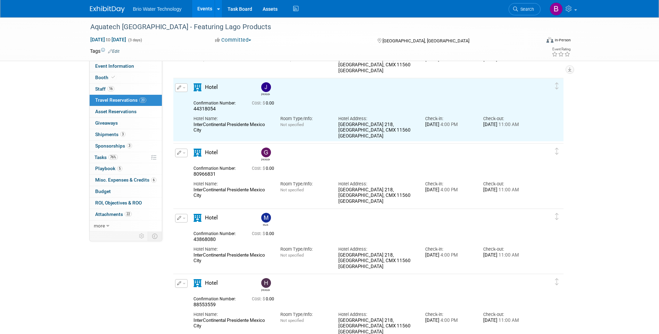
scroll to position [0, 0]
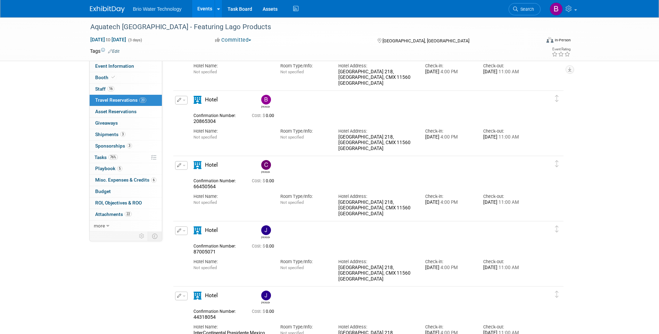
click at [178, 231] on icon "button" at bounding box center [179, 230] width 5 height 4
click at [200, 244] on button "Edit Reservation" at bounding box center [204, 243] width 59 height 10
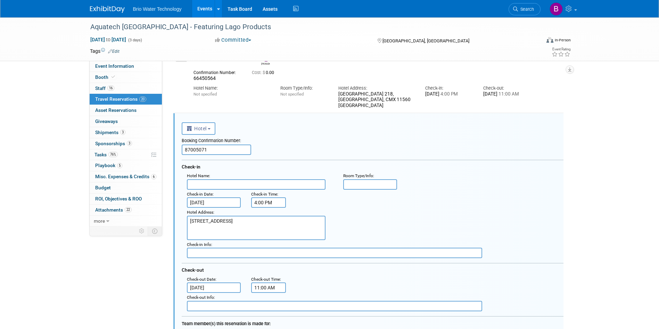
paste input "InterContinental Presidente Mexico City"
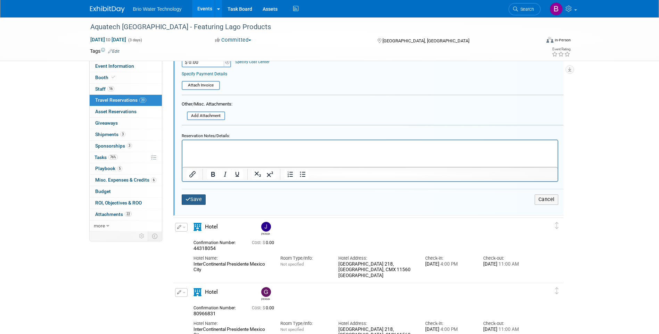
type input "InterContinental Presidente Mexico City"
click at [199, 200] on button "Save" at bounding box center [194, 199] width 24 height 10
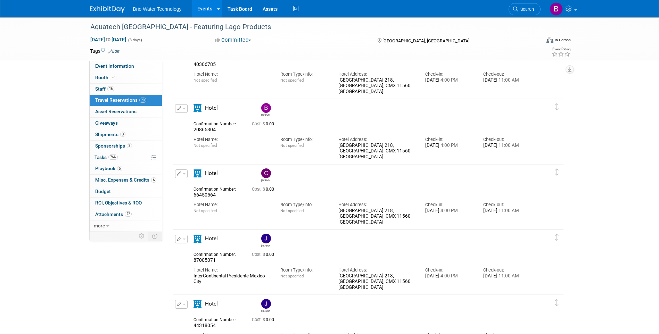
scroll to position [330, 0]
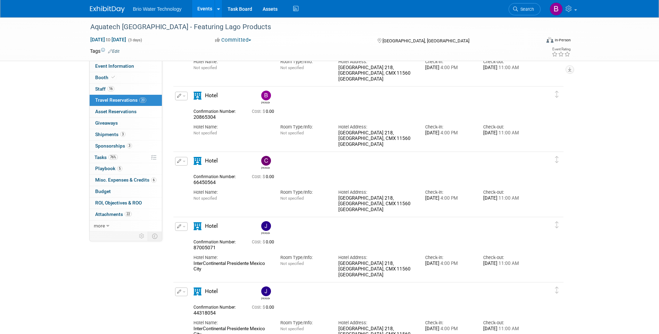
click at [180, 163] on icon "button" at bounding box center [179, 161] width 5 height 4
click at [204, 174] on button "Edit Reservation" at bounding box center [204, 173] width 59 height 10
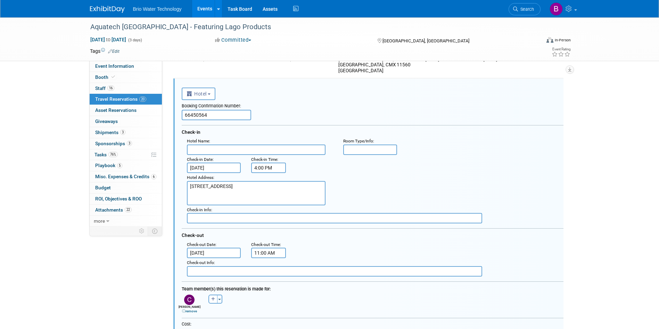
scroll to position [0, 0]
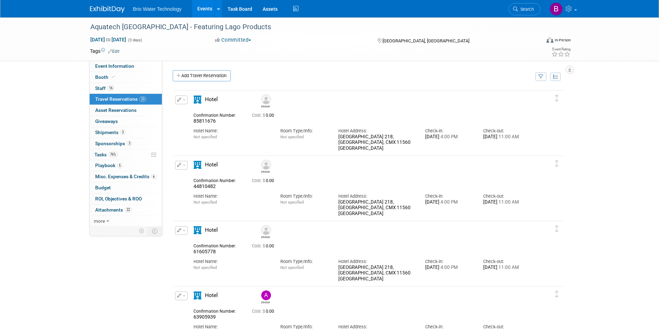
drag, startPoint x: 0, startPoint y: 0, endPoint x: 218, endPoint y: 148, distance: 263.8
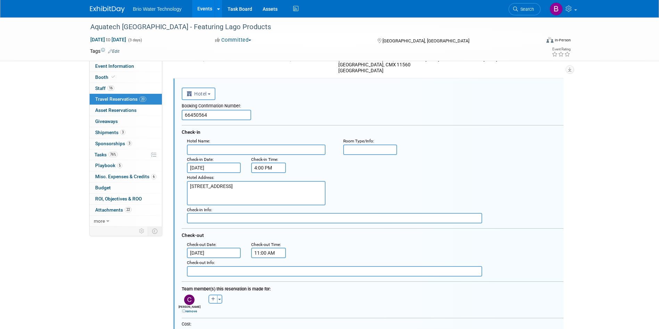
paste input "InterContinental Presidente Mexico City"
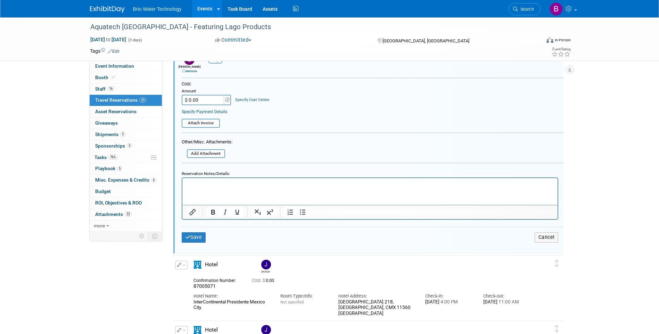
scroll to position [647, 0]
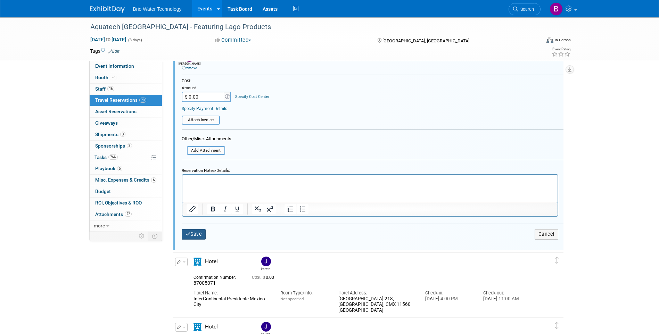
type input "InterContinental Presidente Mexico City"
click at [193, 235] on button "Save" at bounding box center [194, 234] width 24 height 10
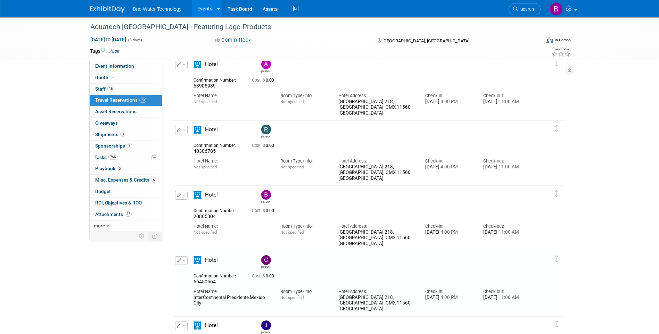
scroll to position [230, 0]
click at [179, 193] on button "button" at bounding box center [181, 196] width 13 height 9
click at [197, 206] on button "Edit Reservation" at bounding box center [204, 208] width 59 height 10
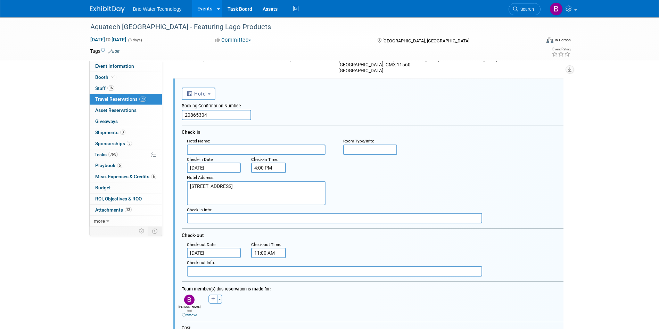
scroll to position [0, 0]
paste input "InterContinental Presidente Mexico City"
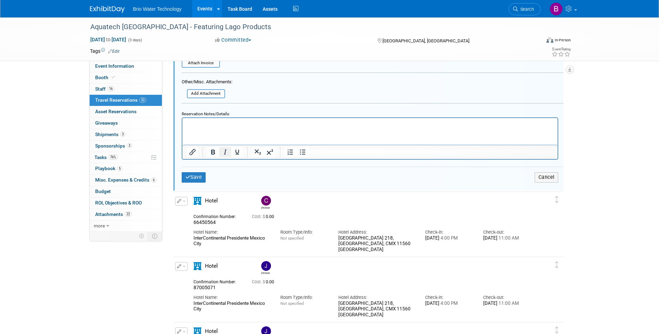
scroll to position [651, 0]
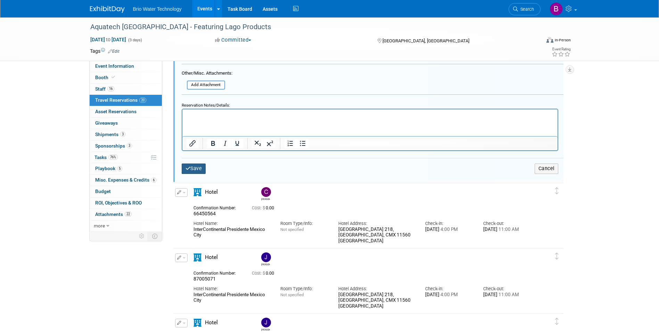
type input "InterContinental Presidente Mexico City"
click at [197, 167] on button "Save" at bounding box center [194, 169] width 24 height 10
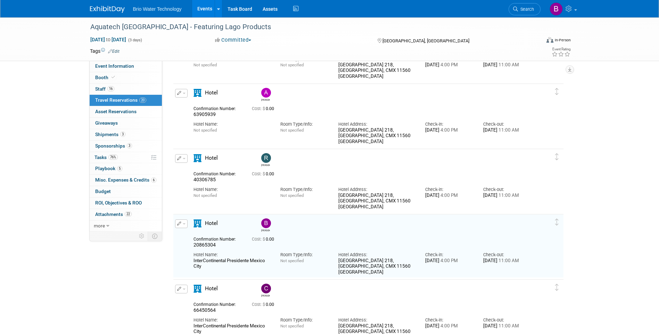
scroll to position [200, 0]
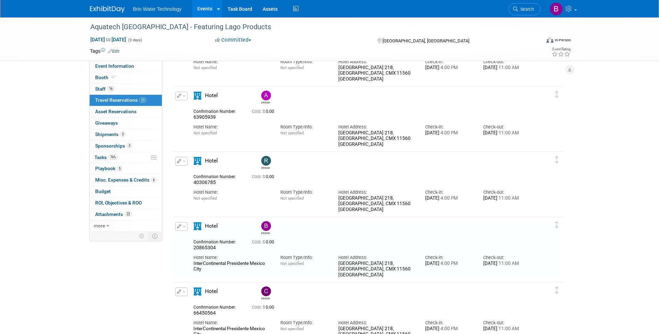
click at [179, 161] on icon "button" at bounding box center [179, 161] width 5 height 4
click at [199, 172] on button "Edit Reservation" at bounding box center [204, 173] width 59 height 10
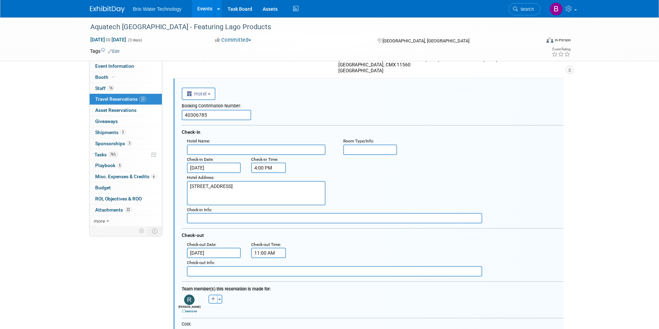
scroll to position [0, 0]
paste input "InterContinental Presidente Mexico City"
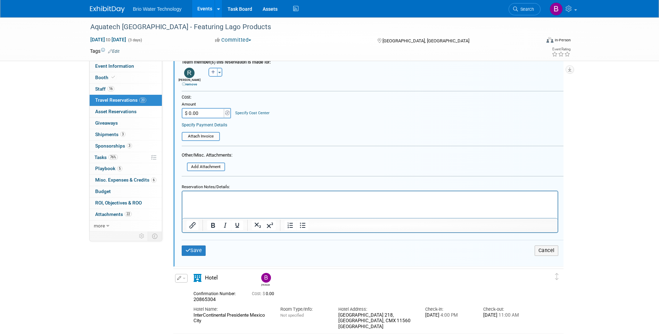
scroll to position [516, 0]
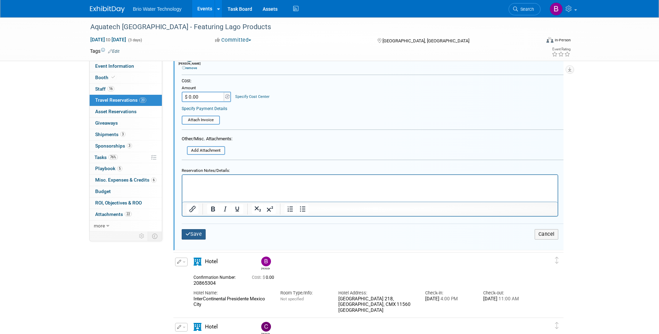
type input "InterContinental Presidente Mexico City"
click at [195, 234] on button "Save" at bounding box center [194, 234] width 24 height 10
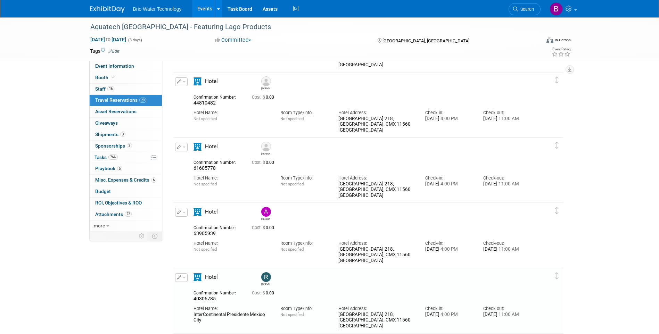
scroll to position [65, 0]
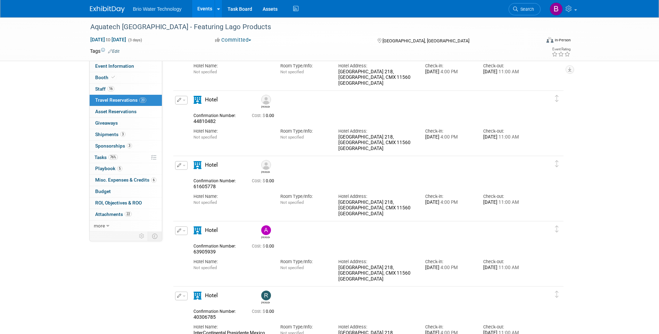
click at [179, 167] on icon "button" at bounding box center [179, 165] width 5 height 4
click at [203, 180] on button "Edit Reservation" at bounding box center [204, 178] width 59 height 10
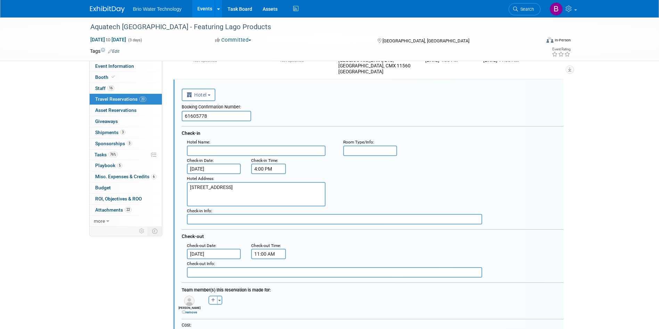
scroll to position [143, 0]
paste input "InterContinental Presidente Mexico City"
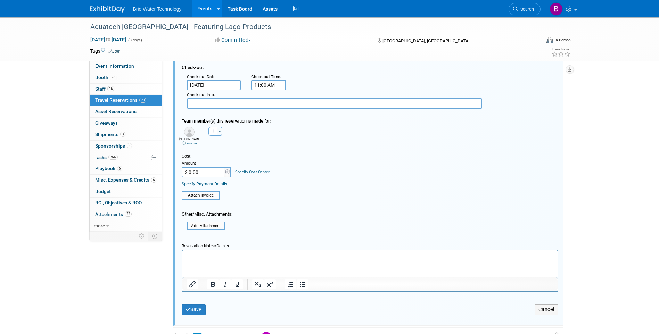
scroll to position [316, 0]
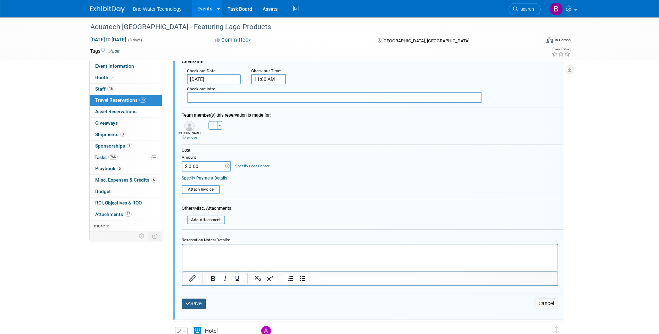
type input "InterContinental Presidente Mexico City"
click at [194, 302] on button "Save" at bounding box center [194, 304] width 24 height 10
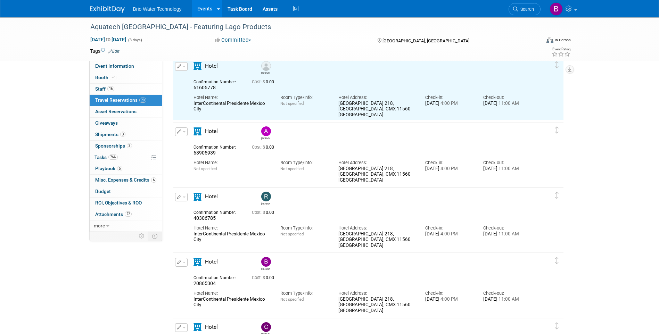
scroll to position [0, 0]
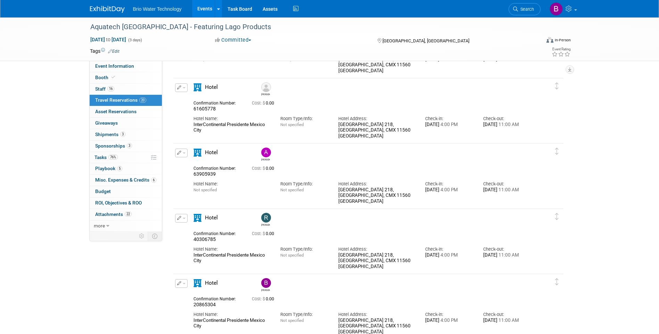
click at [183, 154] on span "button" at bounding box center [184, 152] width 3 height 1
click at [194, 165] on button "Edit Reservation" at bounding box center [204, 165] width 59 height 10
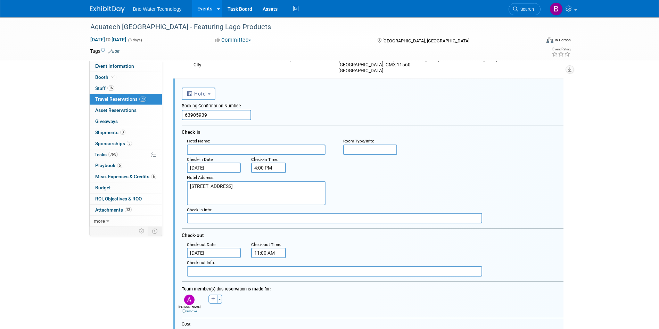
paste input "InterContinental Presidente Mexico City"
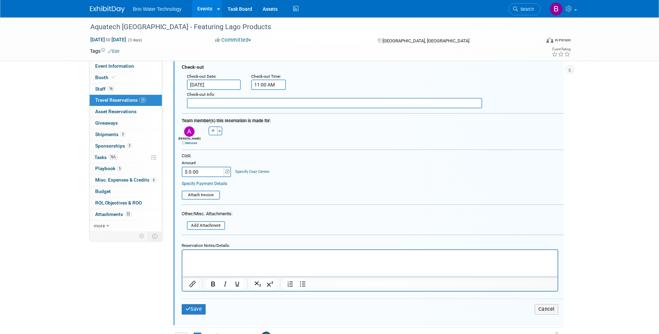
scroll to position [416, 0]
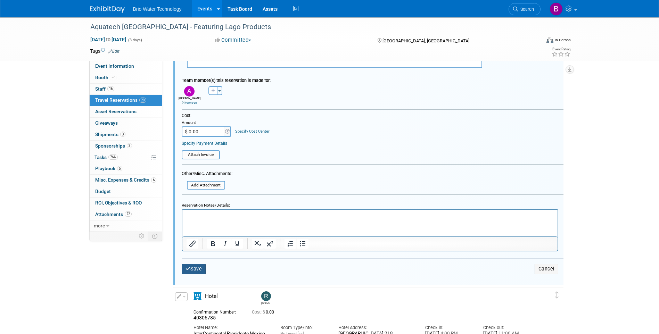
type input "InterContinental Presidente Mexico City"
click at [203, 271] on button "Save" at bounding box center [194, 269] width 24 height 10
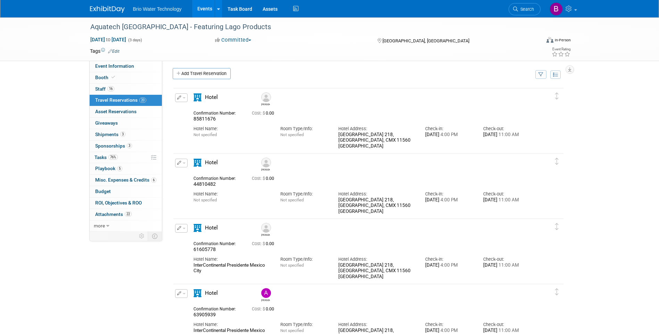
scroll to position [0, 0]
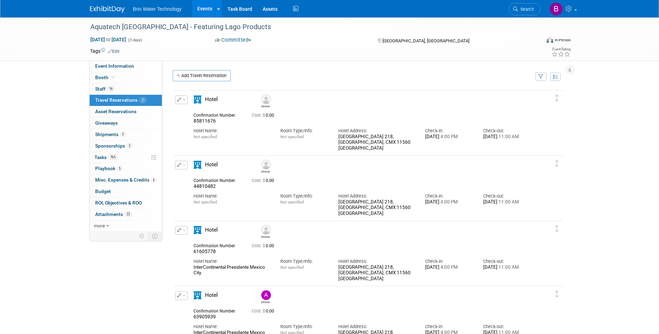
click at [180, 166] on icon "button" at bounding box center [179, 165] width 5 height 4
click at [198, 176] on button "Edit Reservation" at bounding box center [204, 177] width 59 height 10
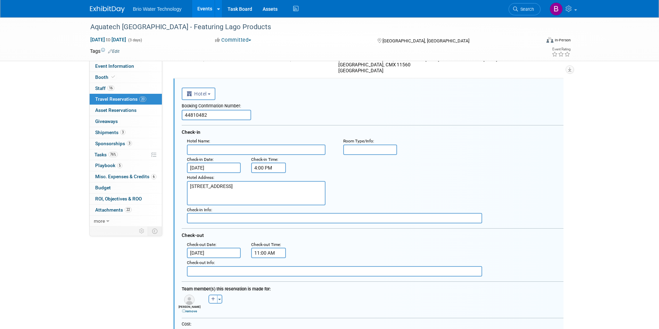
paste input "InterContinental Presidente Mexico City"
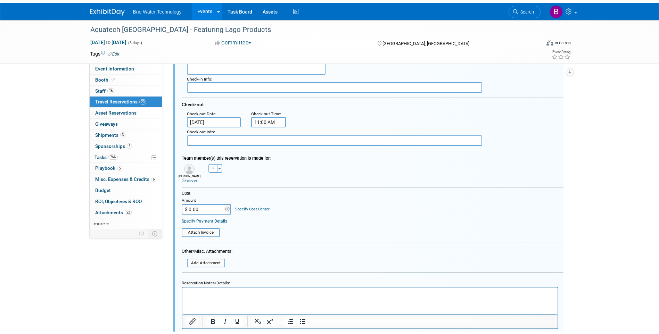
scroll to position [251, 0]
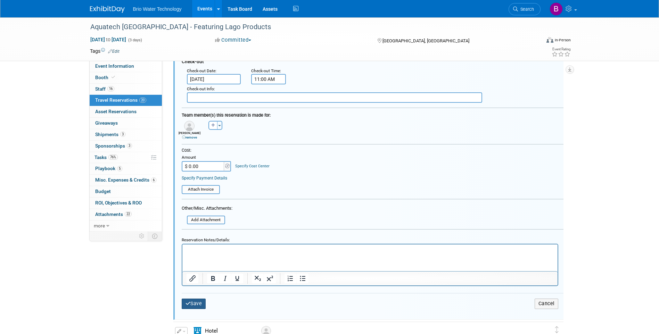
type input "InterContinental Presidente Mexico City"
click at [198, 303] on button "Save" at bounding box center [194, 304] width 24 height 10
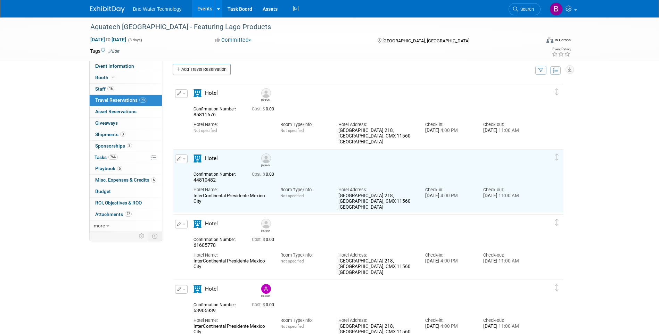
scroll to position [0, 0]
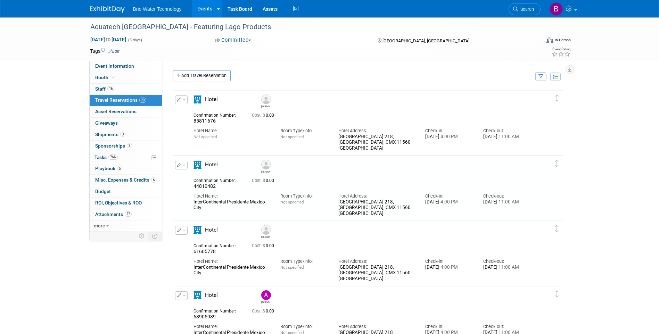
drag, startPoint x: 179, startPoint y: 99, endPoint x: 179, endPoint y: 103, distance: 4.2
click at [179, 99] on icon "button" at bounding box center [179, 100] width 5 height 4
click at [191, 123] on span "Delete Reservation" at bounding box center [209, 123] width 43 height 6
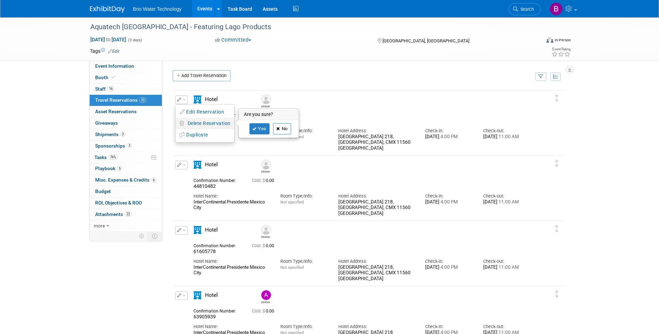
click at [282, 129] on link "No" at bounding box center [282, 128] width 18 height 11
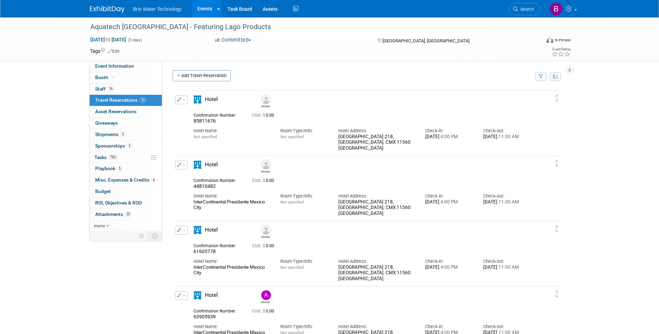
click at [180, 101] on icon "button" at bounding box center [179, 100] width 5 height 4
click at [199, 112] on button "Edit Reservation" at bounding box center [204, 112] width 59 height 10
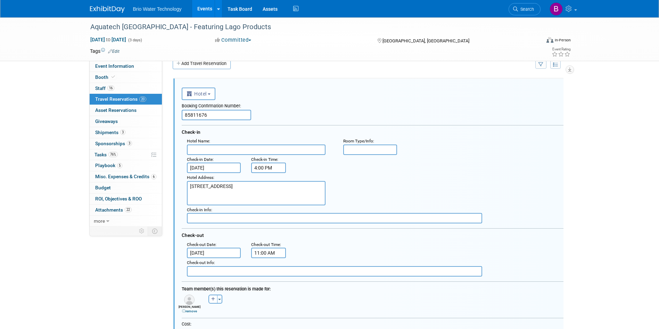
paste input "InterContinental Presidente Mexico City"
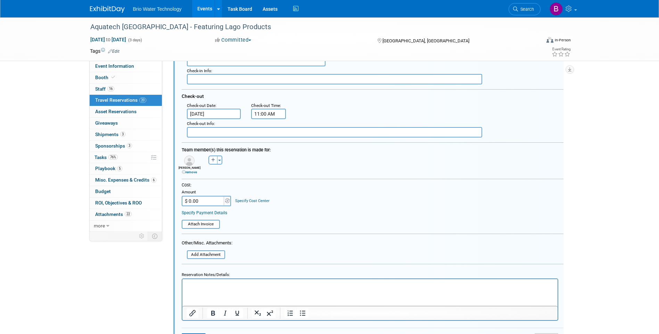
scroll to position [186, 0]
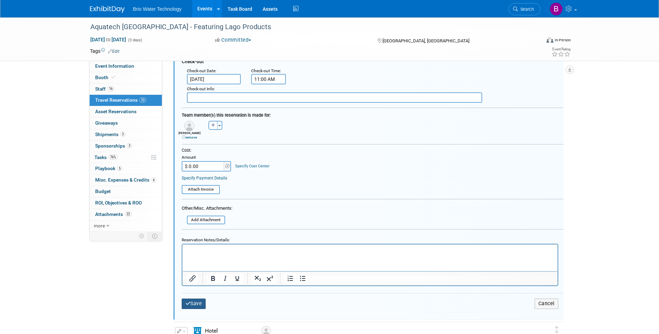
type input "InterContinental Presidente Mexico City"
click at [191, 302] on button "Save" at bounding box center [194, 304] width 24 height 10
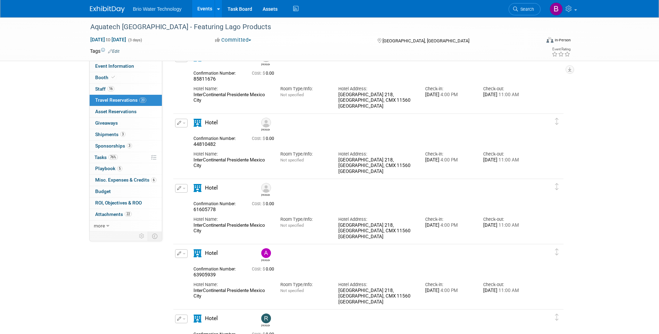
scroll to position [35, 0]
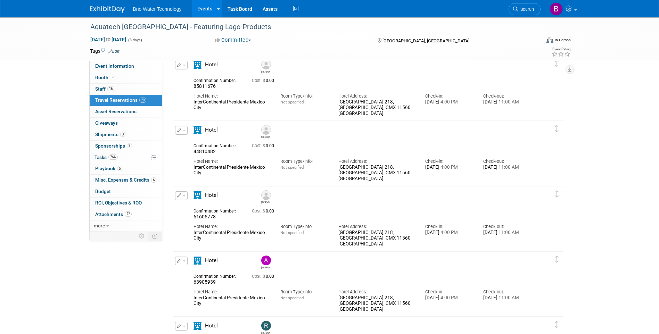
click at [204, 8] on link "Events" at bounding box center [204, 8] width 25 height 17
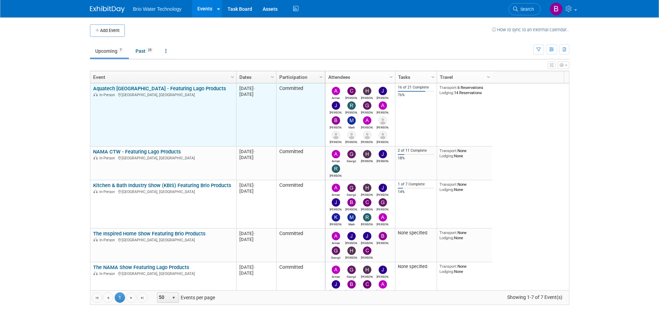
click at [142, 89] on link "Aquatech [GEOGRAPHIC_DATA] - Featuring Lago Products" at bounding box center [159, 88] width 133 height 6
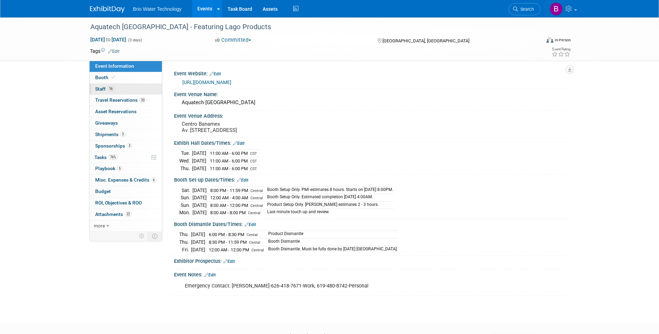
click at [112, 90] on span "16" at bounding box center [110, 88] width 7 height 5
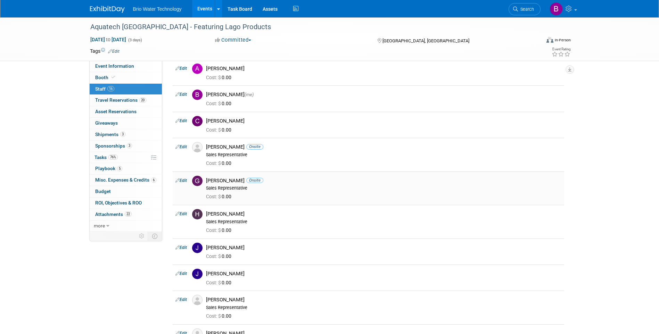
scroll to position [104, 0]
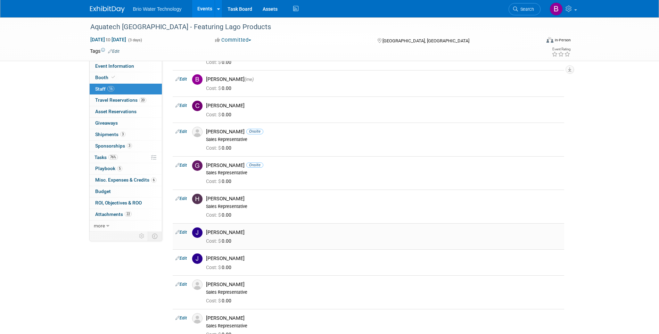
click at [226, 232] on div "[PERSON_NAME]" at bounding box center [383, 232] width 355 height 7
click at [197, 232] on img at bounding box center [197, 232] width 10 height 10
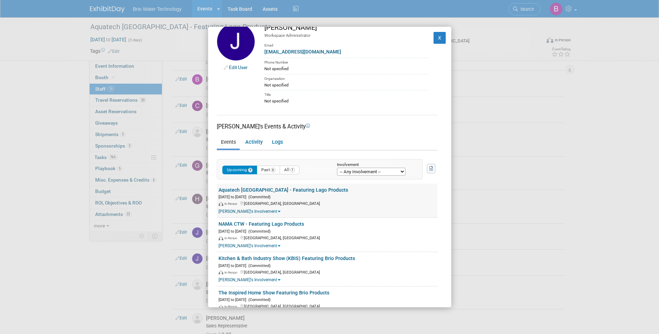
scroll to position [0, 0]
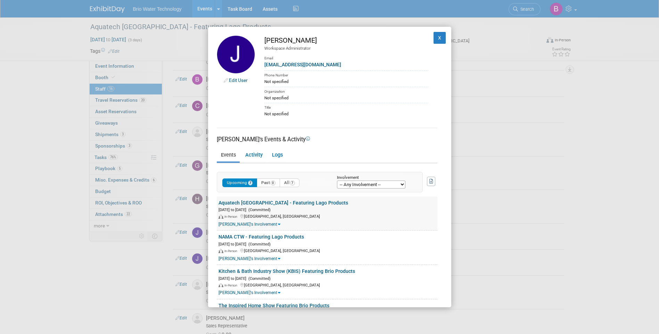
click at [282, 203] on link "Aquatech [GEOGRAPHIC_DATA] - Featuring Lago Products" at bounding box center [283, 203] width 130 height 6
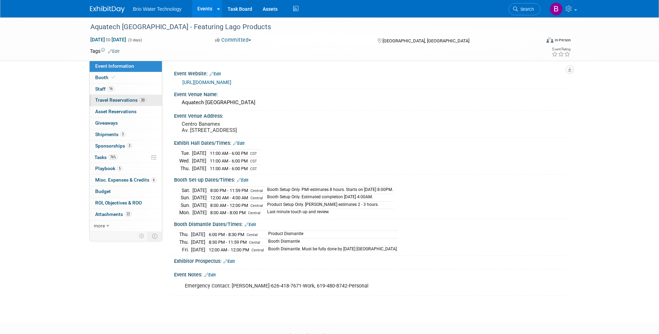
click at [117, 100] on span "Travel Reservations 20" at bounding box center [120, 100] width 51 height 6
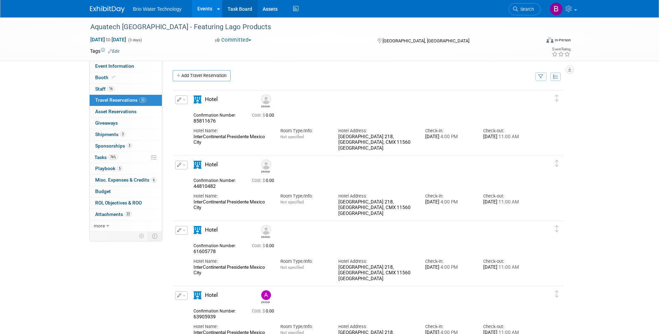
click at [238, 6] on link "Task Board" at bounding box center [239, 8] width 35 height 17
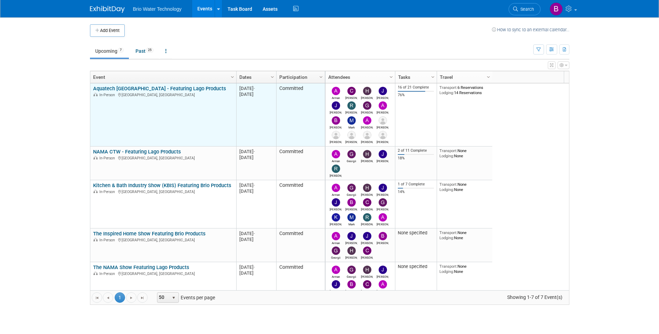
click at [167, 89] on link "Aquatech [GEOGRAPHIC_DATA] - Featuring Lago Products" at bounding box center [159, 88] width 133 height 6
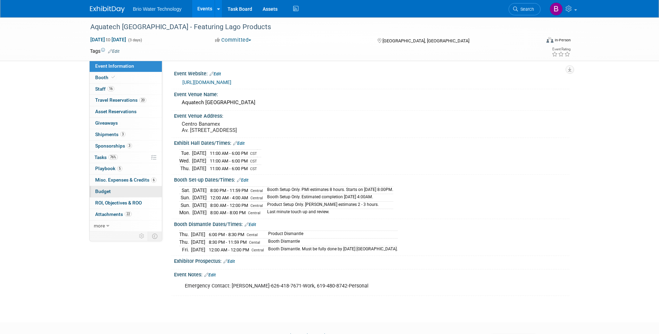
click at [104, 191] on span "Budget" at bounding box center [103, 192] width 16 height 6
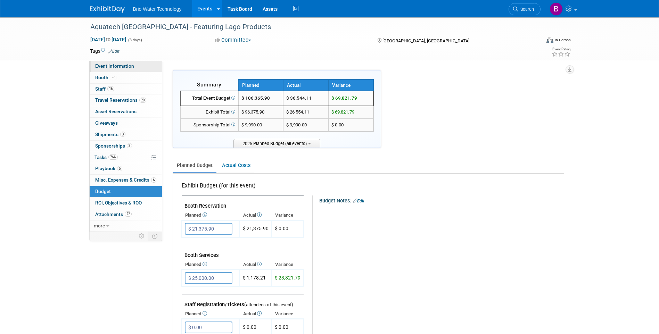
click at [105, 67] on span "Event Information" at bounding box center [114, 66] width 39 height 6
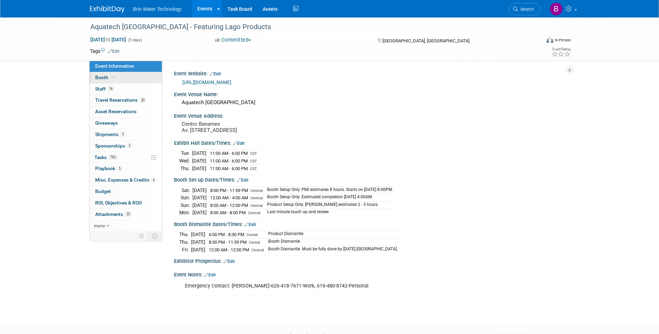
click at [98, 75] on span "Booth" at bounding box center [105, 78] width 21 height 6
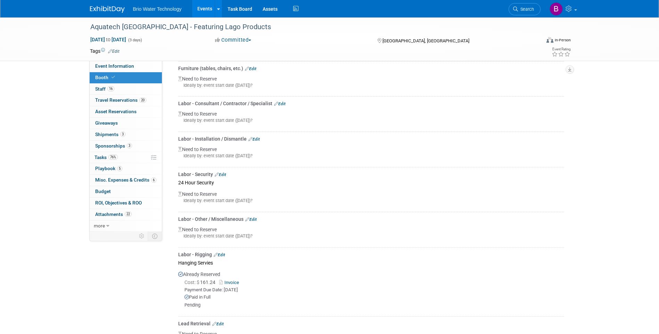
scroll to position [313, 0]
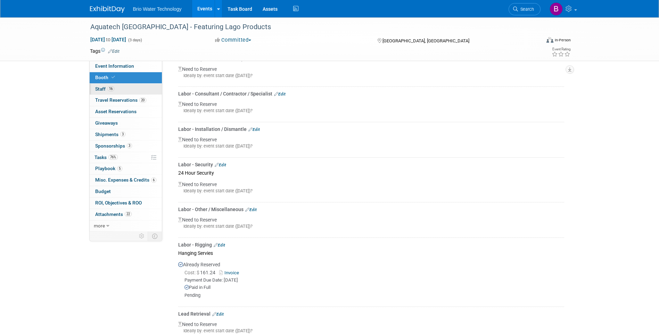
click at [96, 89] on span "Staff 16" at bounding box center [104, 89] width 19 height 6
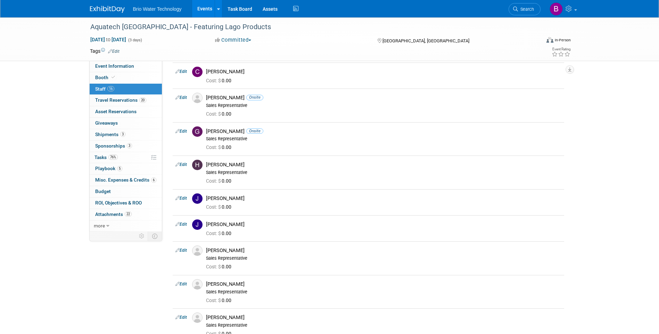
scroll to position [139, 0]
click at [111, 100] on span "Travel Reservations 20" at bounding box center [120, 100] width 51 height 6
